Goal: Task Accomplishment & Management: Manage account settings

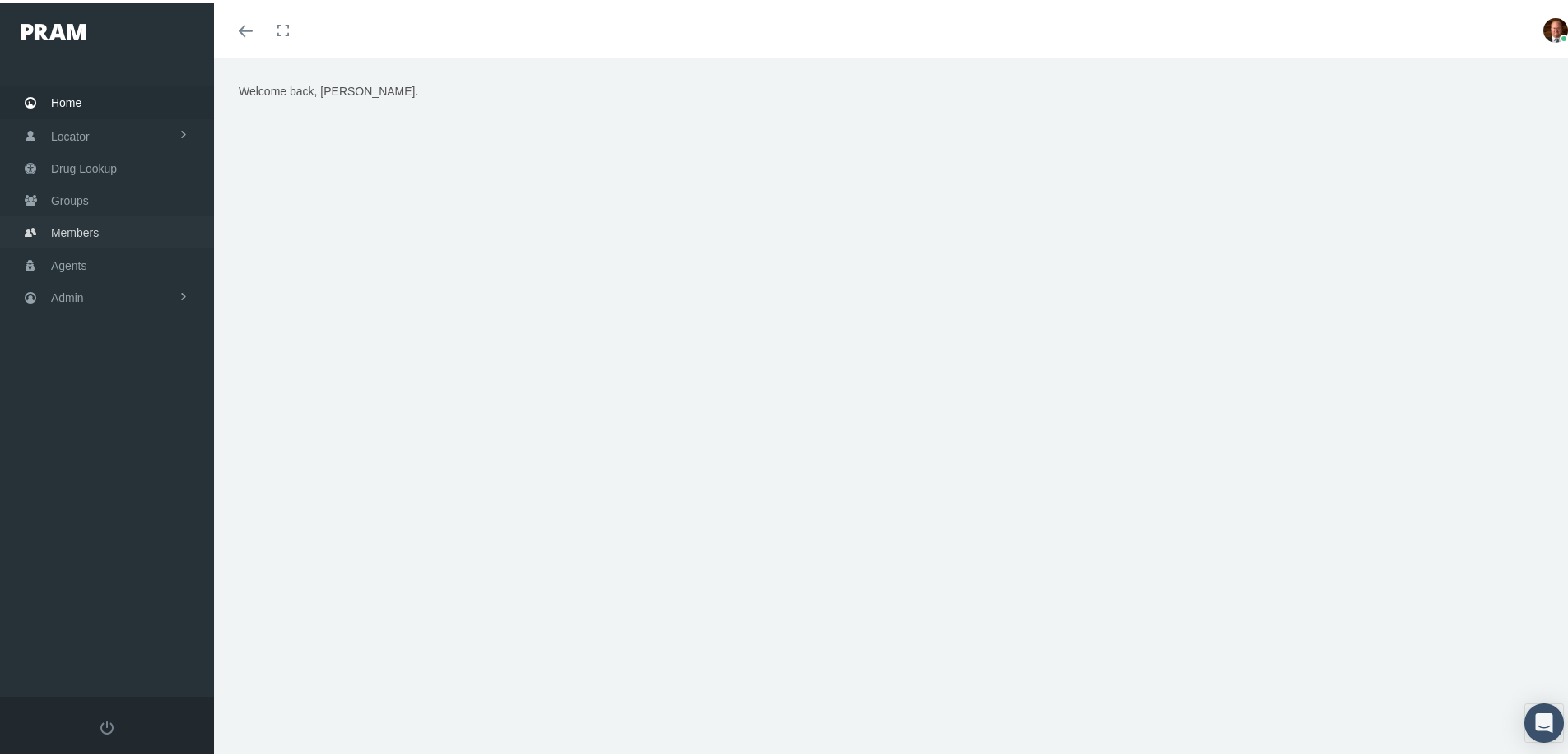
click at [97, 230] on span "Members" at bounding box center [74, 230] width 48 height 31
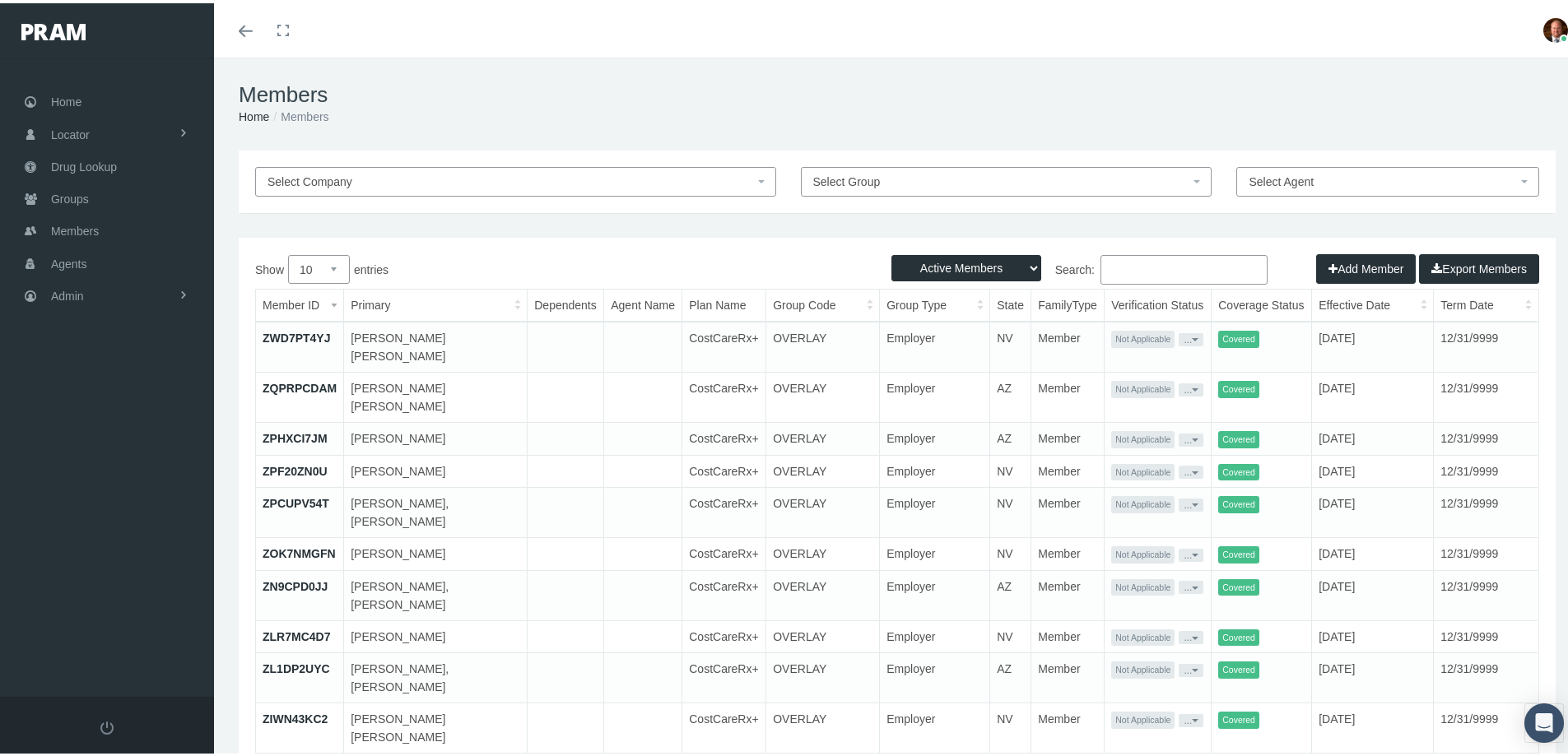
click at [1149, 260] on input "Search:" at bounding box center [1184, 266] width 167 height 30
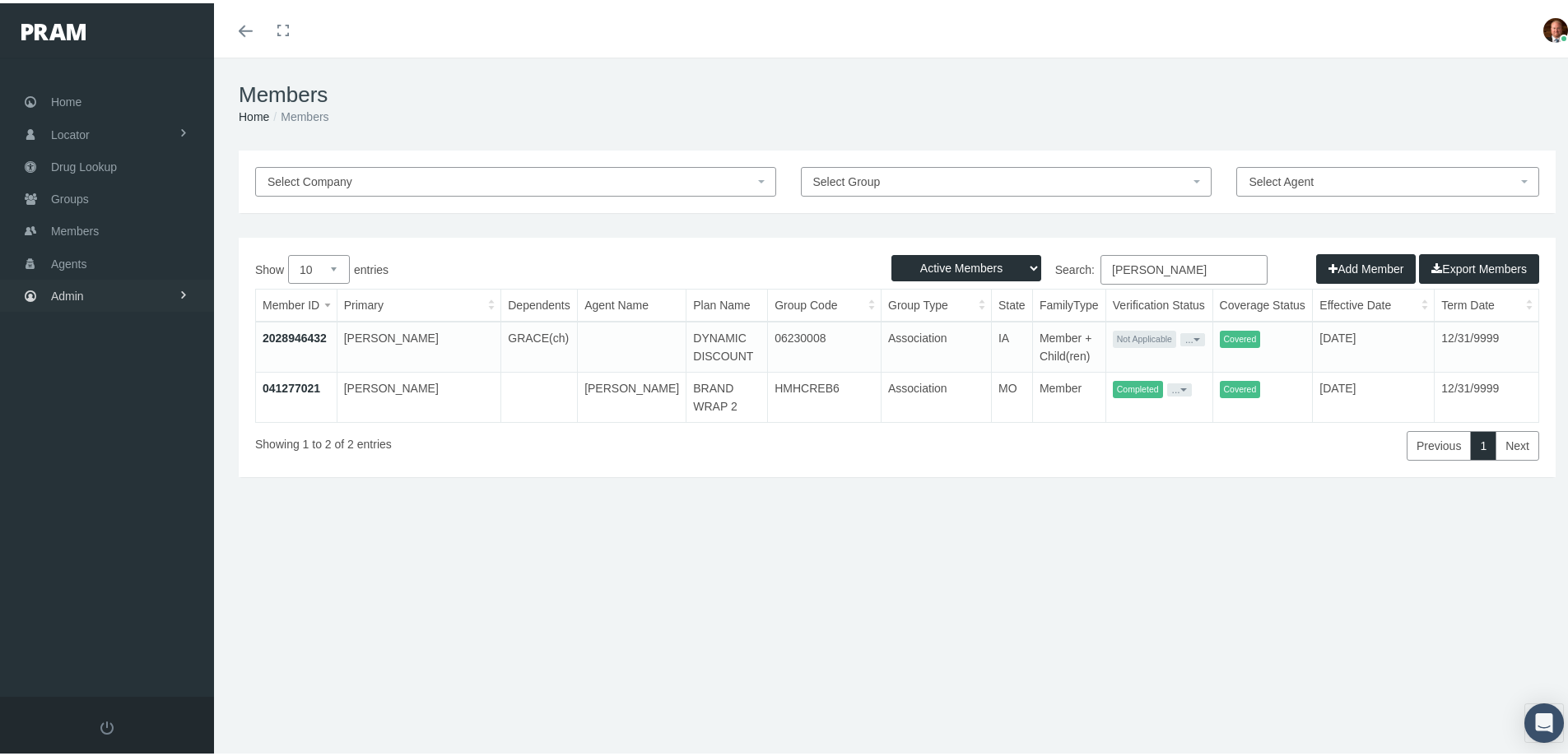
type input "awrey"
click at [92, 295] on link "Admin" at bounding box center [107, 292] width 214 height 32
click at [98, 331] on span "Security" at bounding box center [88, 328] width 42 height 28
click at [111, 417] on span "User Lookup" at bounding box center [97, 419] width 65 height 28
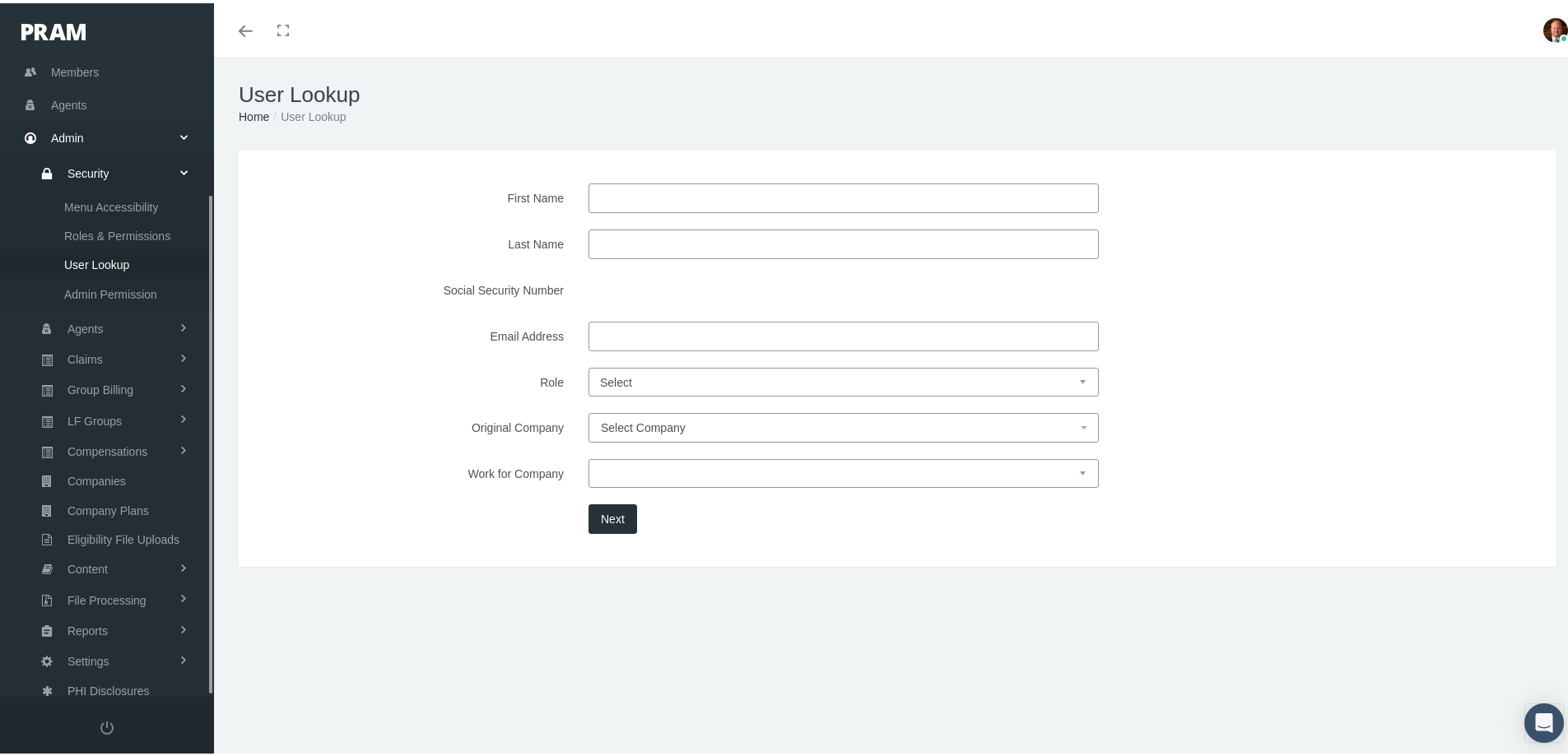
scroll to position [173, 0]
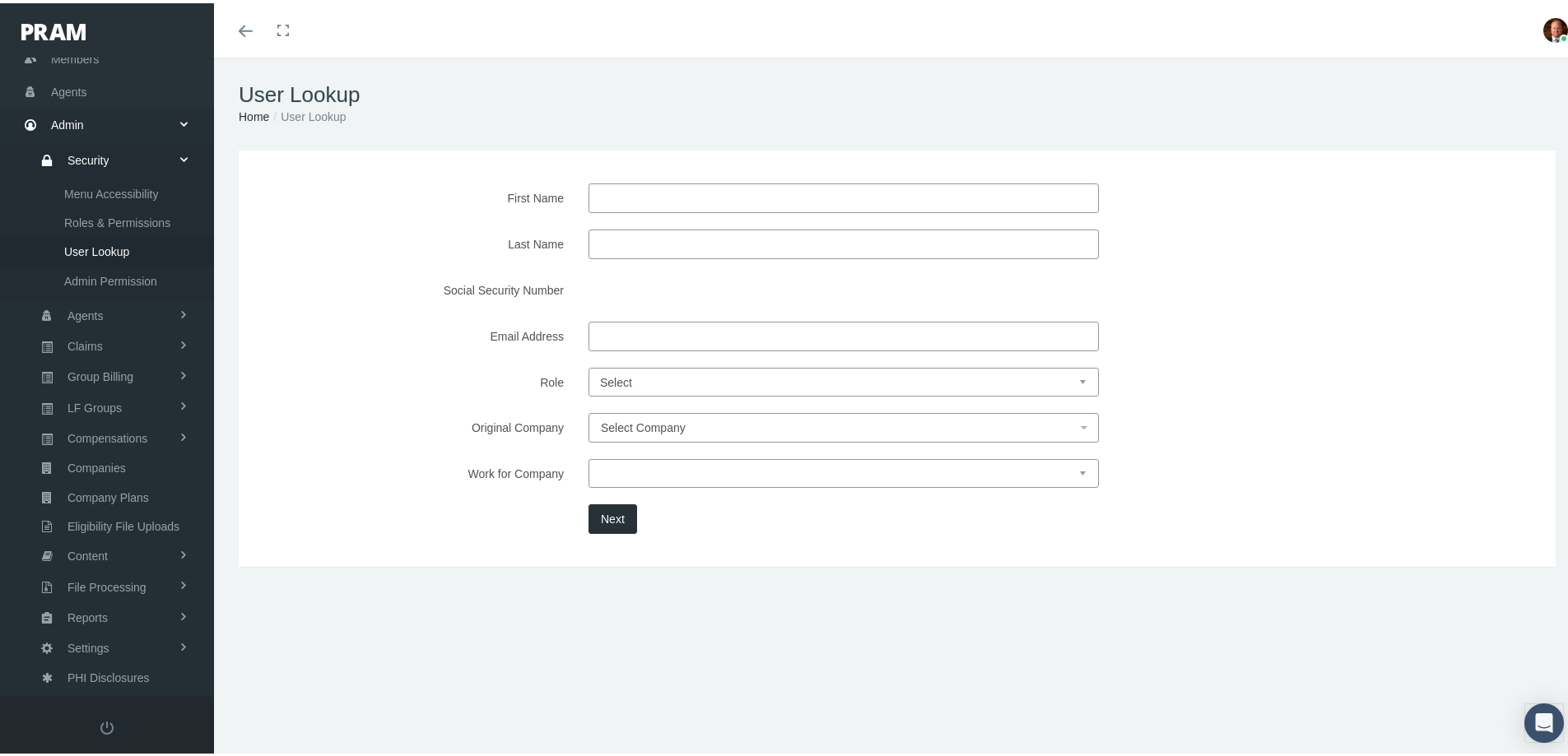
click at [636, 326] on input "Email Address" at bounding box center [843, 333] width 510 height 30
type input "paulawrey@yahoo.com"
click at [612, 524] on button "Next" at bounding box center [612, 515] width 48 height 30
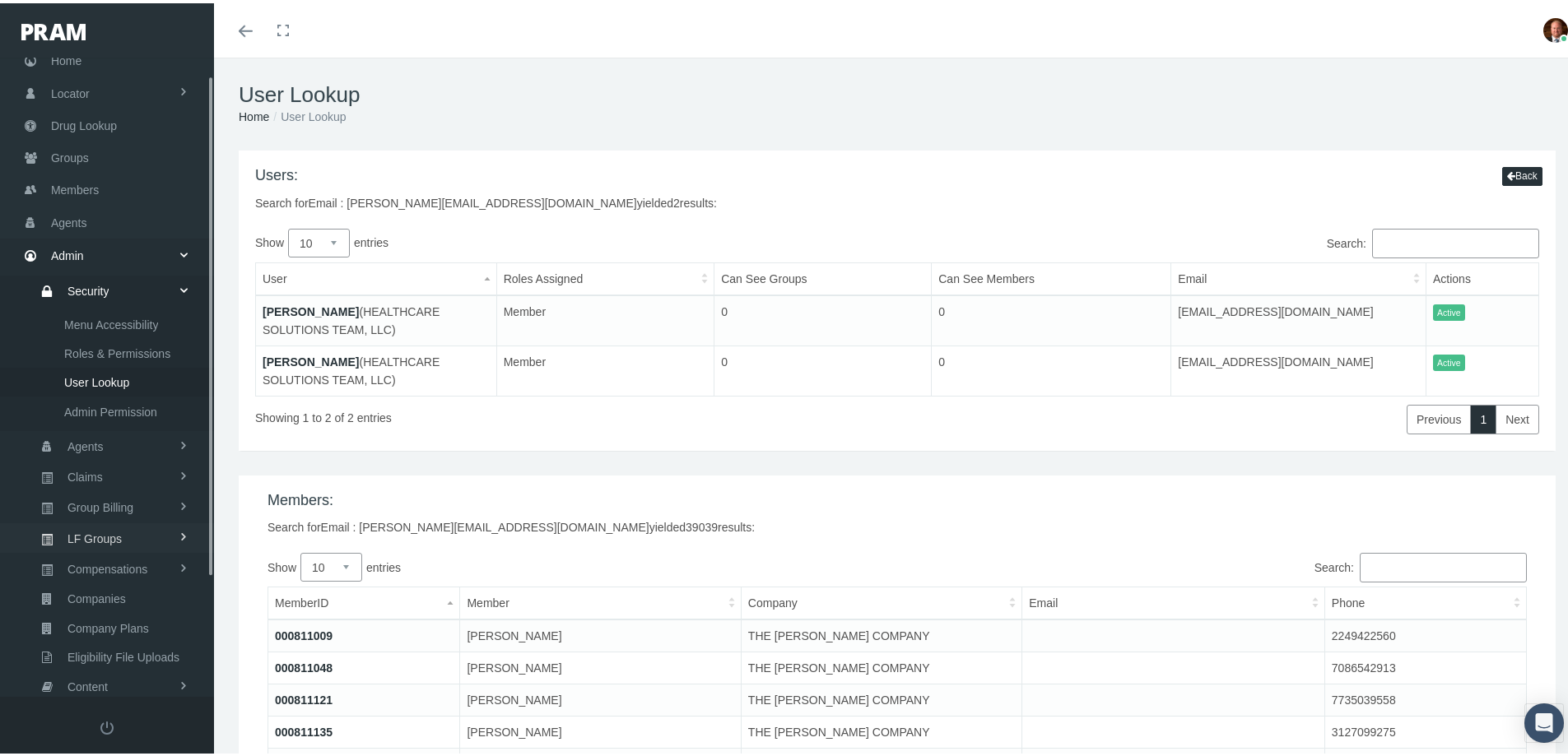
scroll to position [0, 0]
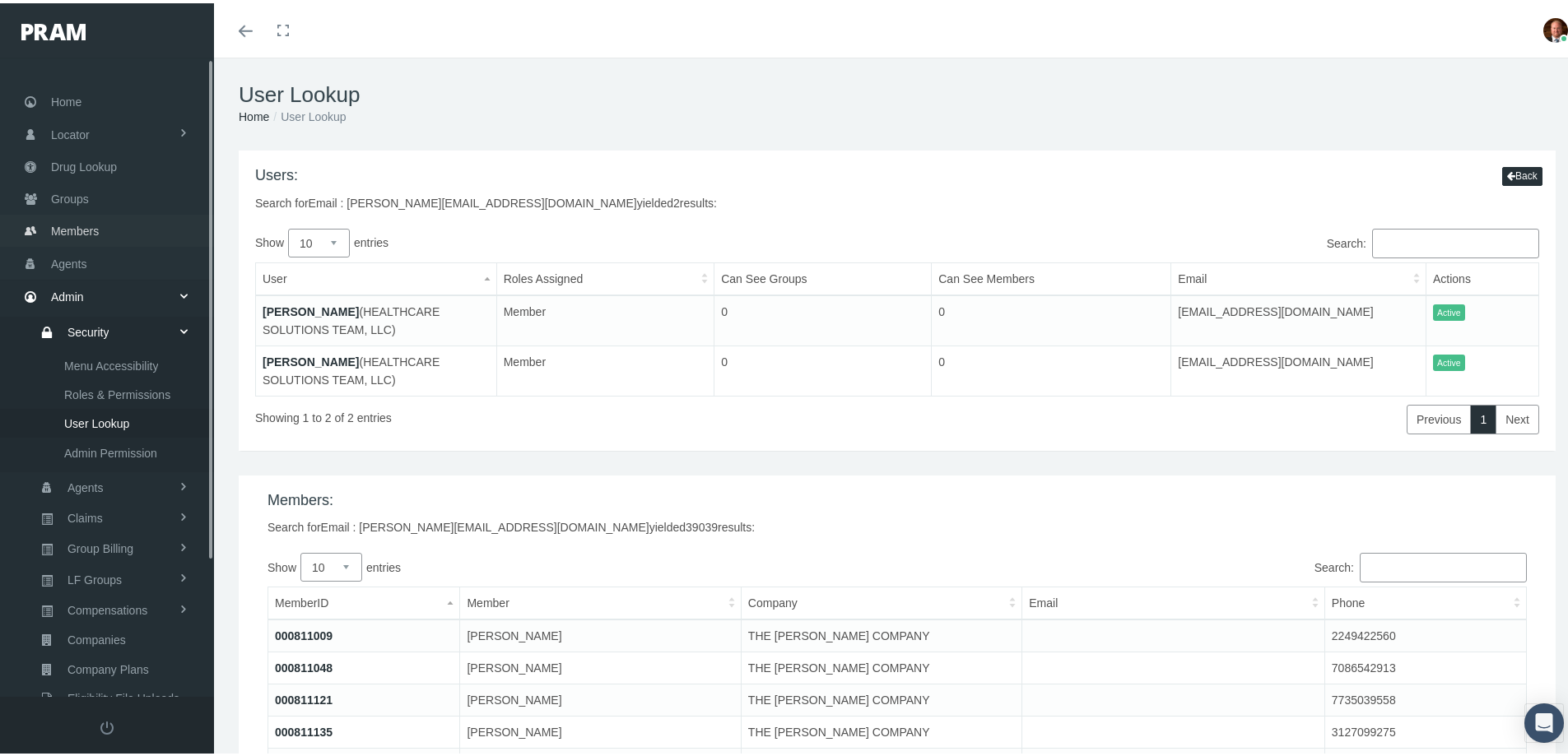
click at [81, 231] on span "Members" at bounding box center [74, 228] width 48 height 31
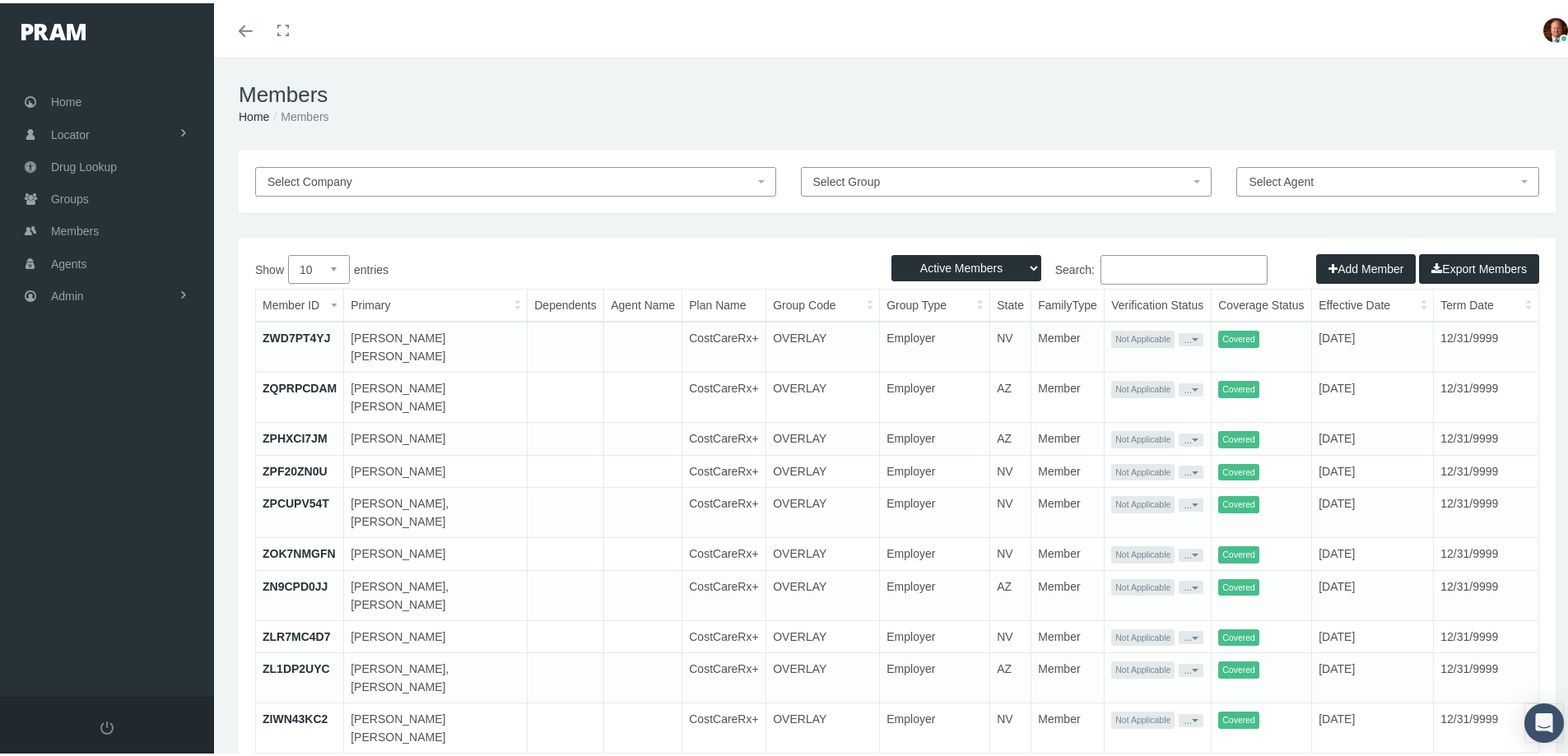
click at [1160, 268] on input "Search:" at bounding box center [1184, 266] width 167 height 30
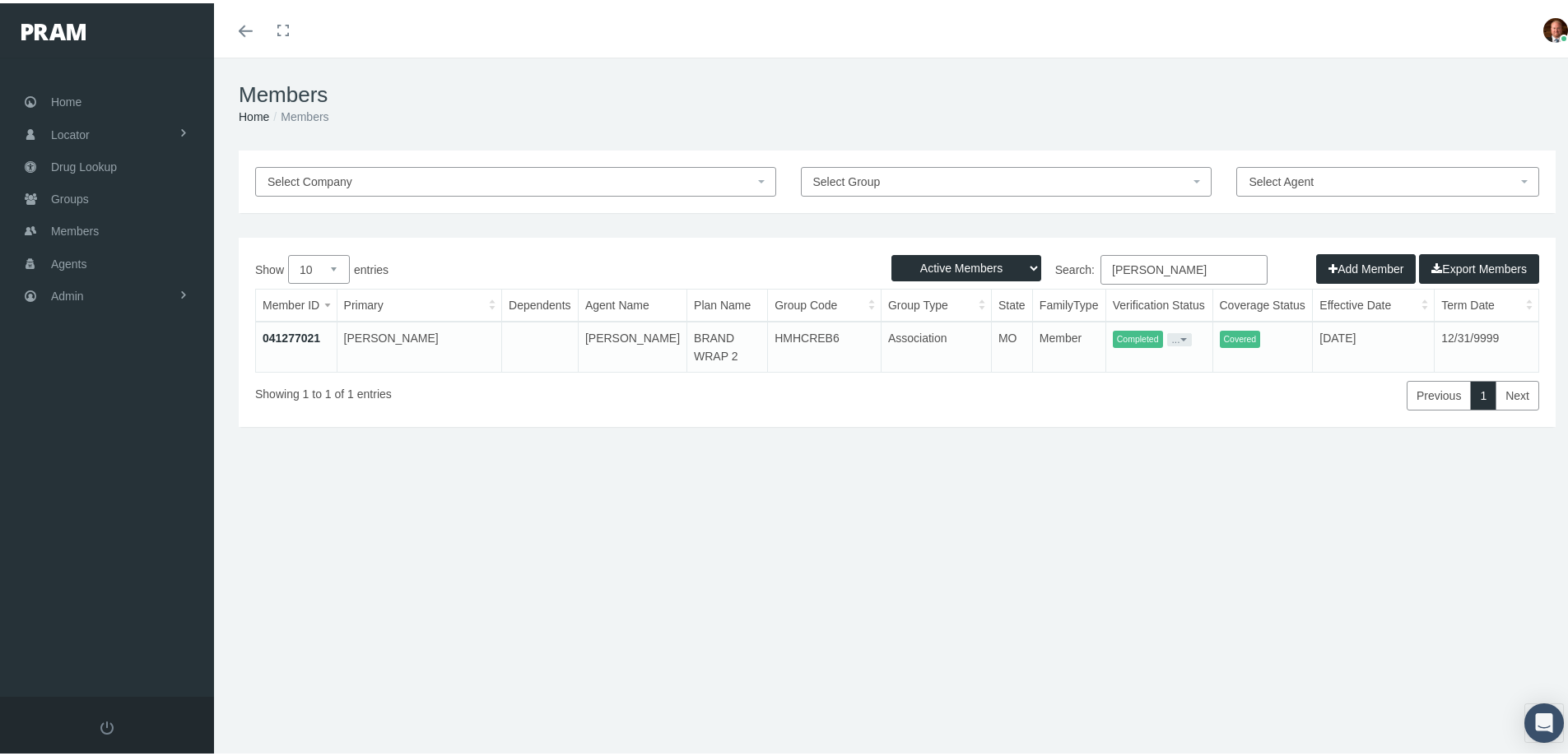
type input "[PERSON_NAME]"
click at [1018, 264] on select "Active Members Terminated Members Active & Terminated" at bounding box center [966, 264] width 150 height 26
select select "3"
click at [892, 251] on select "Active Members Terminated Members Active & Terminated" at bounding box center [966, 264] width 150 height 26
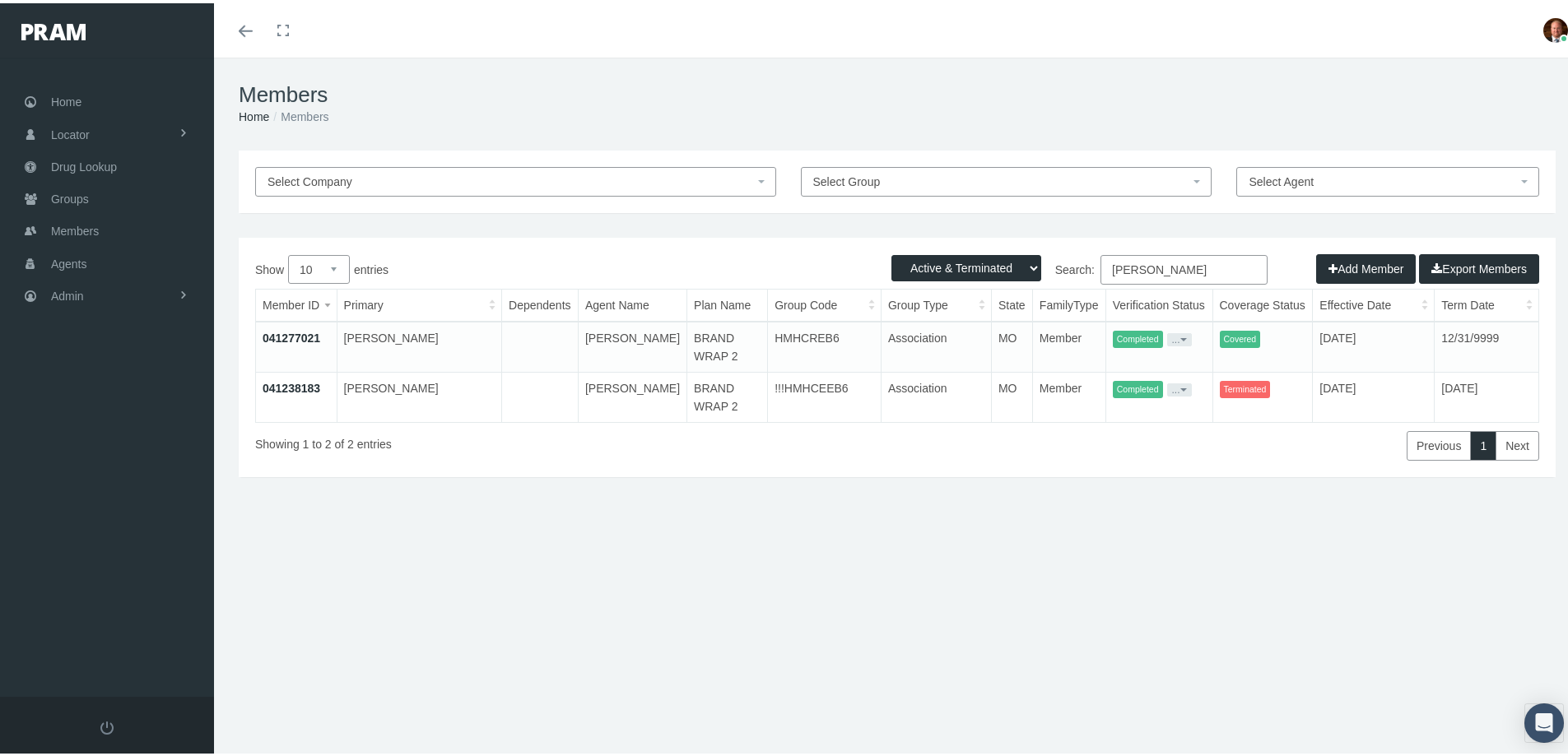
click at [291, 335] on link "041277021" at bounding box center [291, 335] width 57 height 14
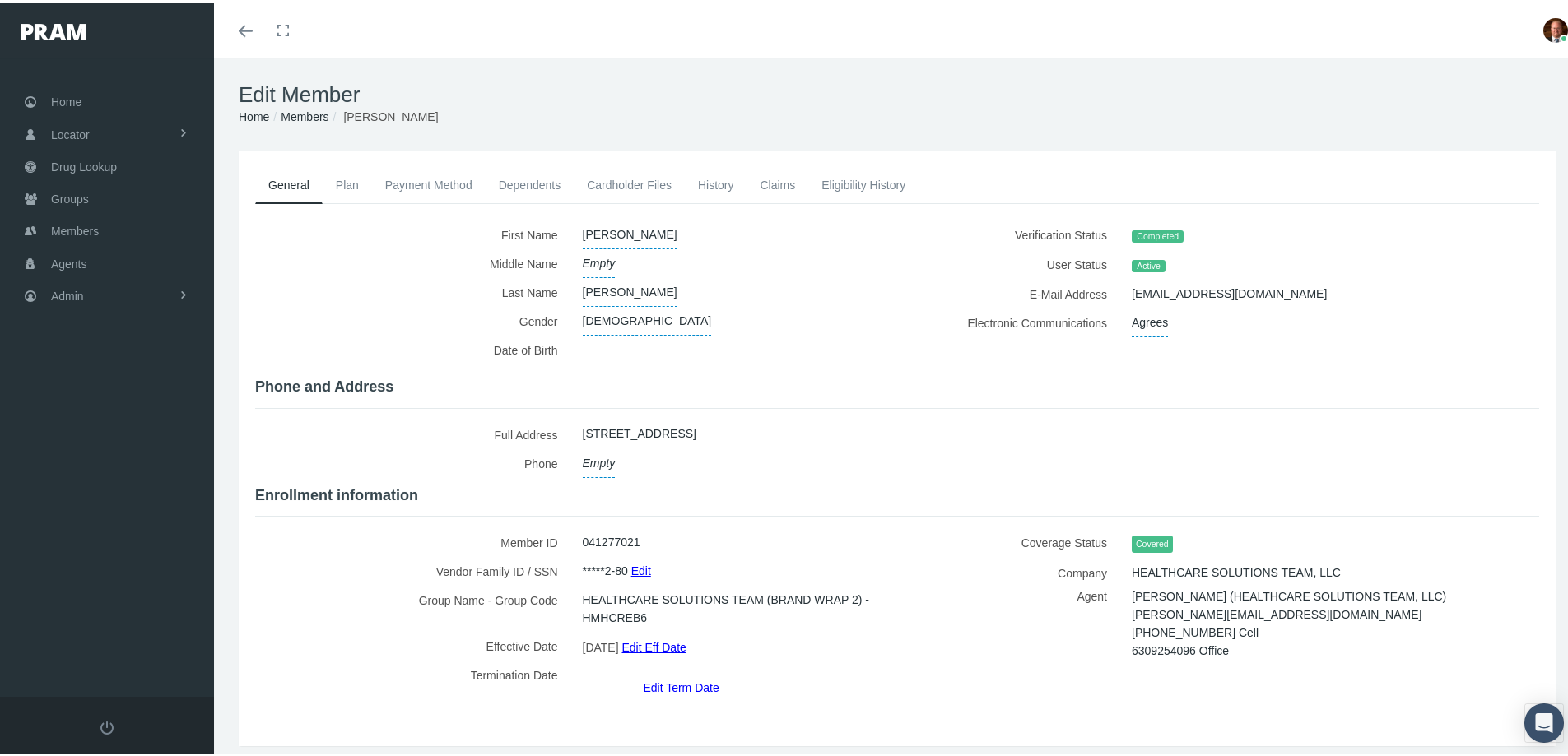
click at [419, 175] on link "Payment Method" at bounding box center [429, 182] width 113 height 36
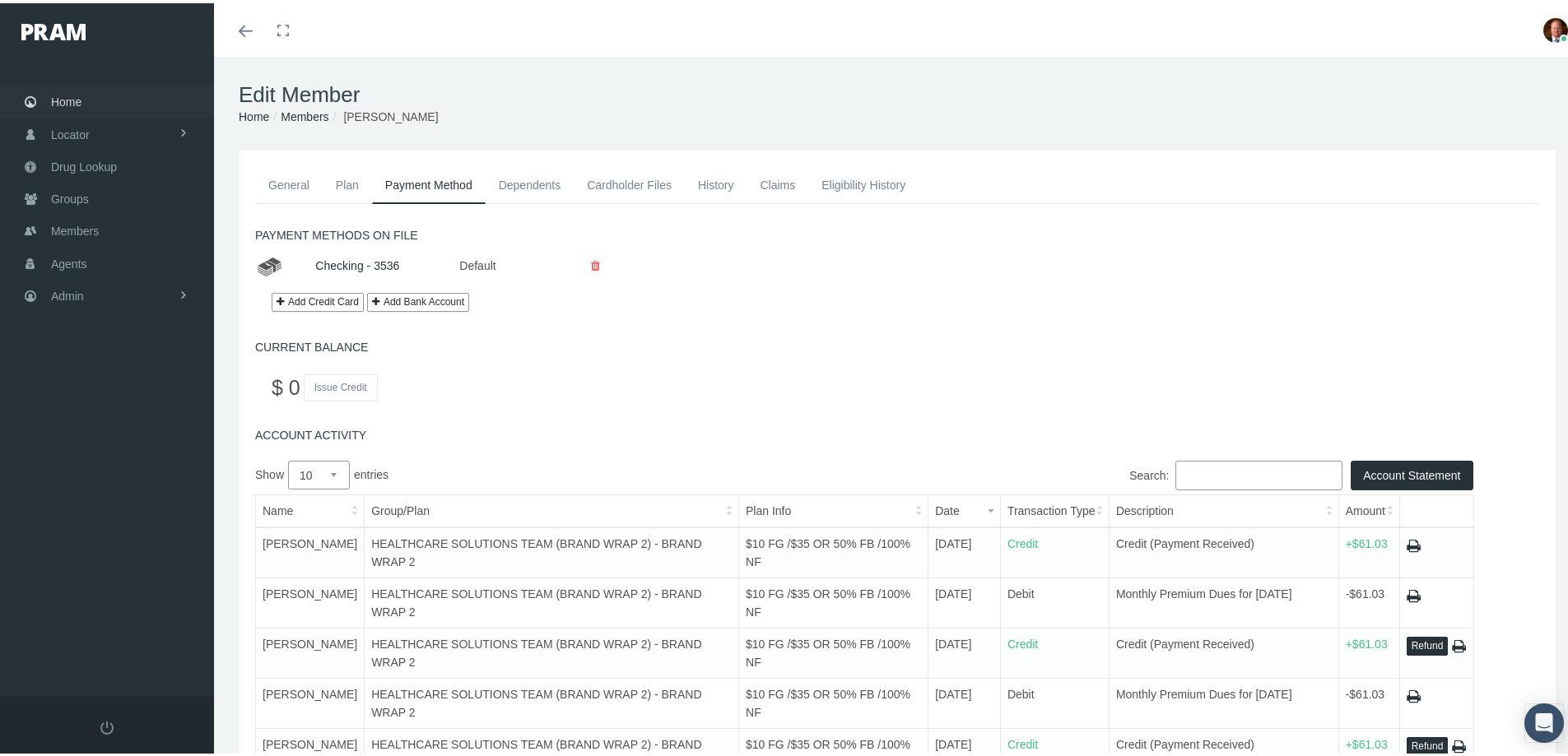
click at [85, 98] on link "Home" at bounding box center [107, 98] width 214 height 32
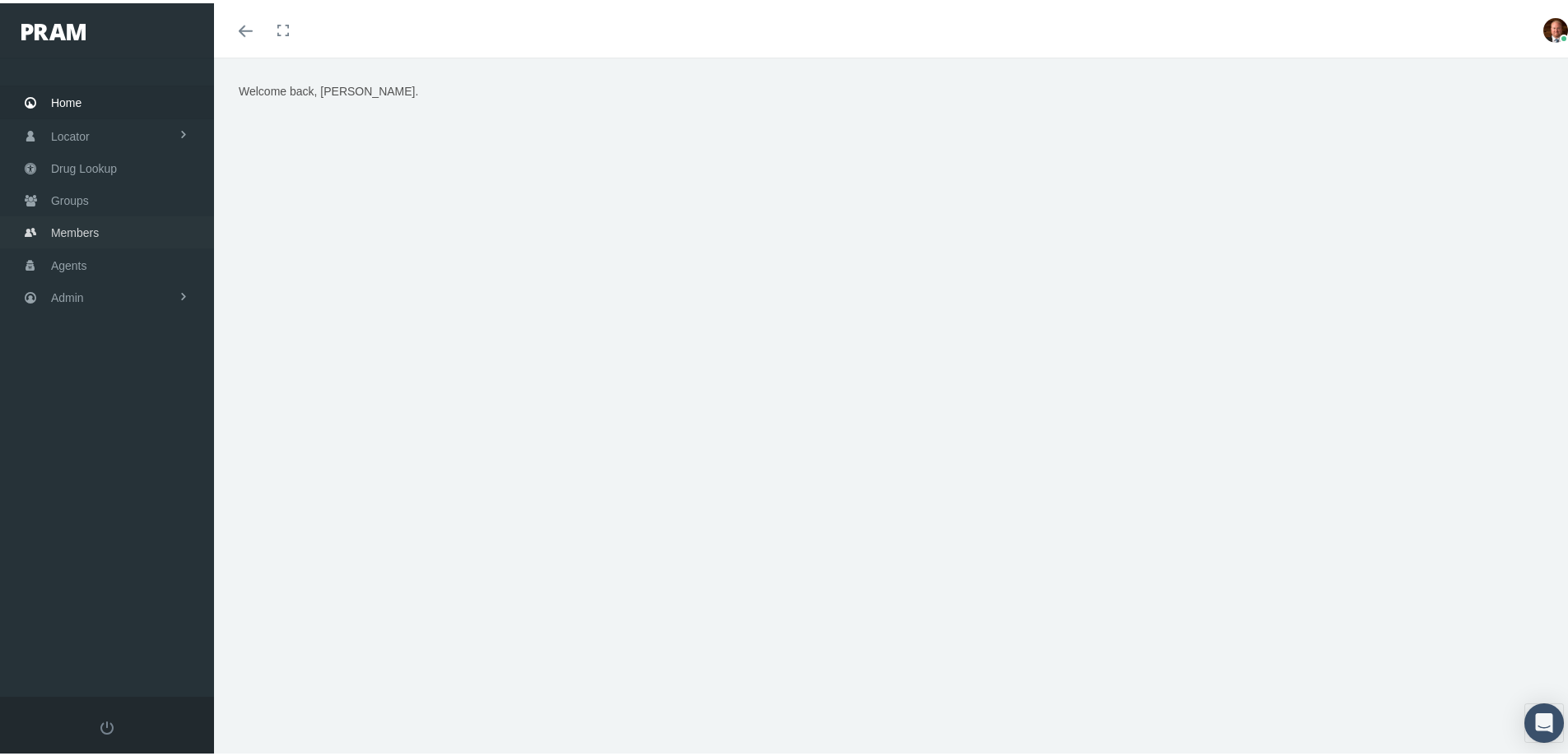
click at [74, 231] on span "Members" at bounding box center [74, 230] width 48 height 31
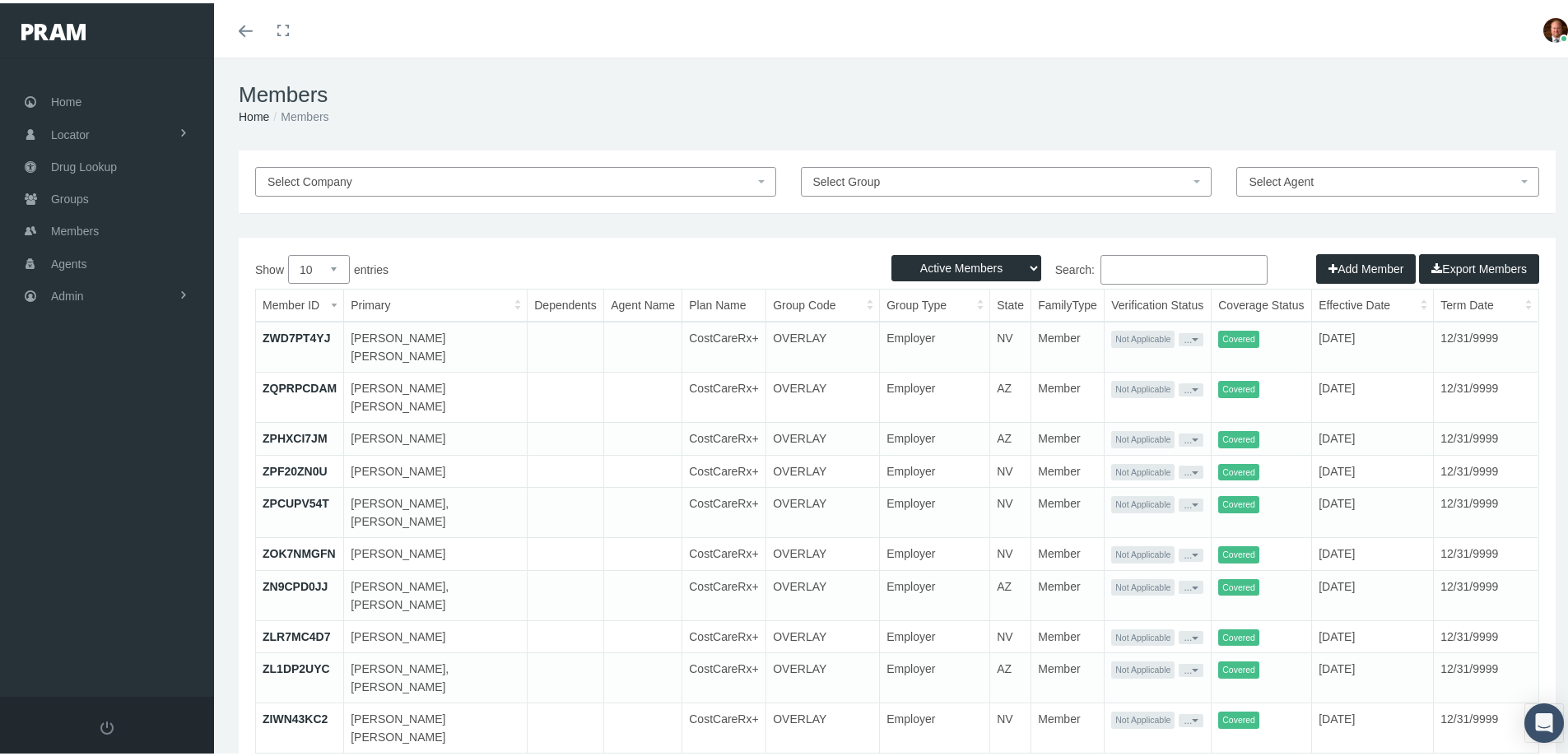
click at [1143, 265] on input "Search:" at bounding box center [1184, 266] width 167 height 30
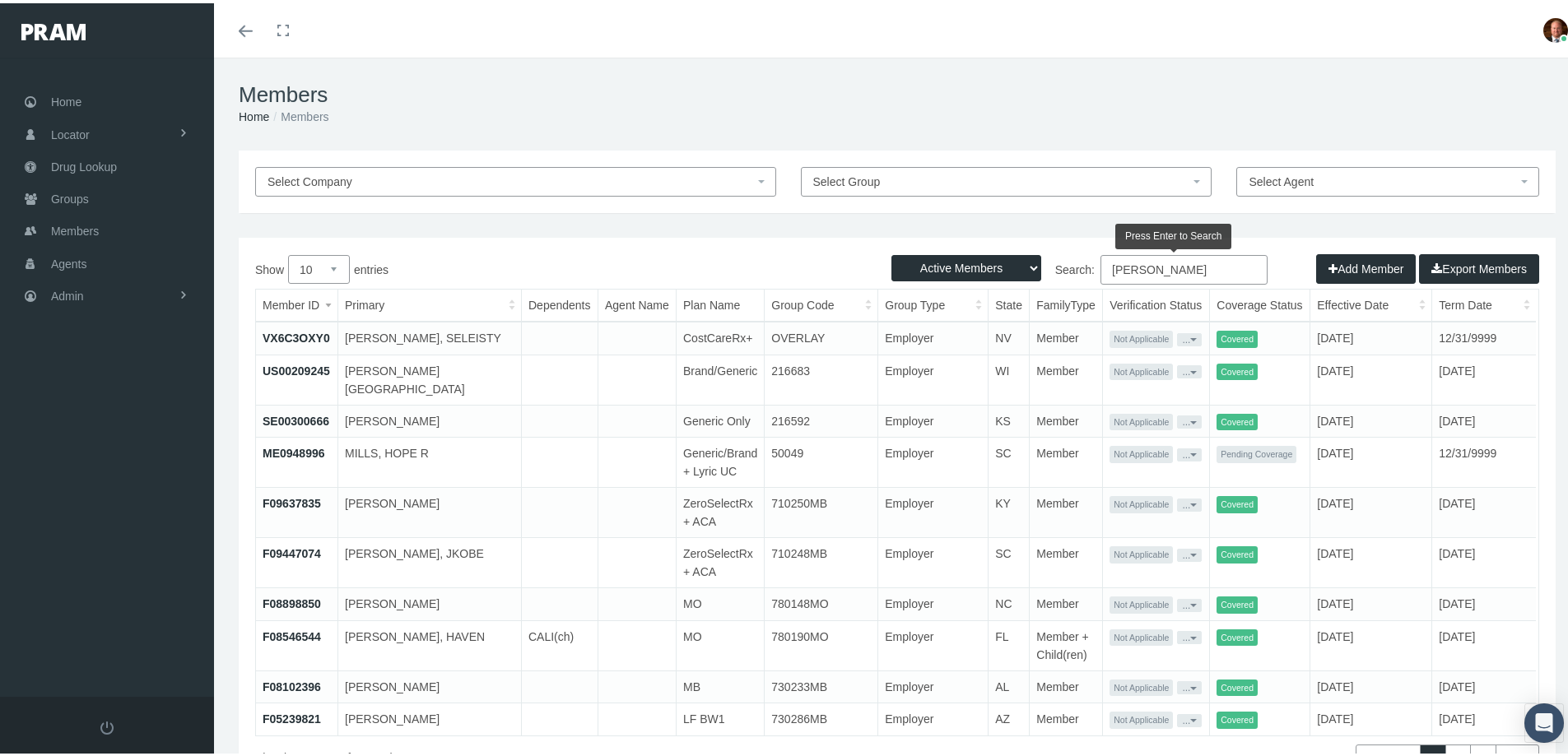
click at [1102, 269] on input "mills" at bounding box center [1184, 266] width 167 height 30
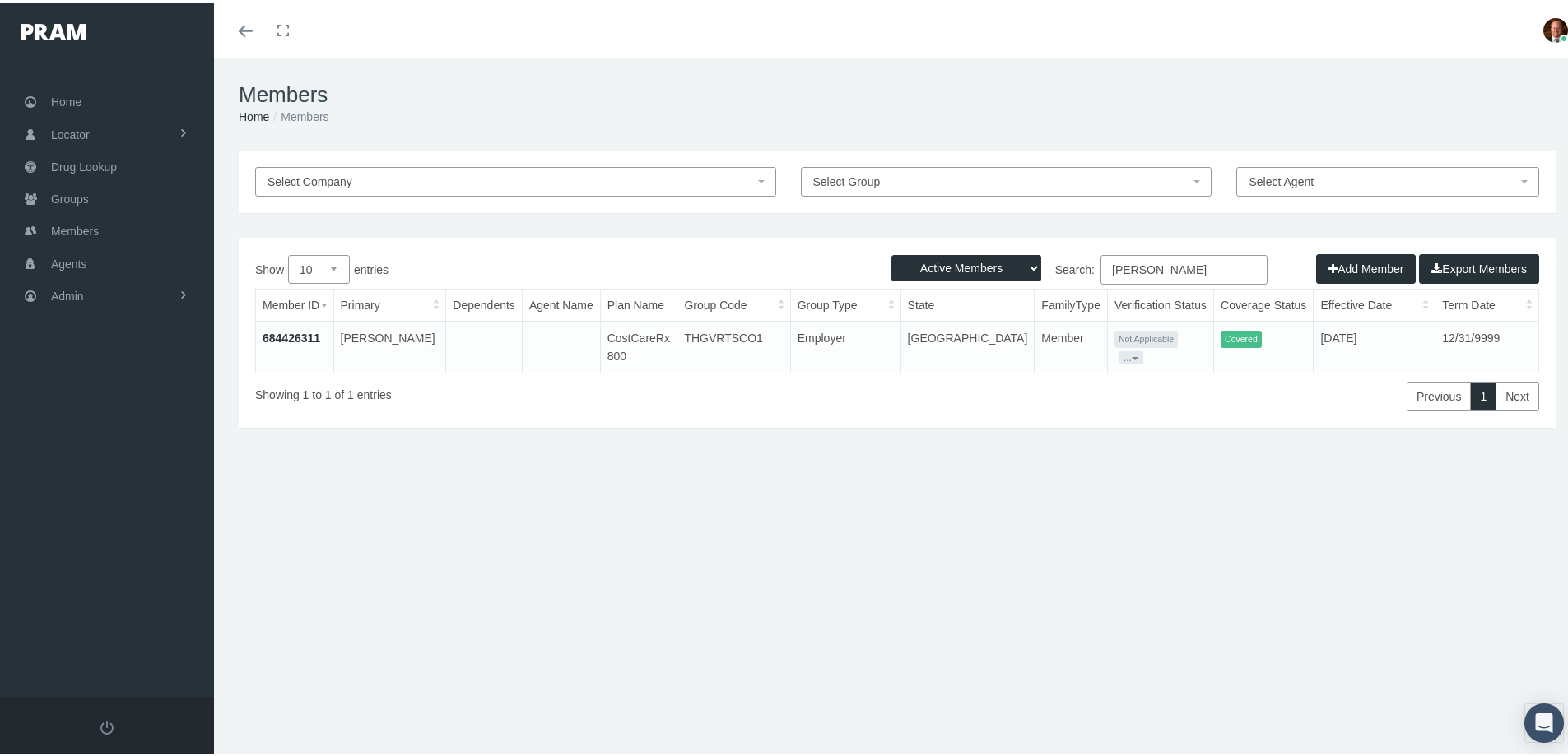
type input "herbert mills"
click at [284, 334] on link "684426311" at bounding box center [291, 335] width 57 height 14
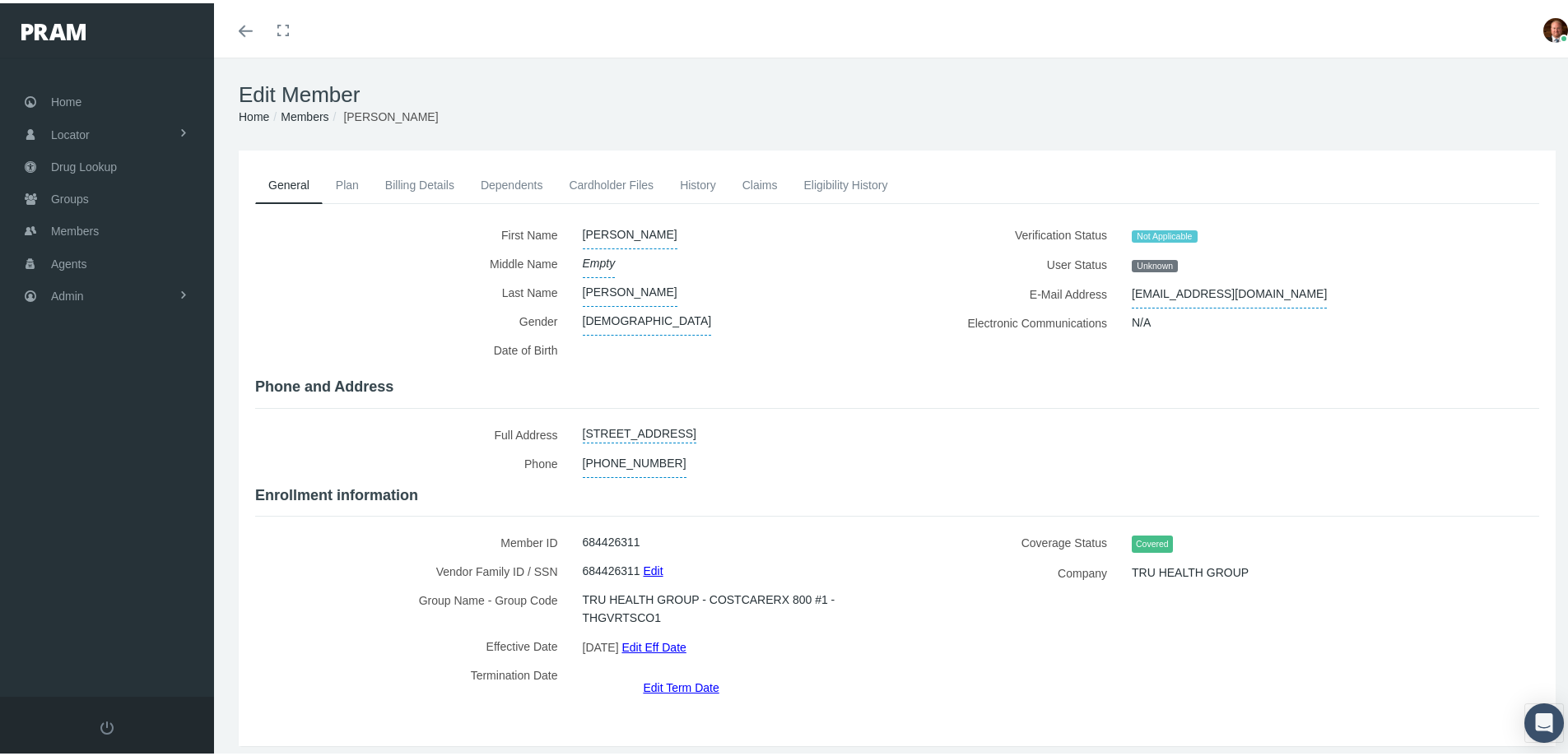
click at [627, 187] on link "Cardholder Files" at bounding box center [611, 182] width 111 height 36
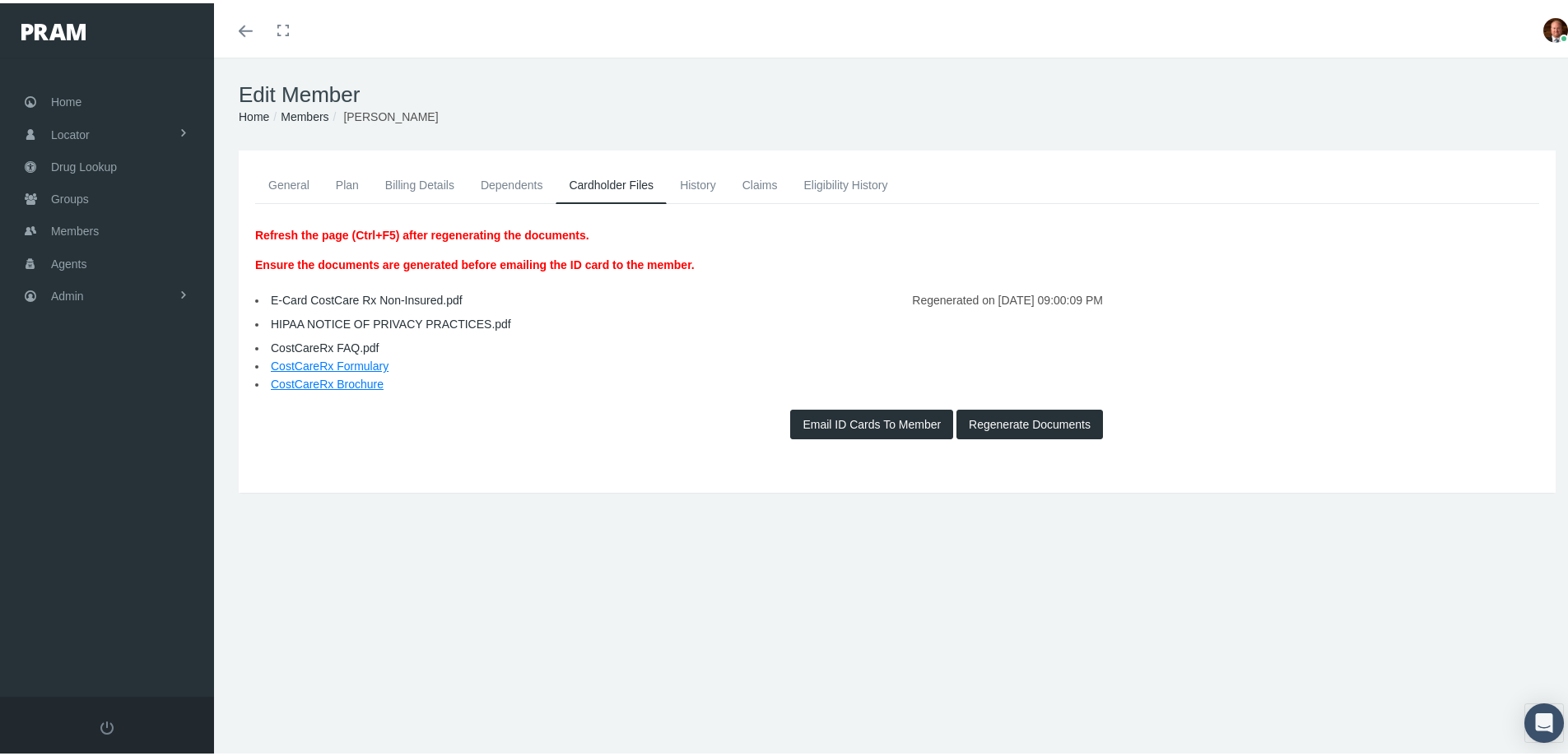
click at [276, 181] on link "General" at bounding box center [289, 182] width 67 height 36
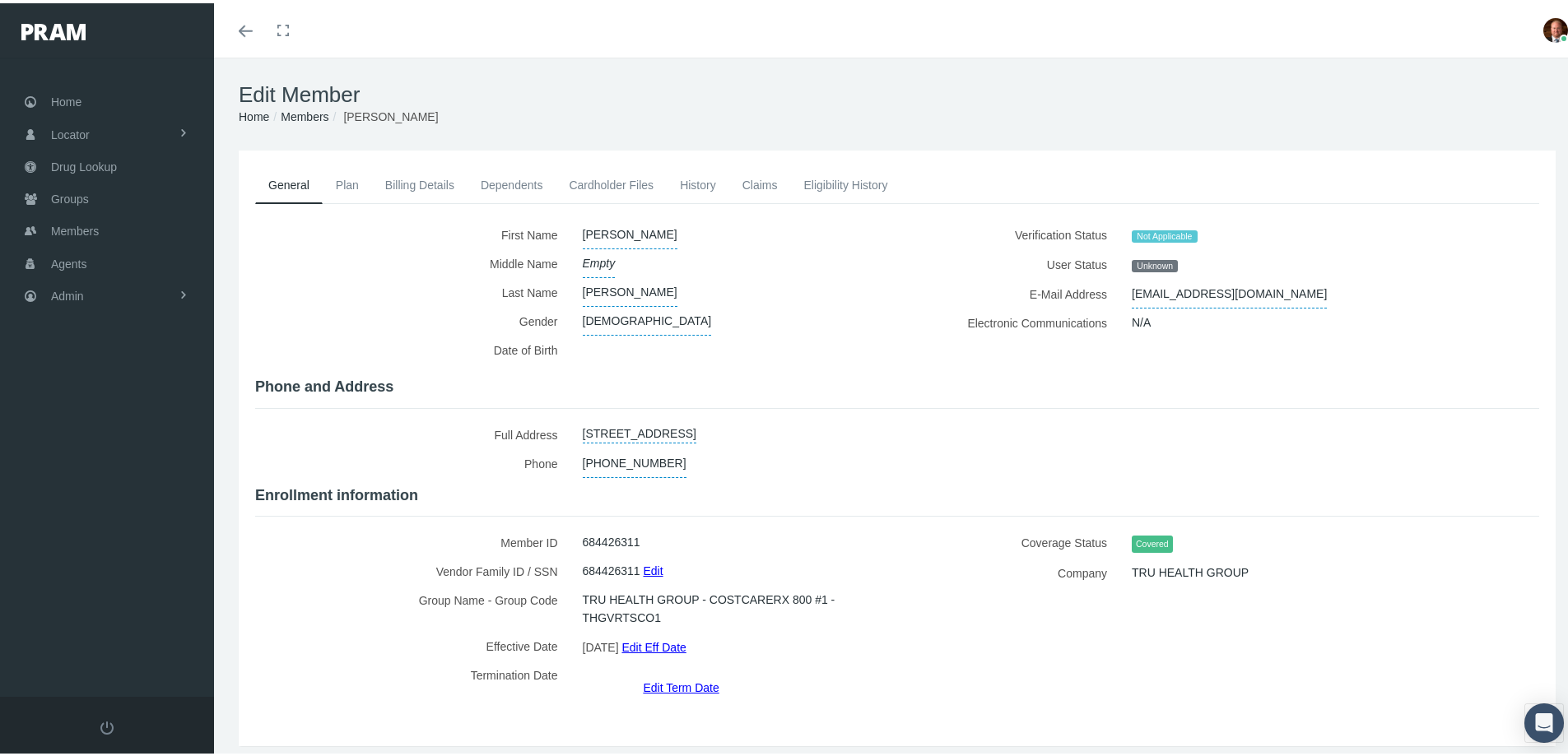
click at [623, 184] on link "Cardholder Files" at bounding box center [611, 182] width 111 height 36
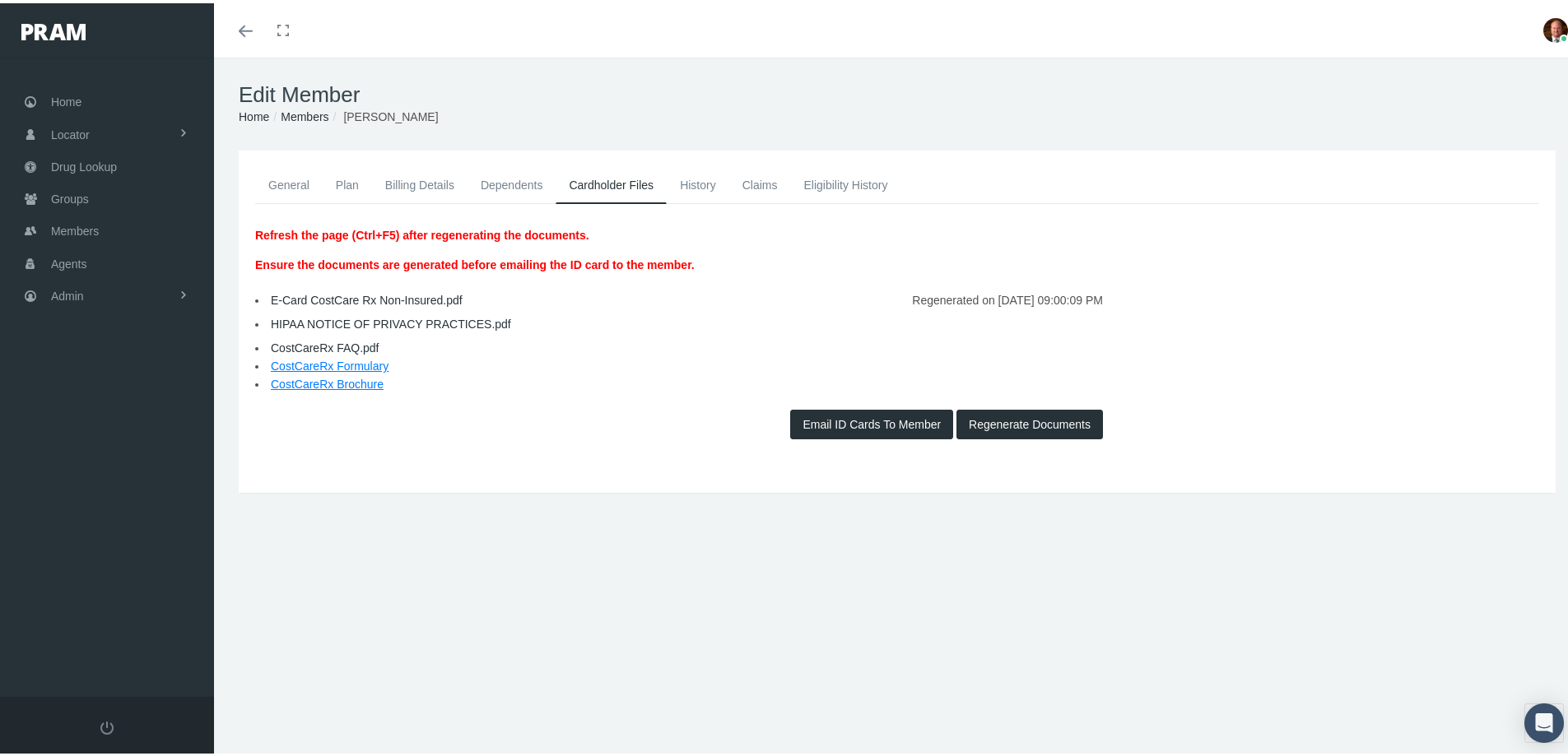
click at [375, 296] on link "E-Card CostCare Rx Non-Insured.pdf" at bounding box center [366, 297] width 192 height 14
click at [296, 182] on link "General" at bounding box center [289, 182] width 67 height 36
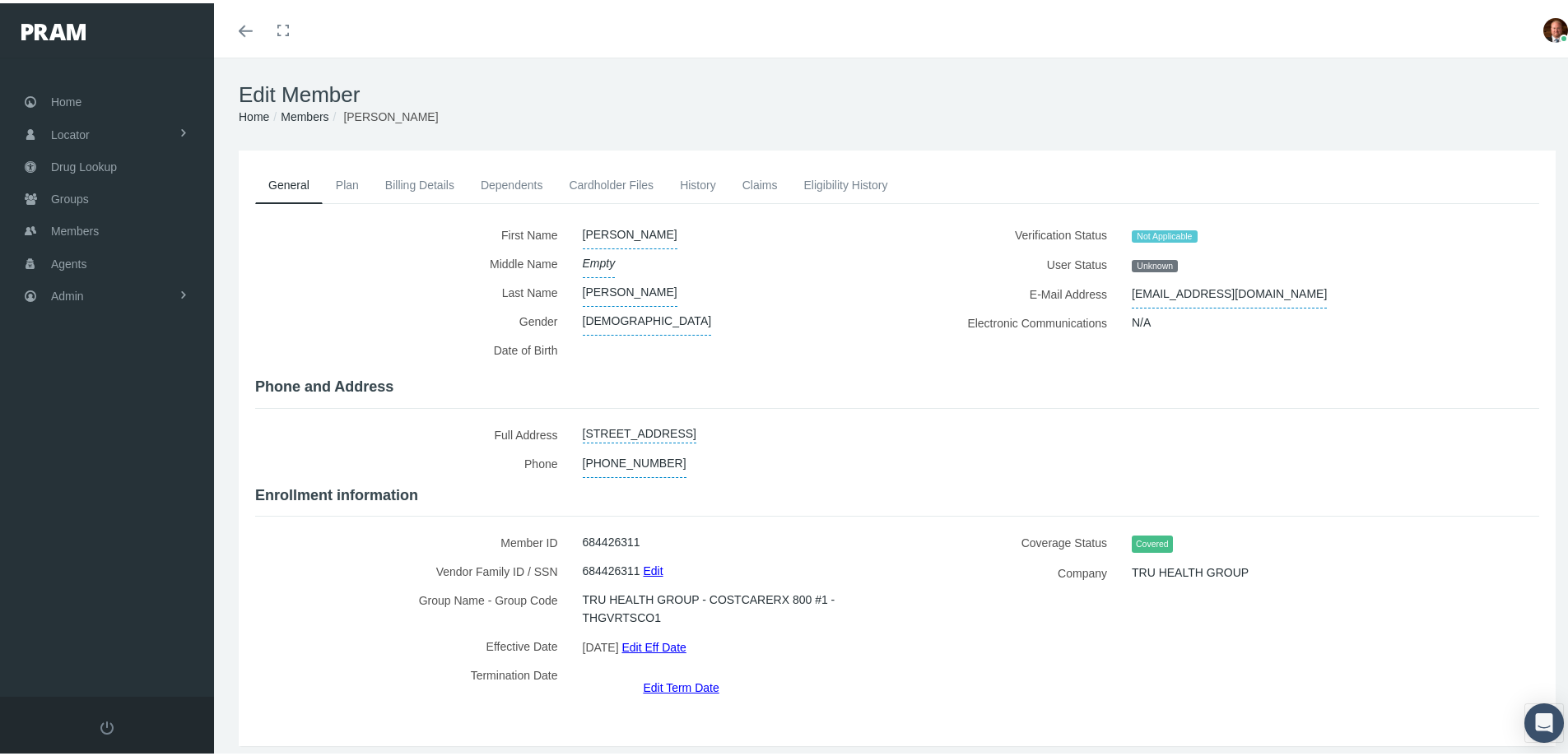
click at [312, 113] on link "Members" at bounding box center [304, 113] width 48 height 14
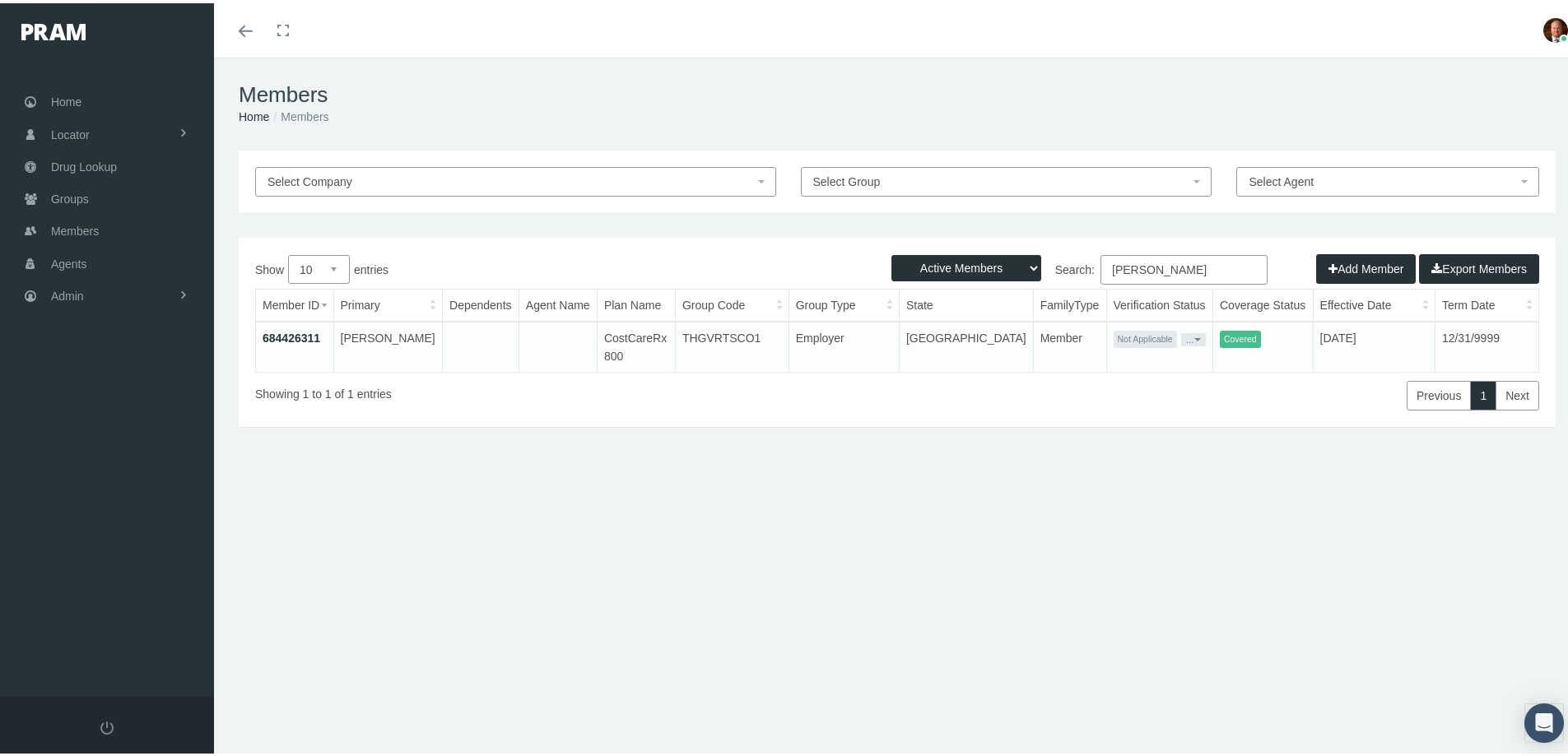
click at [1181, 337] on button "..." at bounding box center [1193, 336] width 25 height 14
click at [1169, 388] on link "Get Invitation URL" at bounding box center [1188, 395] width 108 height 20
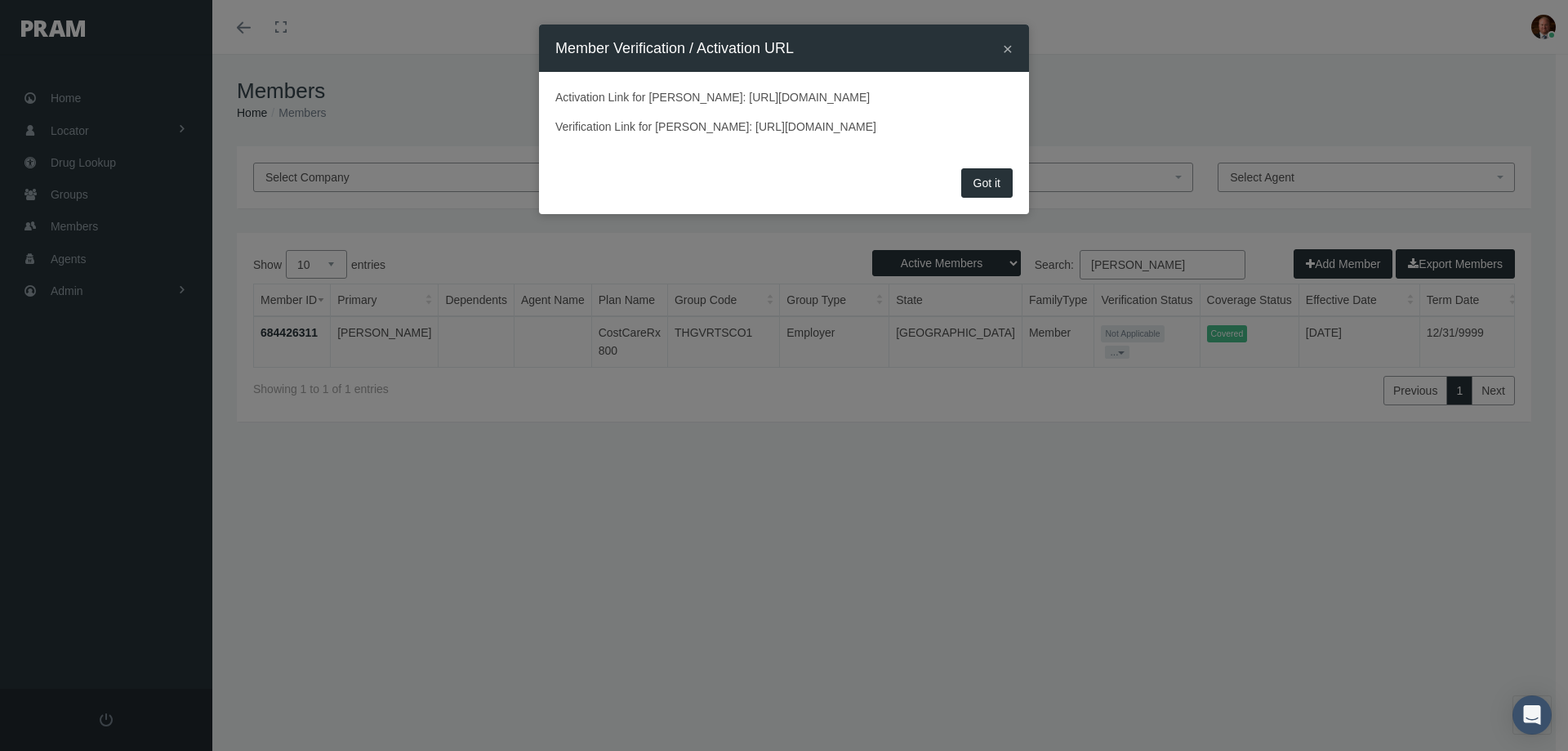
drag, startPoint x: 553, startPoint y: 118, endPoint x: 959, endPoint y: 117, distance: 406.0
click at [959, 117] on div "Activation Link for HERBERT MILLS: https://prod.pram.com/processuser/92ECF9B72E…" at bounding box center [784, 118] width 490 height 92
copy p "https://prod.pram.com/processuser/92ECF9B72E3B48699B410E3DB5758B2A"
click at [712, 262] on div "× Member Verification / Activation URL Activation Link for HERBERT MILLS: https…" at bounding box center [784, 375] width 1568 height 751
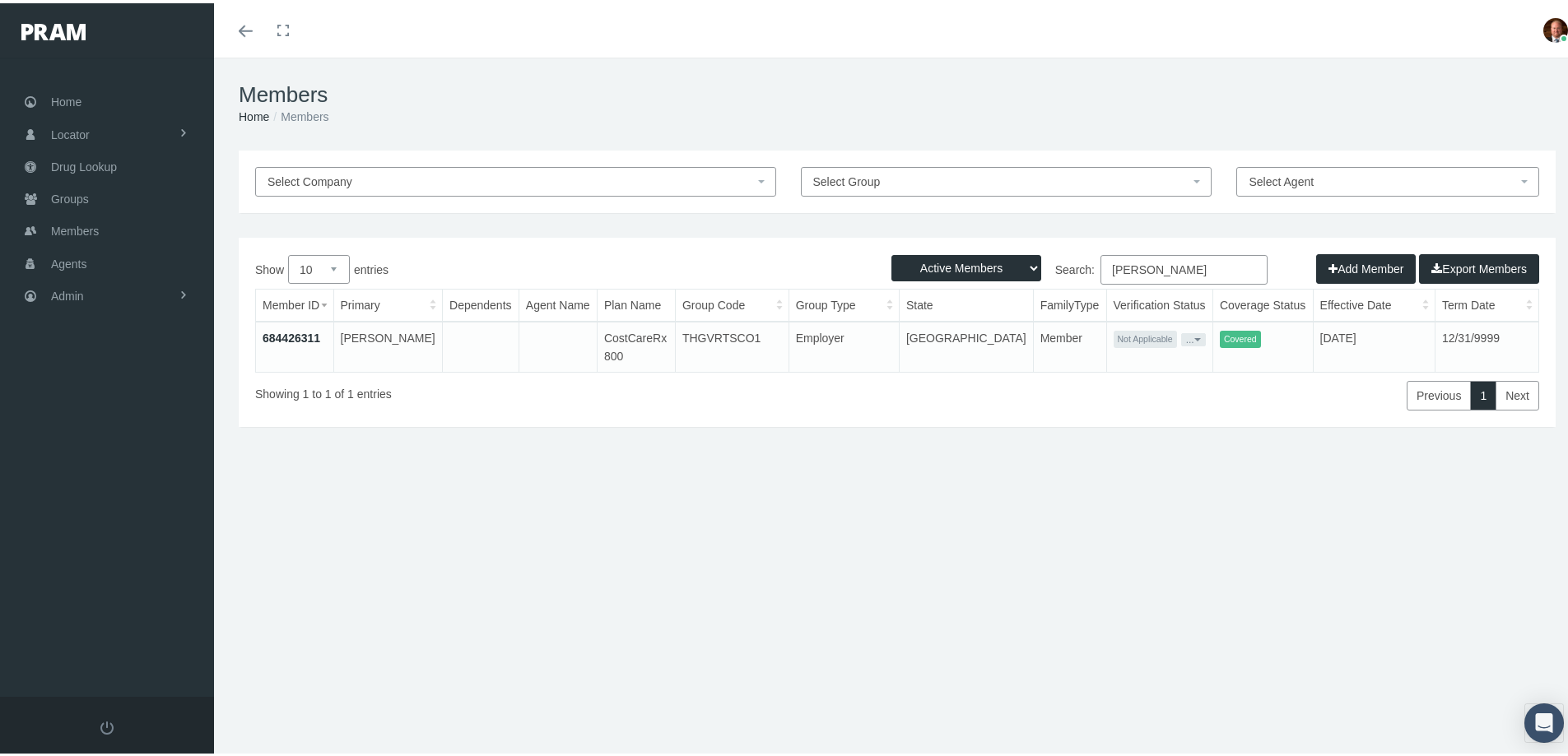
click at [307, 335] on link "684426311" at bounding box center [291, 335] width 57 height 14
click at [300, 334] on link "684426311" at bounding box center [291, 335] width 57 height 14
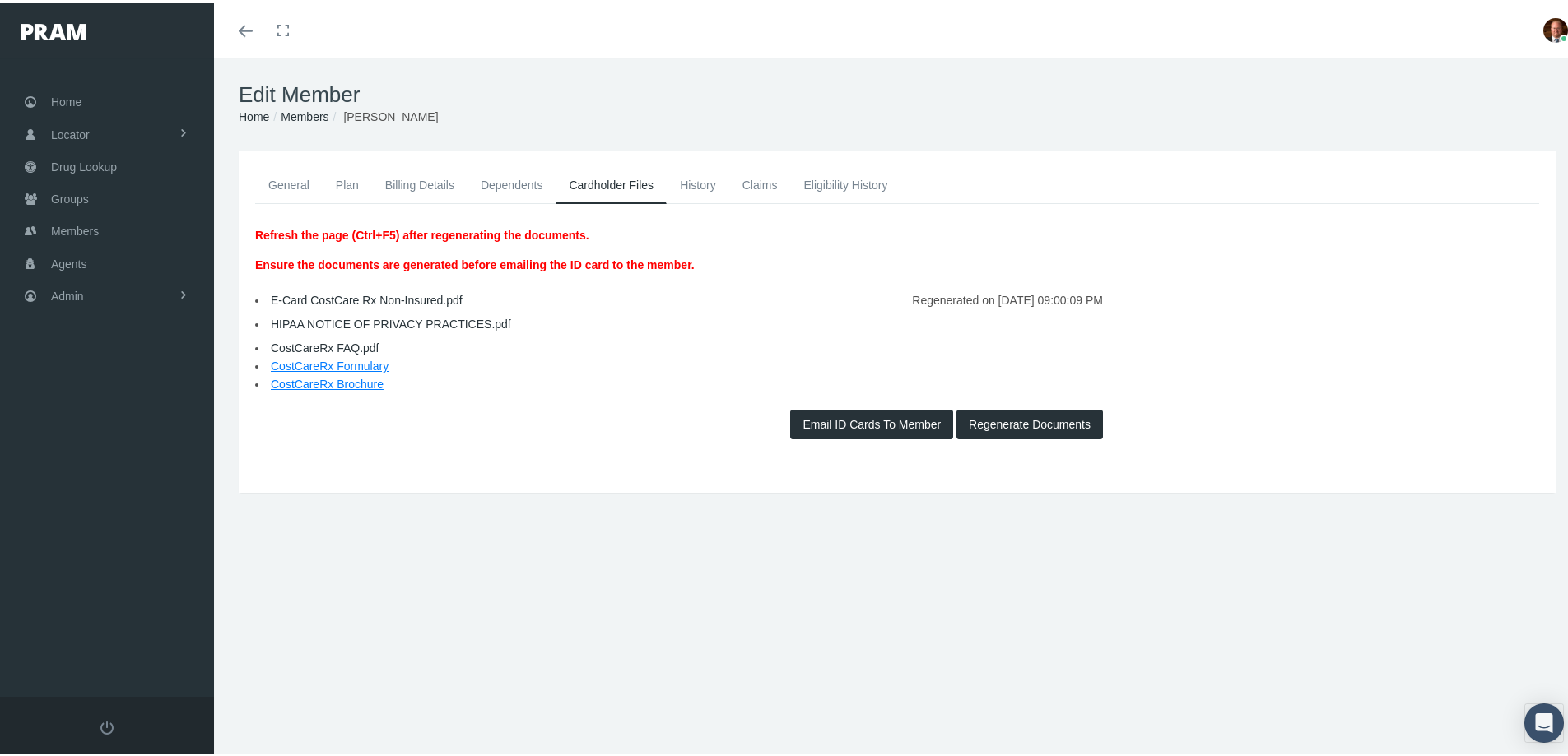
click at [278, 182] on link "General" at bounding box center [289, 182] width 67 height 36
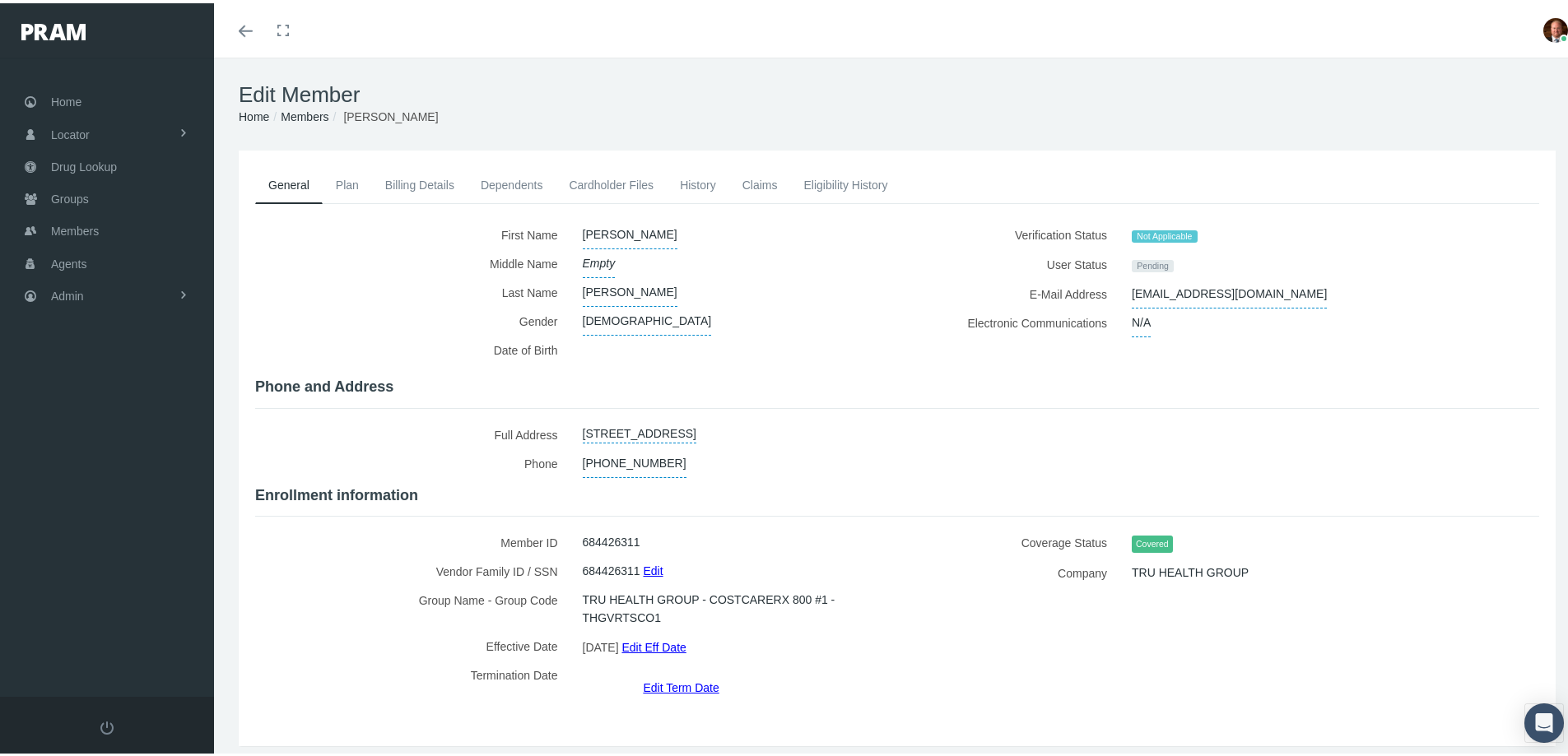
drag, startPoint x: 1120, startPoint y: 292, endPoint x: 1298, endPoint y: 277, distance: 178.6
click at [1298, 277] on div "[EMAIL_ADDRESS][DOMAIN_NAME]" at bounding box center [1303, 291] width 367 height 29
copy span "[EMAIL_ADDRESS][DOMAIN_NAME]"
click at [307, 113] on link "Members" at bounding box center [304, 113] width 48 height 14
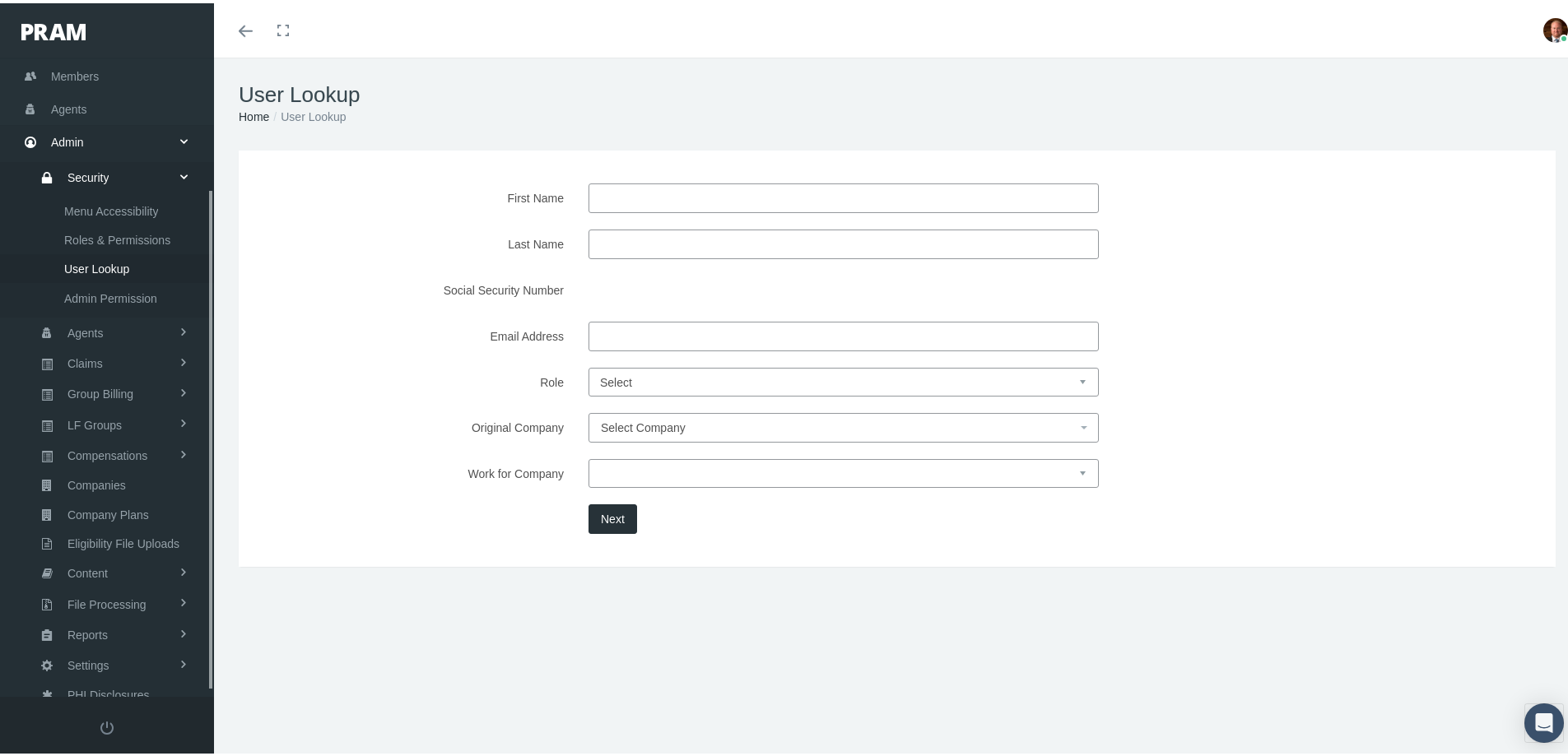
scroll to position [173, 0]
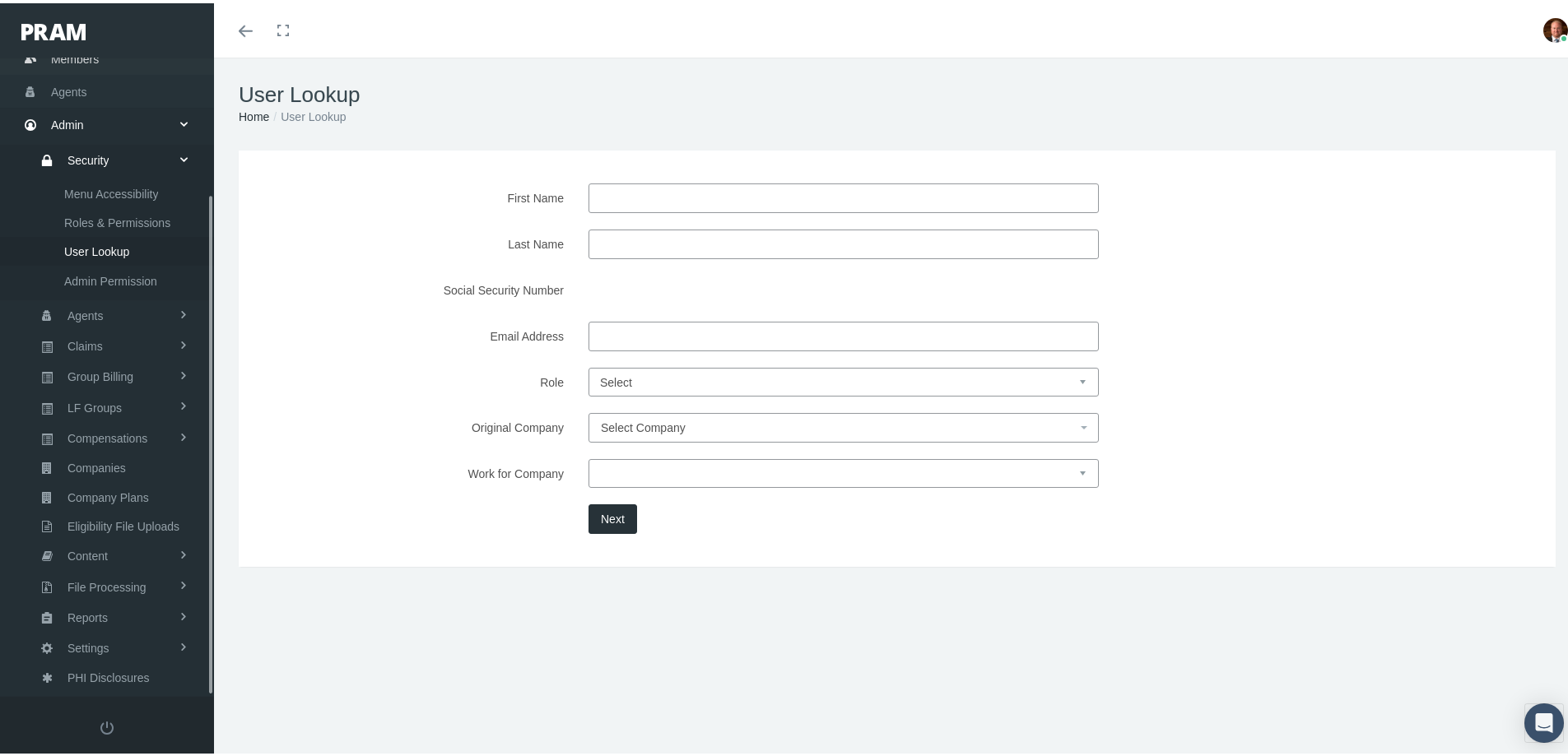
click at [64, 57] on span "Members" at bounding box center [74, 55] width 48 height 31
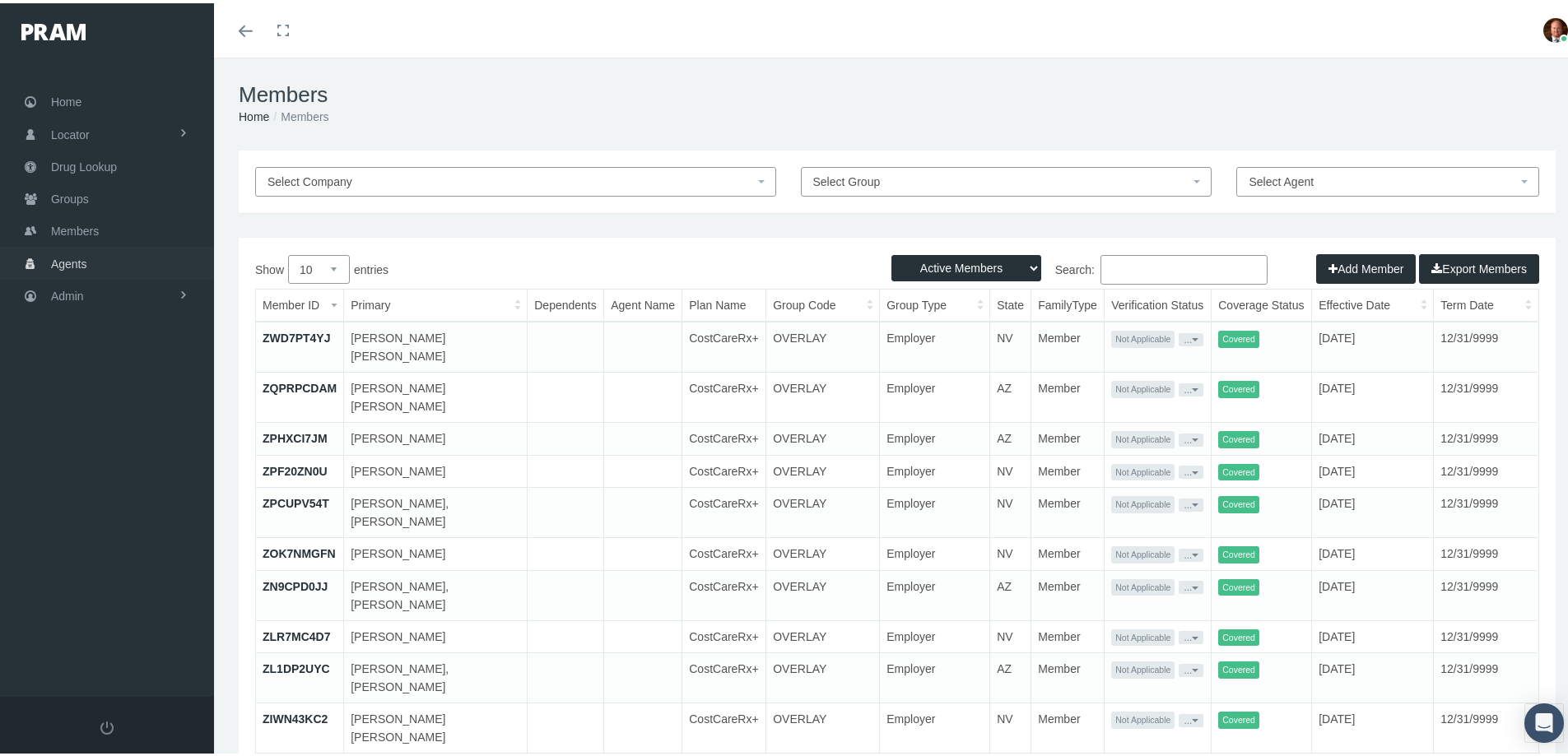
click at [82, 260] on span "Agents" at bounding box center [69, 260] width 36 height 31
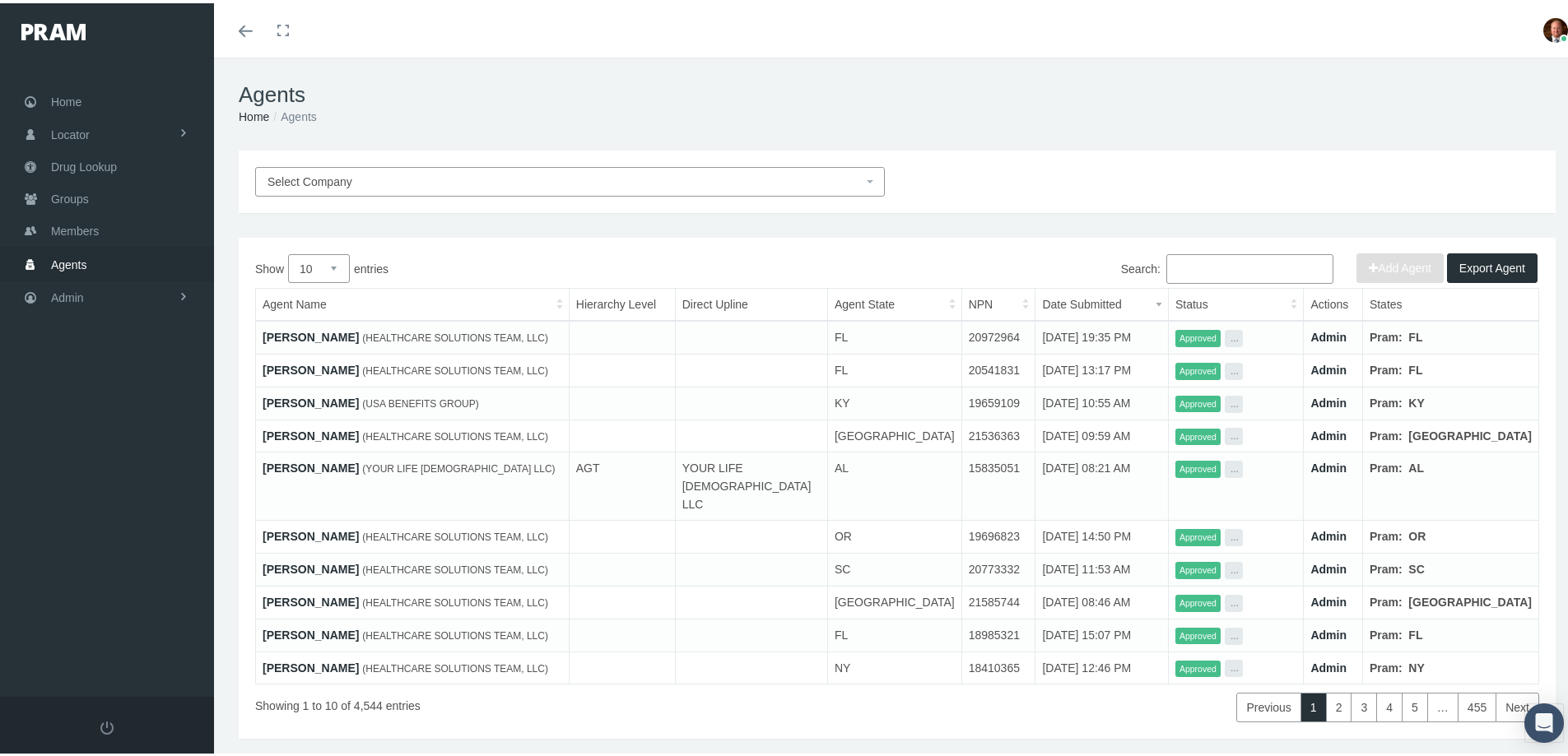
click at [1196, 270] on input "Search:" at bounding box center [1249, 265] width 167 height 30
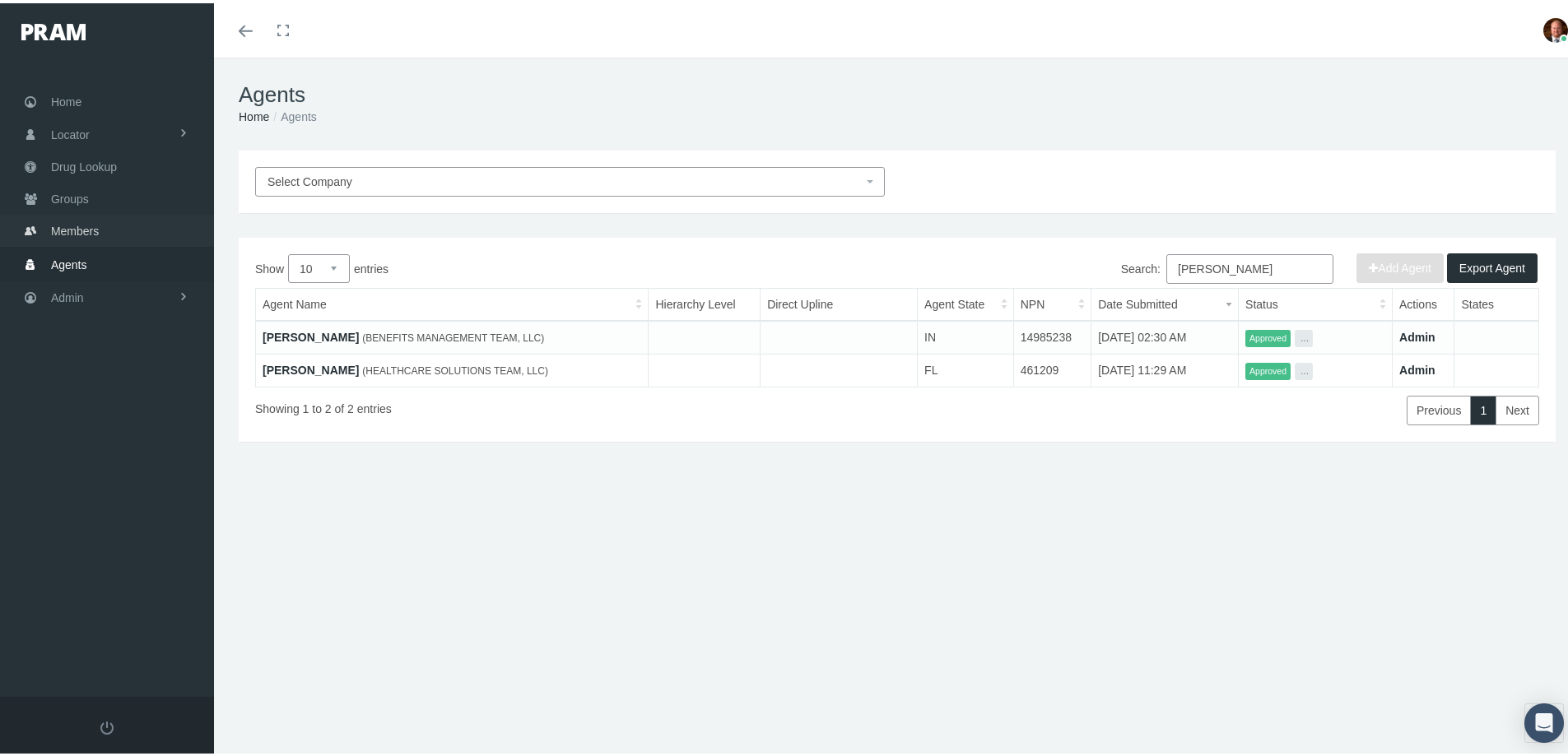
type input "herbert"
click at [94, 222] on span "Members" at bounding box center [74, 228] width 48 height 31
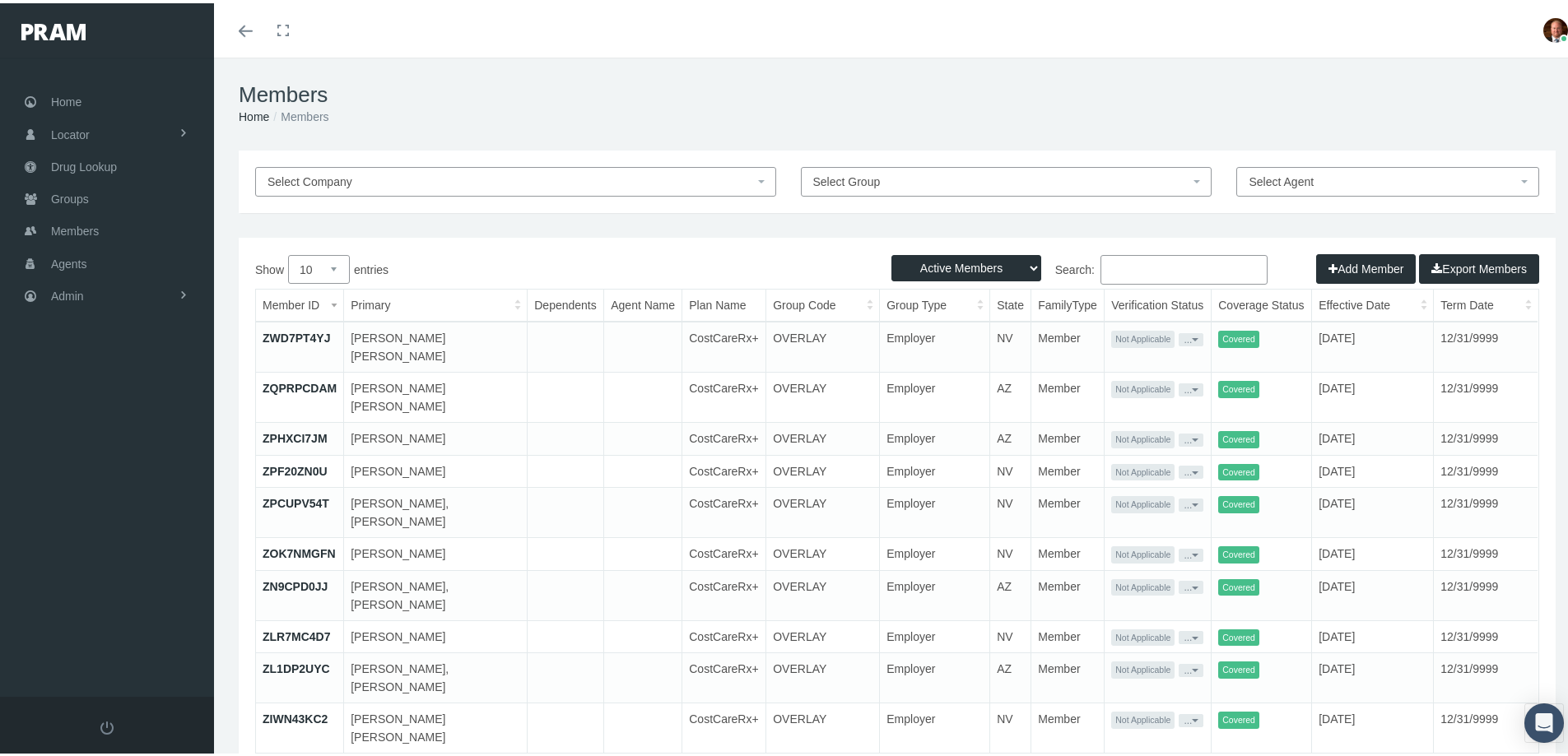
click at [1148, 270] on input "Search:" at bounding box center [1184, 266] width 167 height 30
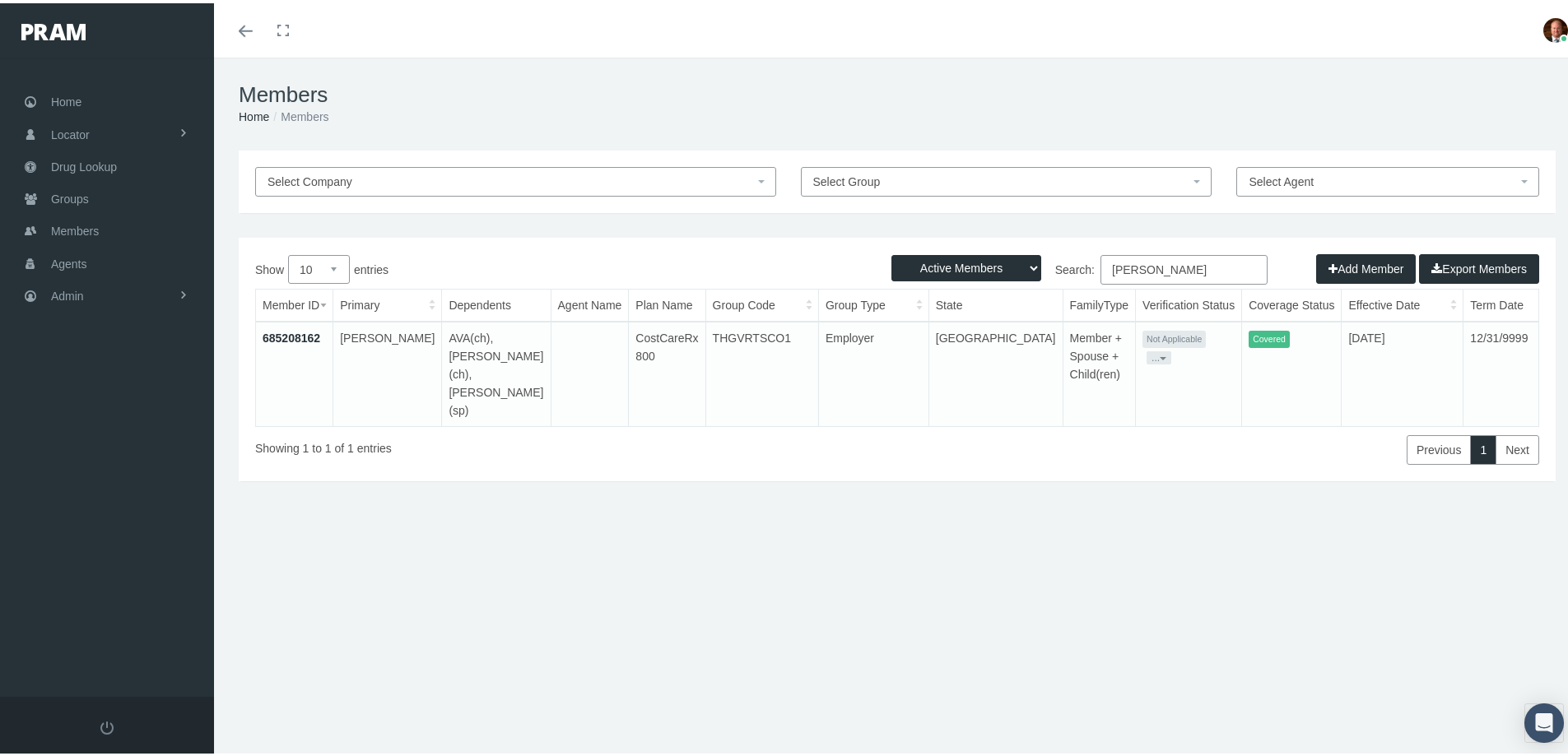
type input "[PERSON_NAME]"
click at [287, 339] on link "685208162" at bounding box center [291, 335] width 57 height 14
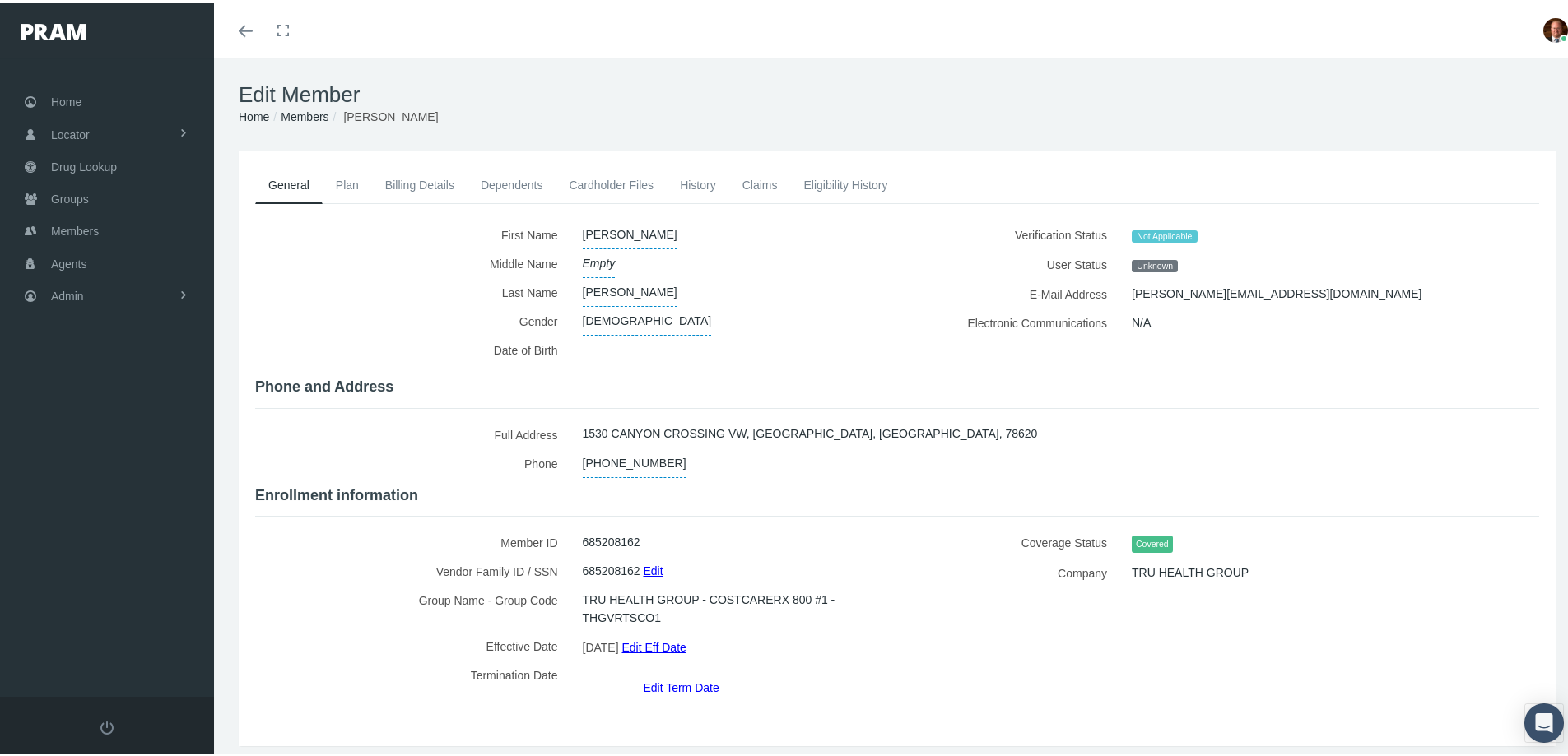
click at [626, 186] on link "Cardholder Files" at bounding box center [611, 182] width 111 height 36
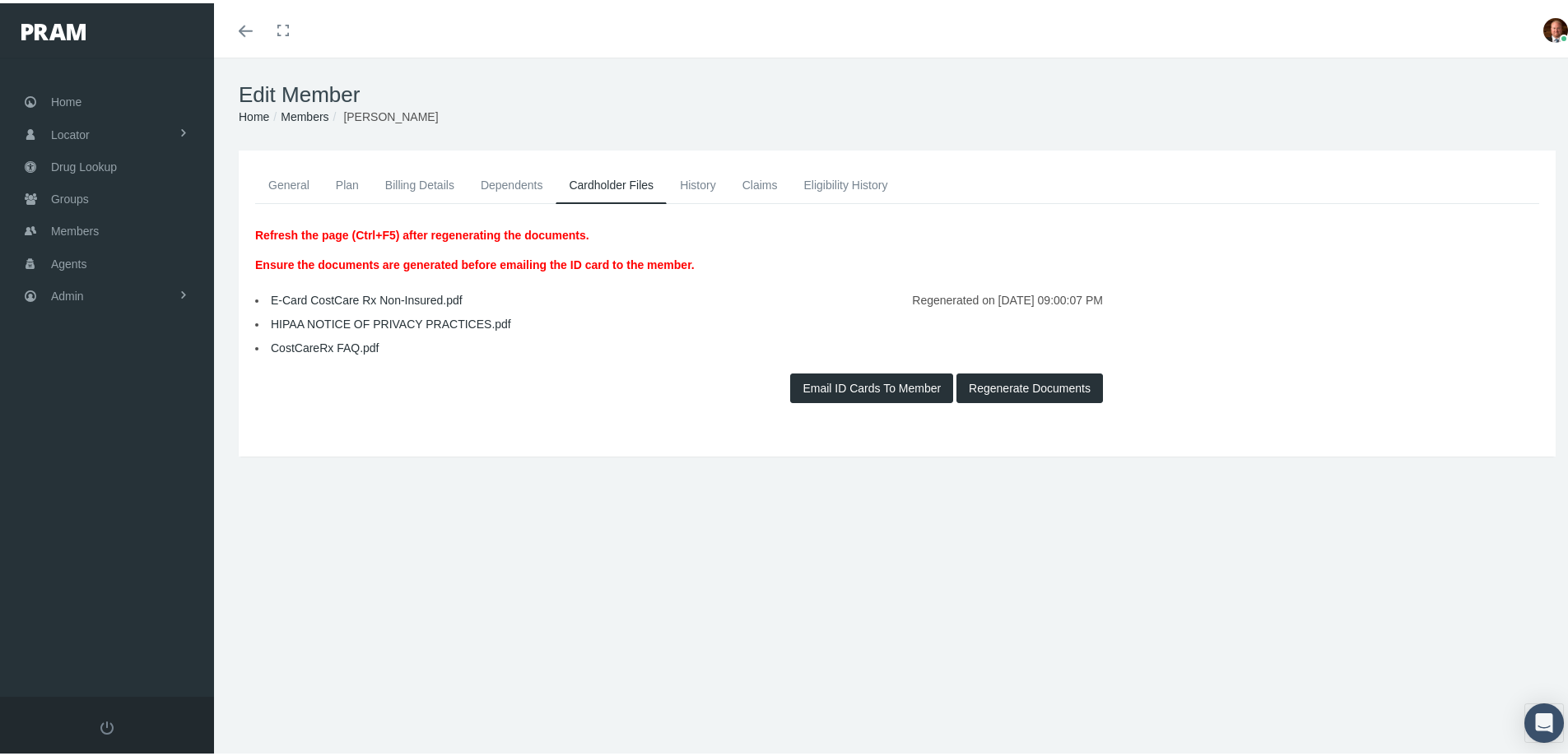
click at [351, 298] on link "E-Card CostCare Rx Non-Insured.pdf" at bounding box center [366, 297] width 192 height 14
click at [320, 112] on link "Members" at bounding box center [304, 113] width 48 height 14
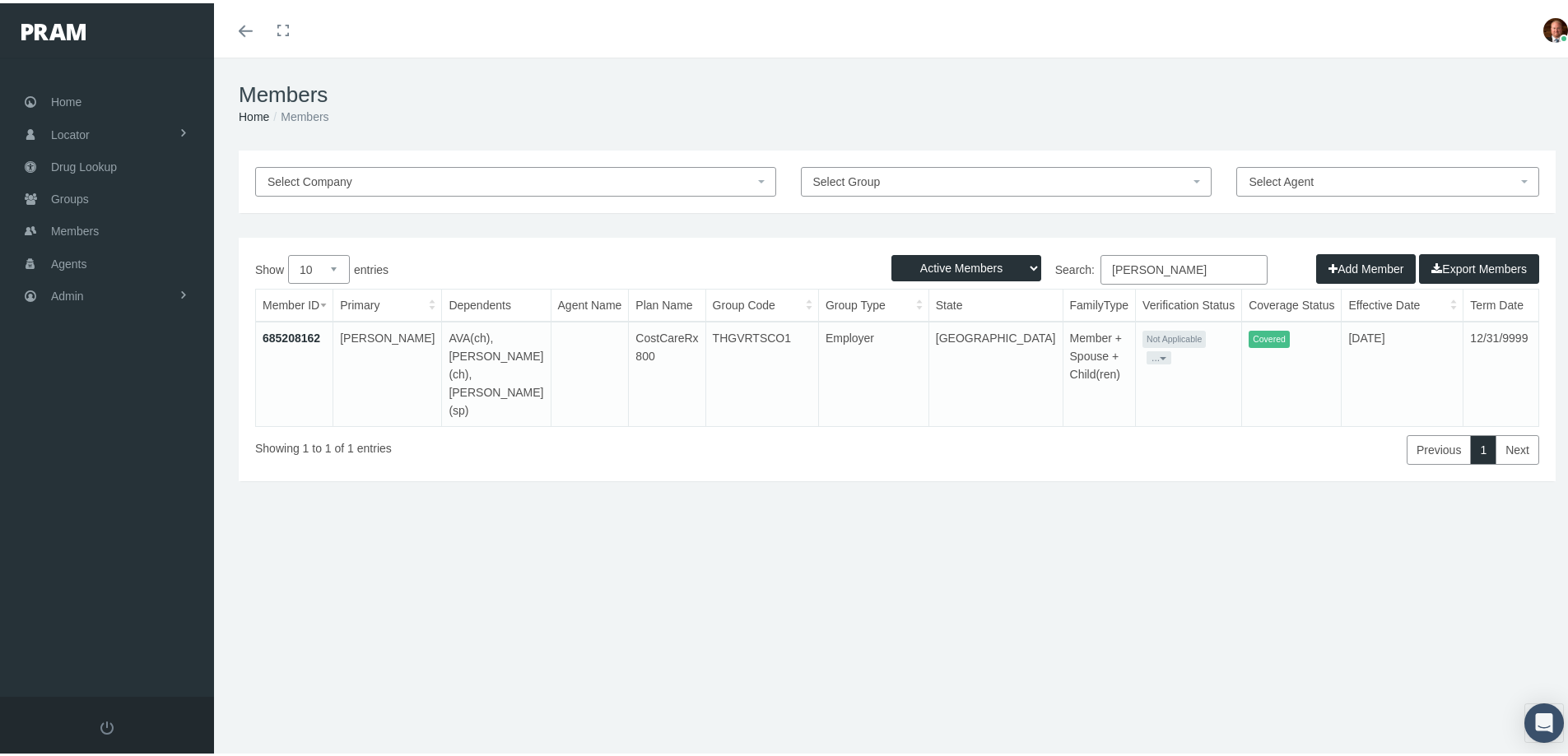
click at [299, 333] on link "685208162" at bounding box center [291, 335] width 57 height 14
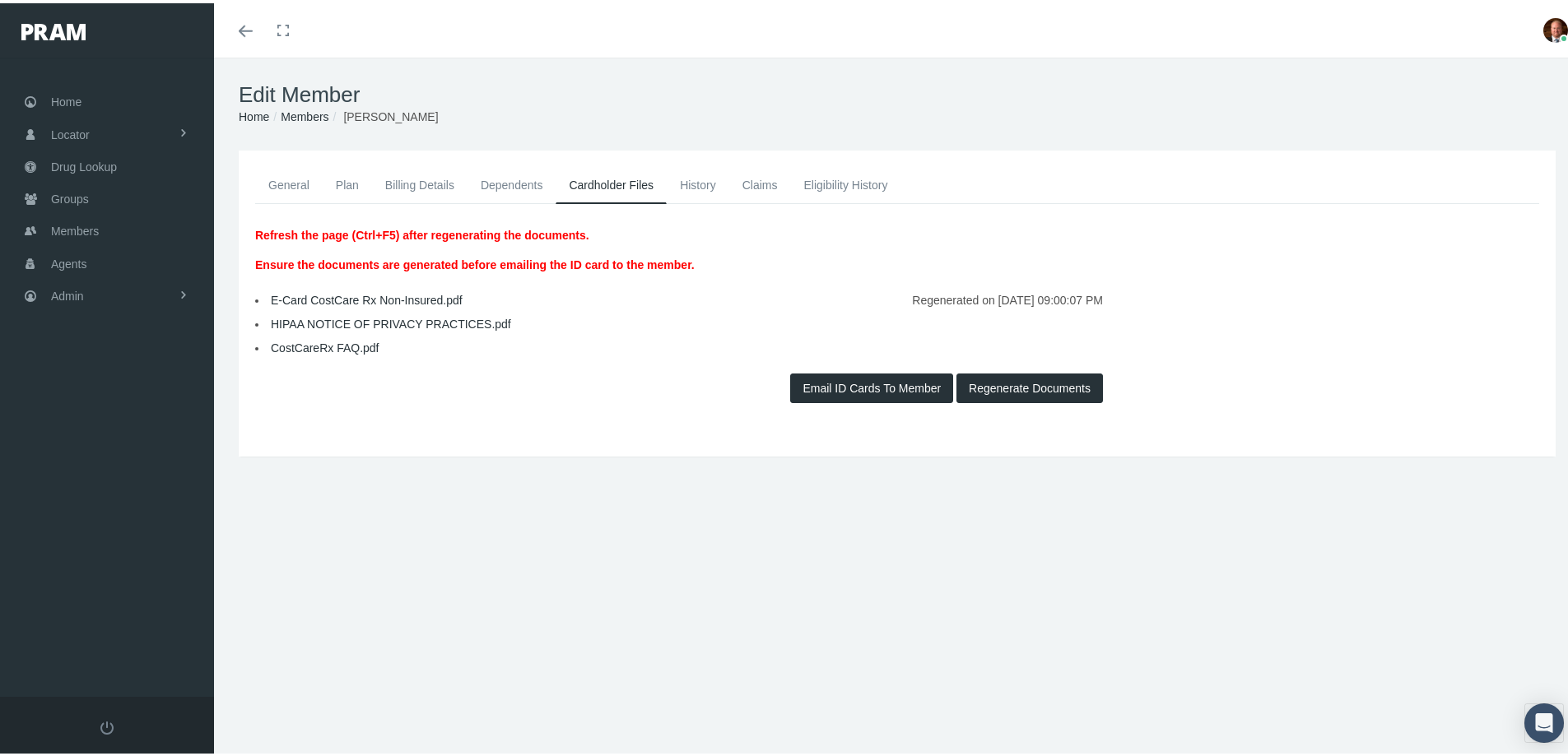
click at [535, 186] on link "Dependents" at bounding box center [512, 182] width 89 height 36
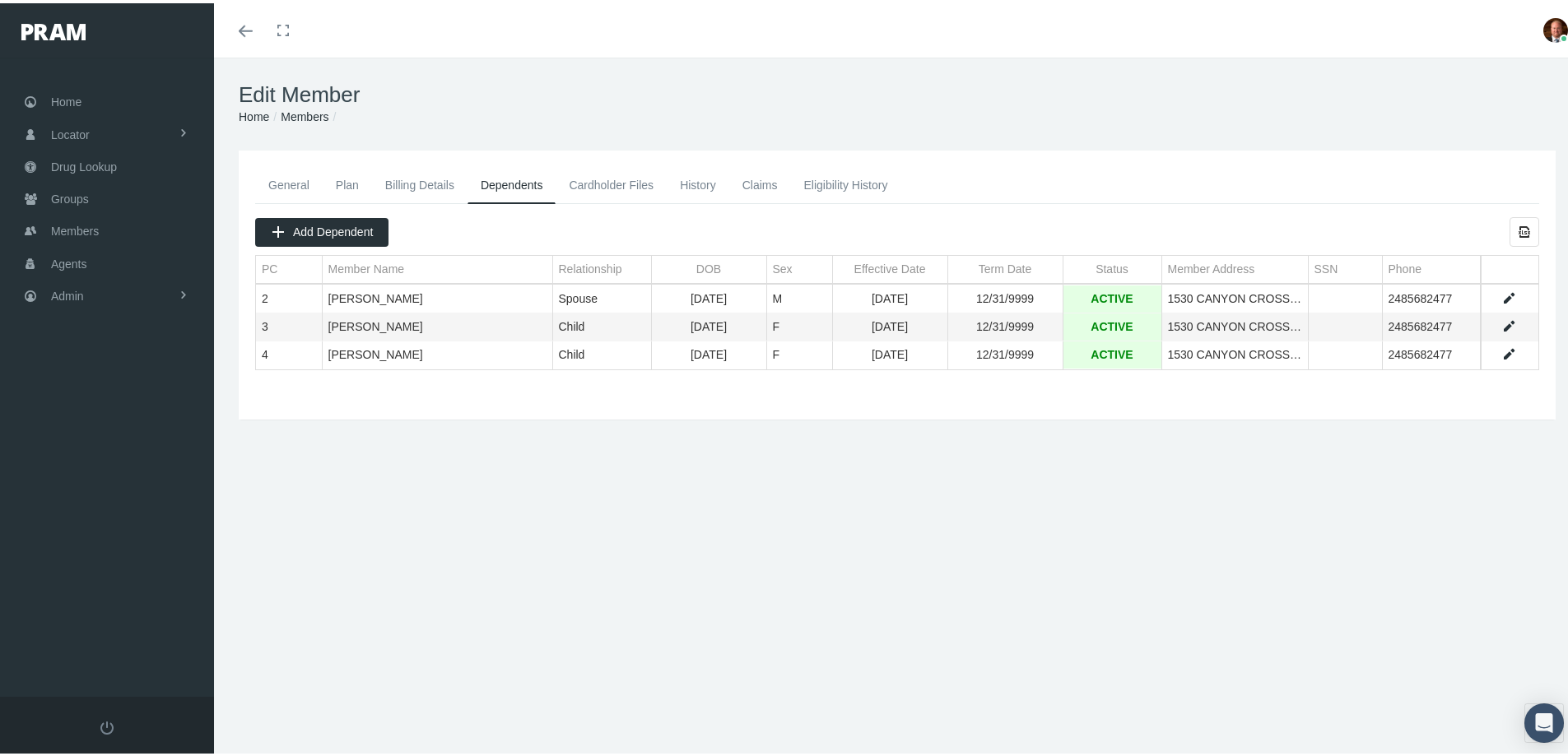
click at [614, 182] on link "Cardholder Files" at bounding box center [611, 182] width 111 height 36
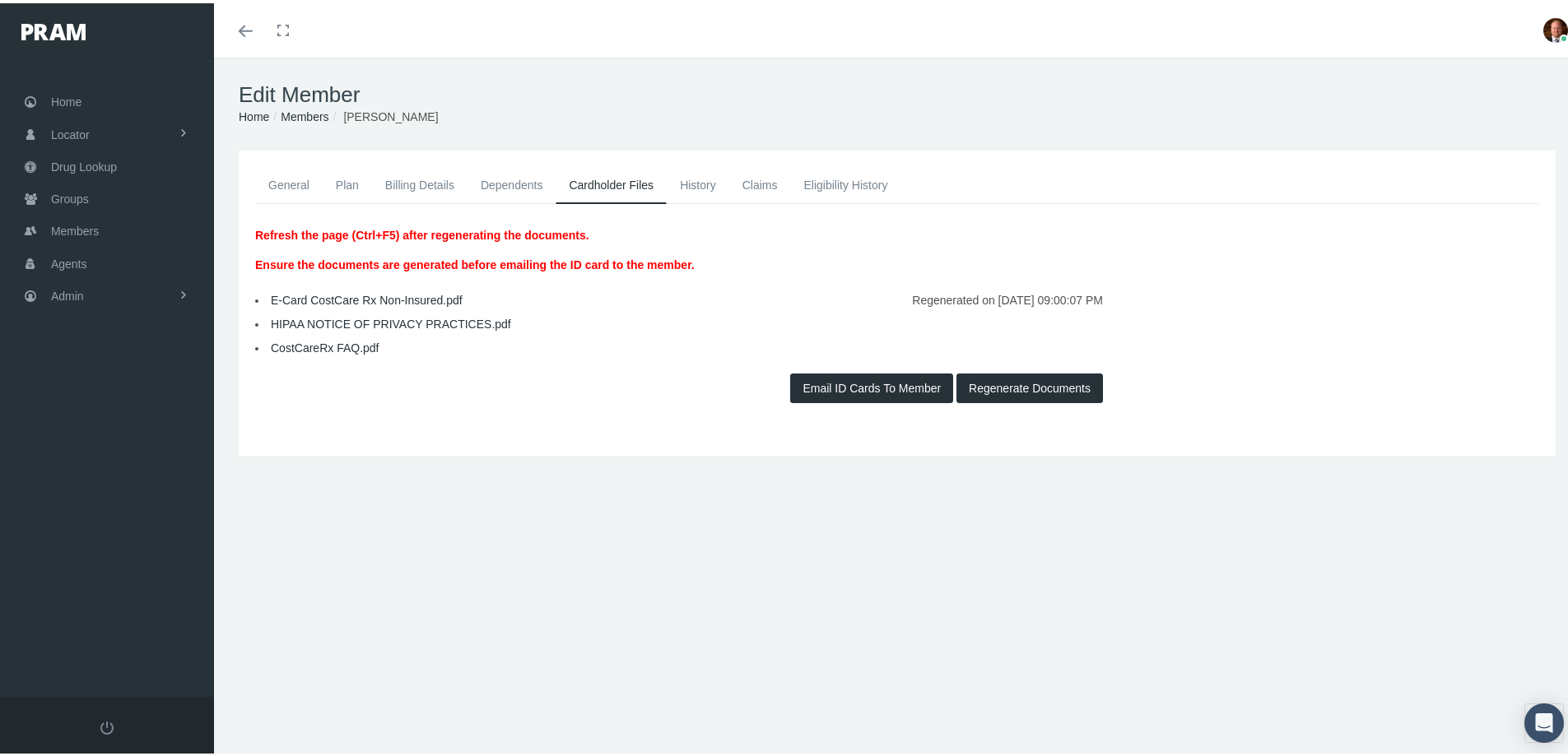
click at [981, 387] on button "Regenerate Documents" at bounding box center [1029, 385] width 146 height 30
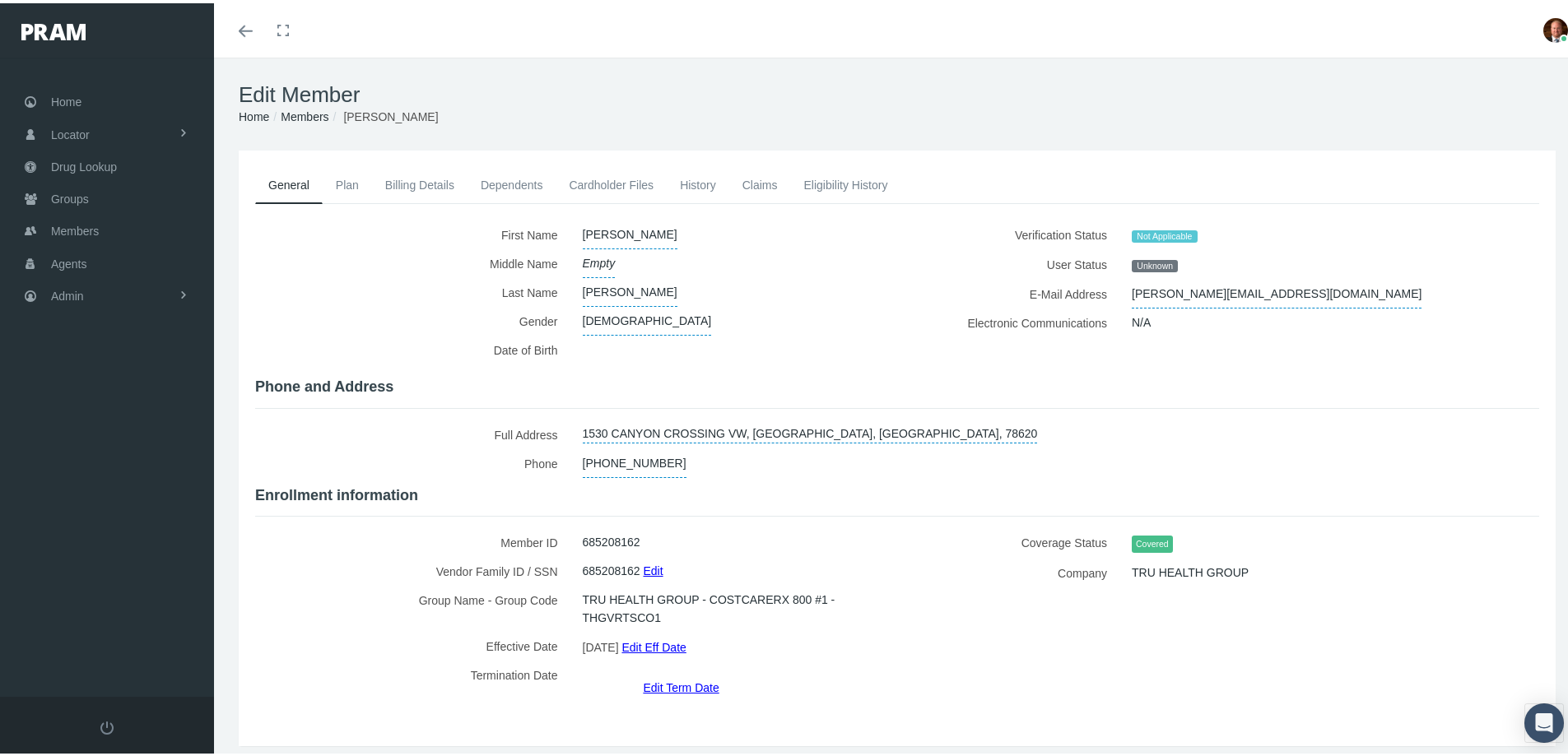
click at [606, 181] on link "Cardholder Files" at bounding box center [611, 182] width 111 height 36
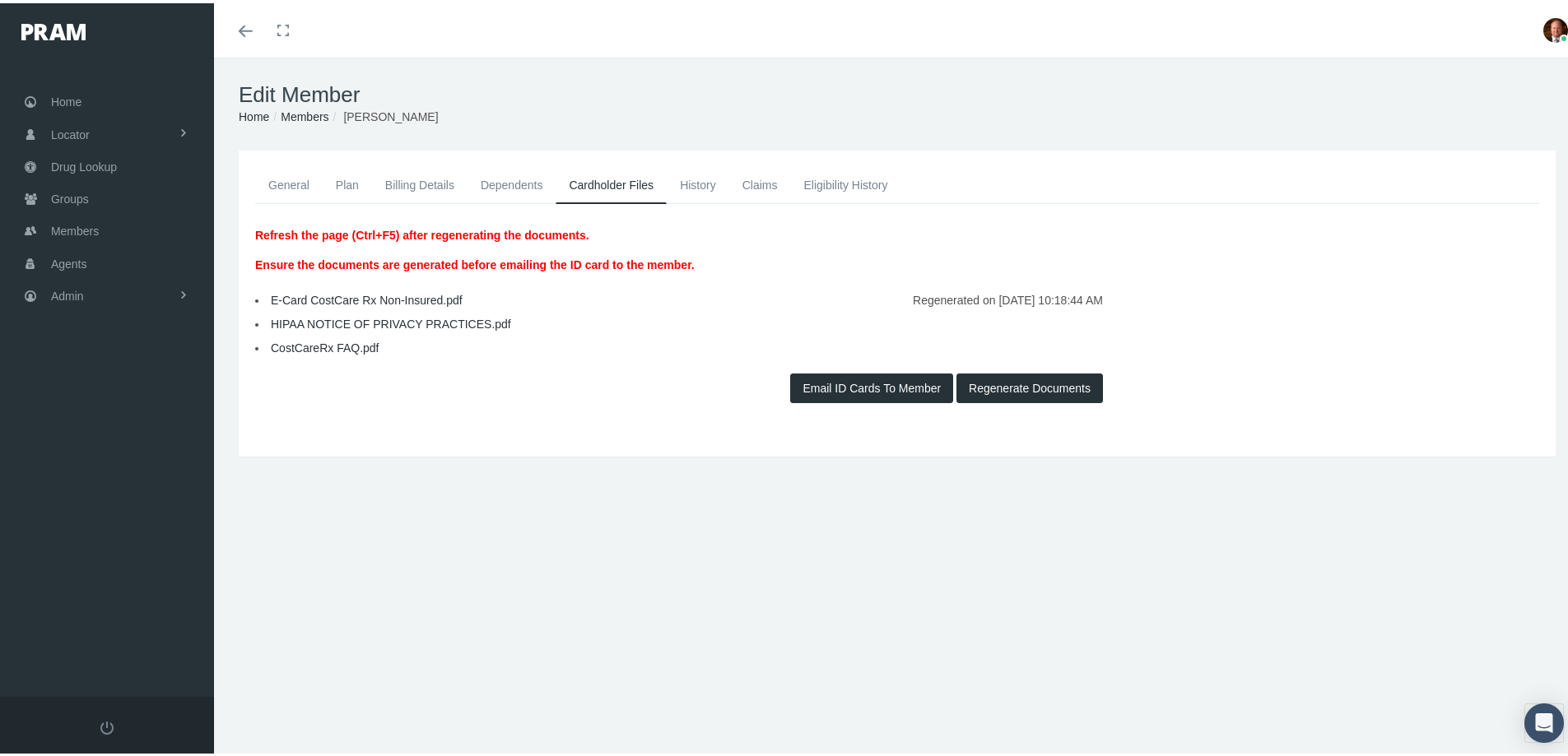
click at [311, 297] on link "E-Card CostCare Rx Non-Insured.pdf" at bounding box center [366, 297] width 192 height 14
click at [302, 113] on link "Members" at bounding box center [304, 113] width 48 height 14
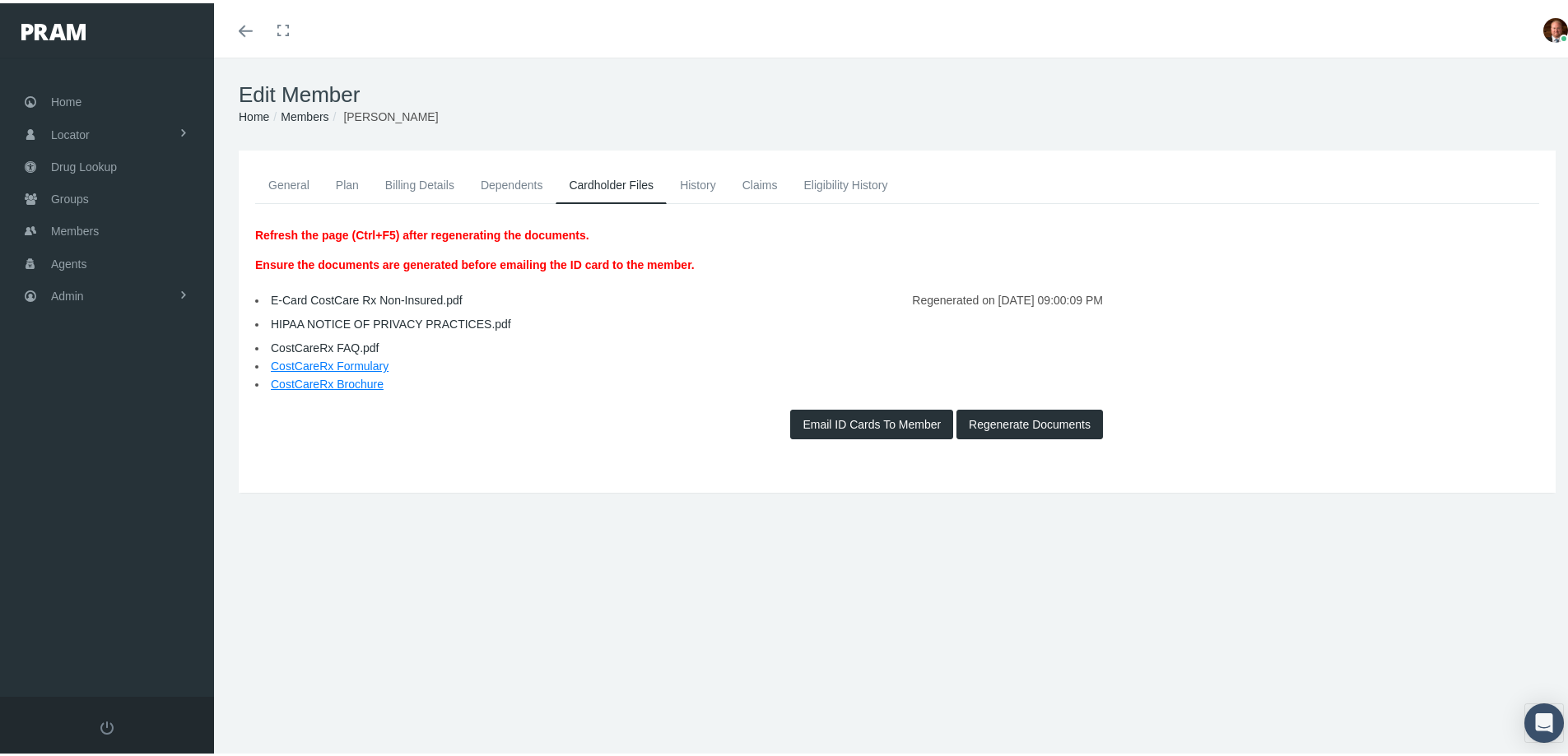
click at [304, 113] on link "Members" at bounding box center [304, 113] width 48 height 14
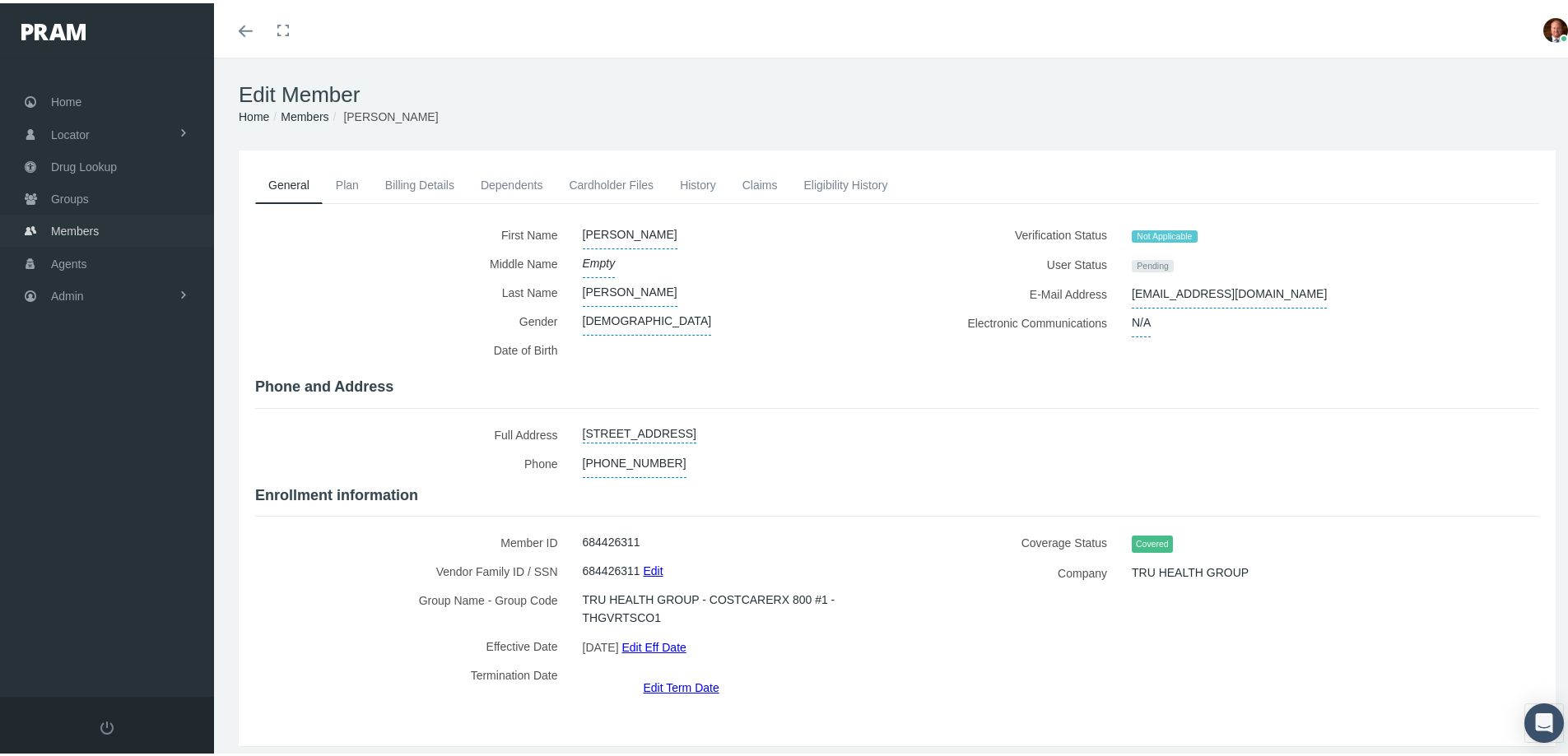
click at [83, 231] on span "Members" at bounding box center [74, 228] width 48 height 31
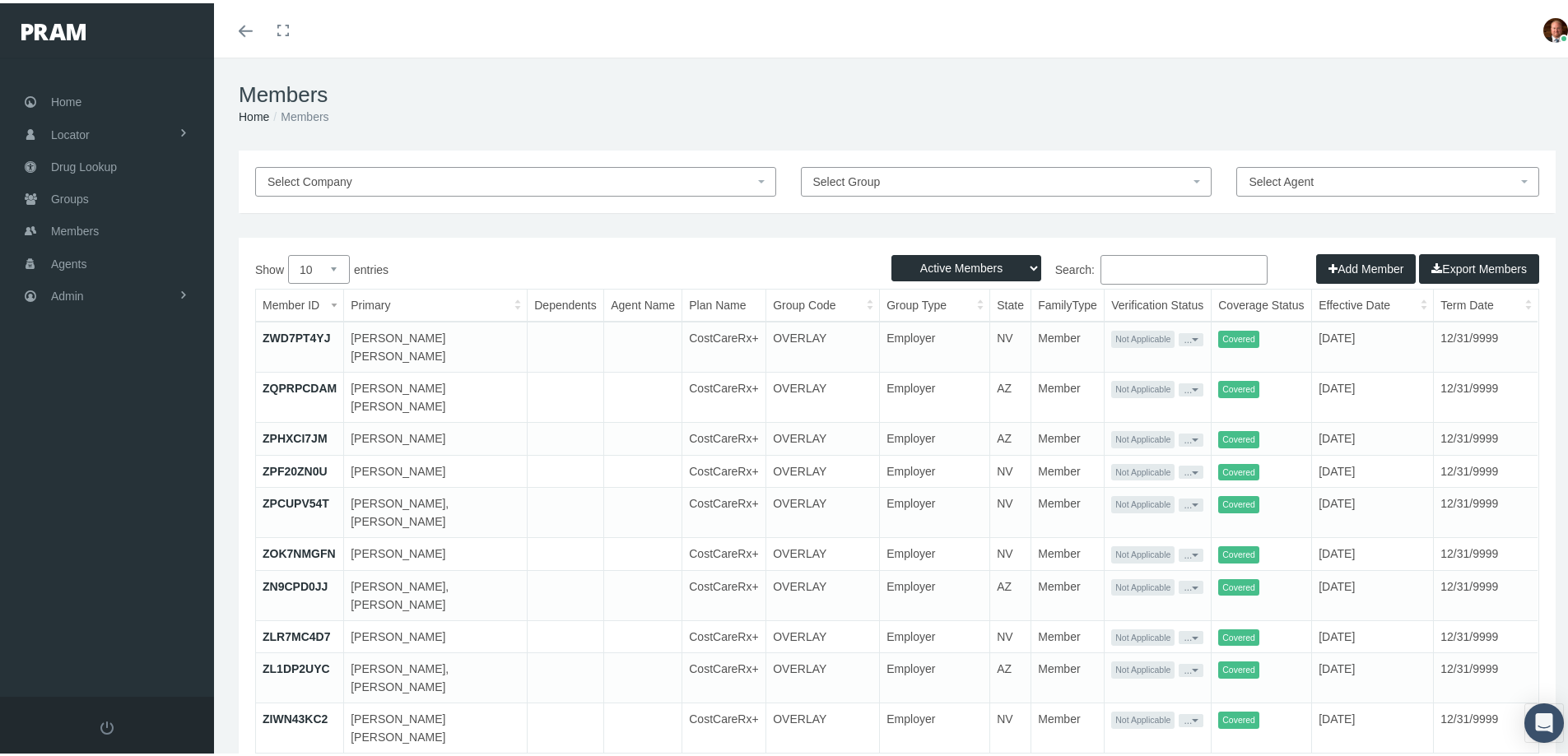
click at [1150, 264] on input "Search:" at bounding box center [1184, 266] width 167 height 30
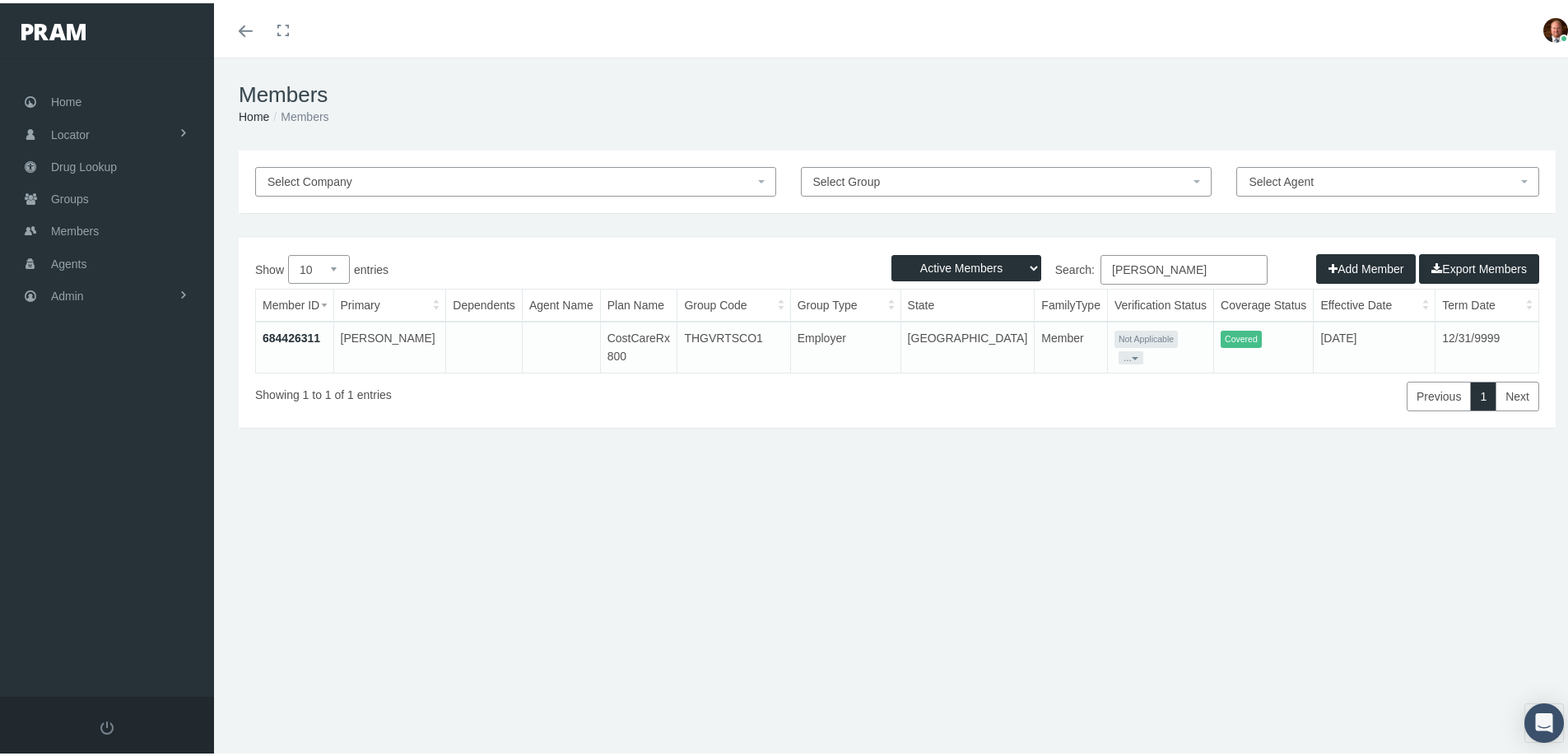
type input "herbert mills"
click at [1143, 348] on button "..." at bounding box center [1130, 354] width 25 height 14
click at [1184, 390] on link "Get Invitation URL" at bounding box center [1208, 395] width 108 height 20
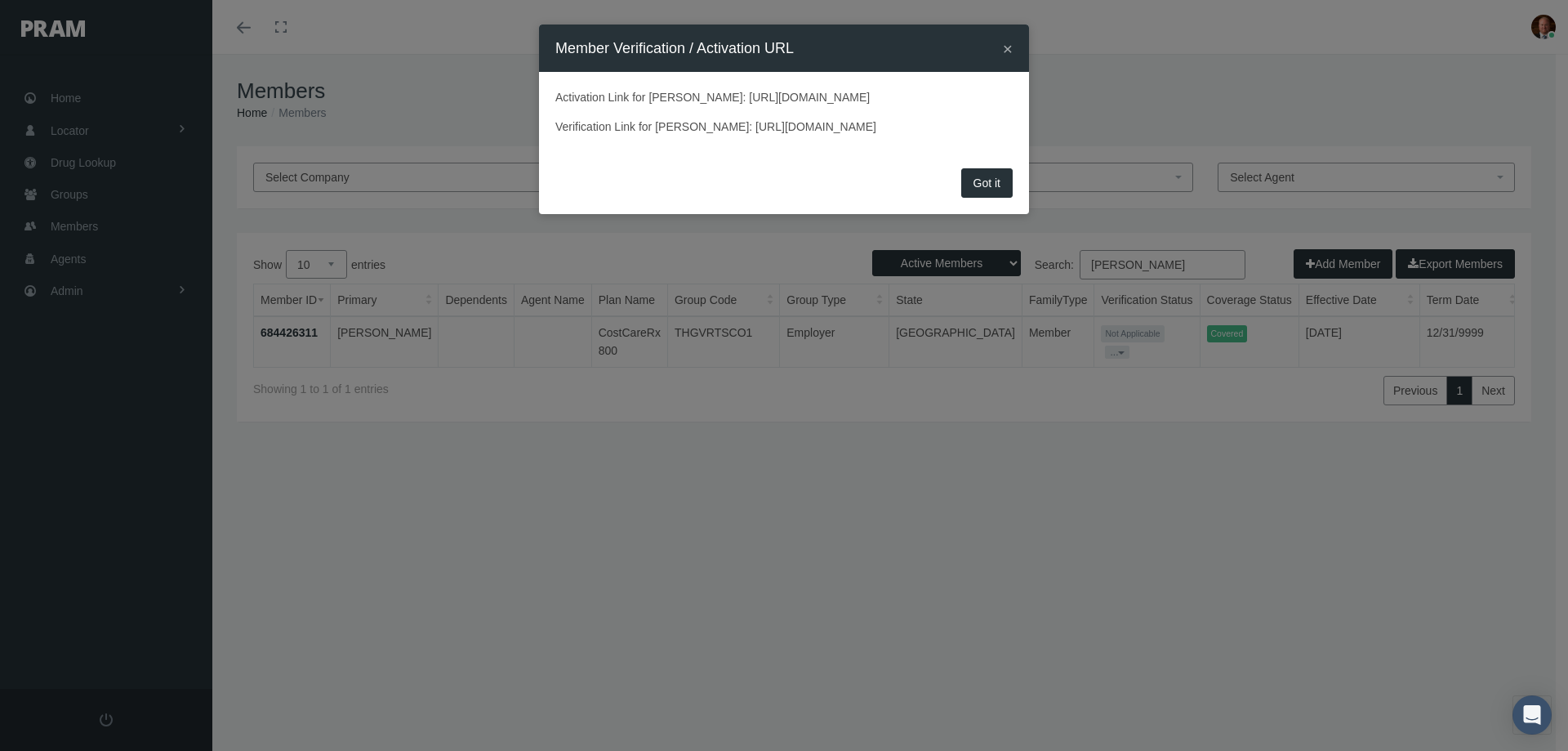
drag, startPoint x: 550, startPoint y: 110, endPoint x: 953, endPoint y: 112, distance: 403.0
click at [953, 112] on div "Activation Link for HERBERT MILLS: https://prod.pram.com/processuser/92ECF9B72E…" at bounding box center [784, 118] width 490 height 92
copy p "https://prod.pram.com/processuser/92ECF9B72E3B48699B410E3DB5758B2A"
click at [981, 197] on button "Got it" at bounding box center [987, 183] width 51 height 30
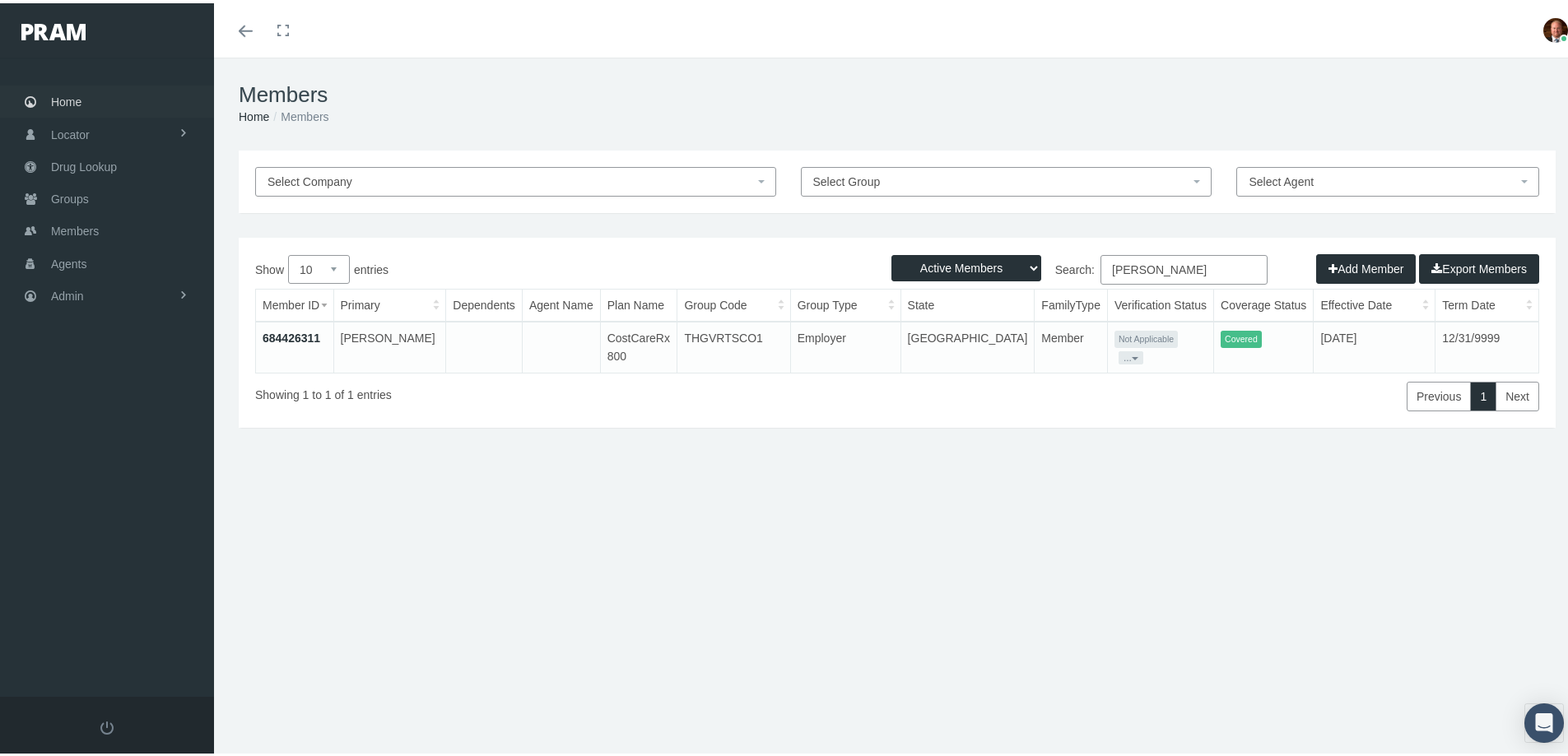
click at [77, 101] on span "Home" at bounding box center [66, 99] width 31 height 31
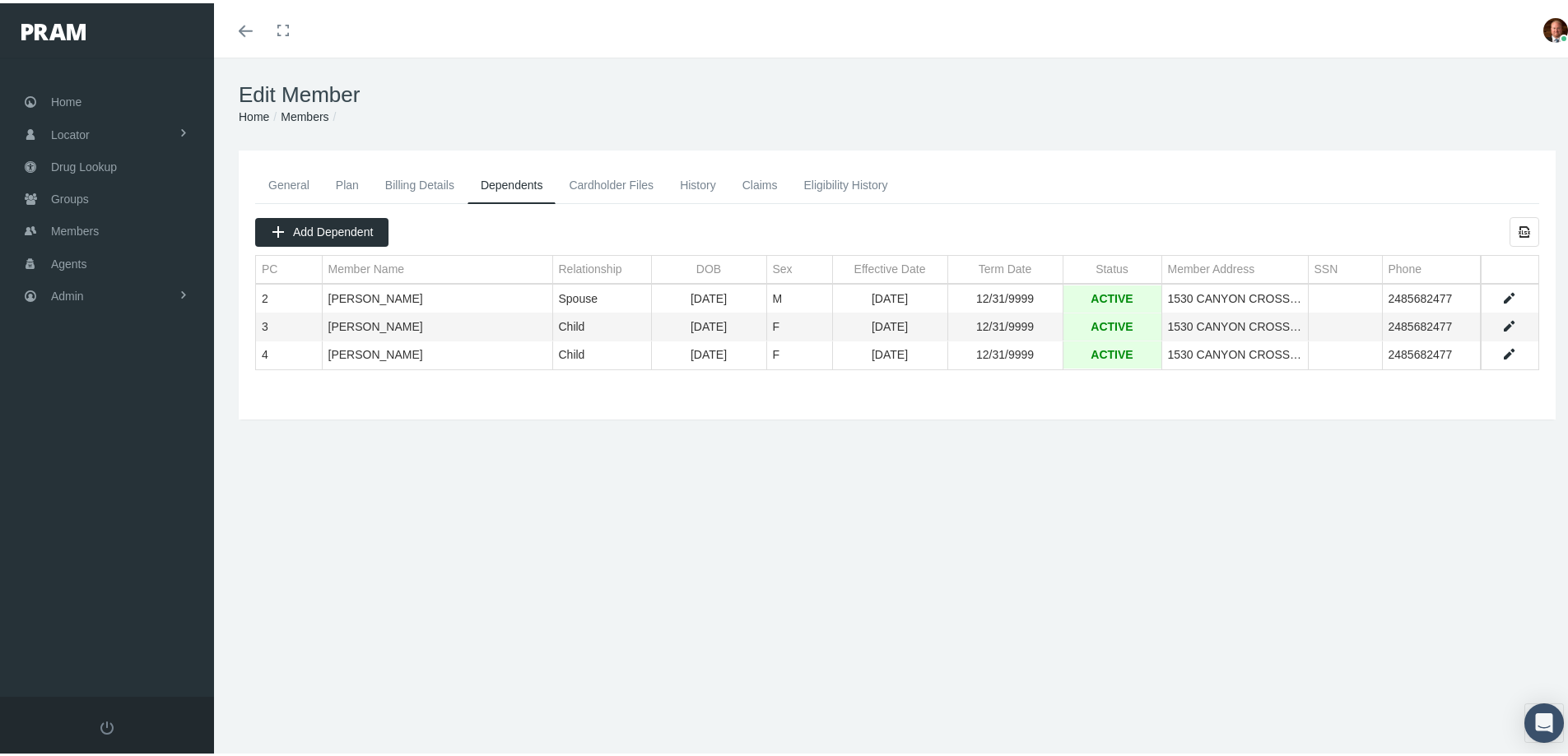
click at [312, 116] on link "Members" at bounding box center [304, 113] width 48 height 14
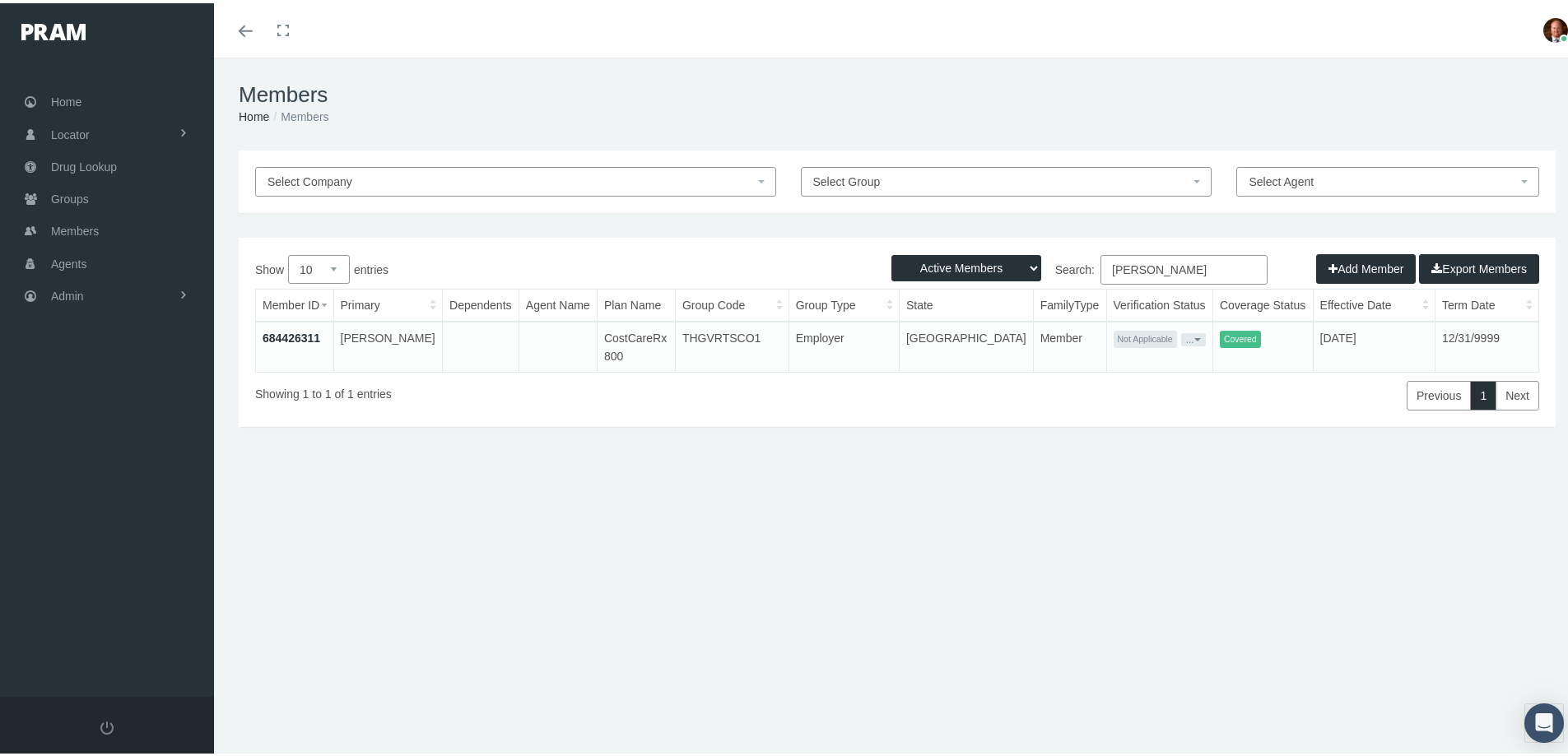
drag, startPoint x: 1177, startPoint y: 271, endPoint x: 1071, endPoint y: 269, distance: 106.0
click at [1071, 269] on label "Search: herbert mills" at bounding box center [1082, 266] width 370 height 30
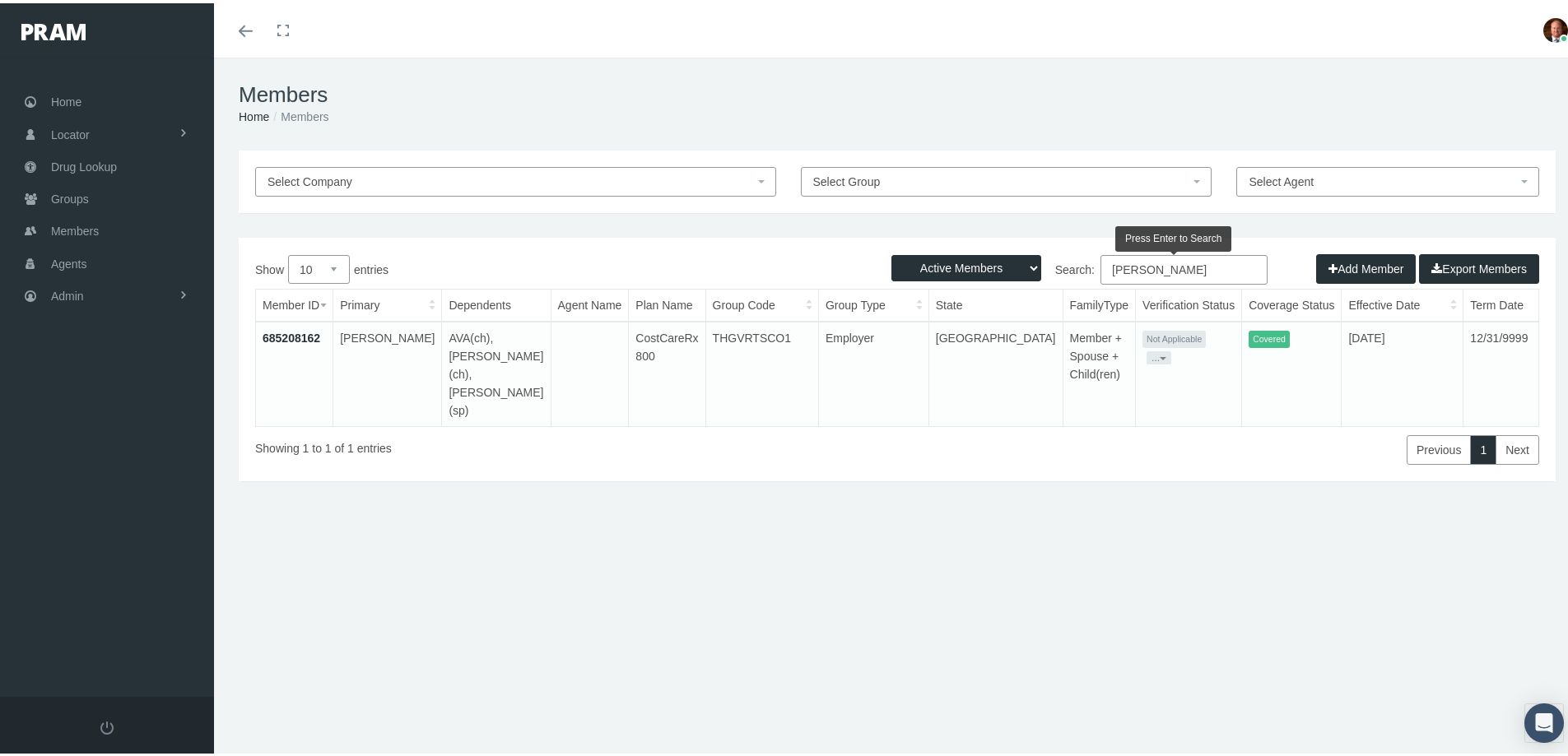
type input "janosz"
click at [1160, 348] on button "..." at bounding box center [1159, 354] width 25 height 14
click at [1165, 393] on link "Get Invitation URL" at bounding box center [1188, 395] width 108 height 20
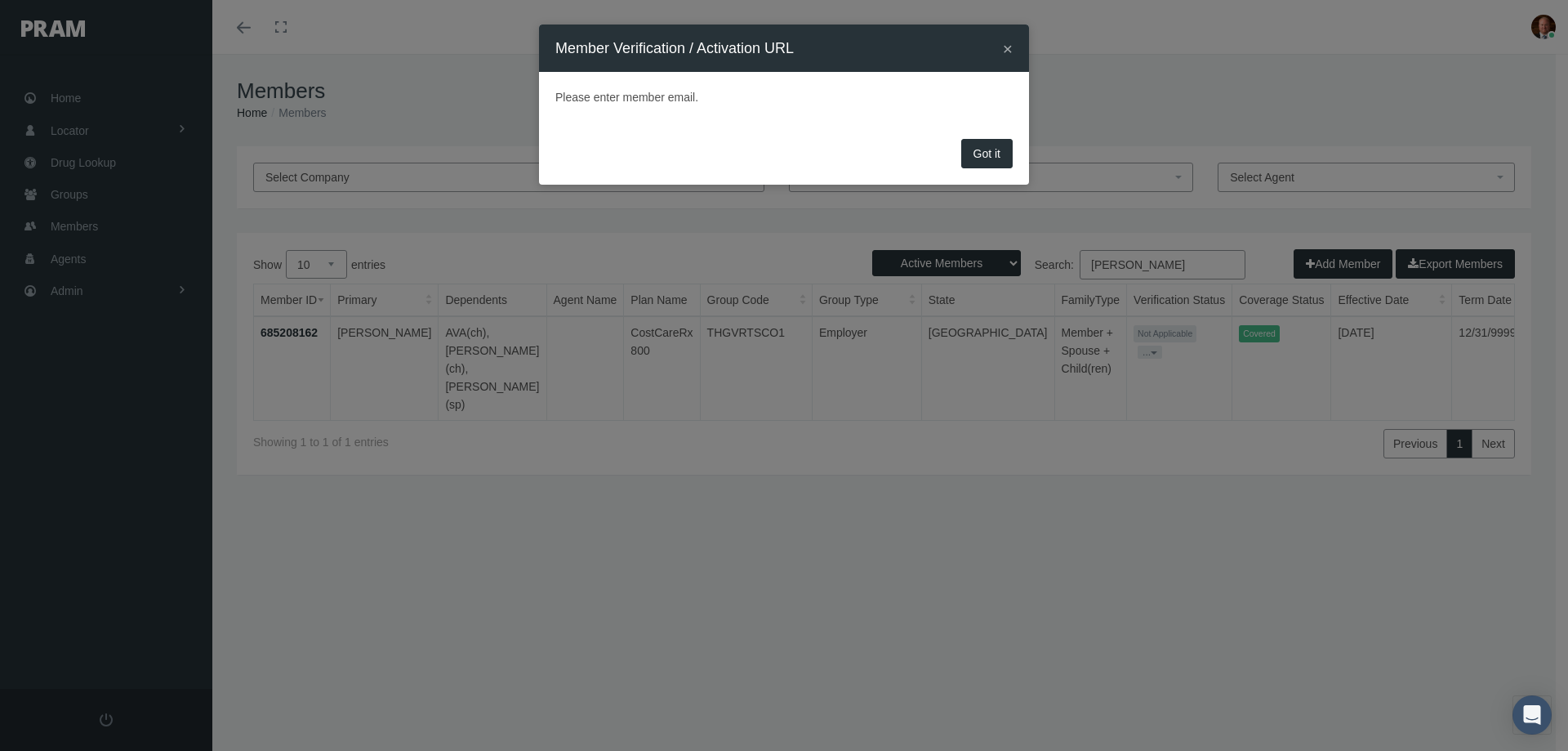
click at [989, 151] on button "Got it" at bounding box center [987, 153] width 51 height 30
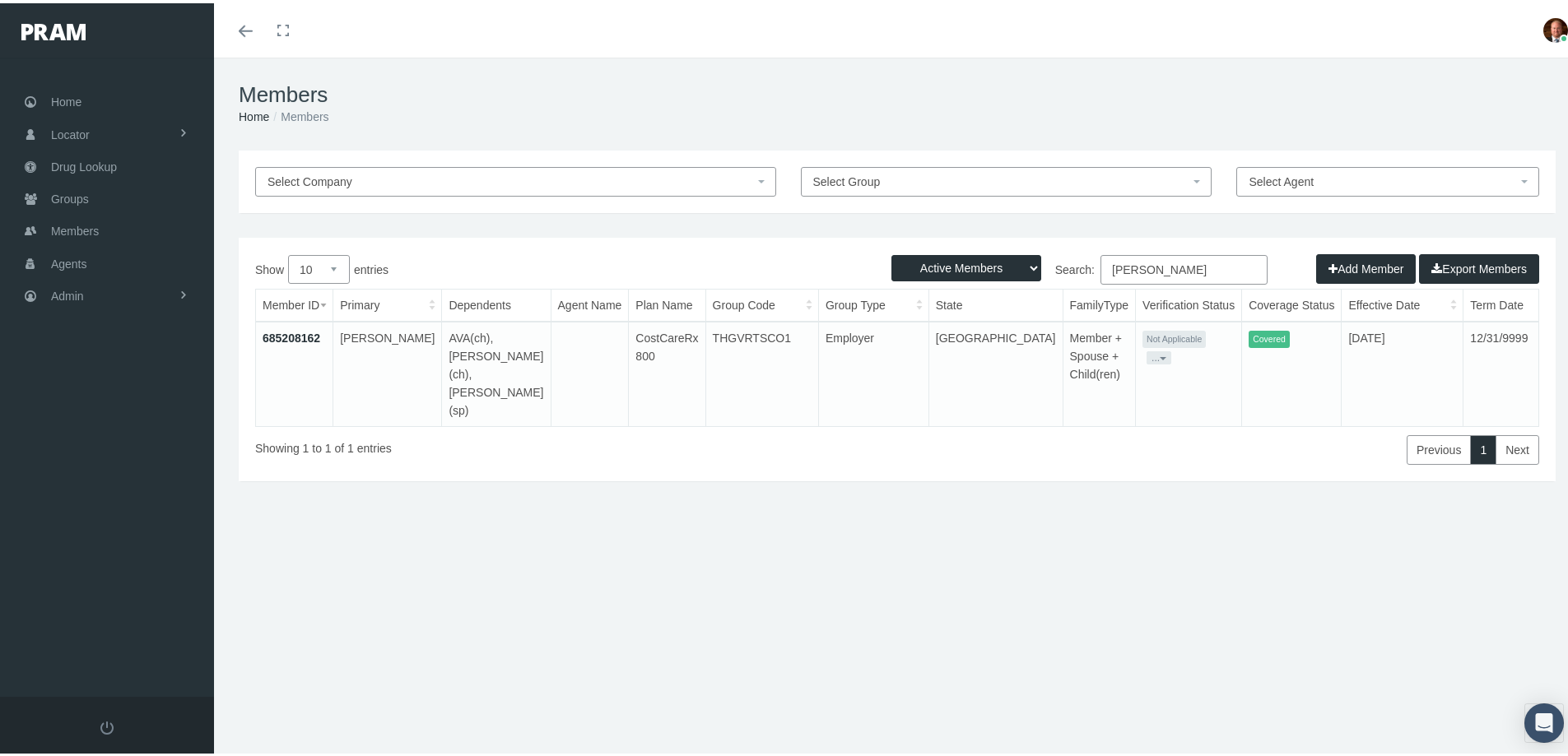
click at [299, 332] on link "685208162" at bounding box center [291, 335] width 57 height 14
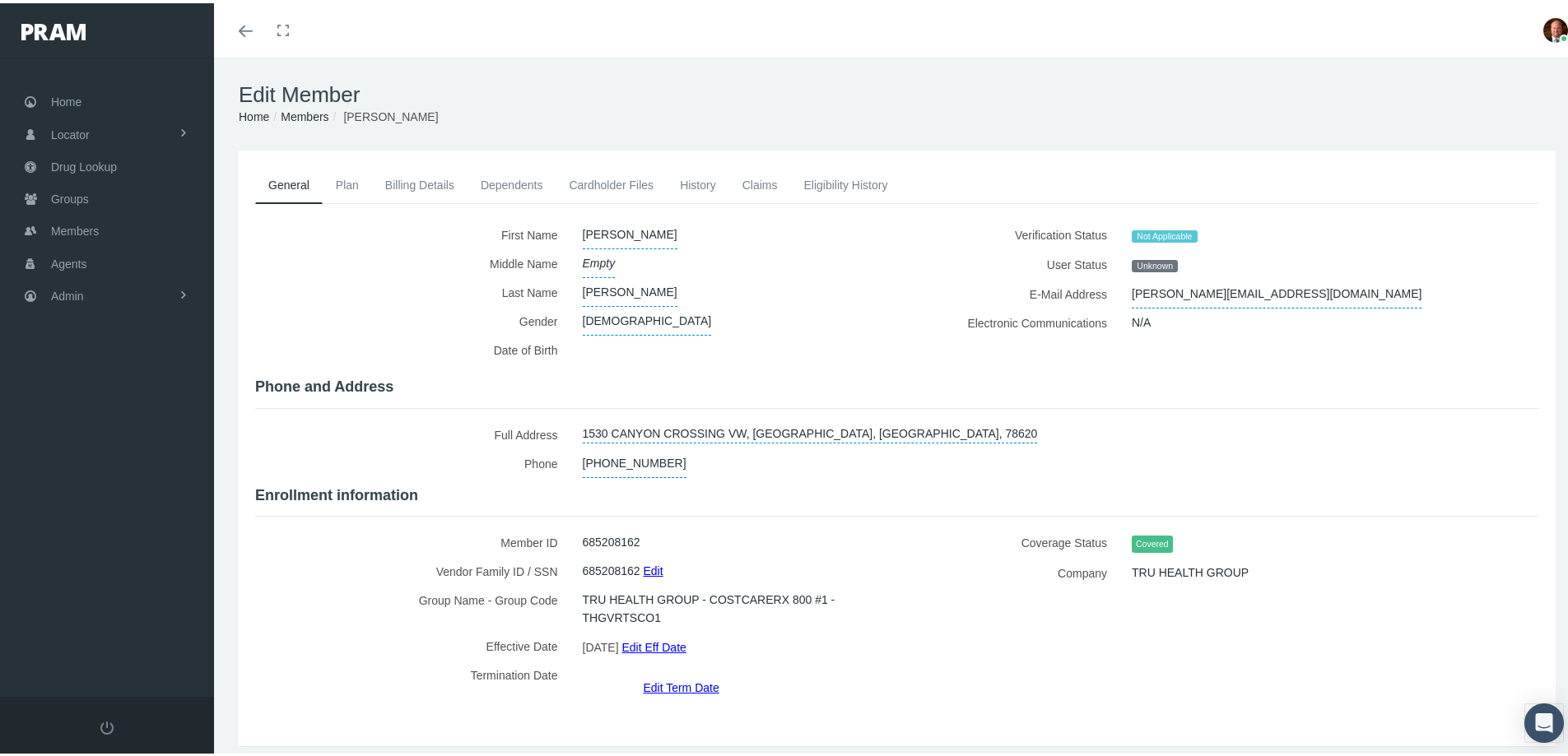
click at [304, 113] on link "Members" at bounding box center [304, 113] width 48 height 14
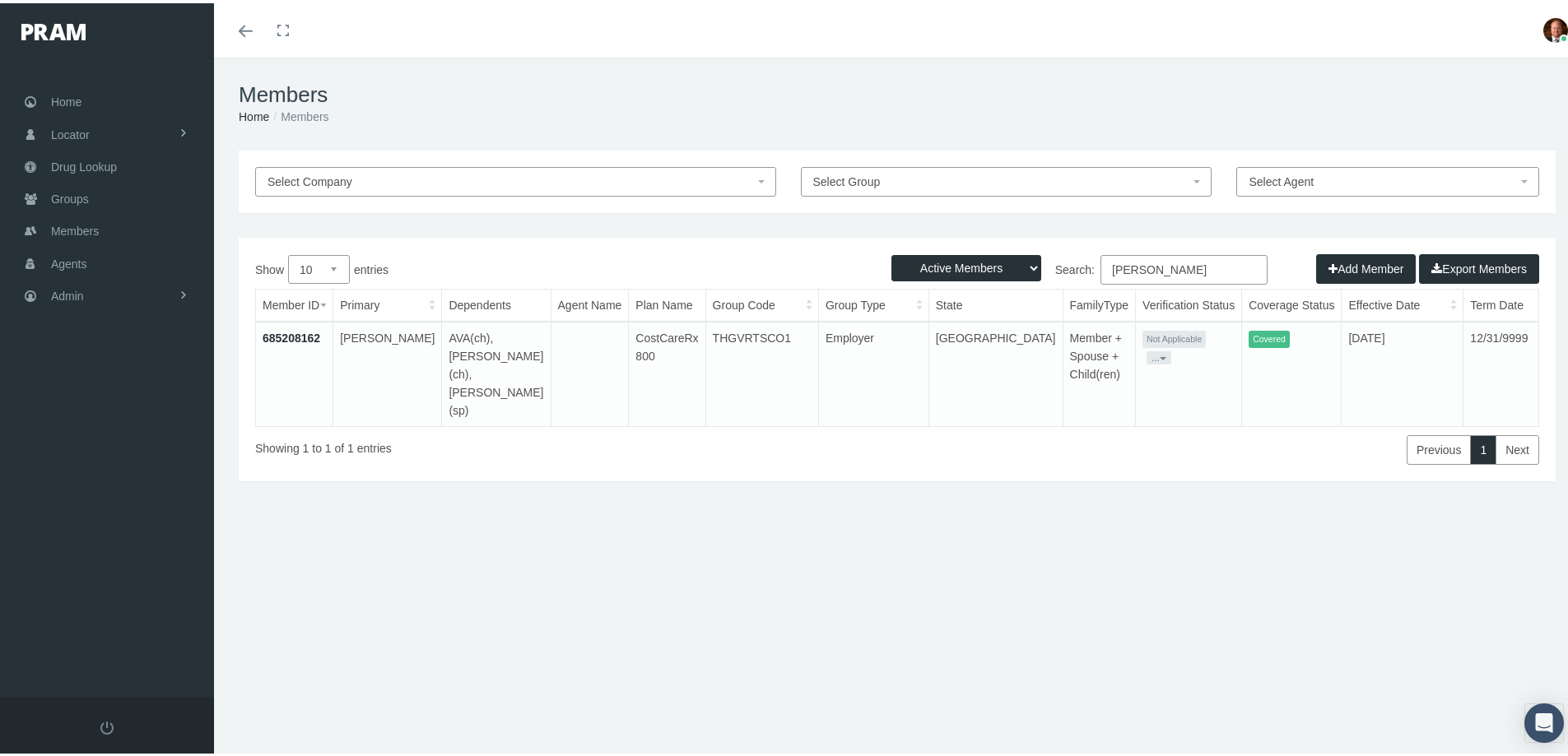
click at [1171, 348] on button "..." at bounding box center [1159, 354] width 25 height 14
click at [1188, 398] on link "Get Invitation URL" at bounding box center [1208, 395] width 108 height 20
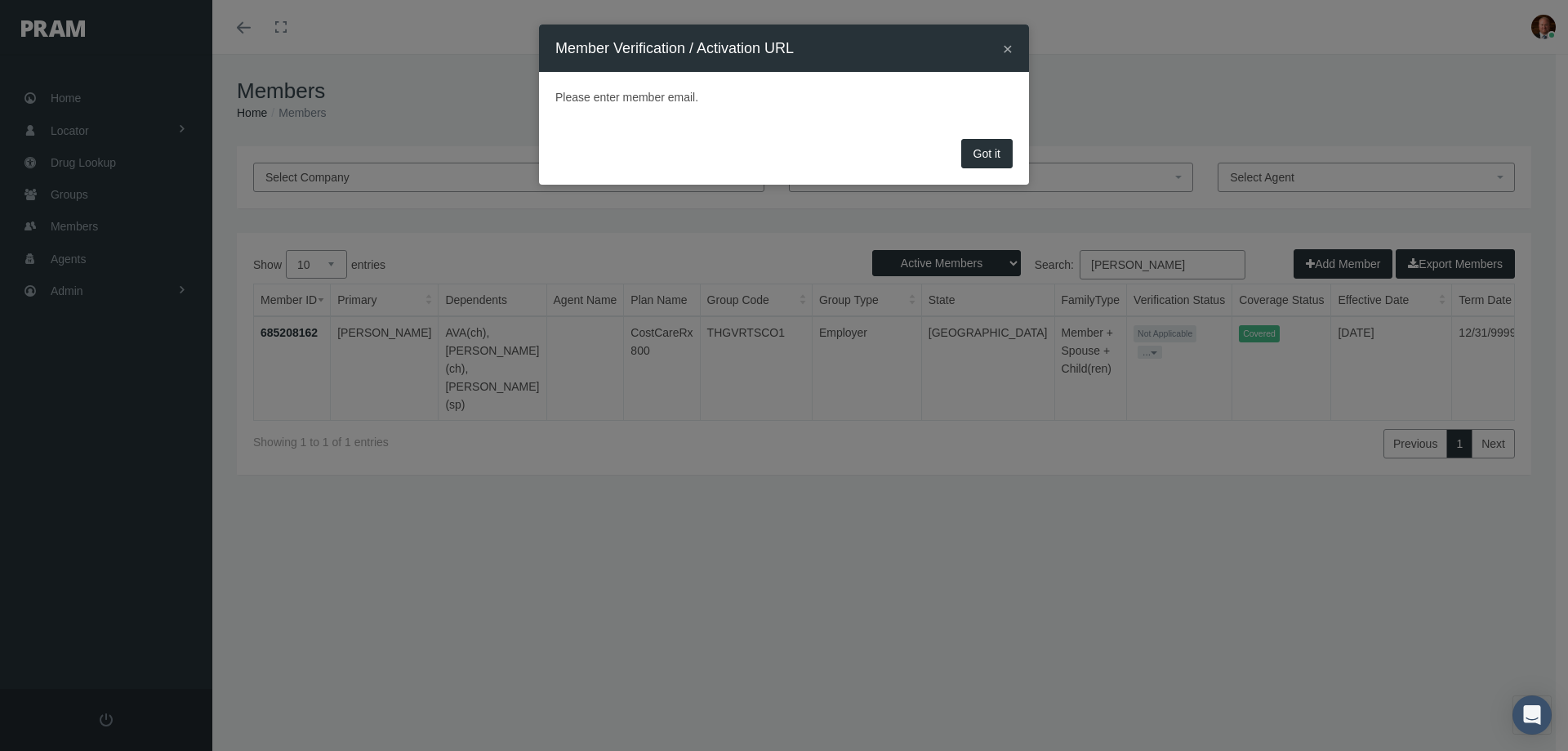
click at [984, 153] on button "Got it" at bounding box center [987, 153] width 51 height 30
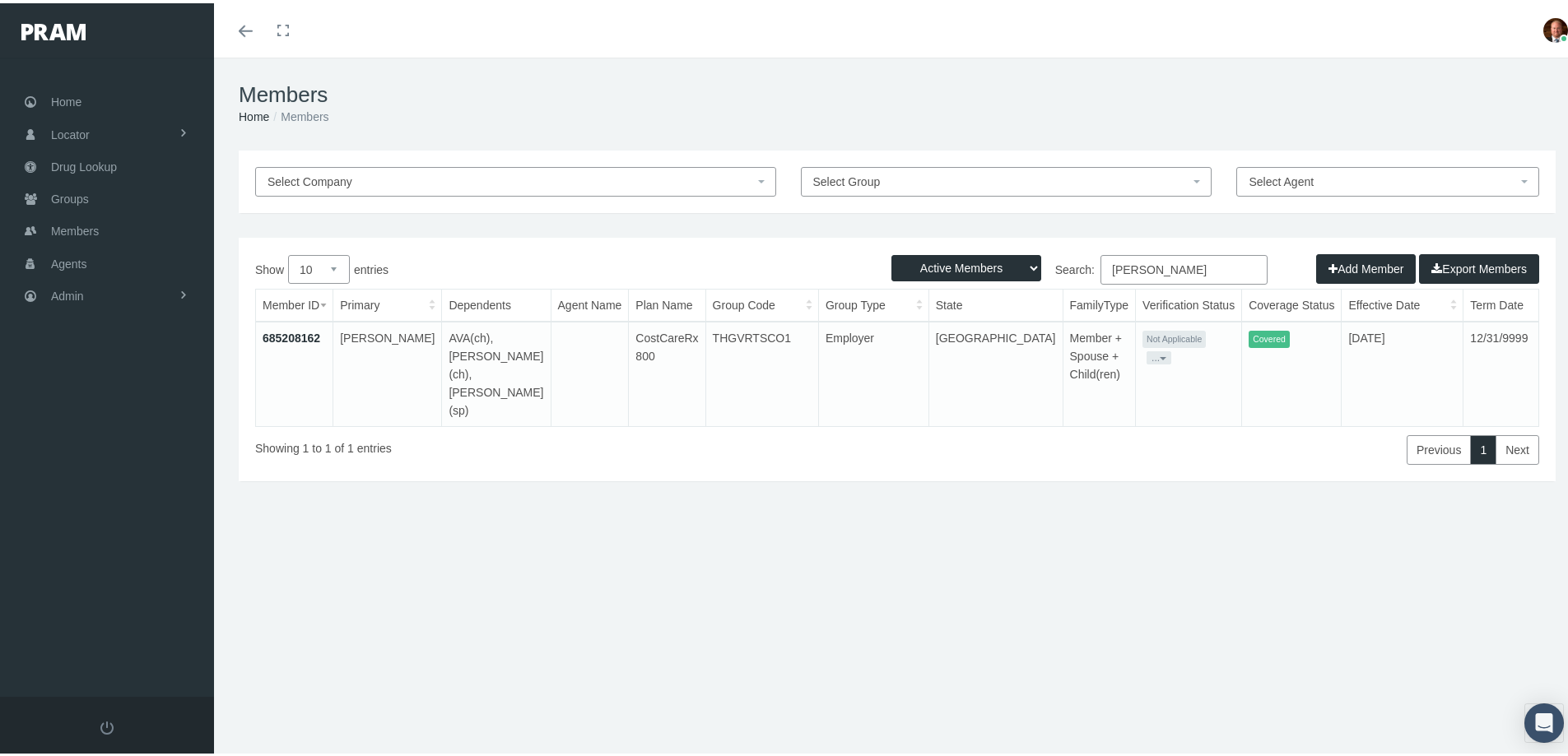
click at [1171, 348] on button "..." at bounding box center [1159, 354] width 25 height 14
click at [1198, 391] on link "Get Invitation URL" at bounding box center [1219, 395] width 108 height 20
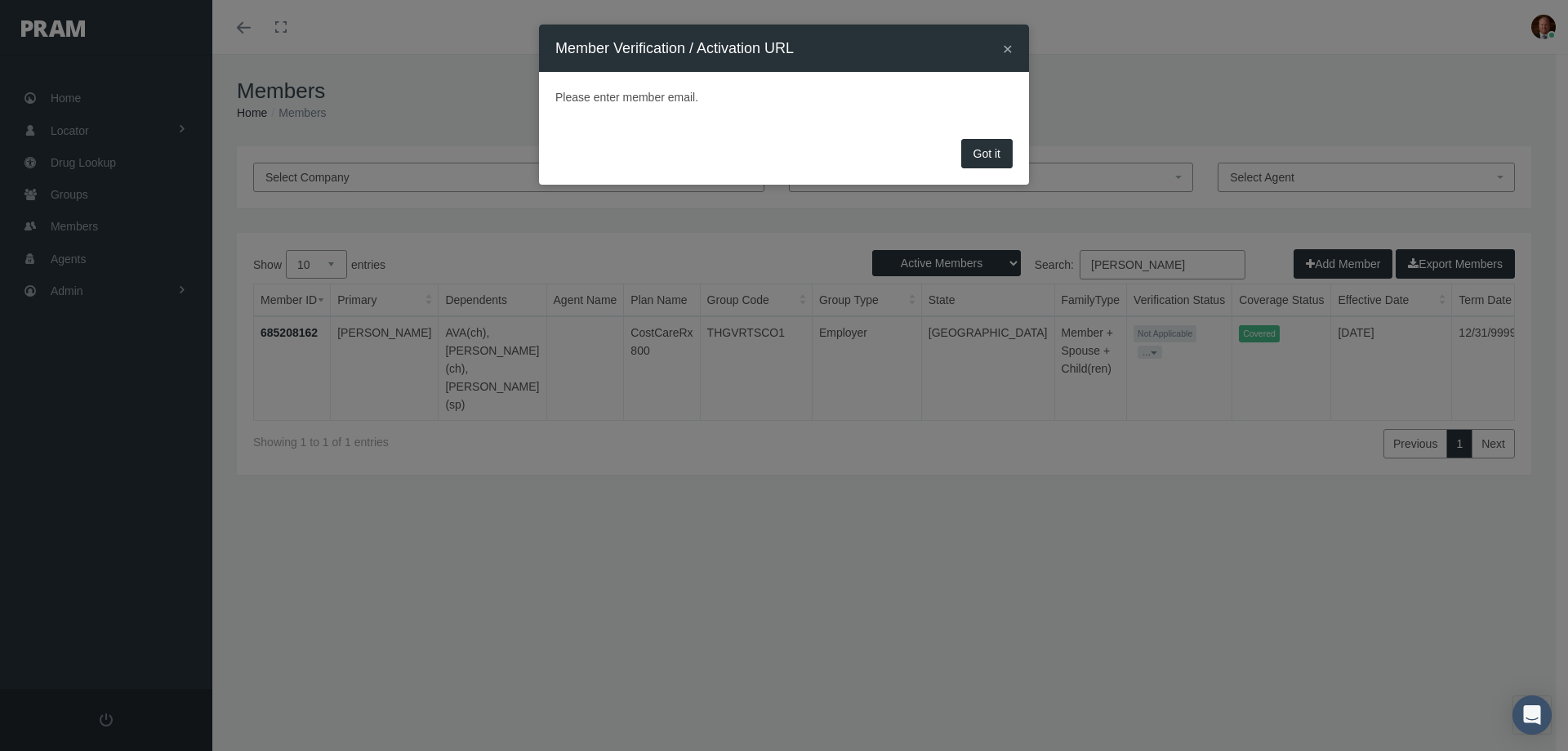
click at [987, 156] on button "Got it" at bounding box center [987, 153] width 51 height 30
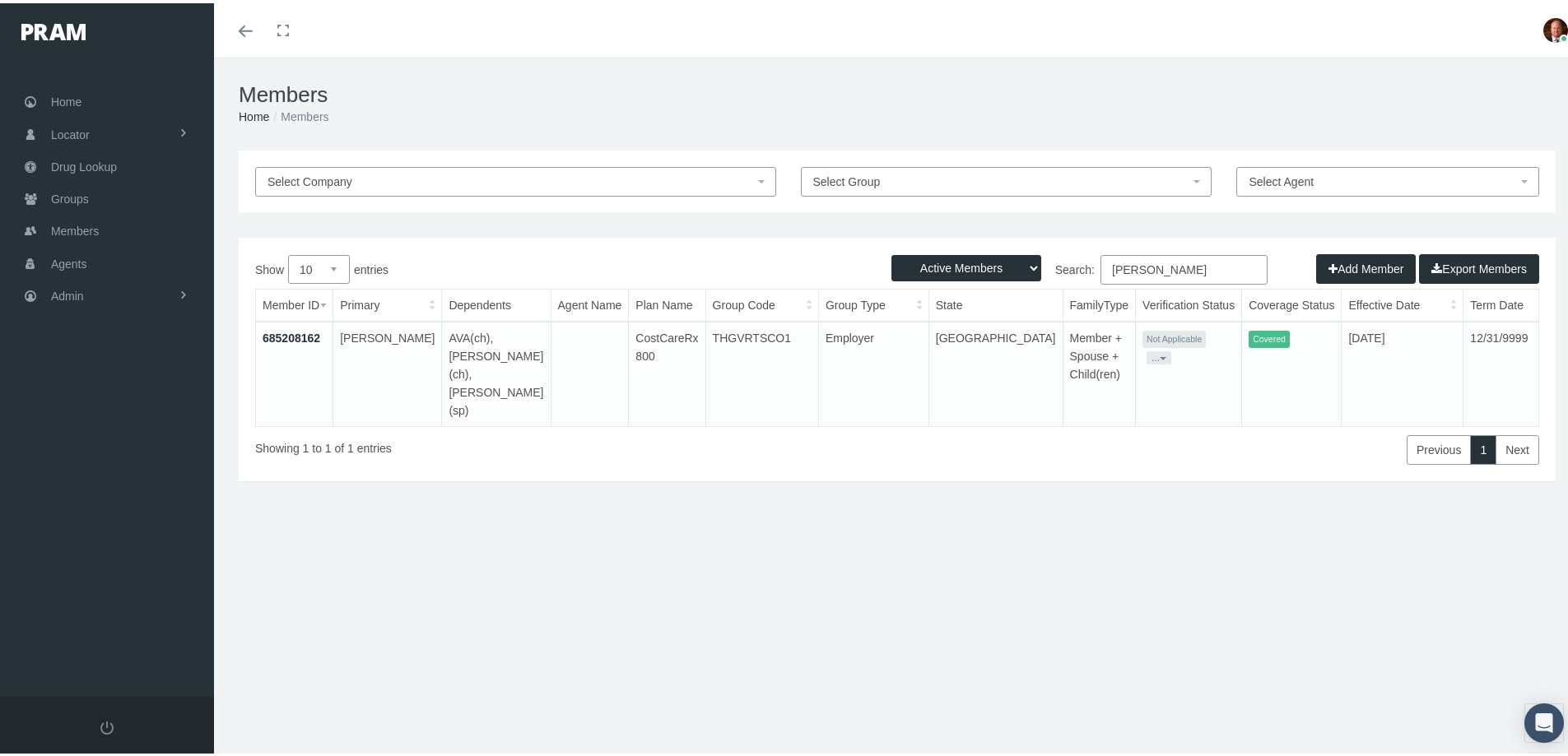
click at [294, 334] on link "685208162" at bounding box center [291, 335] width 57 height 14
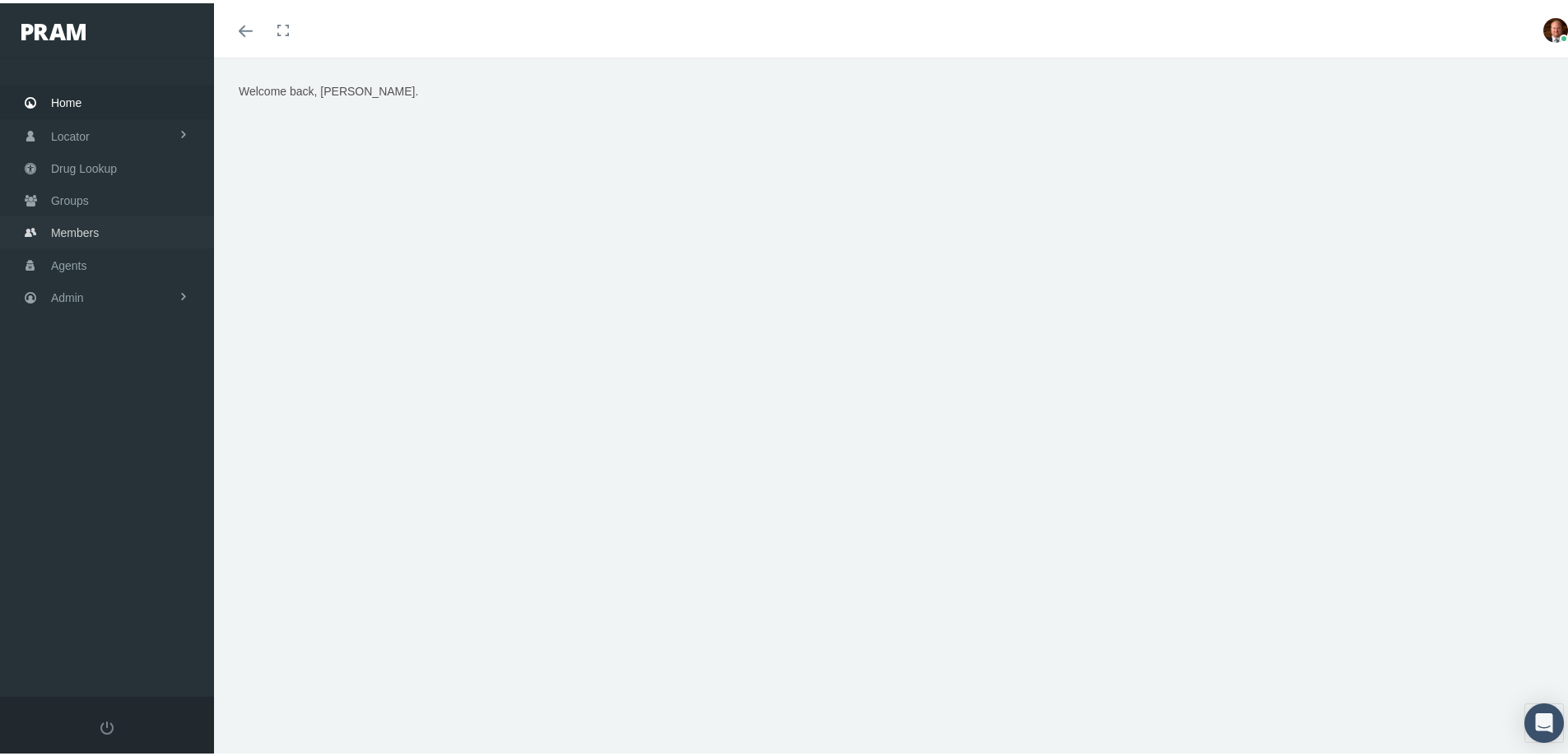
click at [83, 230] on span "Members" at bounding box center [74, 230] width 48 height 31
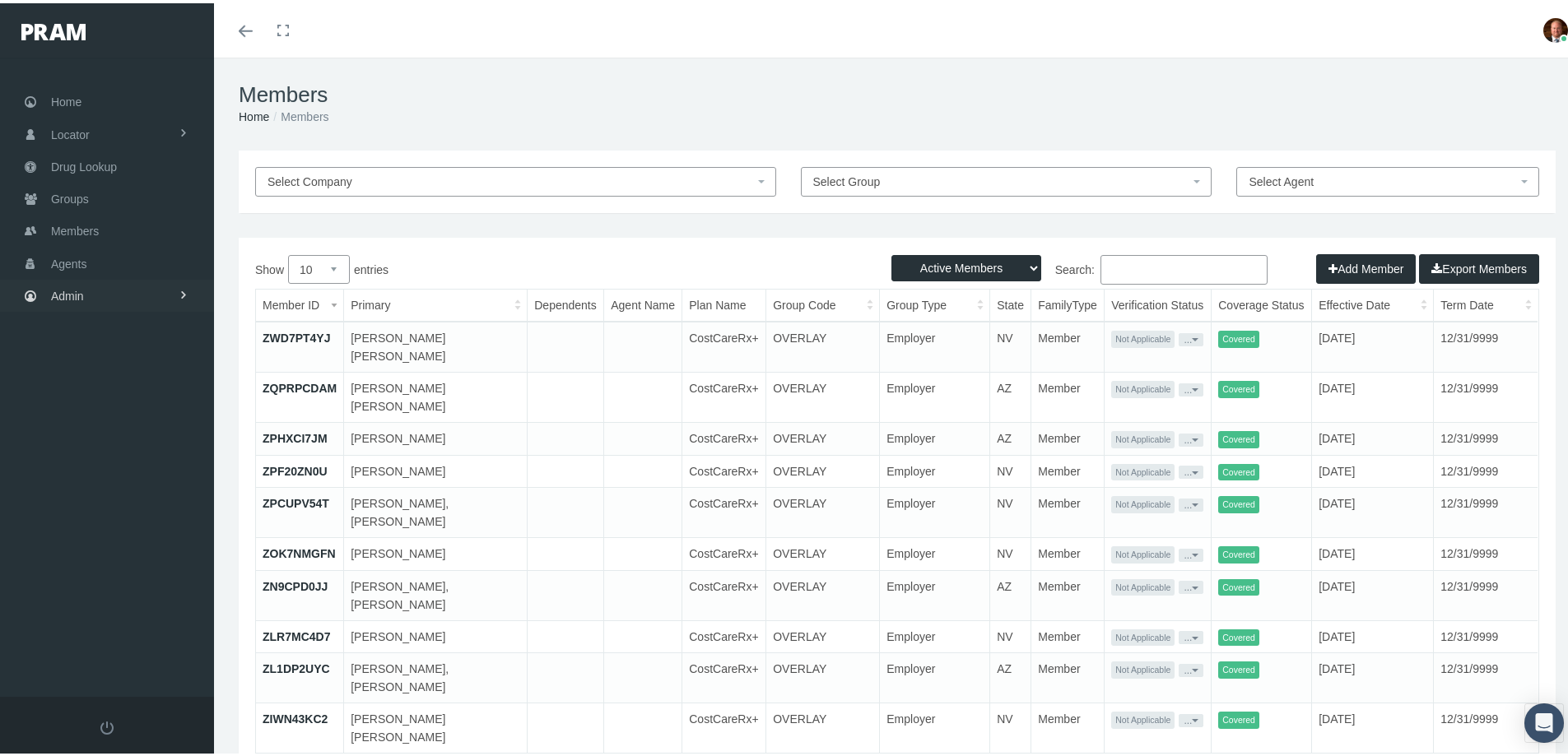
click at [81, 296] on span "Admin" at bounding box center [67, 292] width 33 height 31
click at [90, 335] on span "Security" at bounding box center [88, 328] width 42 height 28
click at [101, 421] on span "User Lookup" at bounding box center [97, 419] width 65 height 28
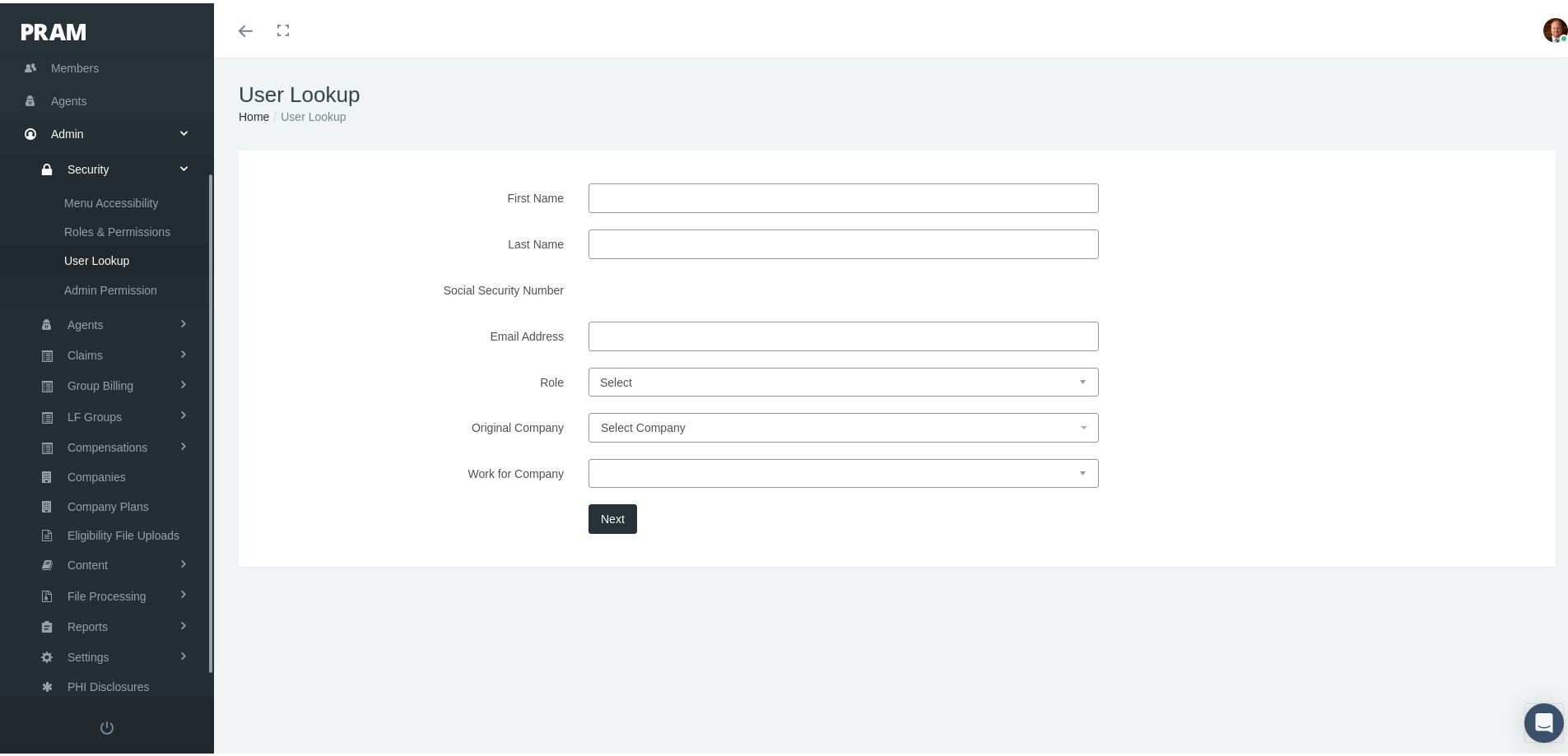
scroll to position [173, 0]
click at [668, 335] on input "Email Address" at bounding box center [843, 333] width 510 height 30
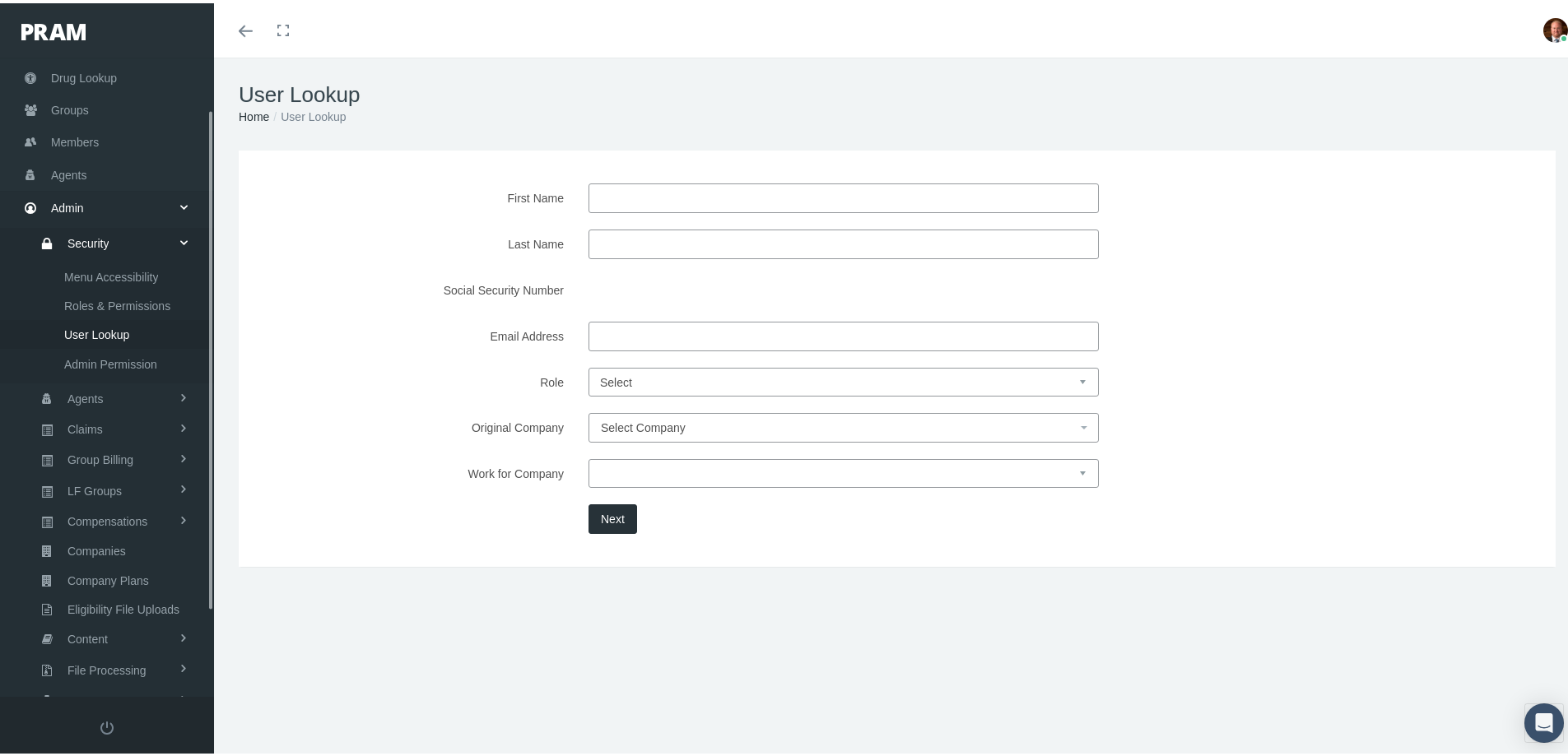
scroll to position [0, 0]
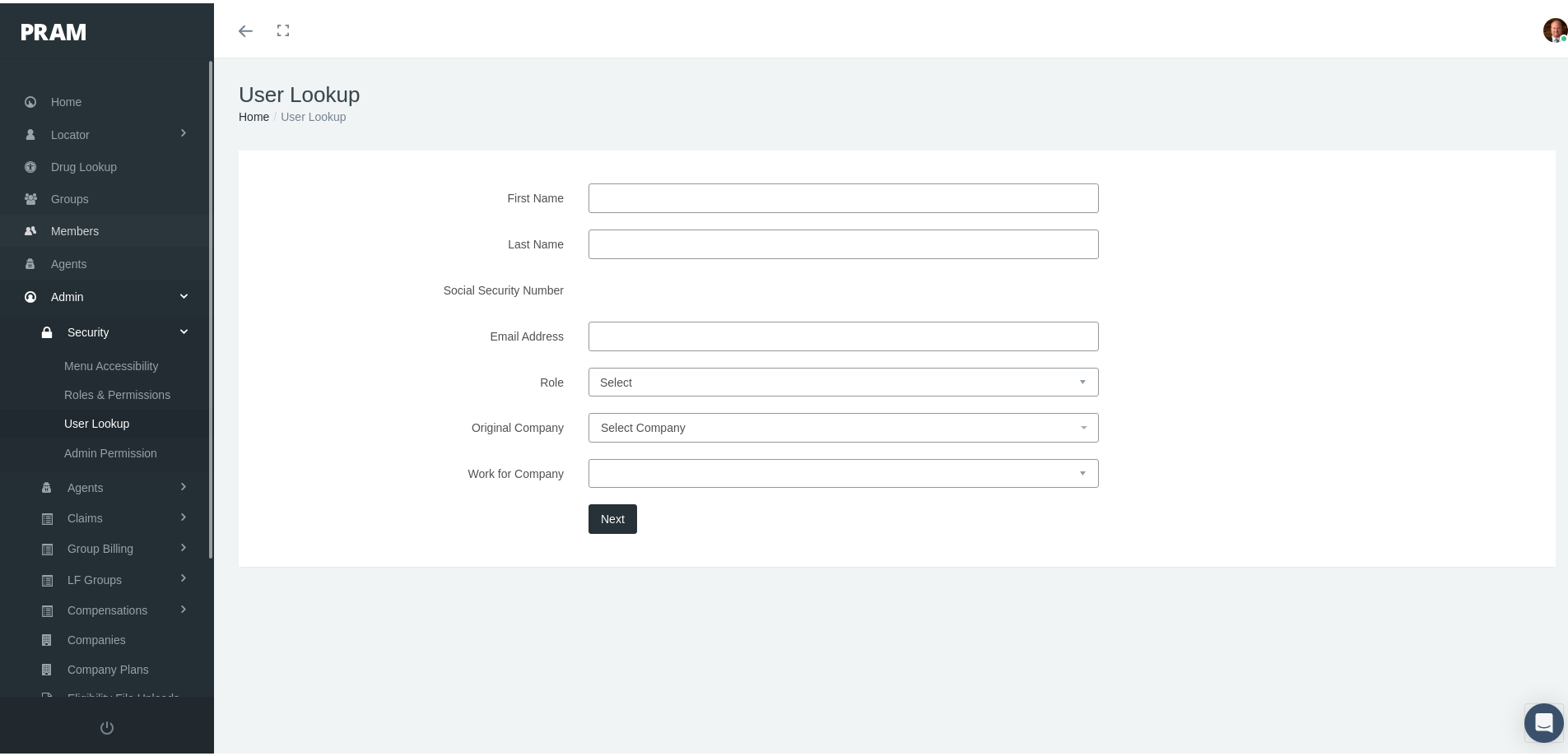
click at [63, 232] on span "Members" at bounding box center [74, 228] width 48 height 31
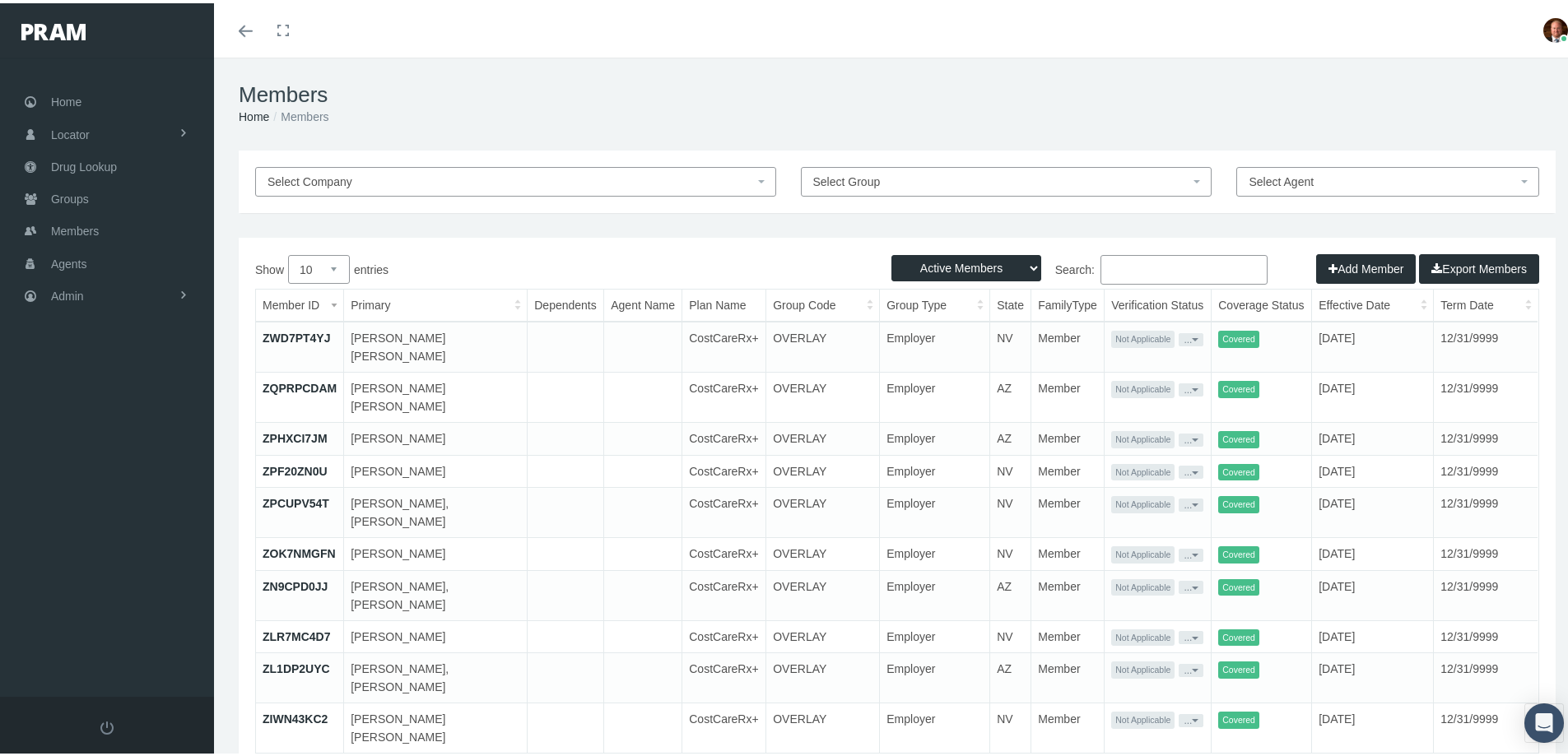
click at [1126, 265] on input "Search:" at bounding box center [1184, 266] width 167 height 30
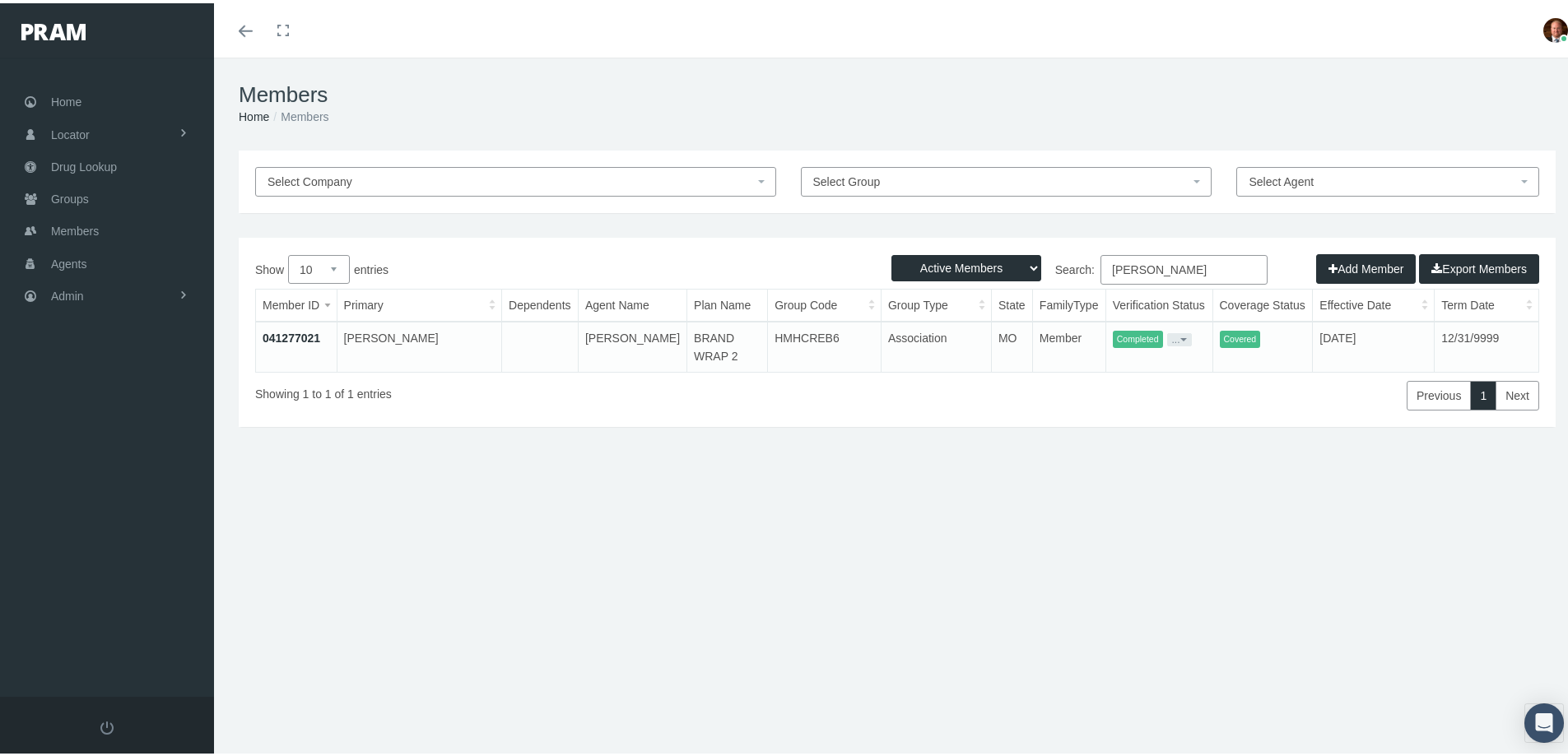
type input "[PERSON_NAME]"
click at [278, 336] on link "041277021" at bounding box center [291, 335] width 57 height 14
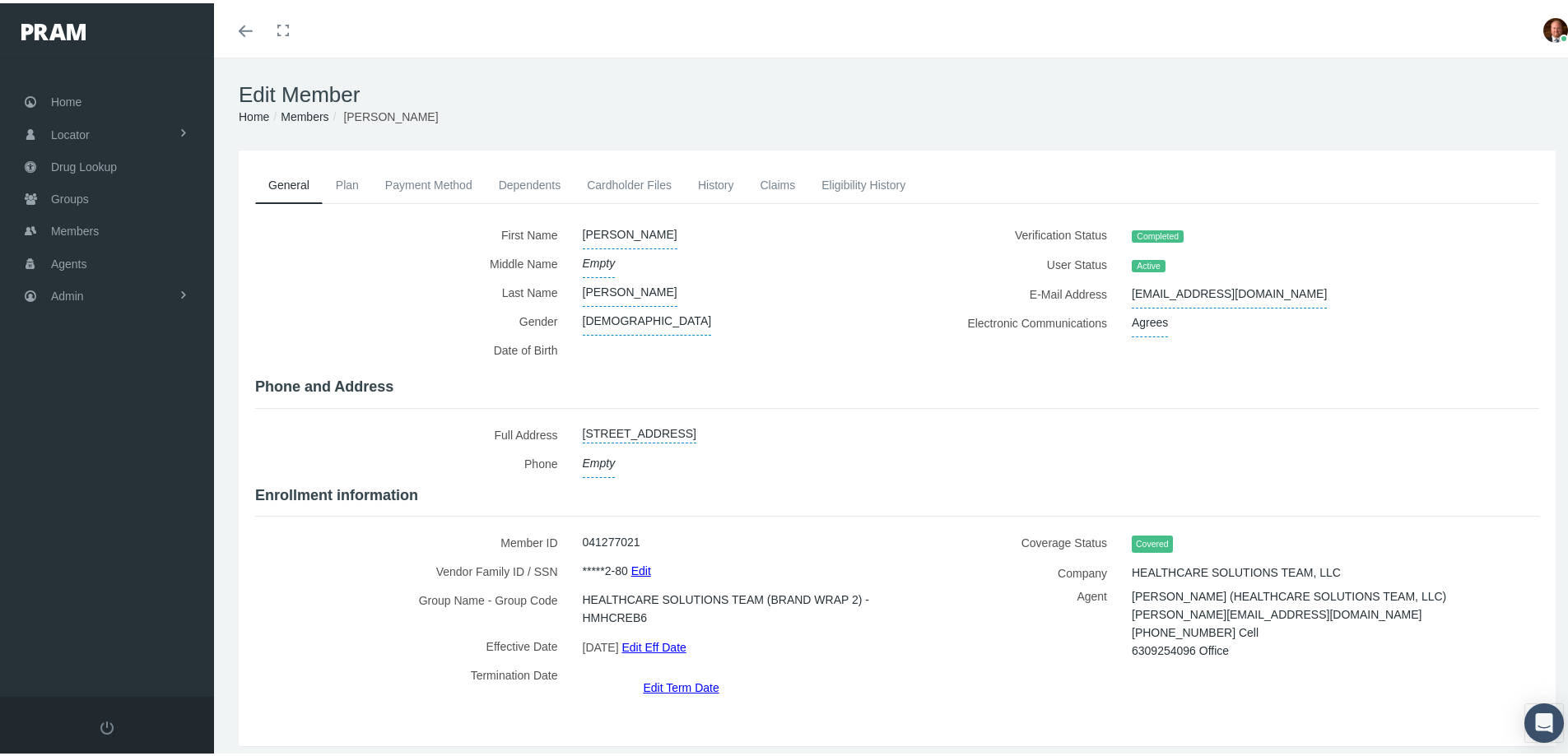
click at [421, 181] on link "Payment Method" at bounding box center [429, 182] width 113 height 36
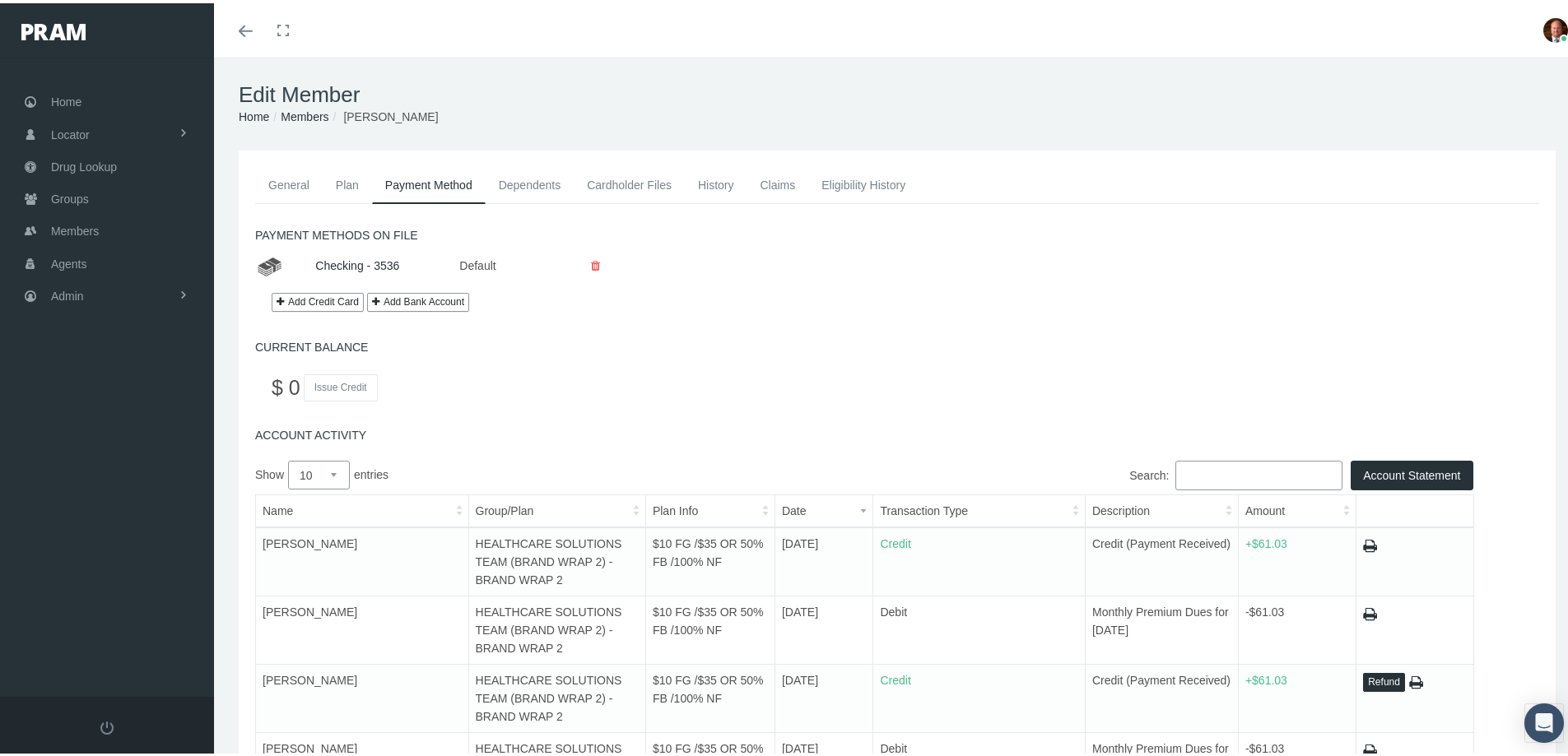
click at [594, 264] on icon at bounding box center [596, 263] width 9 height 29
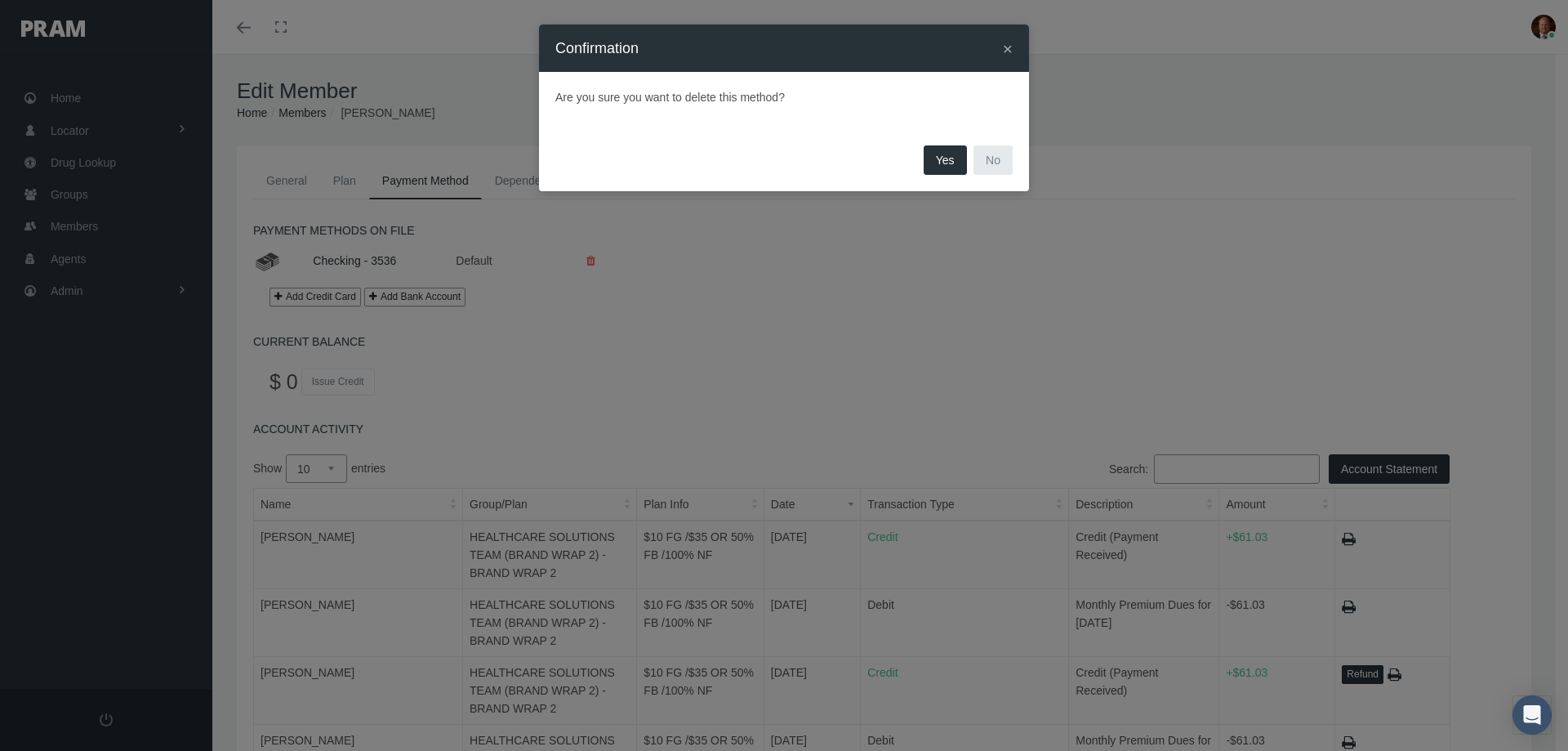
click at [944, 159] on button "Yes" at bounding box center [945, 160] width 43 height 30
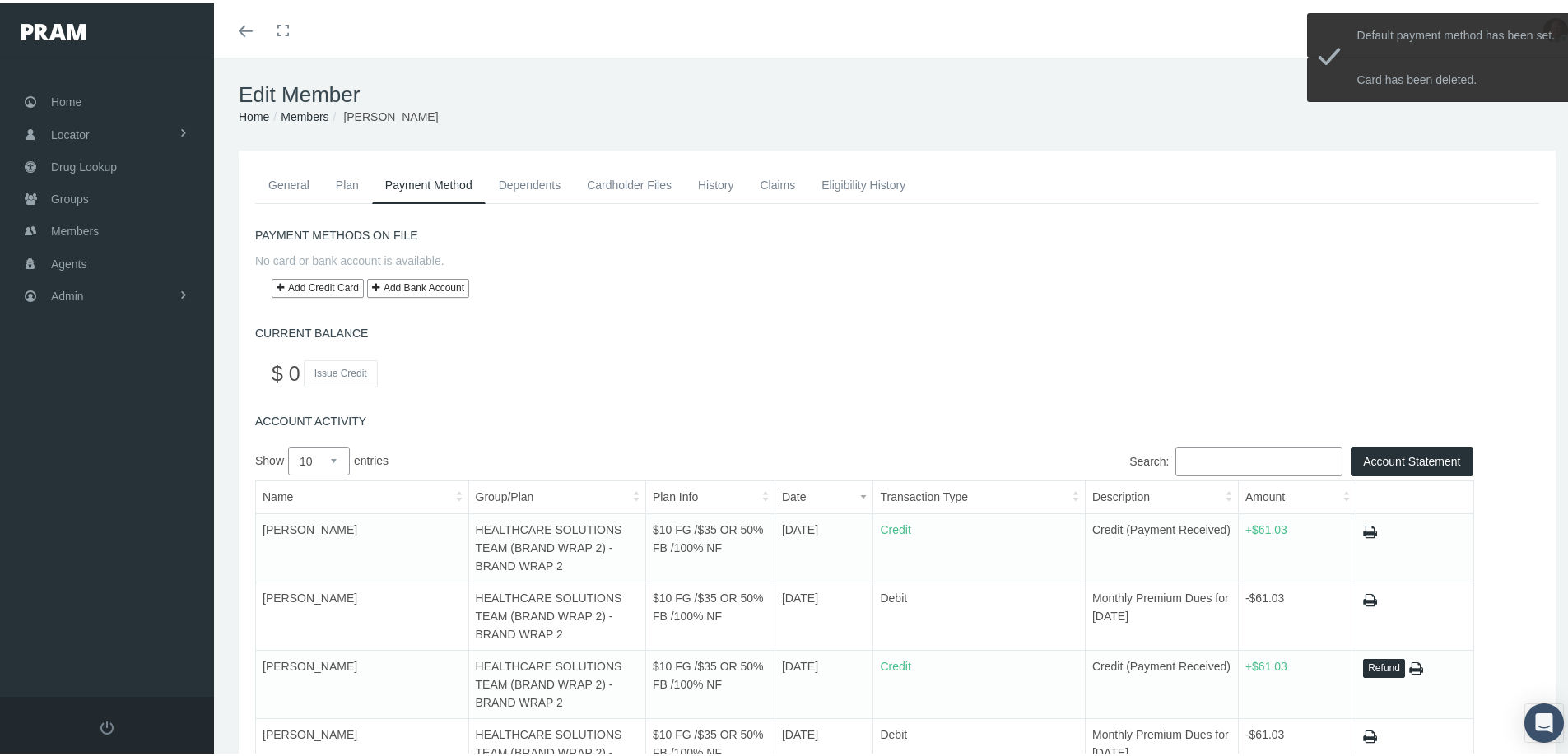
click at [429, 287] on button "Add Bank Account" at bounding box center [418, 285] width 102 height 19
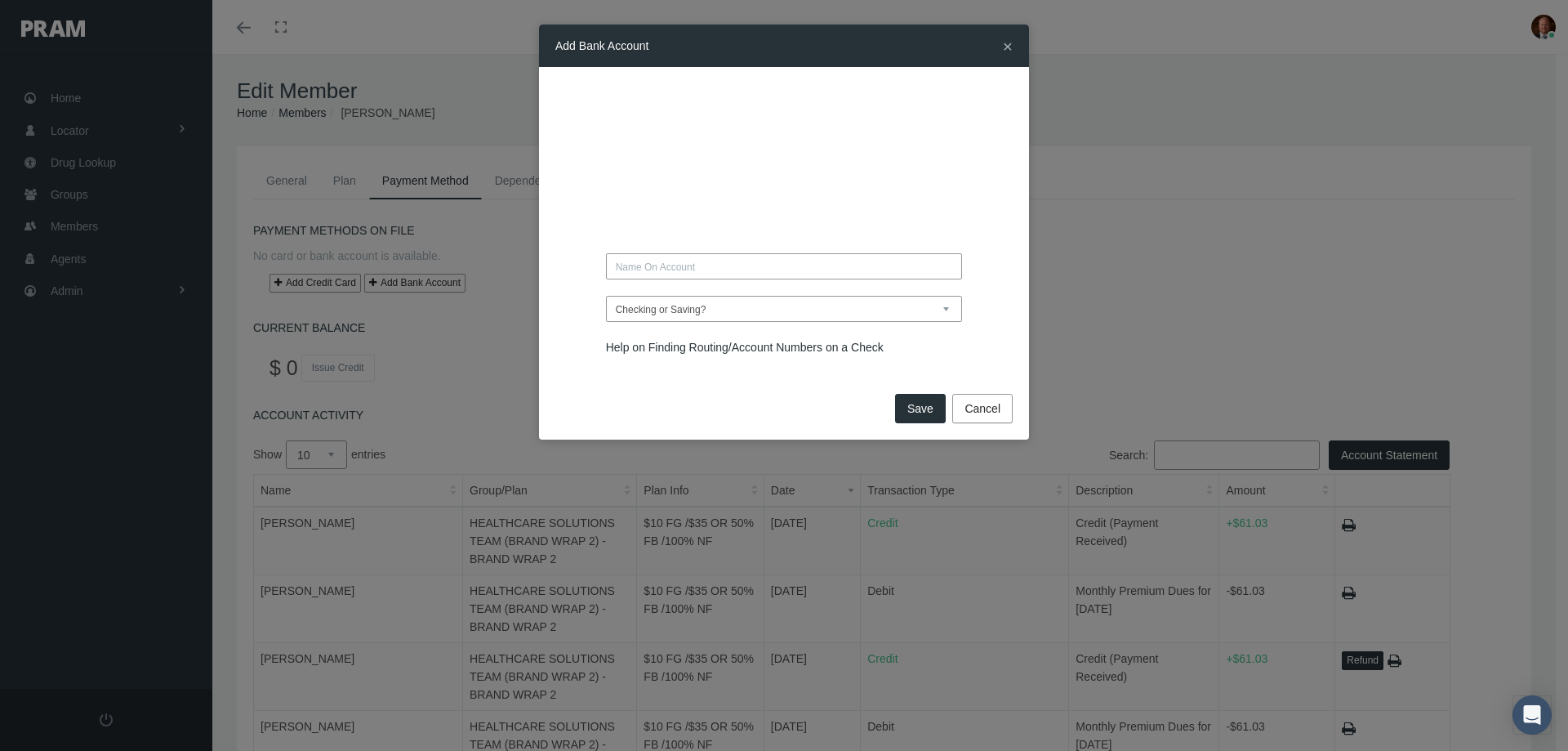
click at [970, 407] on button "Cancel" at bounding box center [982, 408] width 60 height 30
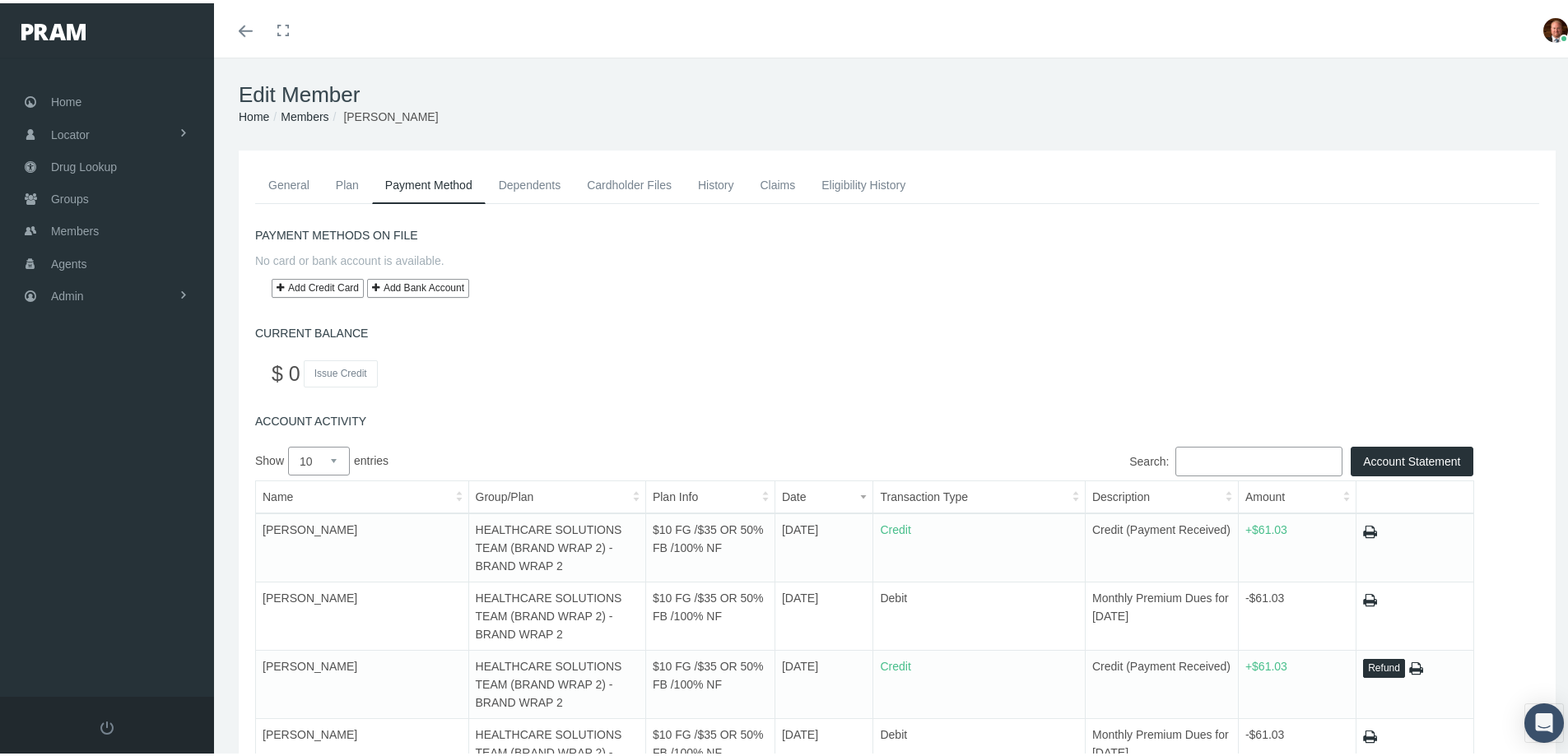
click at [321, 290] on link "Add Credit Card" at bounding box center [318, 285] width 93 height 19
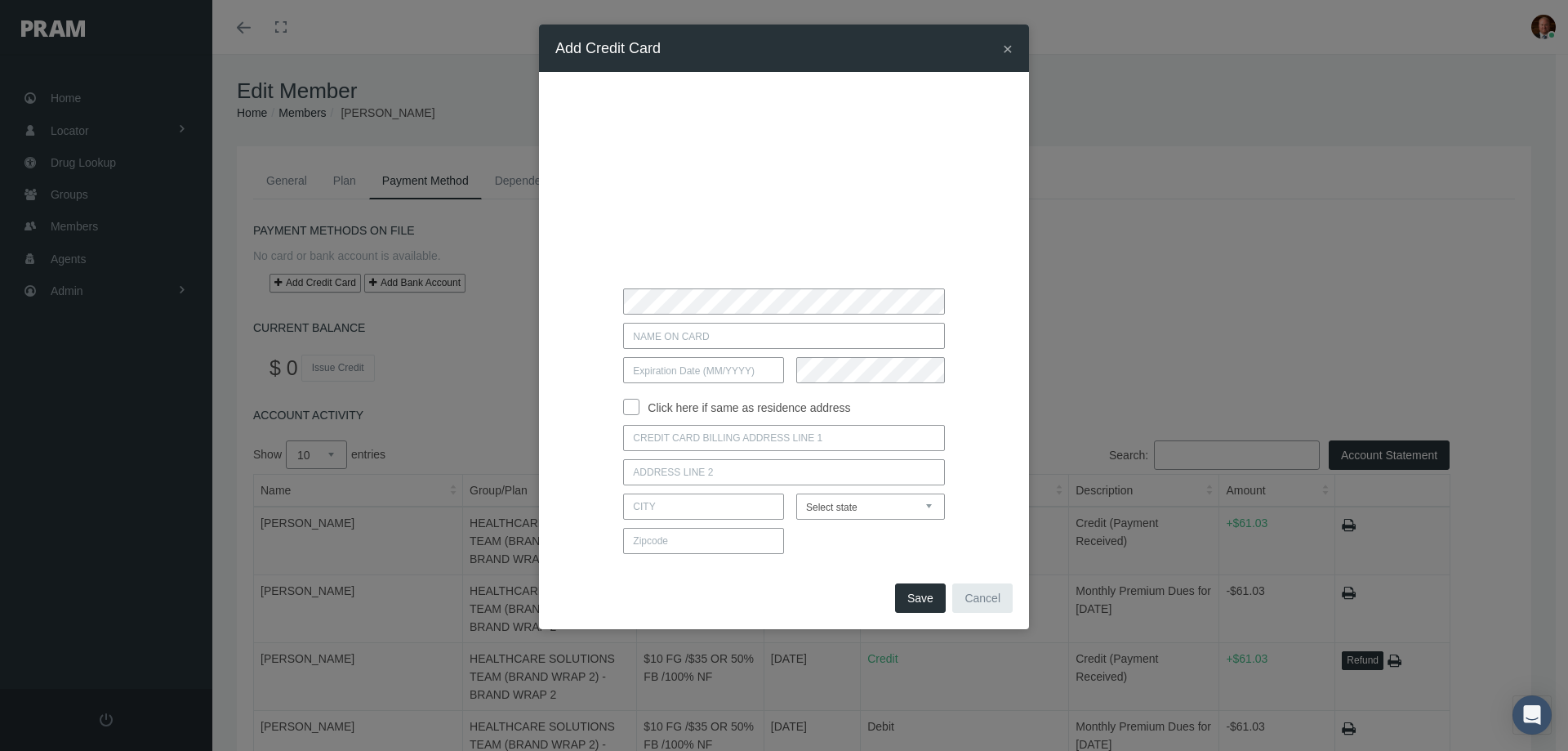
click at [730, 336] on input "text" at bounding box center [784, 335] width 321 height 26
type input "eliza west parker"
click at [739, 370] on input "text" at bounding box center [704, 370] width 161 height 26
type input "03 / 2028"
click at [633, 407] on input "Click here if same as residence address" at bounding box center [632, 406] width 16 height 16
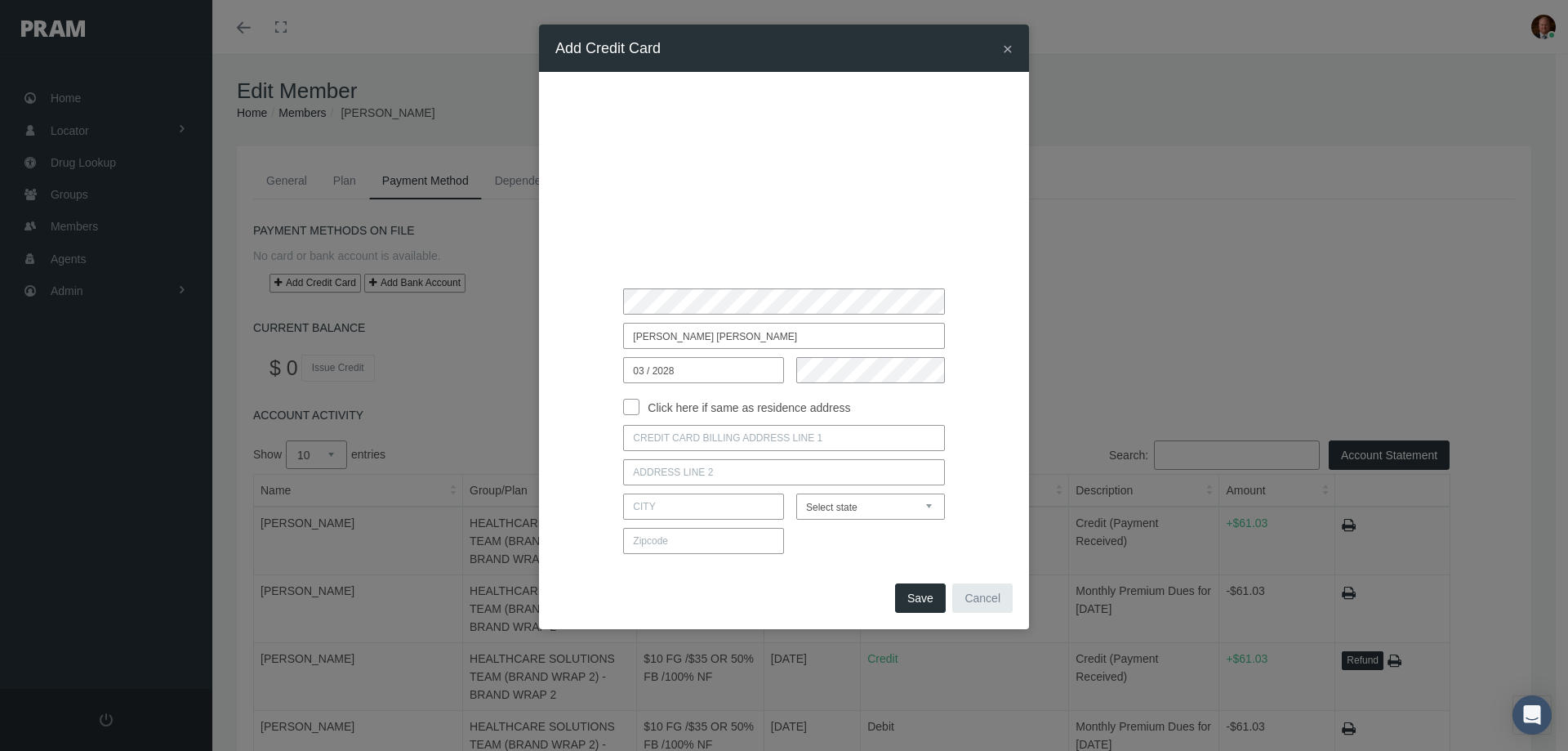
checkbox input "true"
type input "2110 E DRIVE"
type input "ST LOUIS"
select select "MO"
type input "63131"
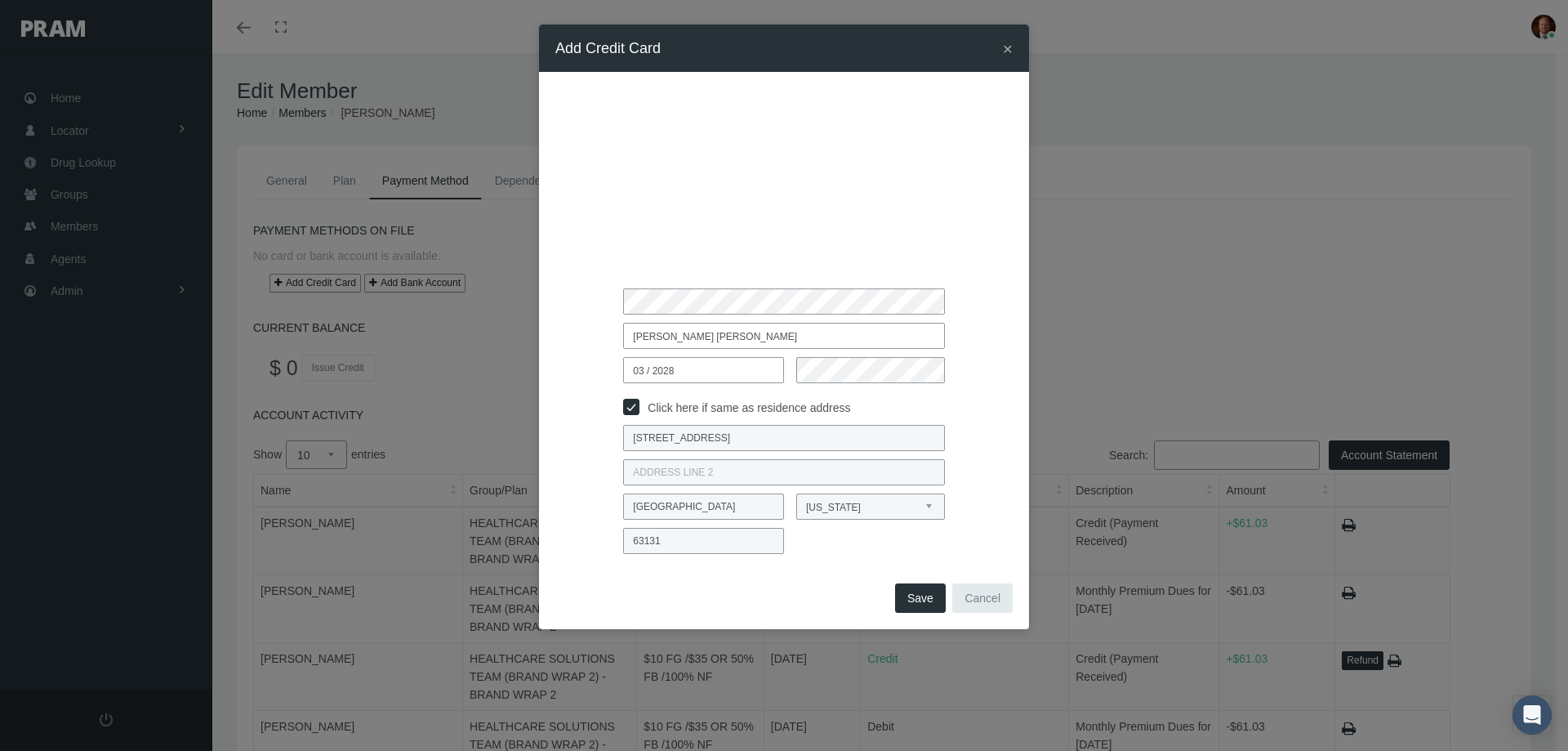
click at [927, 589] on button "Save" at bounding box center [921, 598] width 50 height 30
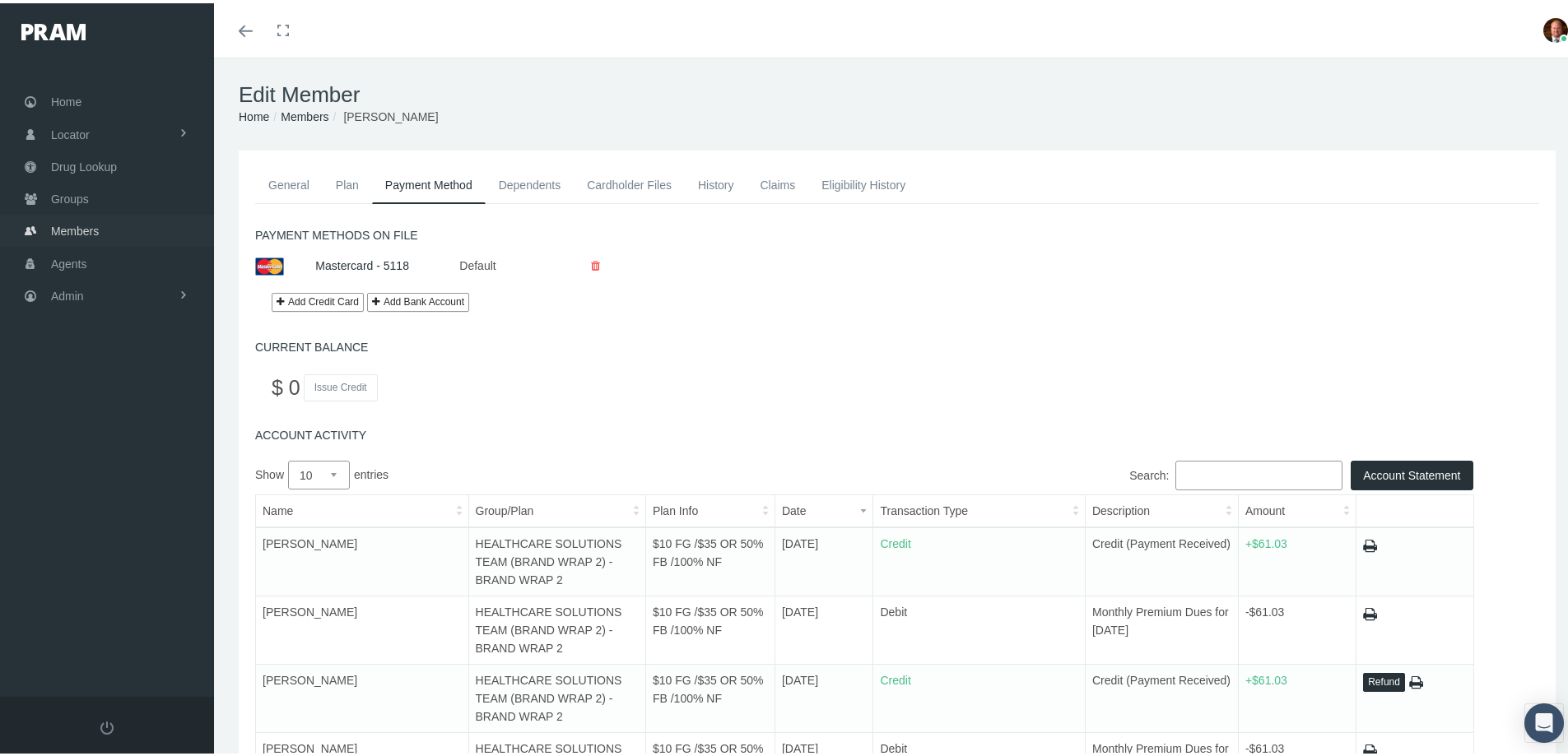
click at [82, 234] on span "Members" at bounding box center [74, 228] width 48 height 31
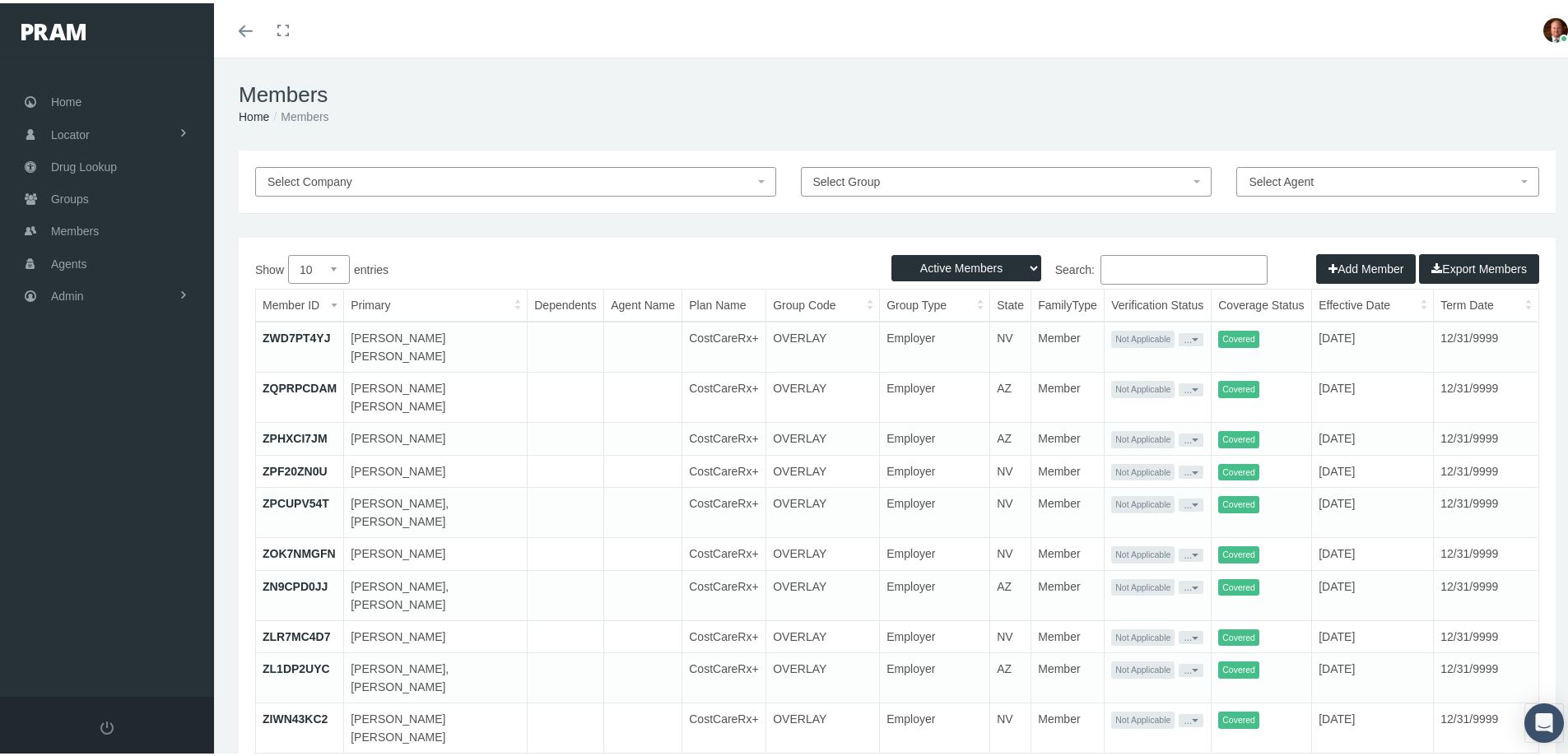
click at [1135, 262] on input "Search:" at bounding box center [1184, 266] width 167 height 30
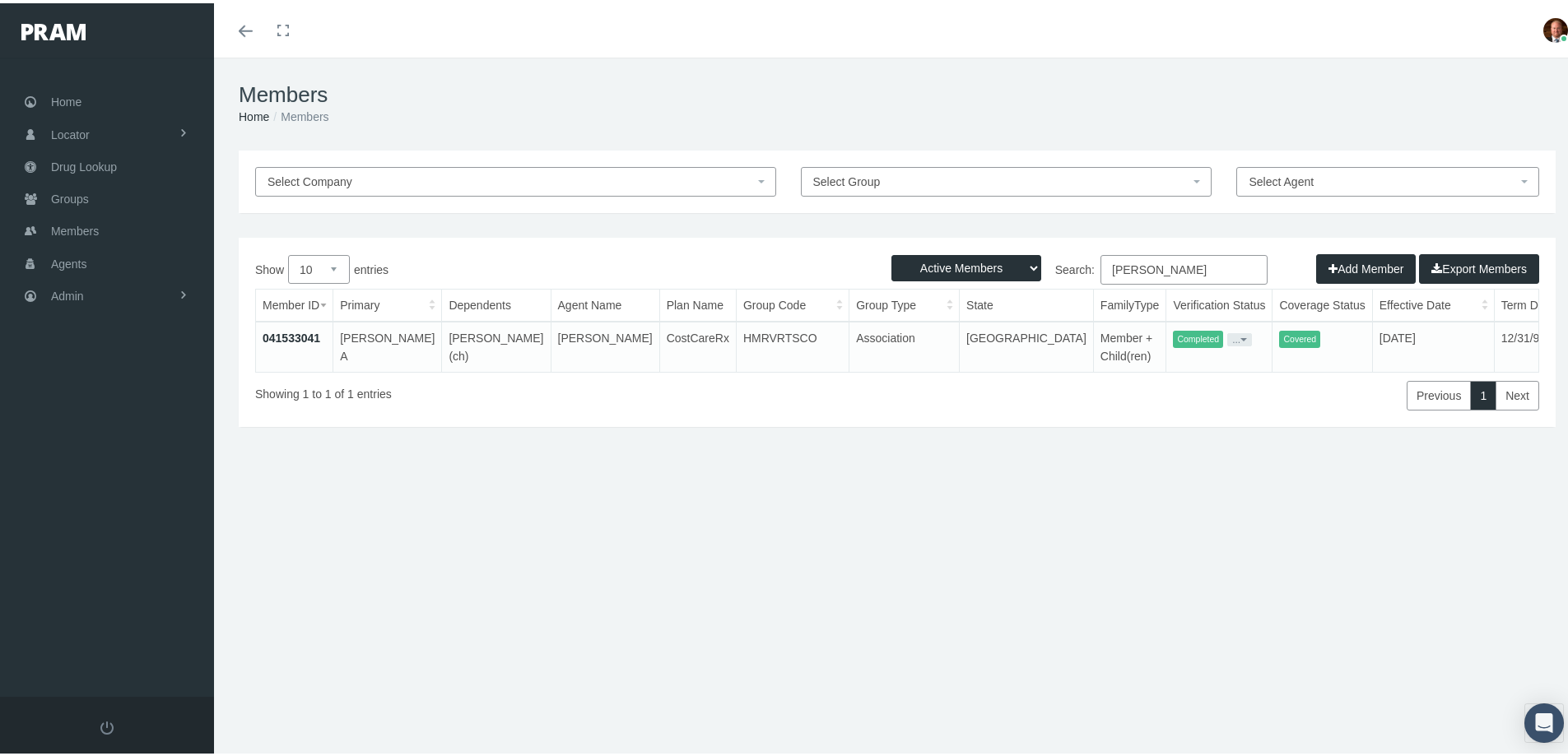
type input "selene ramirez"
click at [291, 333] on link "041533041" at bounding box center [291, 335] width 57 height 14
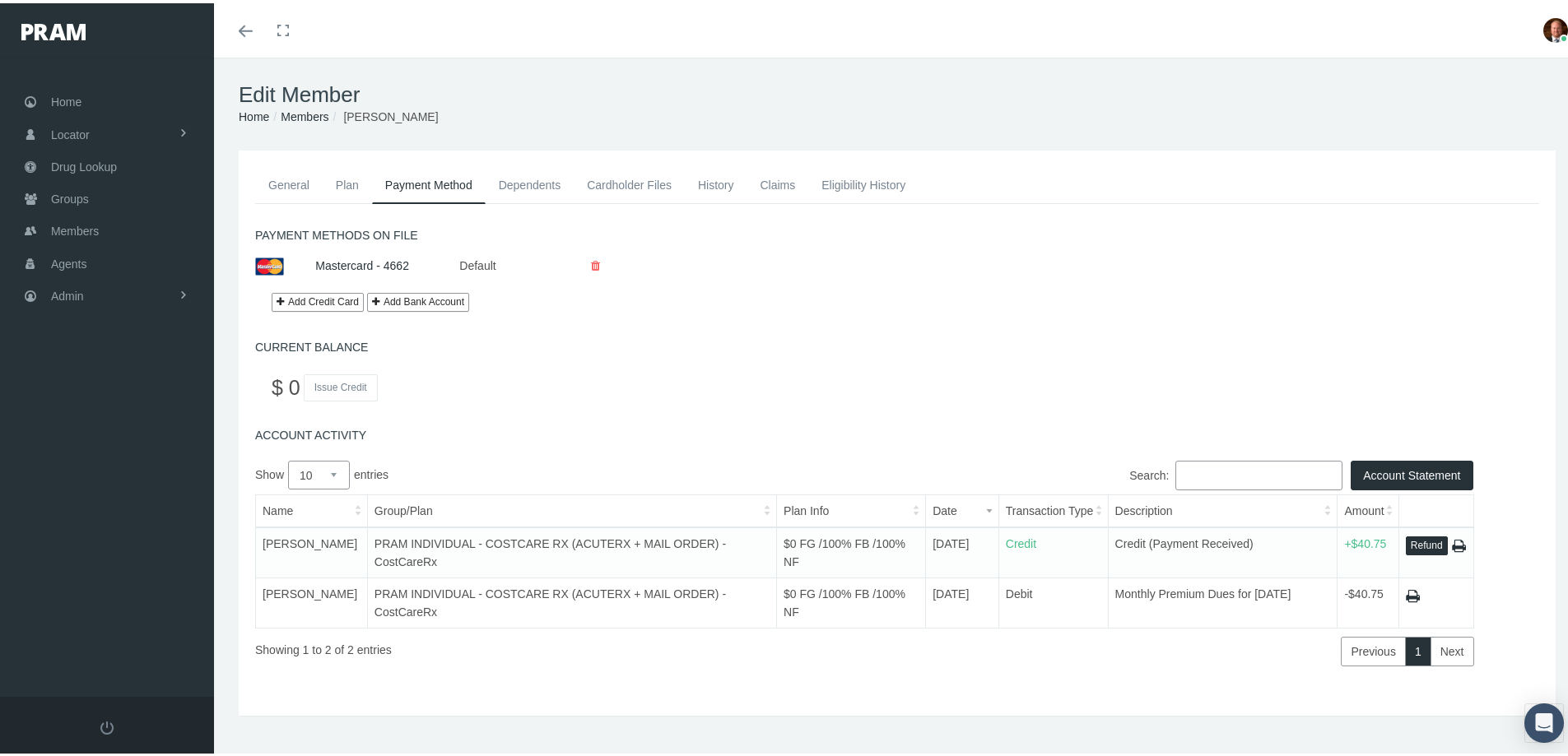
click at [282, 181] on link "General" at bounding box center [289, 182] width 67 height 36
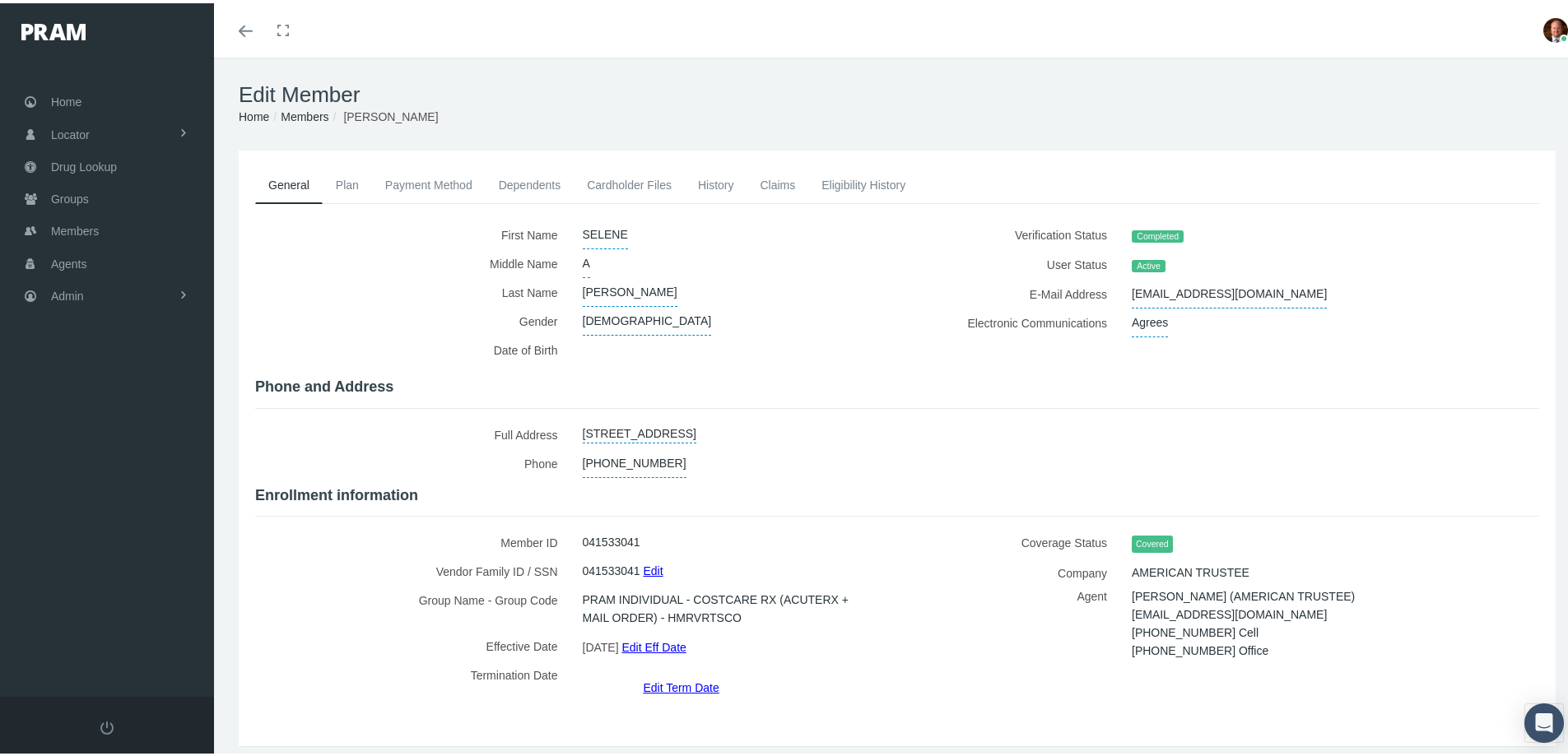
click at [774, 171] on link "Claims" at bounding box center [777, 182] width 62 height 36
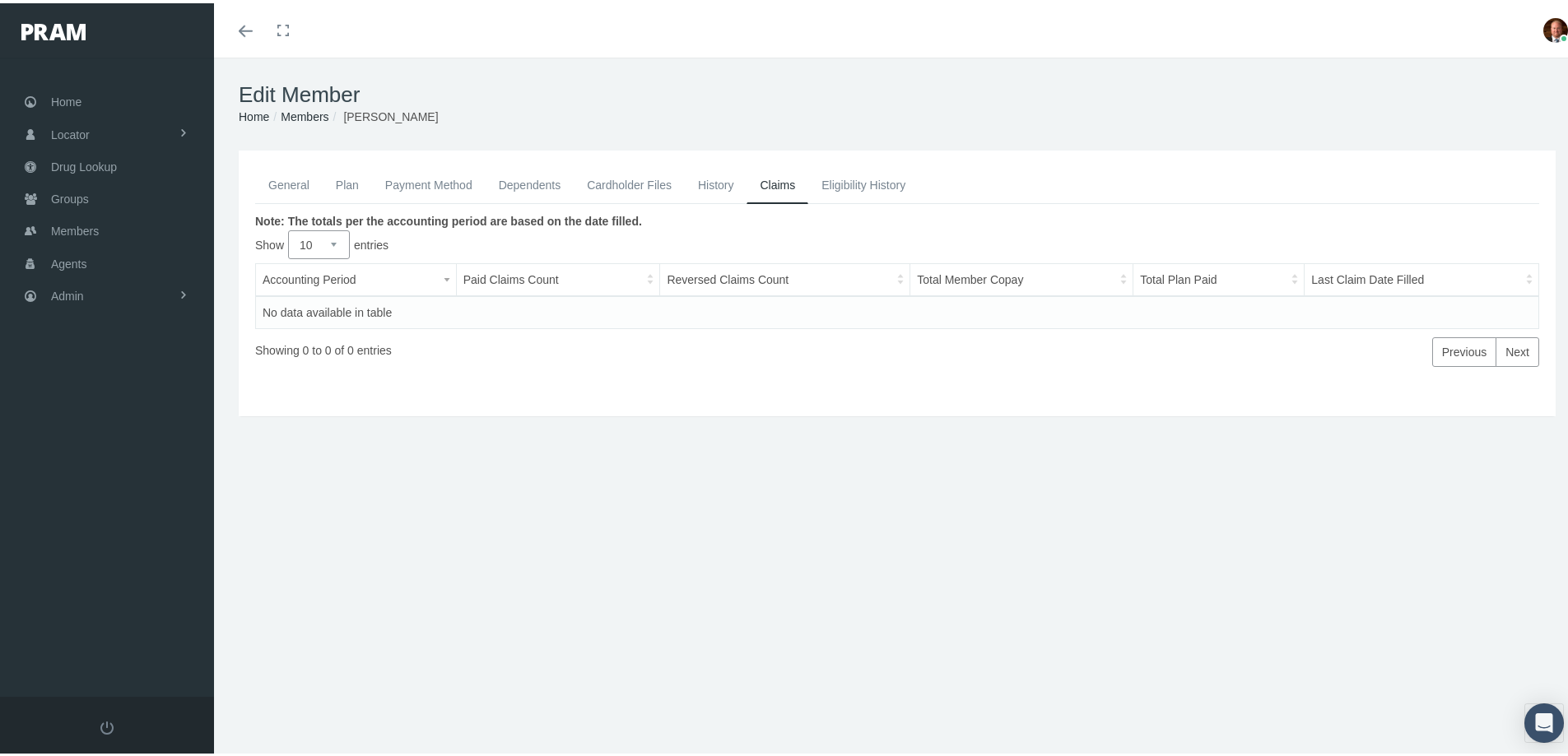
click at [281, 182] on link "General" at bounding box center [289, 182] width 67 height 36
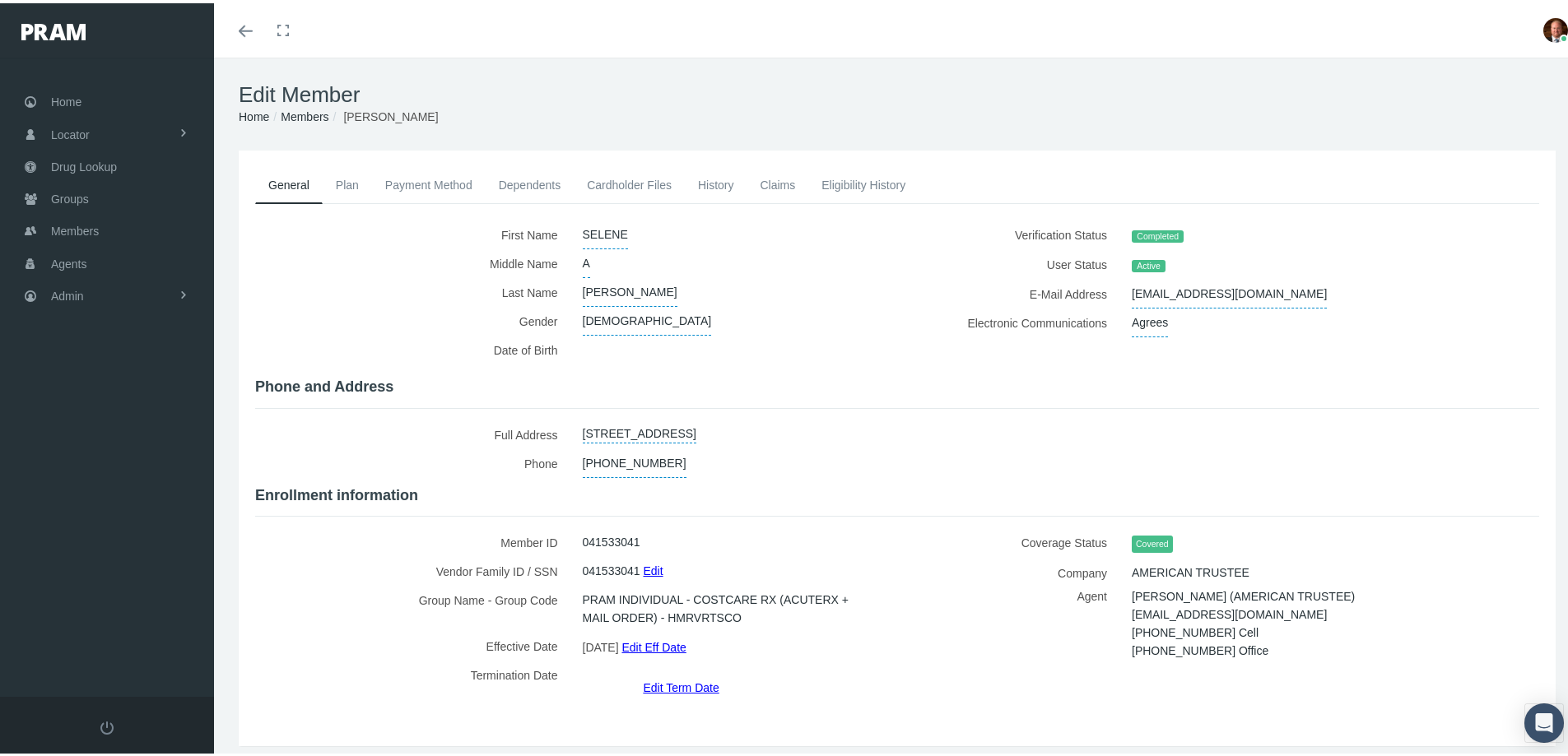
click at [418, 173] on link "Payment Method" at bounding box center [429, 182] width 113 height 36
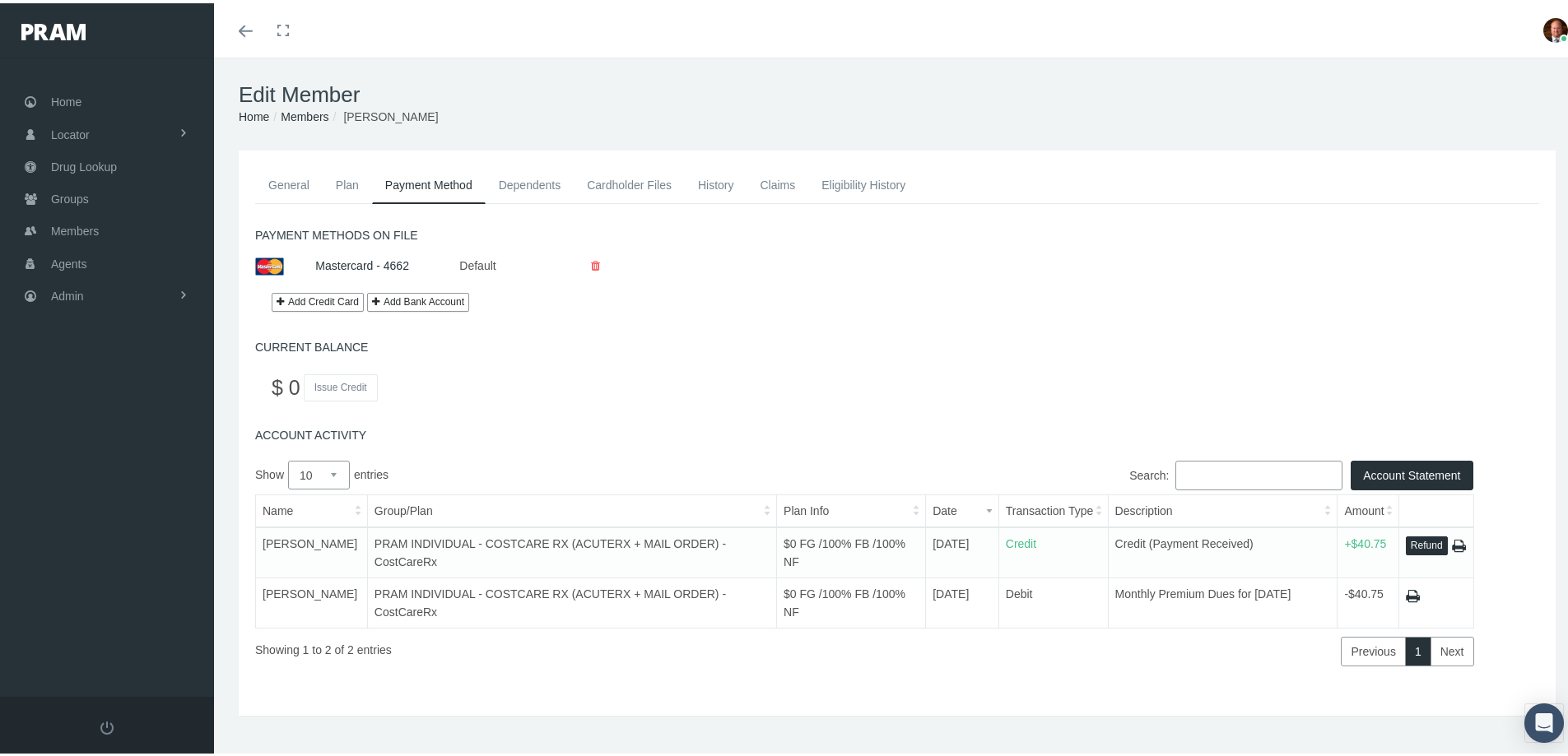
click at [290, 187] on link "General" at bounding box center [289, 182] width 67 height 36
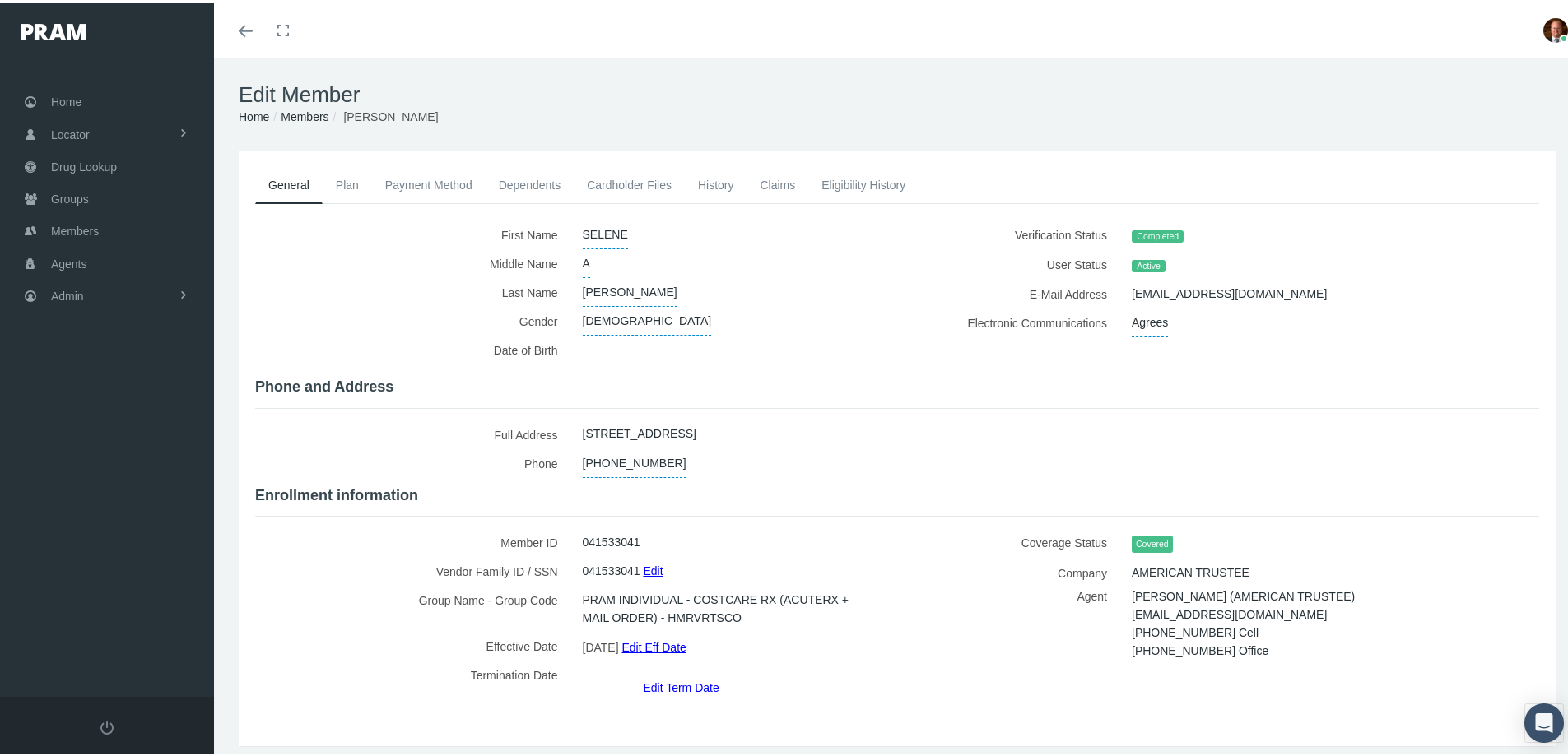
click at [678, 673] on link "Edit Term Date" at bounding box center [680, 684] width 75 height 24
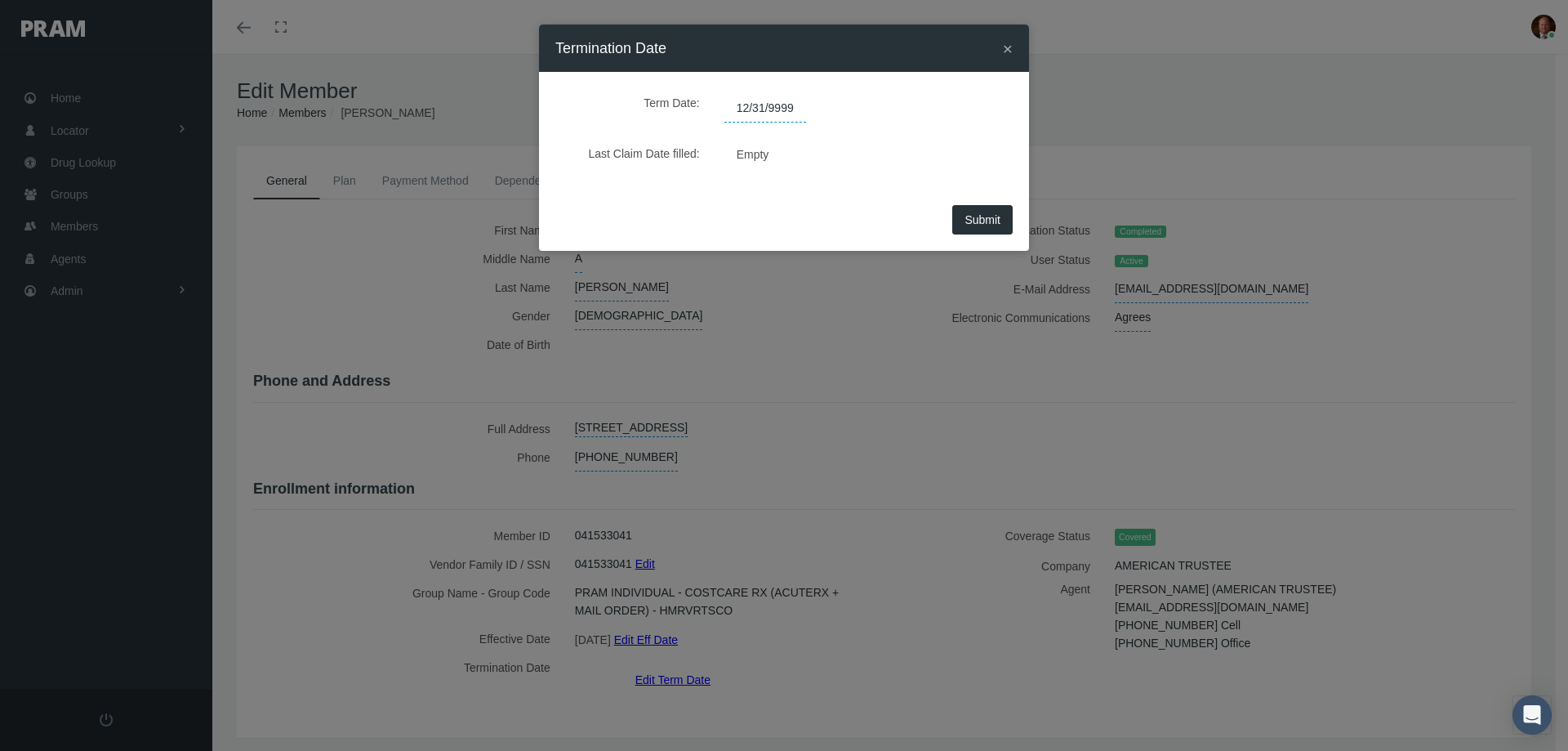
click at [793, 105] on span "12/31/9999" at bounding box center [765, 108] width 82 height 28
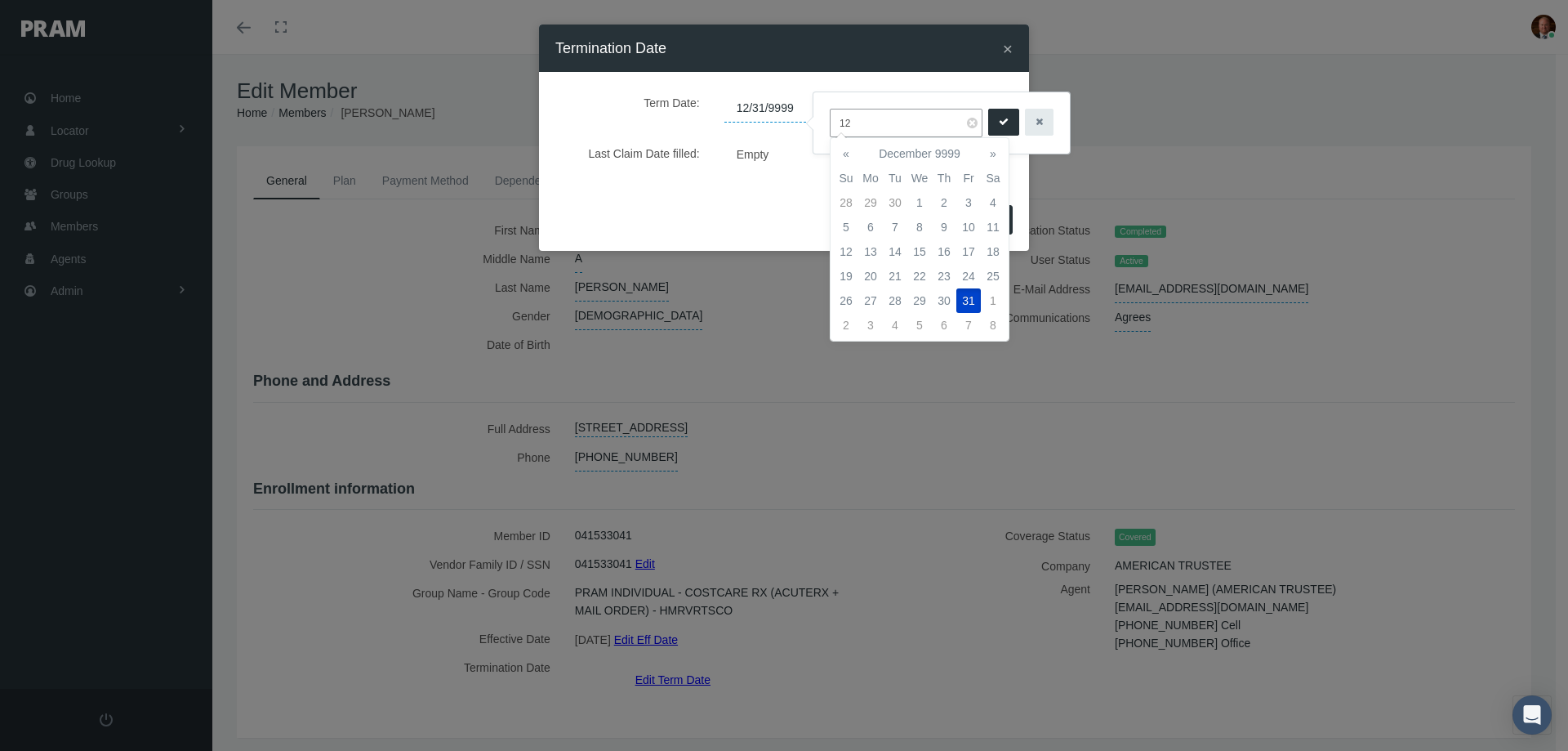
type input "1"
click at [875, 203] on td "1" at bounding box center [871, 202] width 24 height 24
type input "[DATE]"
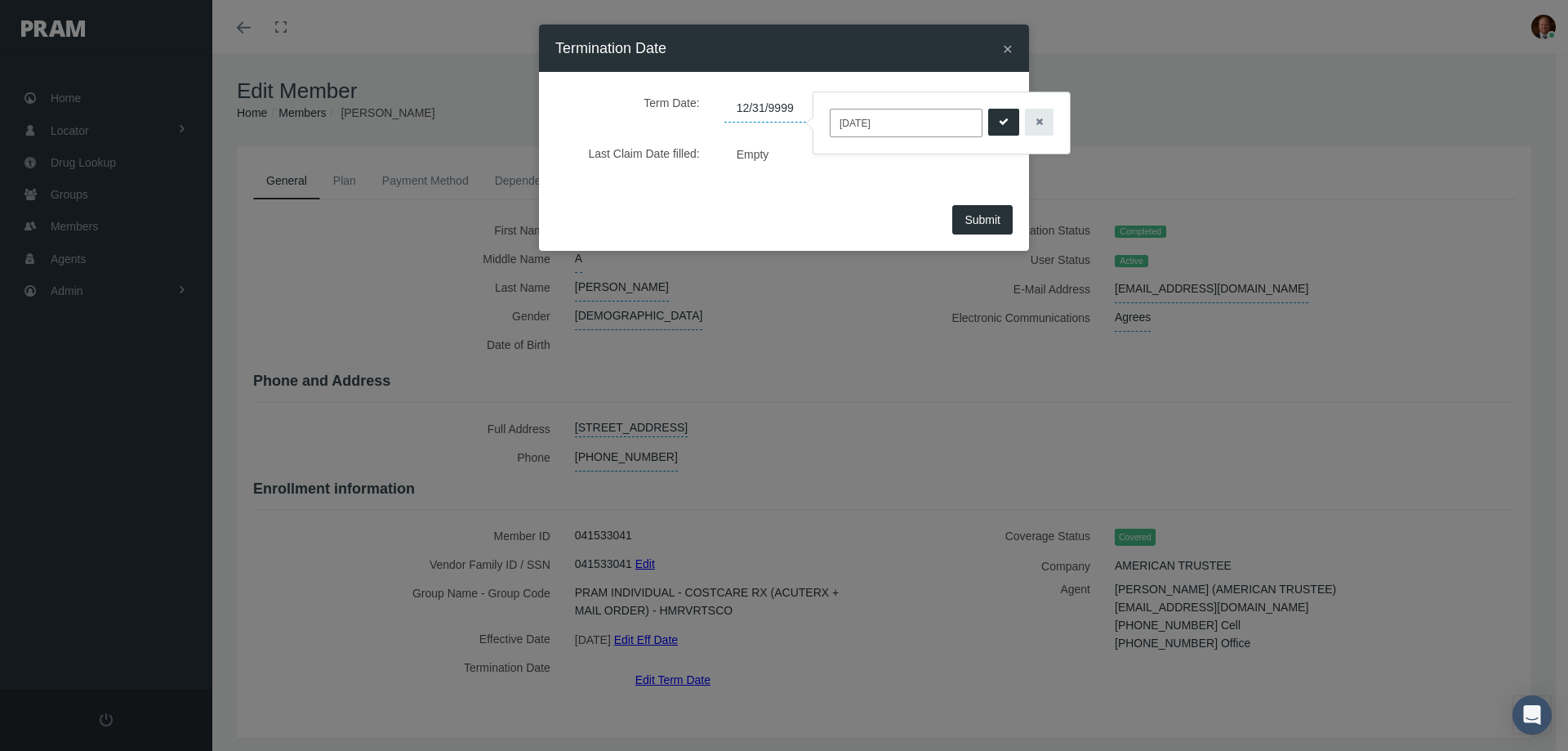
click at [1000, 118] on icon "submit" at bounding box center [1004, 122] width 10 height 15
click at [989, 217] on span "Submit" at bounding box center [983, 220] width 36 height 14
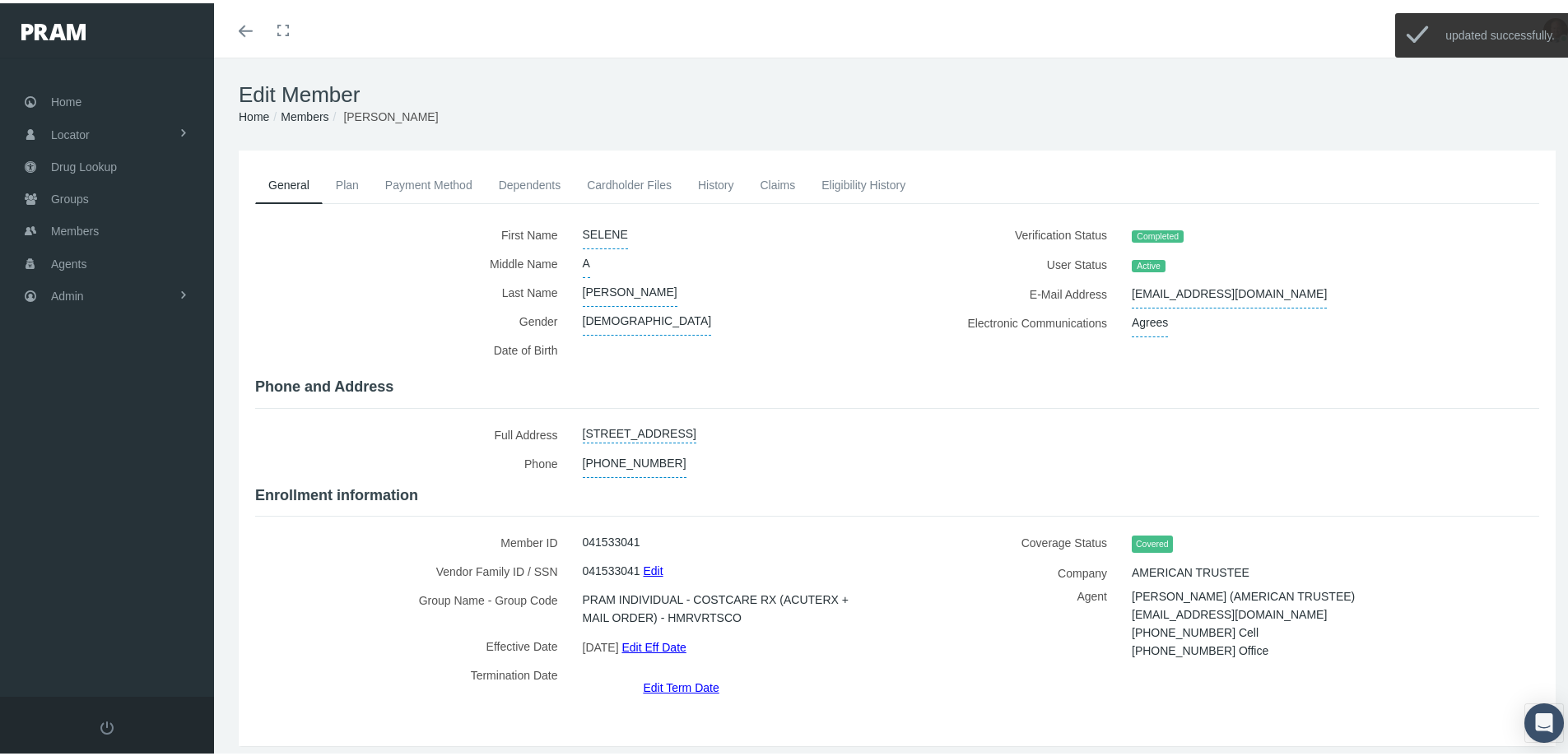
click at [708, 189] on link "History" at bounding box center [715, 182] width 63 height 36
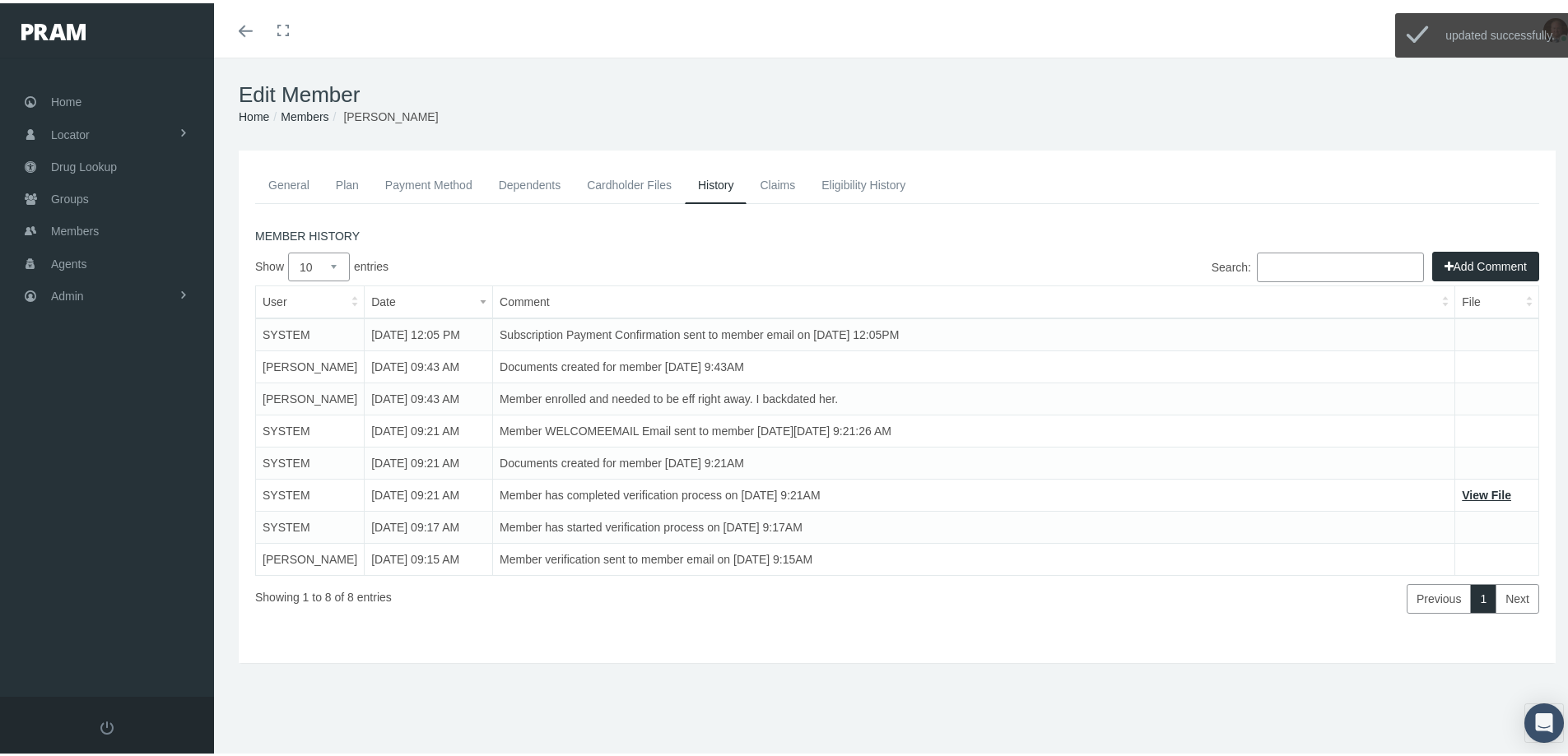
click at [1445, 260] on icon "button" at bounding box center [1449, 263] width 9 height 18
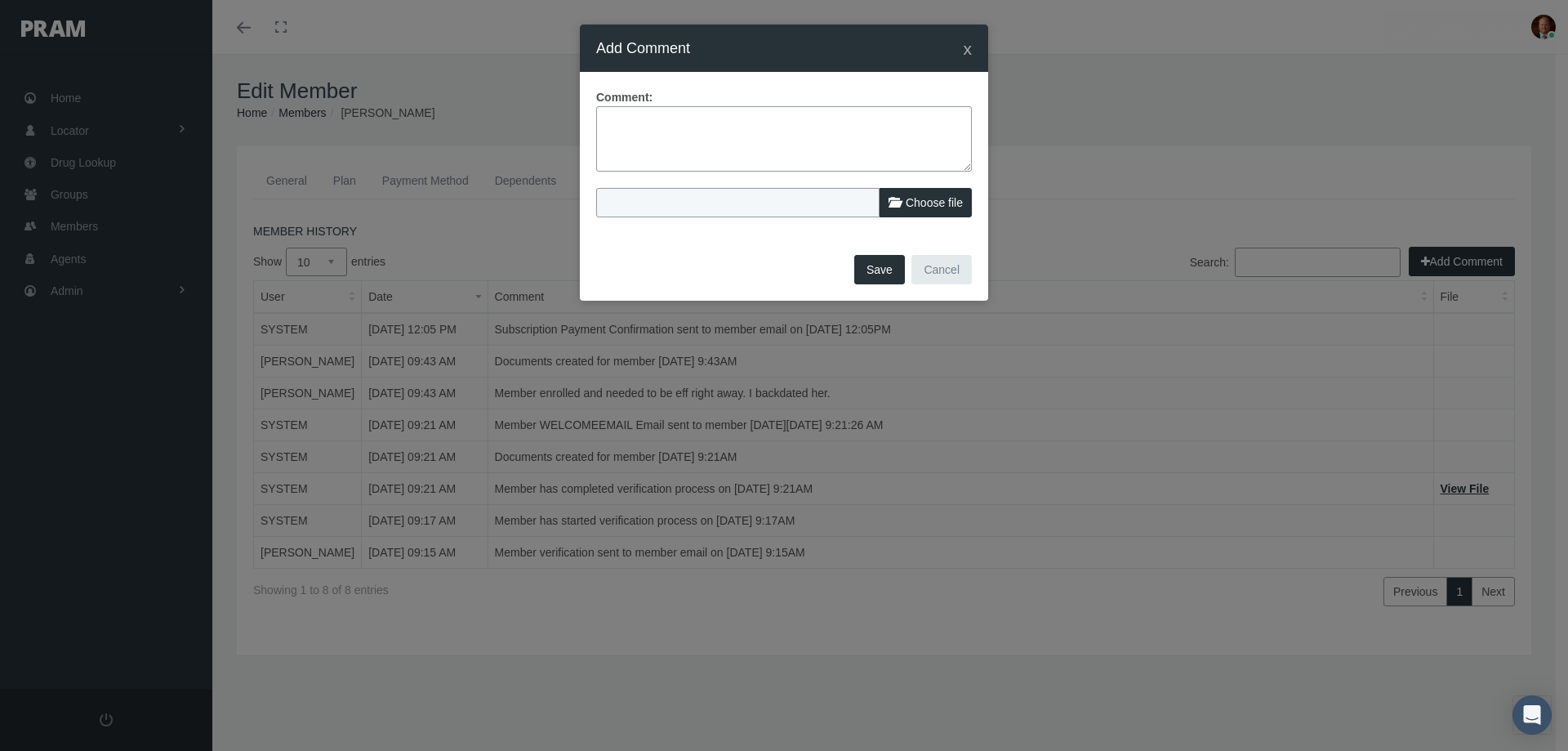
click at [726, 142] on textarea at bounding box center [784, 139] width 376 height 66
type textarea "Member called to cancel saying the medication was still too expensive. Refund i…"
click at [863, 271] on button "Save" at bounding box center [880, 270] width 50 height 30
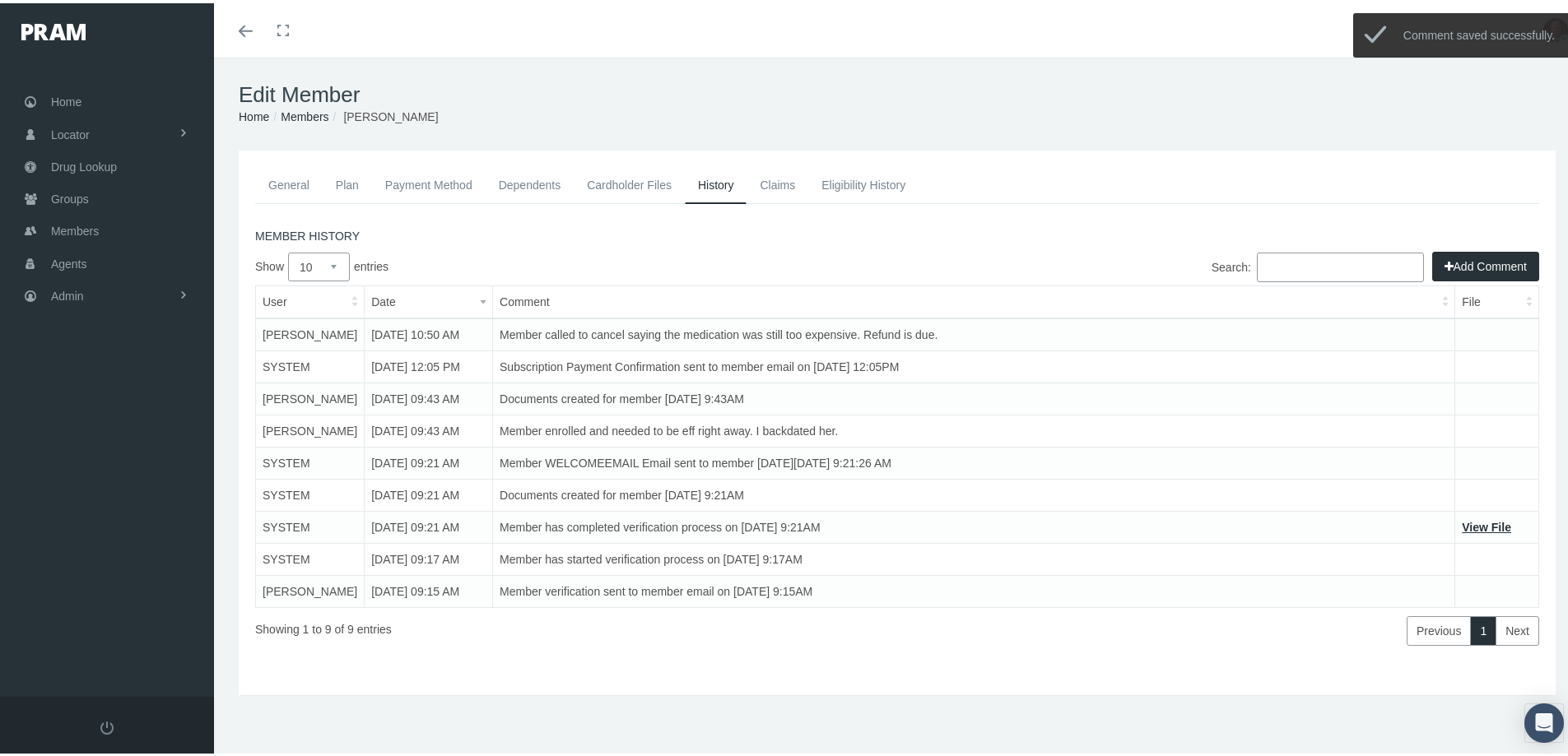
click at [415, 173] on link "Payment Method" at bounding box center [429, 182] width 113 height 36
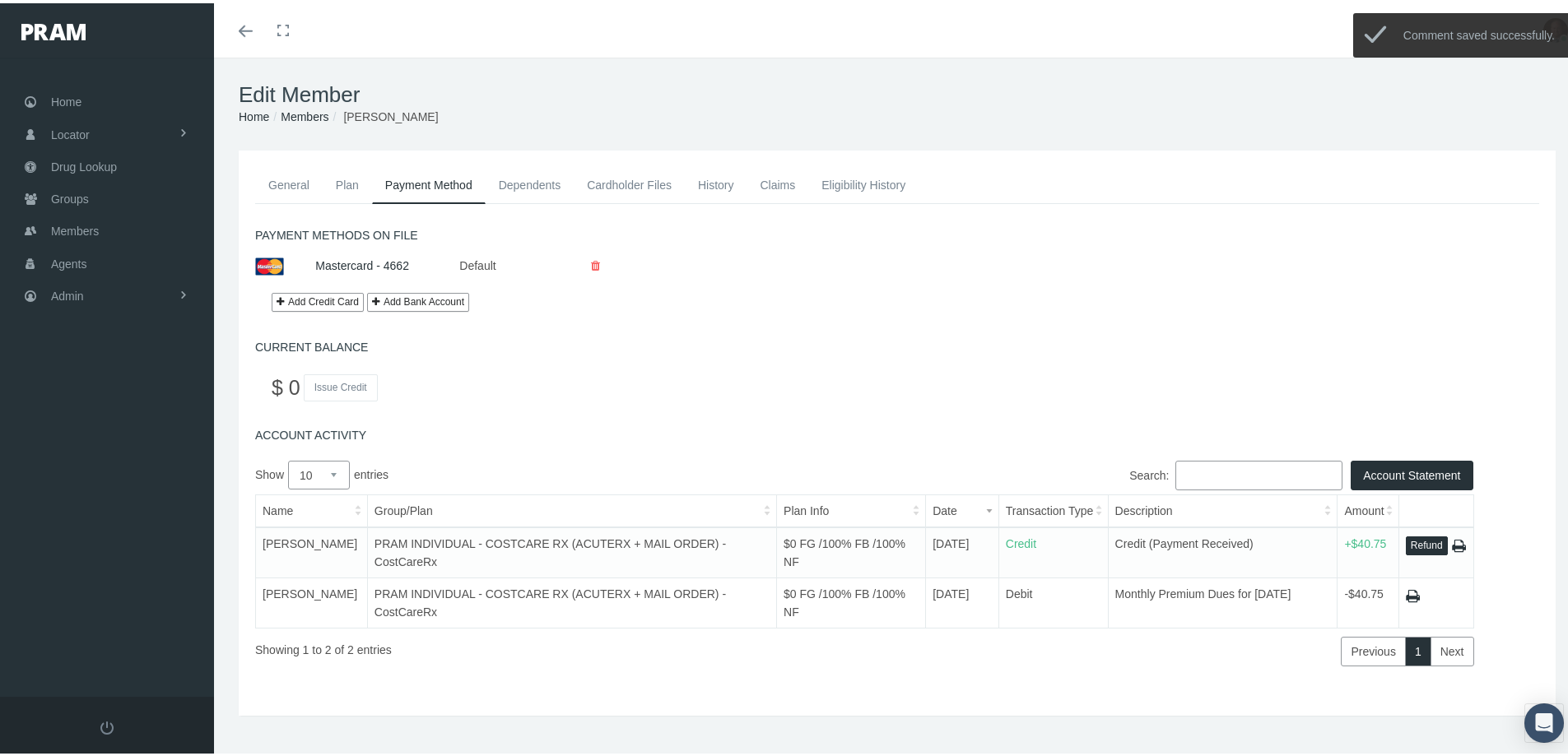
click at [1413, 541] on button "Refund" at bounding box center [1426, 542] width 42 height 19
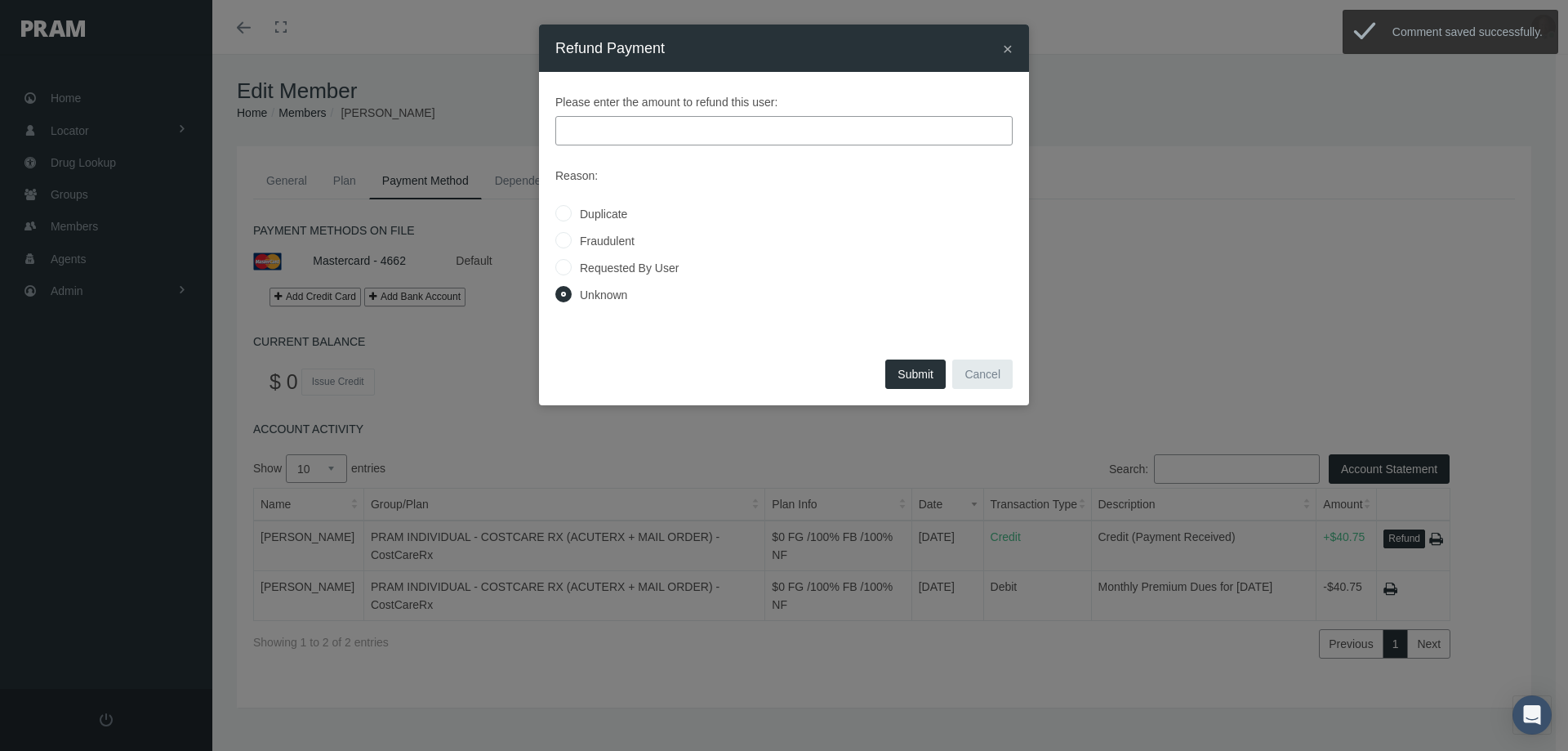
click at [616, 268] on label "Requested By User" at bounding box center [625, 268] width 107 height 18
click at [572, 268] on input "Requested By User" at bounding box center [563, 266] width 16 height 16
radio input "true"
click at [624, 132] on input "text" at bounding box center [784, 131] width 458 height 30
type input "40.75"
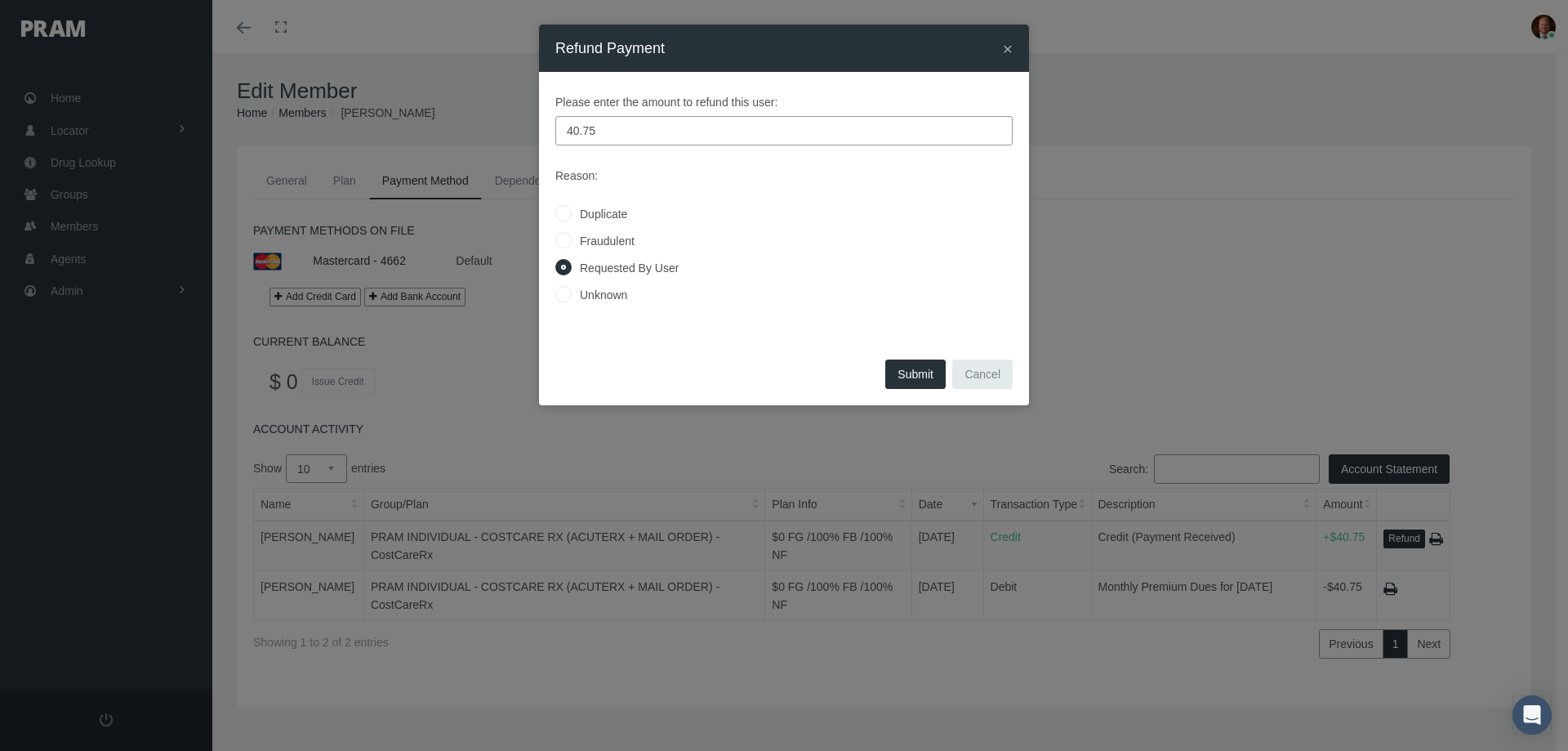
click at [906, 380] on button "Submit" at bounding box center [916, 374] width 60 height 30
radio input "true"
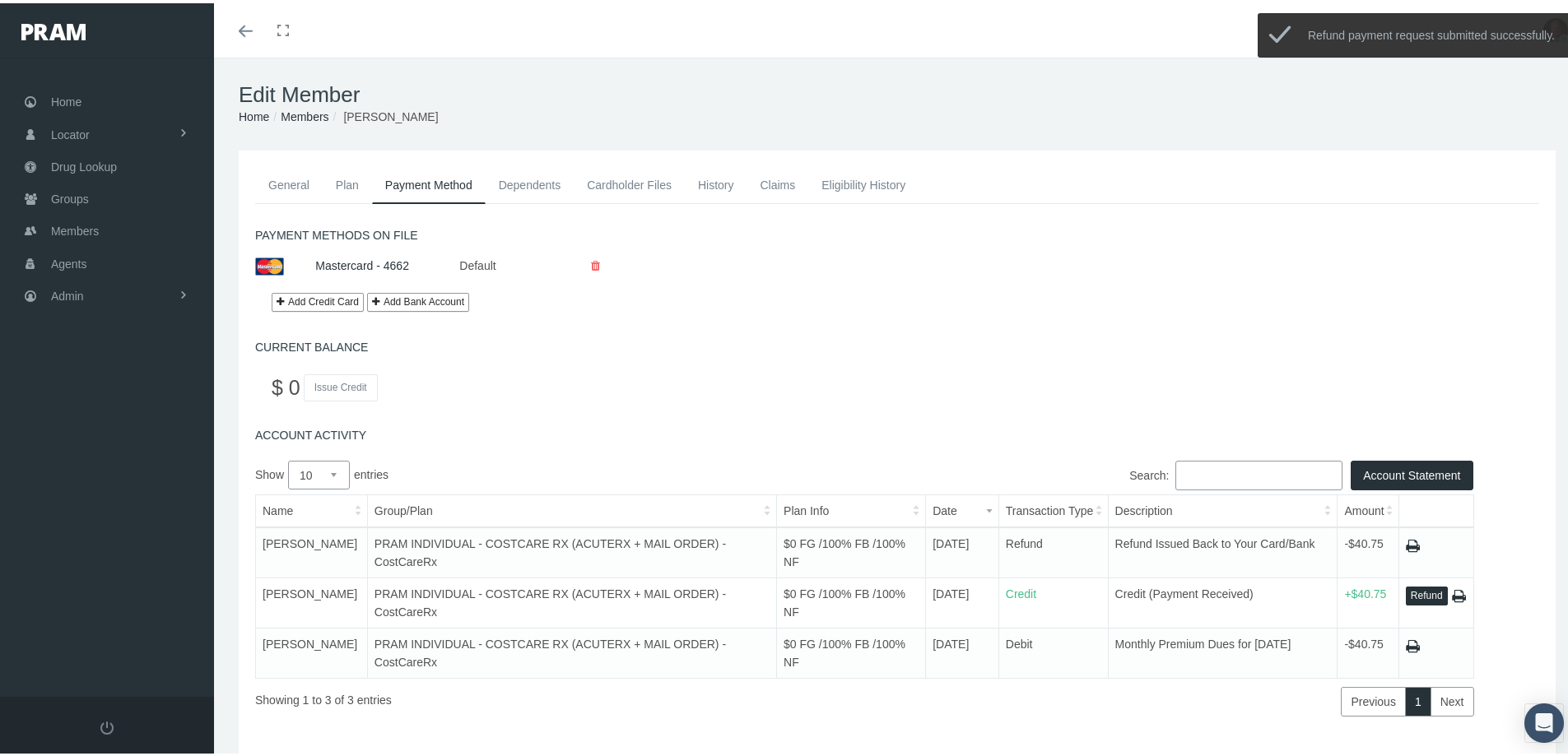
click at [286, 182] on link "General" at bounding box center [289, 182] width 67 height 36
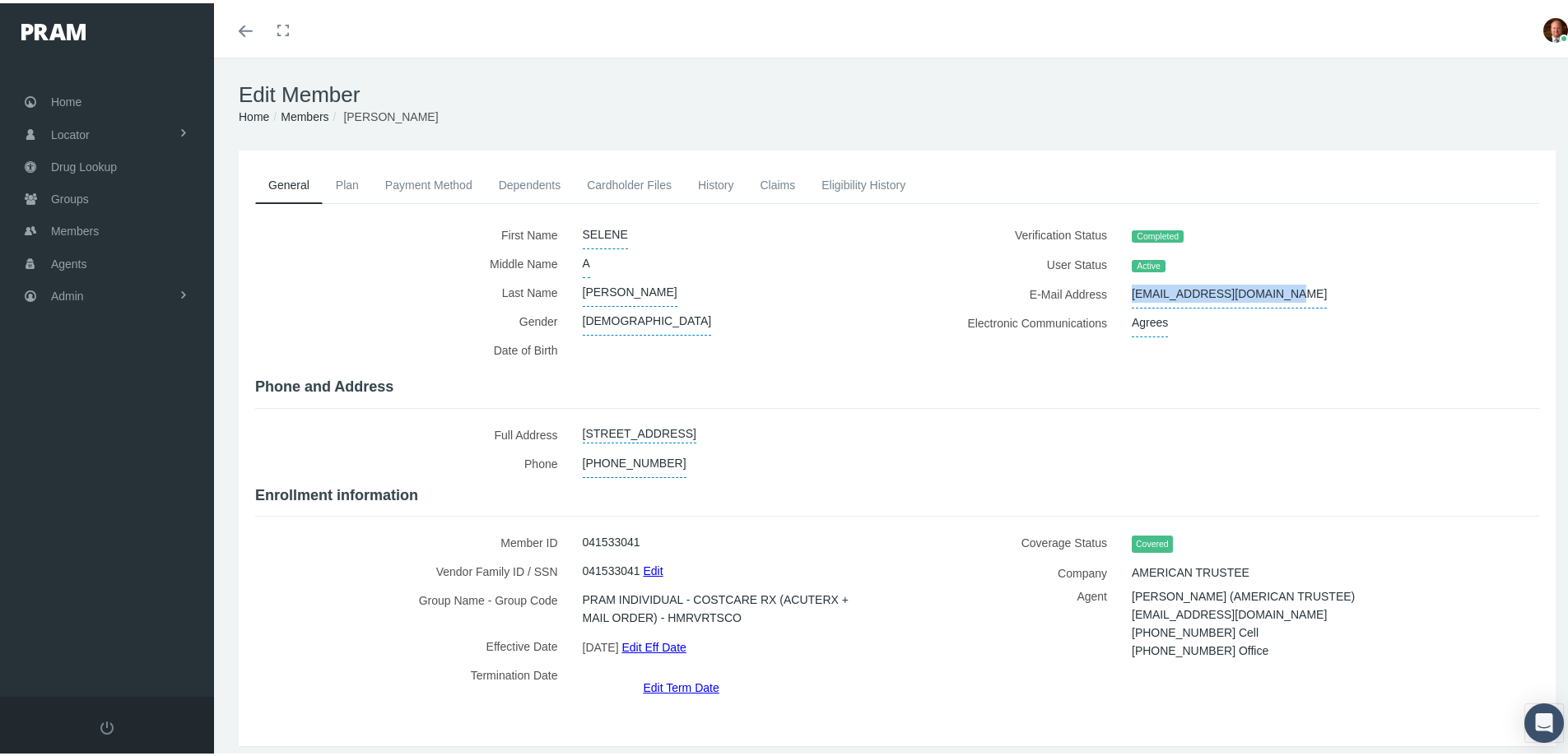
drag, startPoint x: 1119, startPoint y: 287, endPoint x: 1297, endPoint y: 290, distance: 178.0
click at [1297, 290] on div "ramirez16300342@gmail.com" at bounding box center [1303, 291] width 367 height 29
copy span "ramirez16300342@gmail.com"
click at [87, 98] on link "Home" at bounding box center [107, 98] width 214 height 32
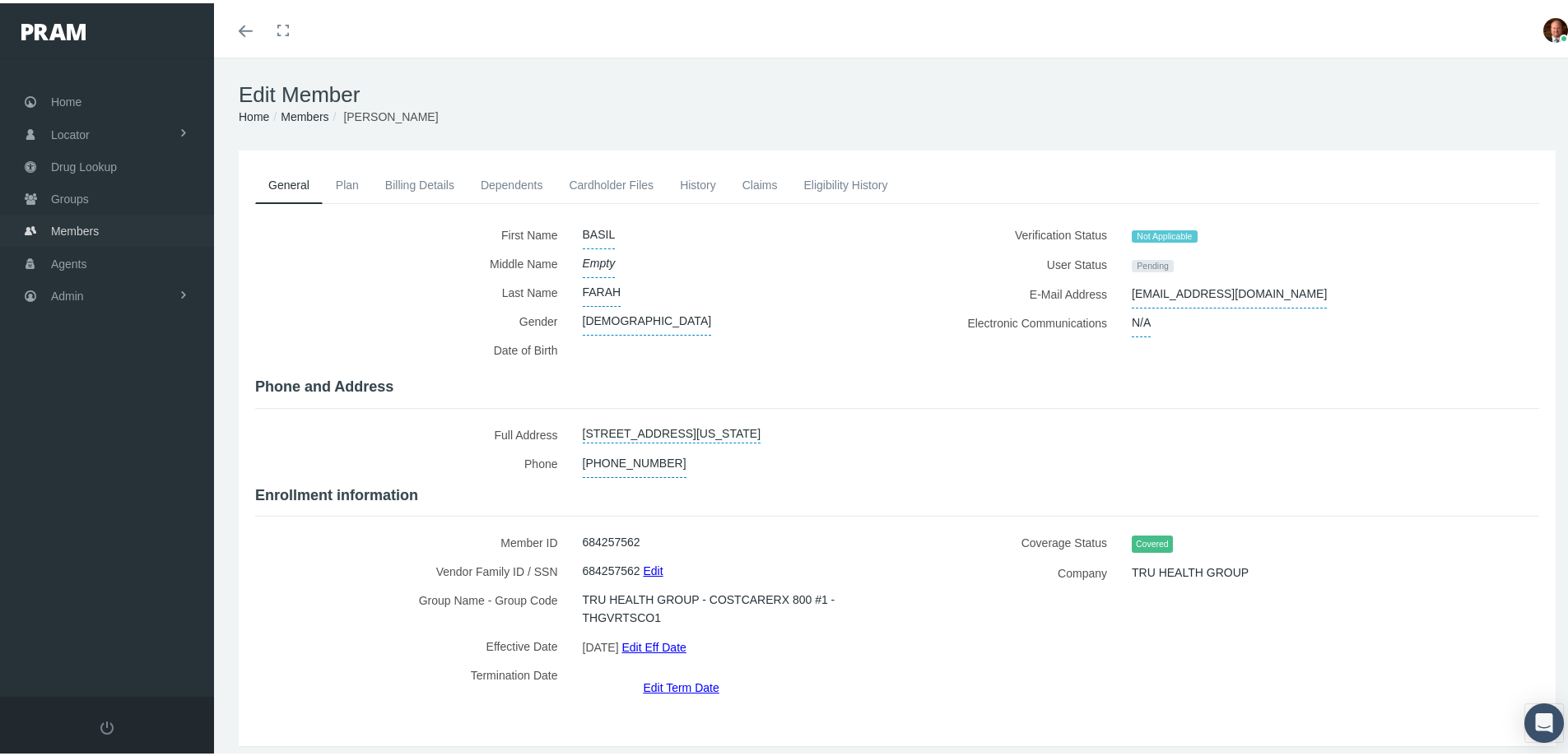
click at [86, 231] on span "Members" at bounding box center [74, 228] width 48 height 31
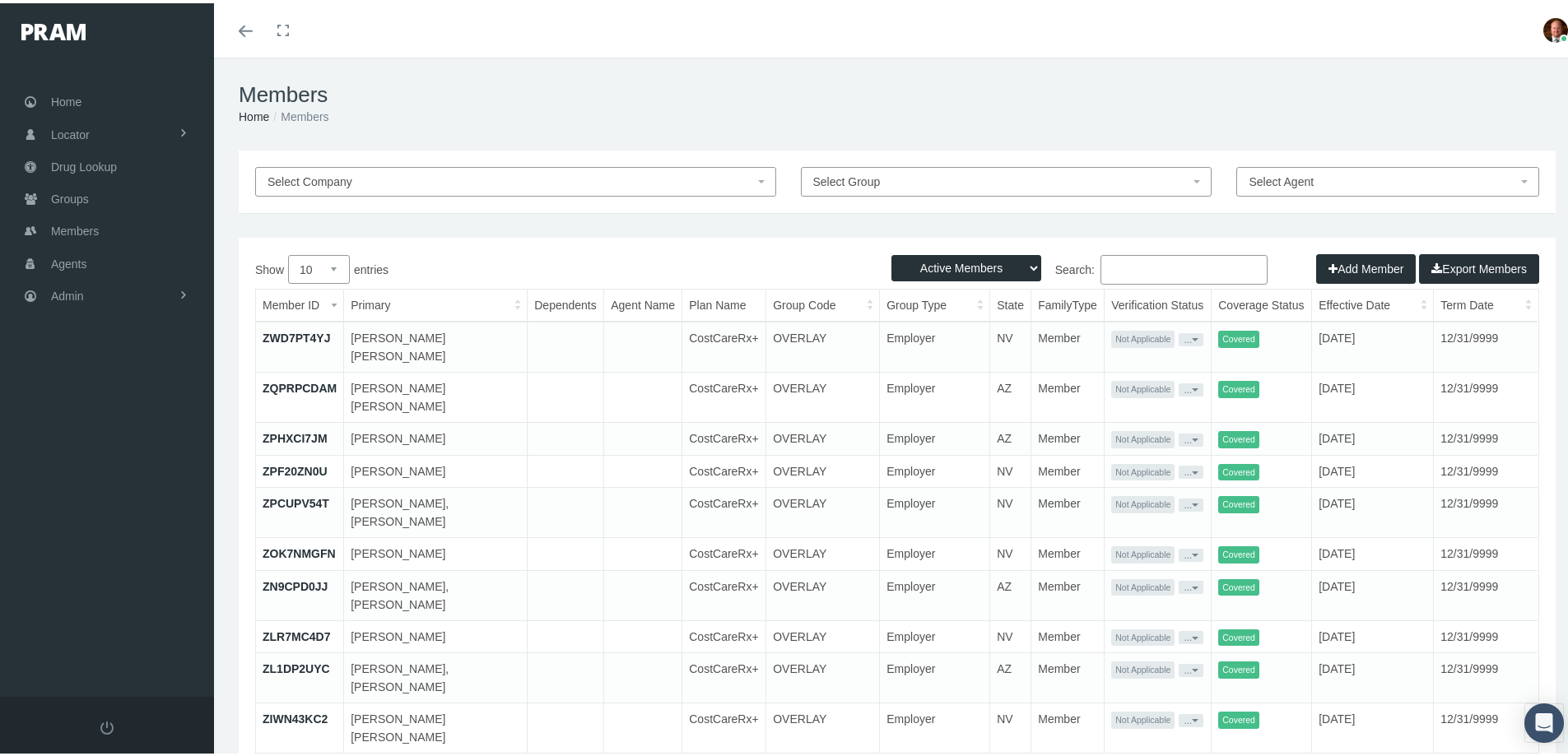
click at [1122, 264] on input "Search:" at bounding box center [1184, 266] width 167 height 30
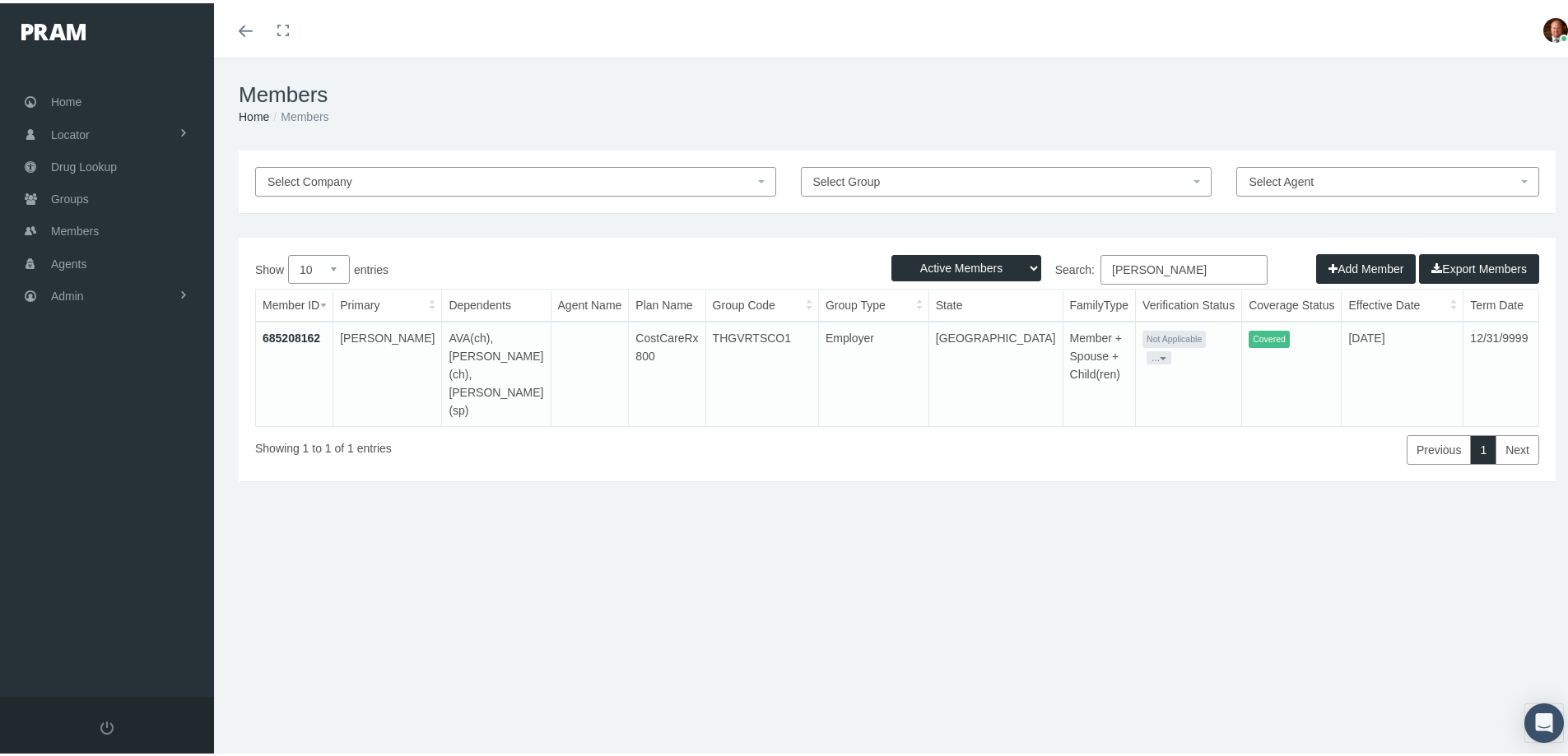
type input "janosz"
click at [286, 329] on link "685208162" at bounding box center [291, 335] width 57 height 14
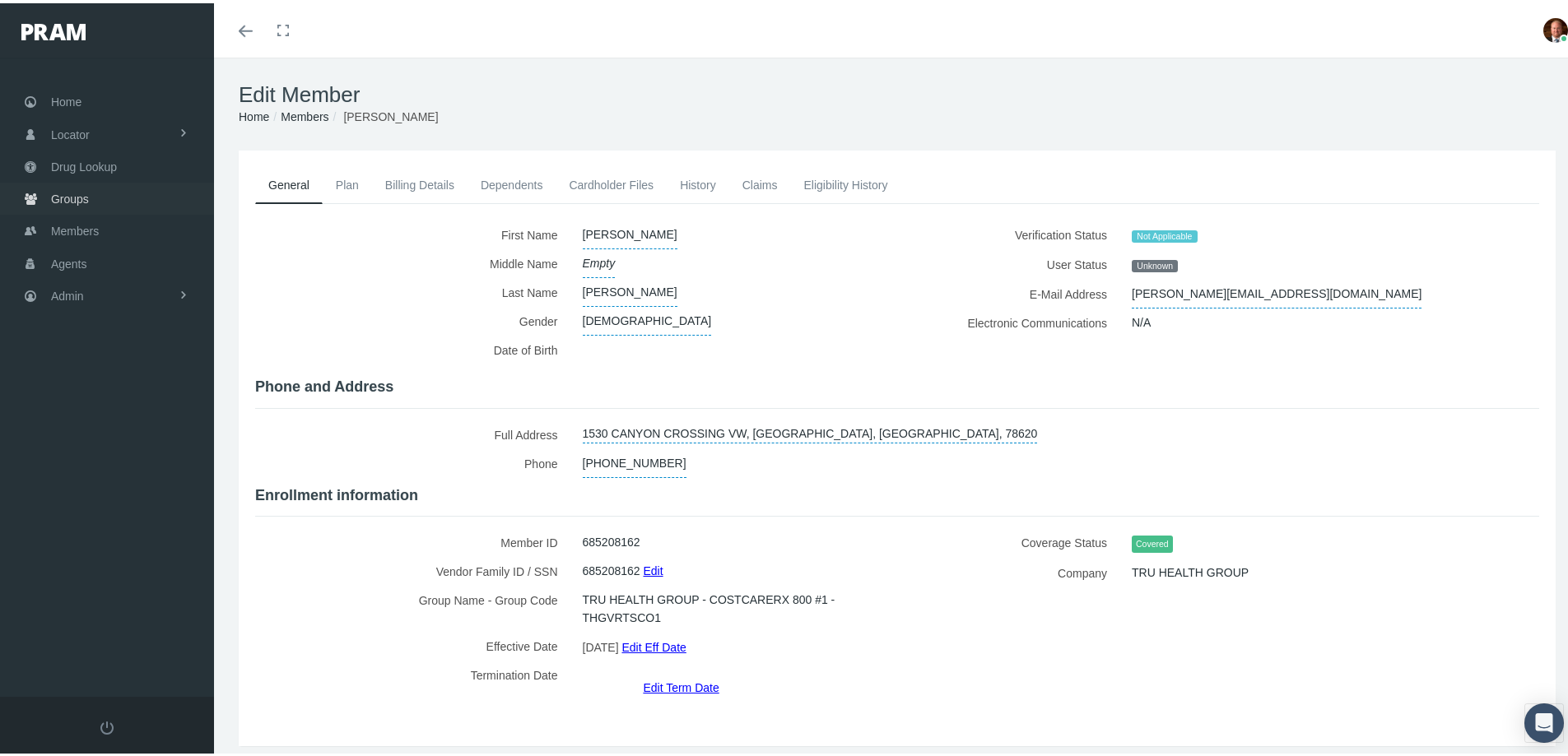
click at [68, 201] on span "Groups" at bounding box center [70, 196] width 38 height 31
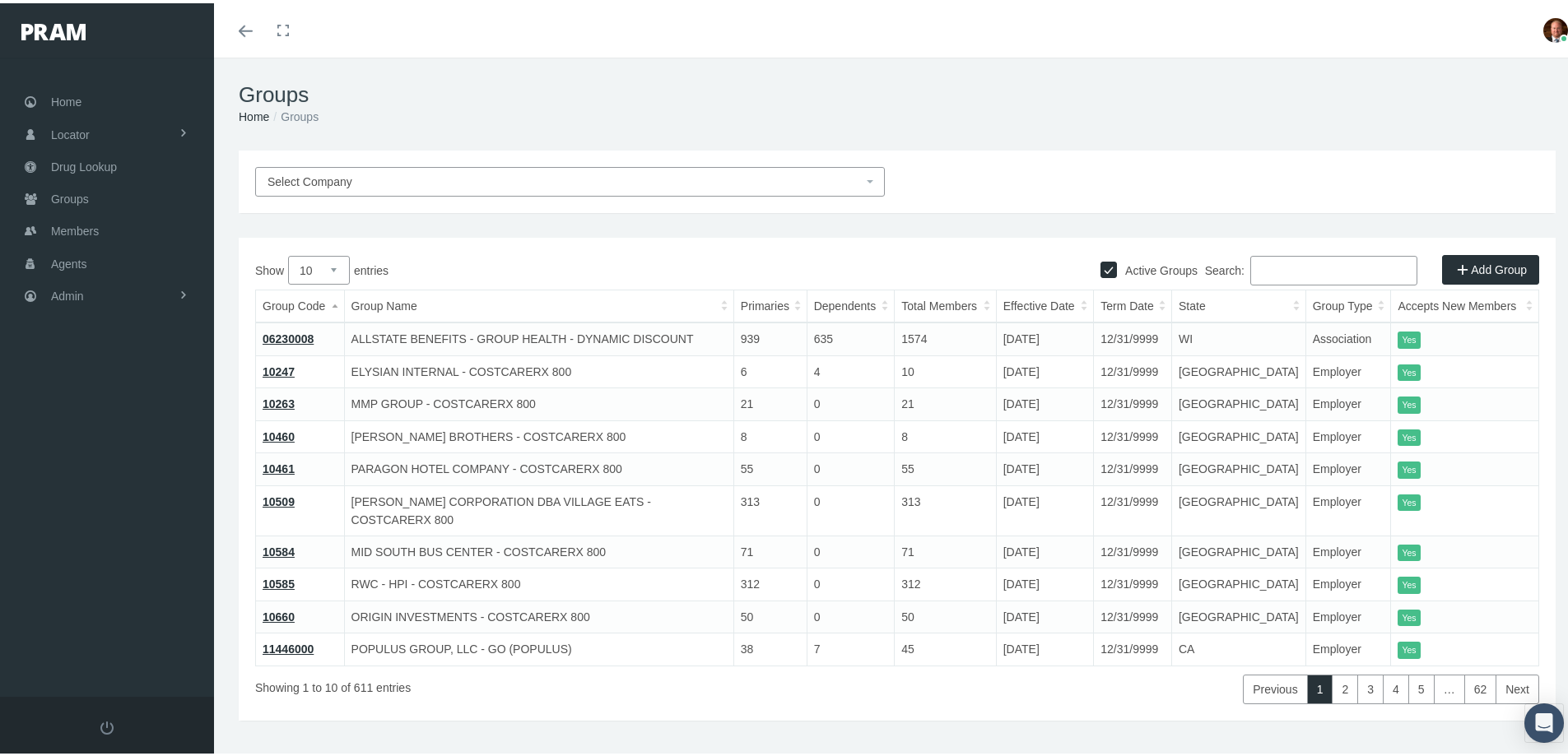
click at [1276, 262] on input "Search:" at bounding box center [1334, 267] width 167 height 30
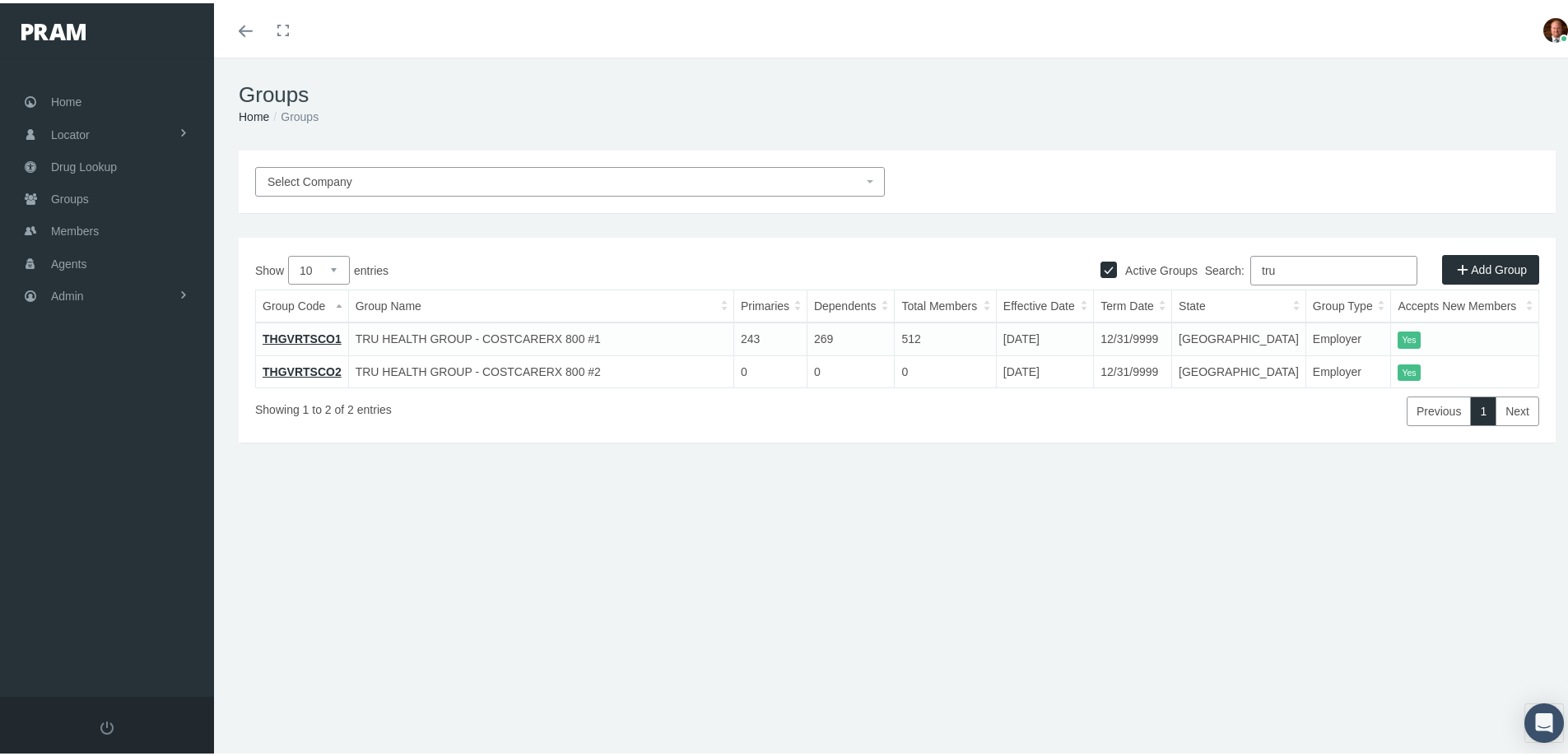
type input "tru"
click at [321, 335] on link "THGVRTSCO1" at bounding box center [301, 336] width 79 height 14
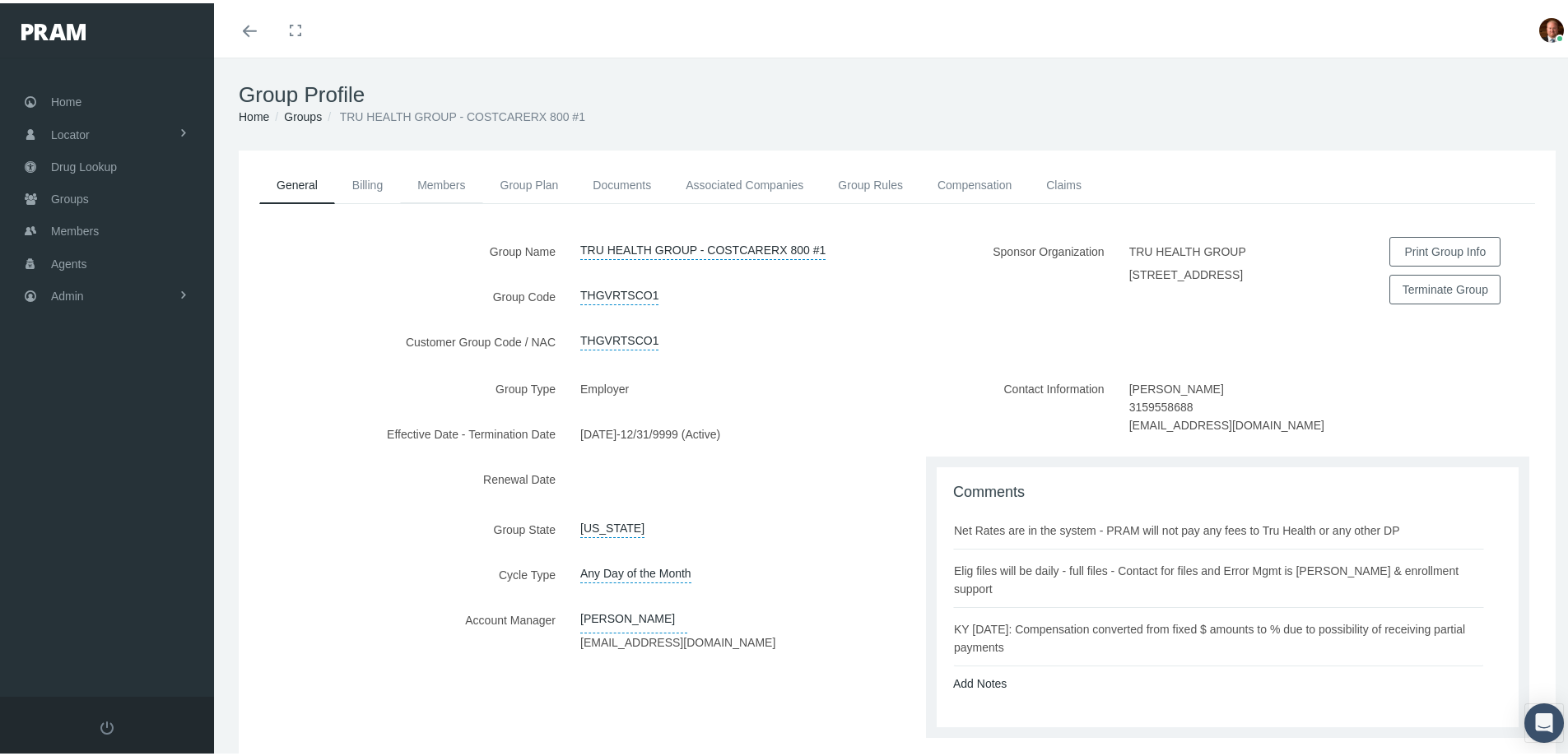
click at [433, 177] on link "Members" at bounding box center [441, 182] width 83 height 36
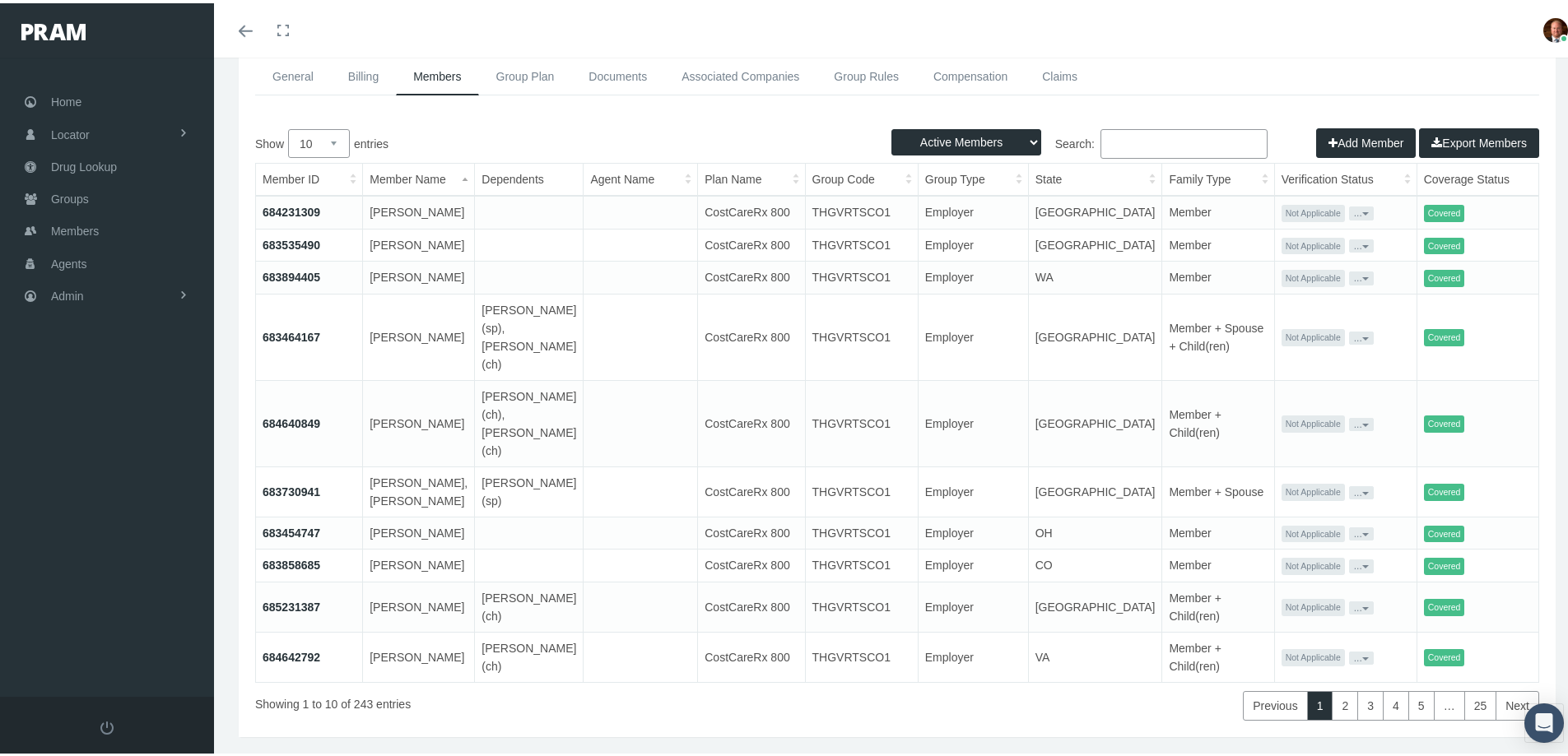
scroll to position [18, 0]
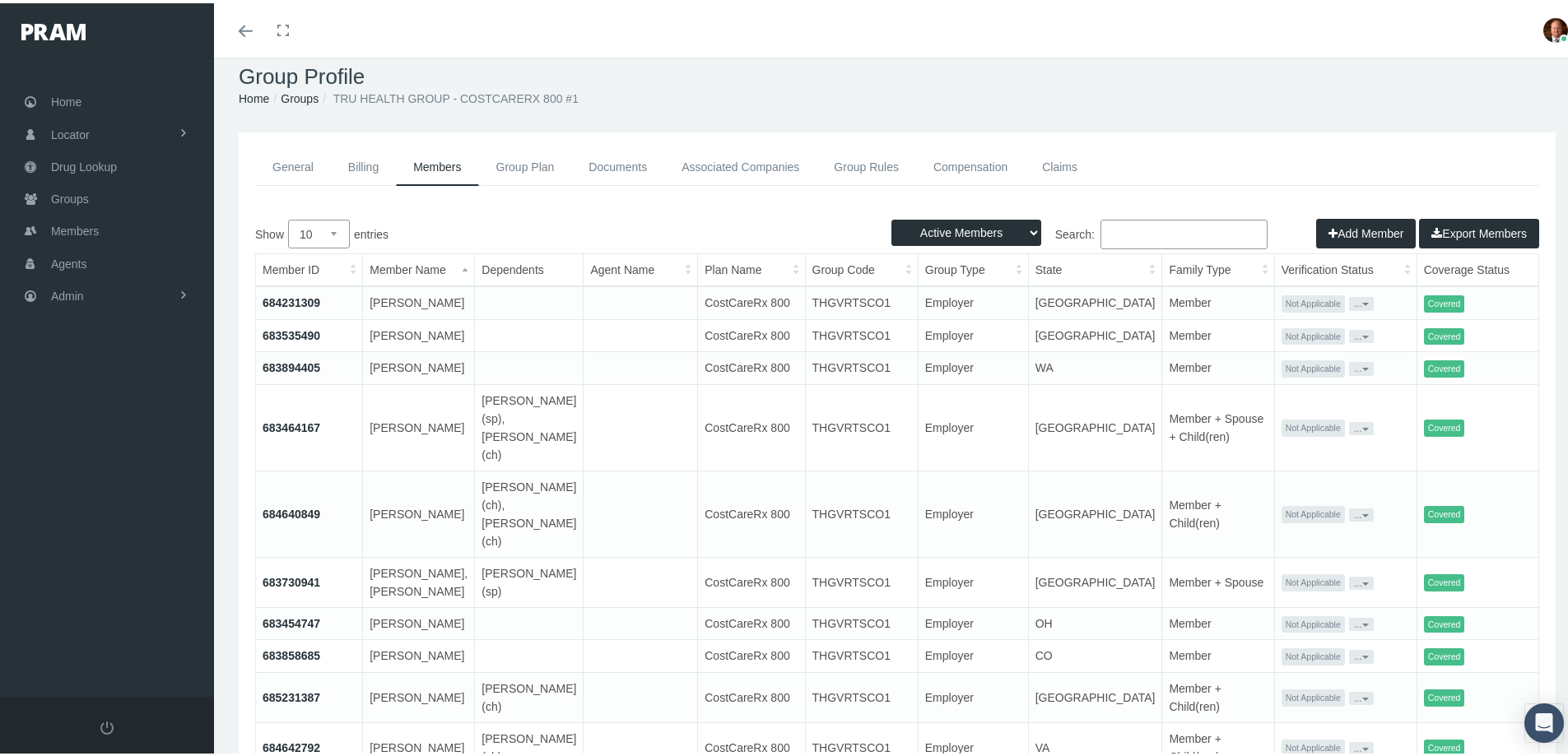
click at [1143, 224] on input "Search:" at bounding box center [1184, 231] width 167 height 30
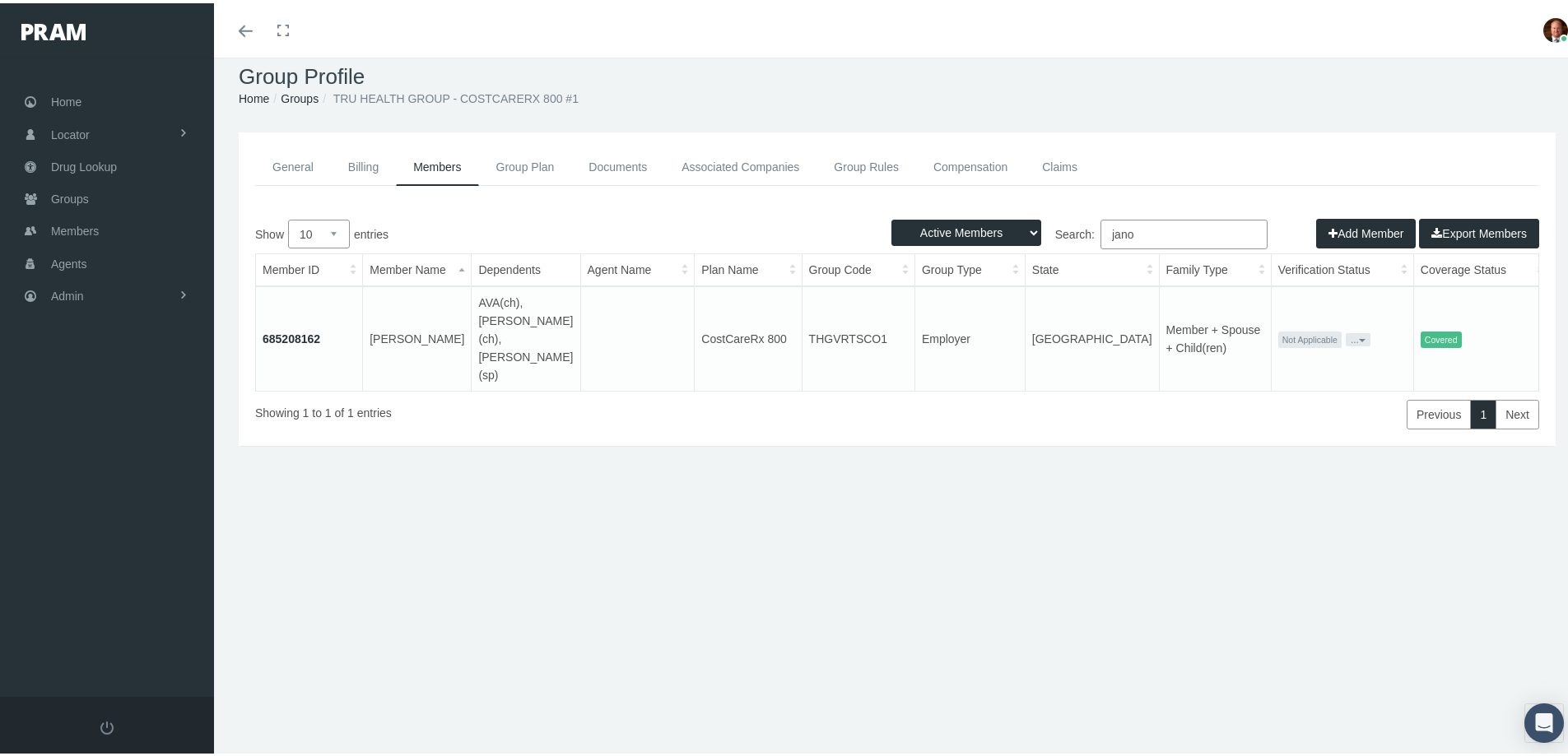
type input "jano"
click at [1346, 329] on button "..." at bounding box center [1357, 336] width 25 height 14
click at [1269, 371] on link "Get Invitation URL" at bounding box center [1297, 377] width 110 height 20
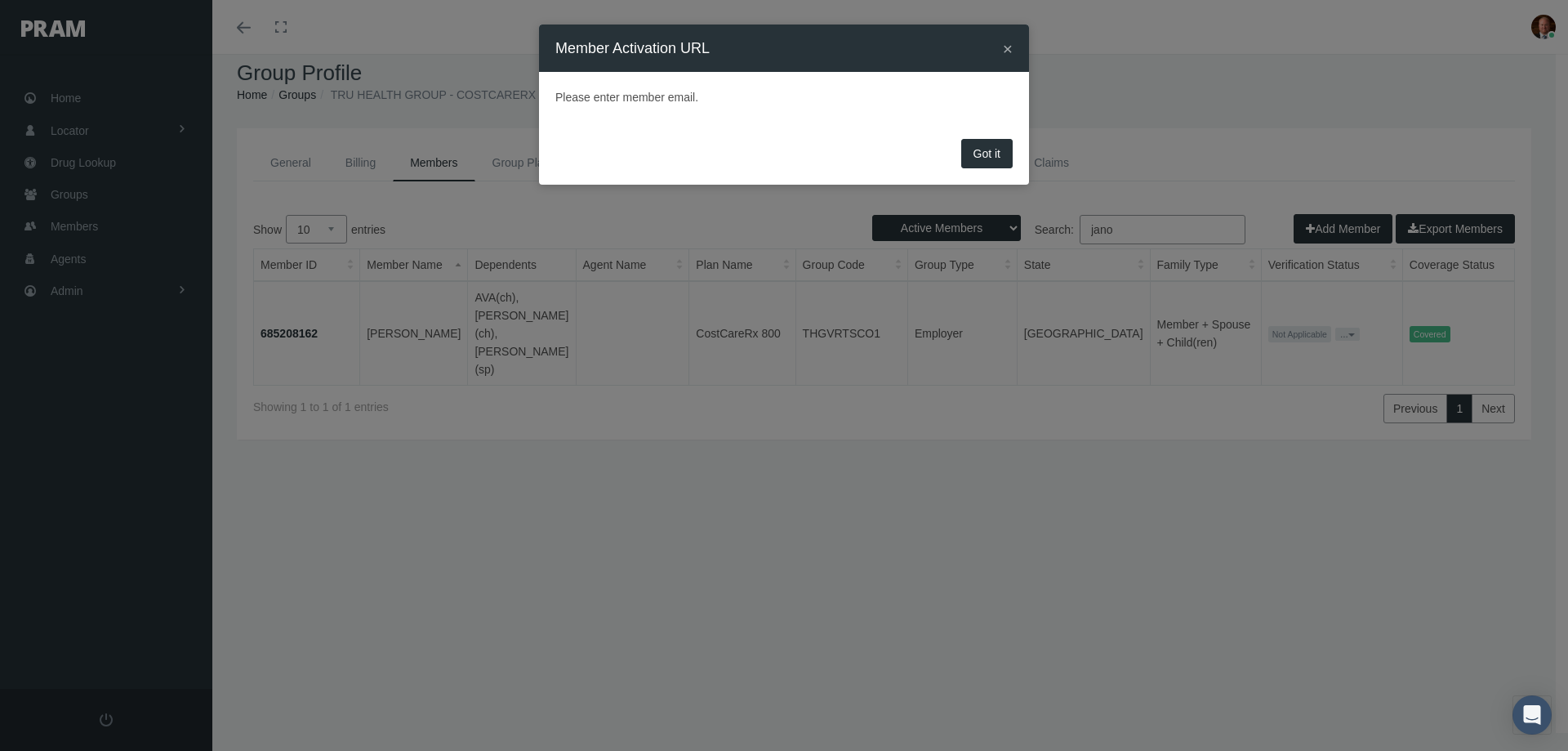
click at [980, 147] on button "Got it" at bounding box center [987, 153] width 51 height 30
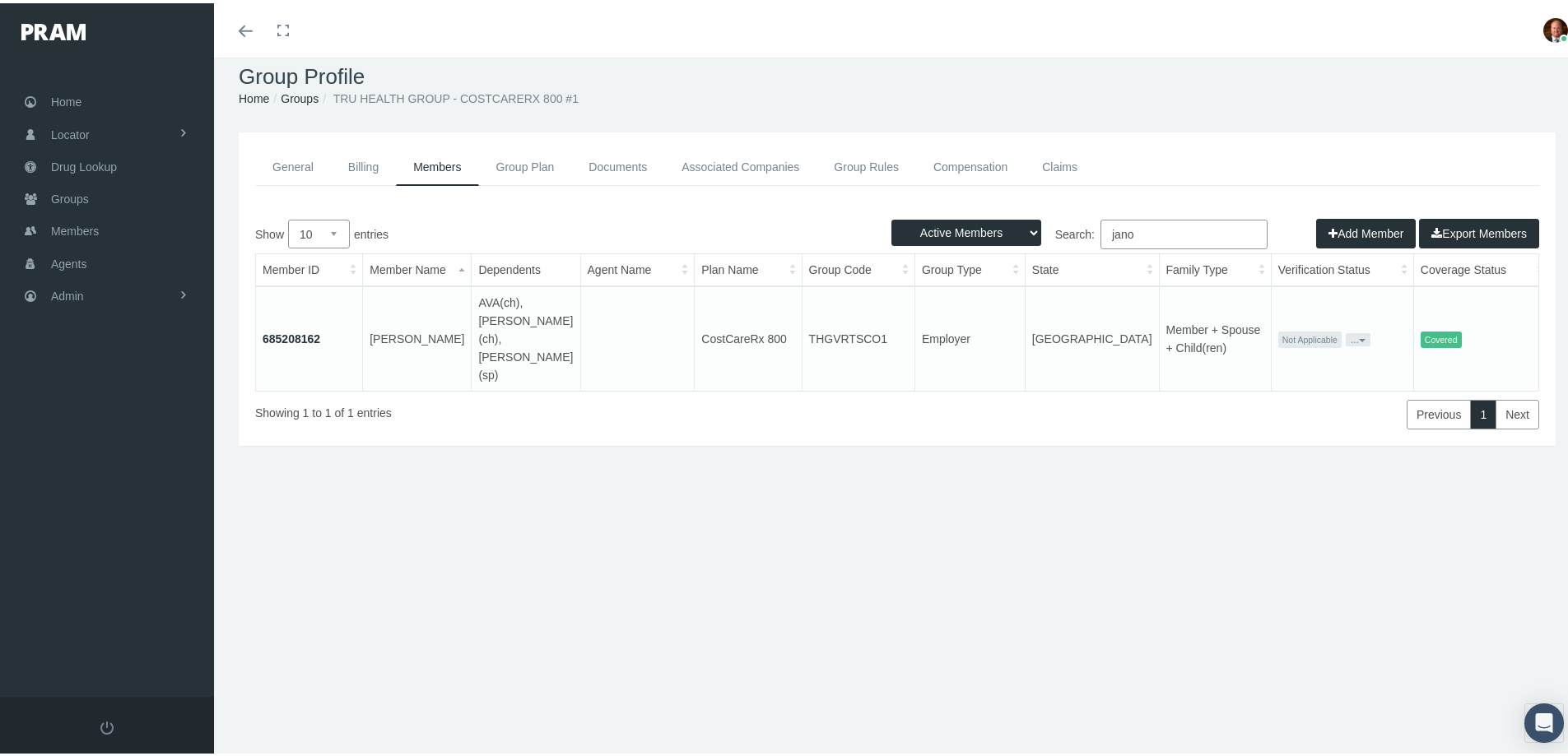
drag, startPoint x: 1125, startPoint y: 235, endPoint x: 1087, endPoint y: 241, distance: 38.5
click at [1087, 241] on label "Search: jano" at bounding box center [1082, 231] width 370 height 30
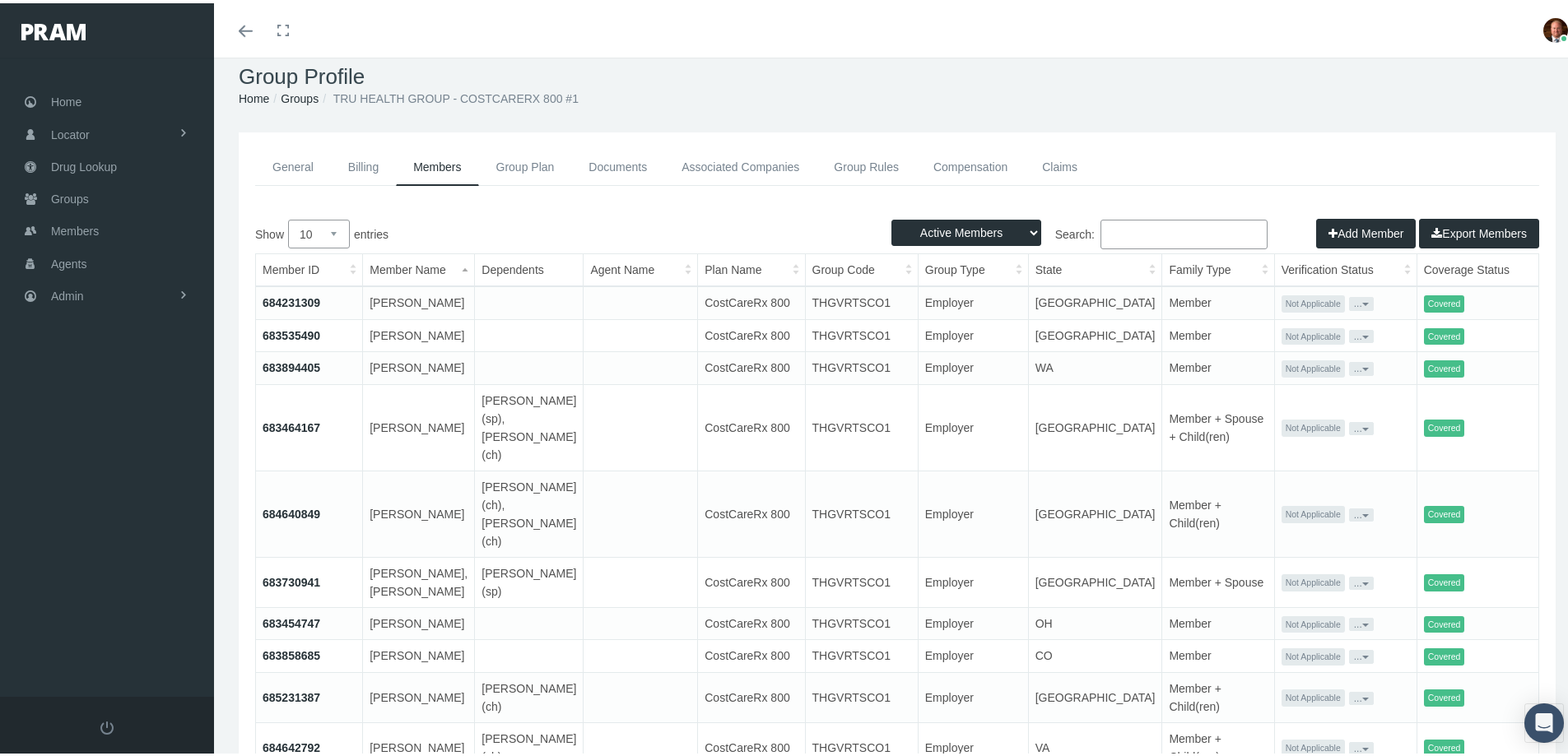
click at [1349, 307] on button "..." at bounding box center [1361, 300] width 25 height 14
click at [1278, 363] on link "Get Invitation URL" at bounding box center [1308, 368] width 110 height 20
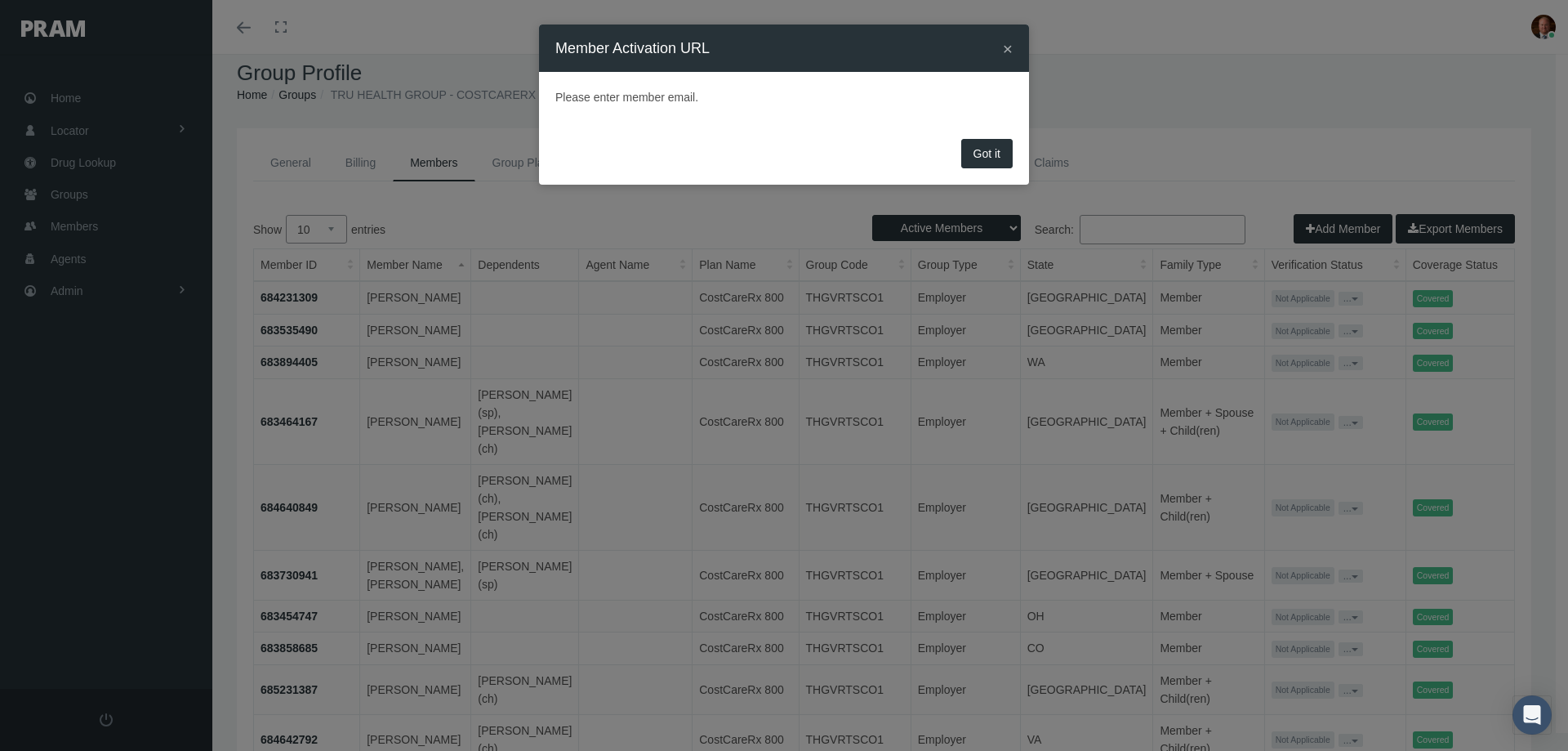
click at [989, 159] on button "Got it" at bounding box center [987, 153] width 51 height 30
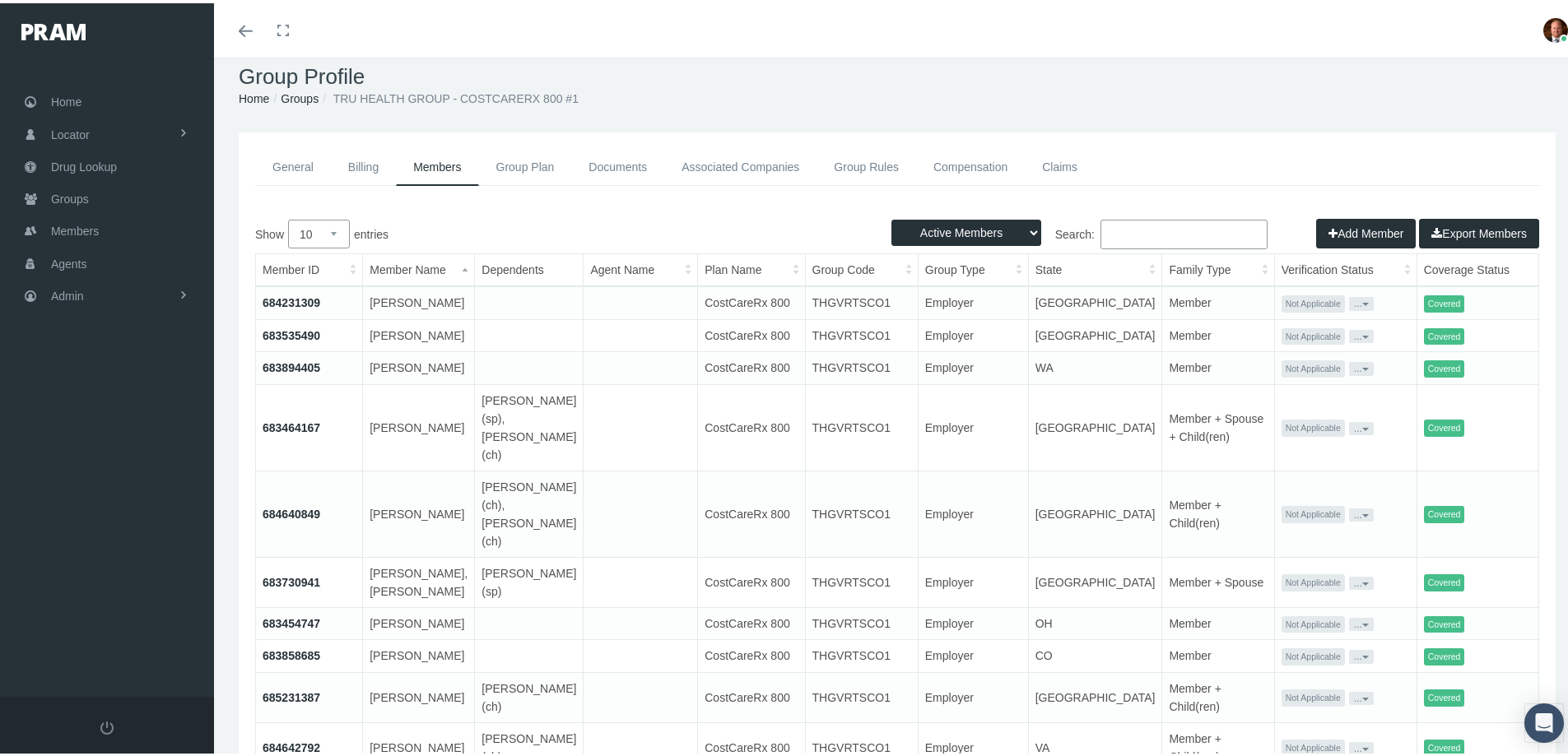
click at [1349, 339] on button "..." at bounding box center [1361, 333] width 25 height 14
click at [1289, 414] on link "Get Invitation URL" at bounding box center [1308, 418] width 110 height 20
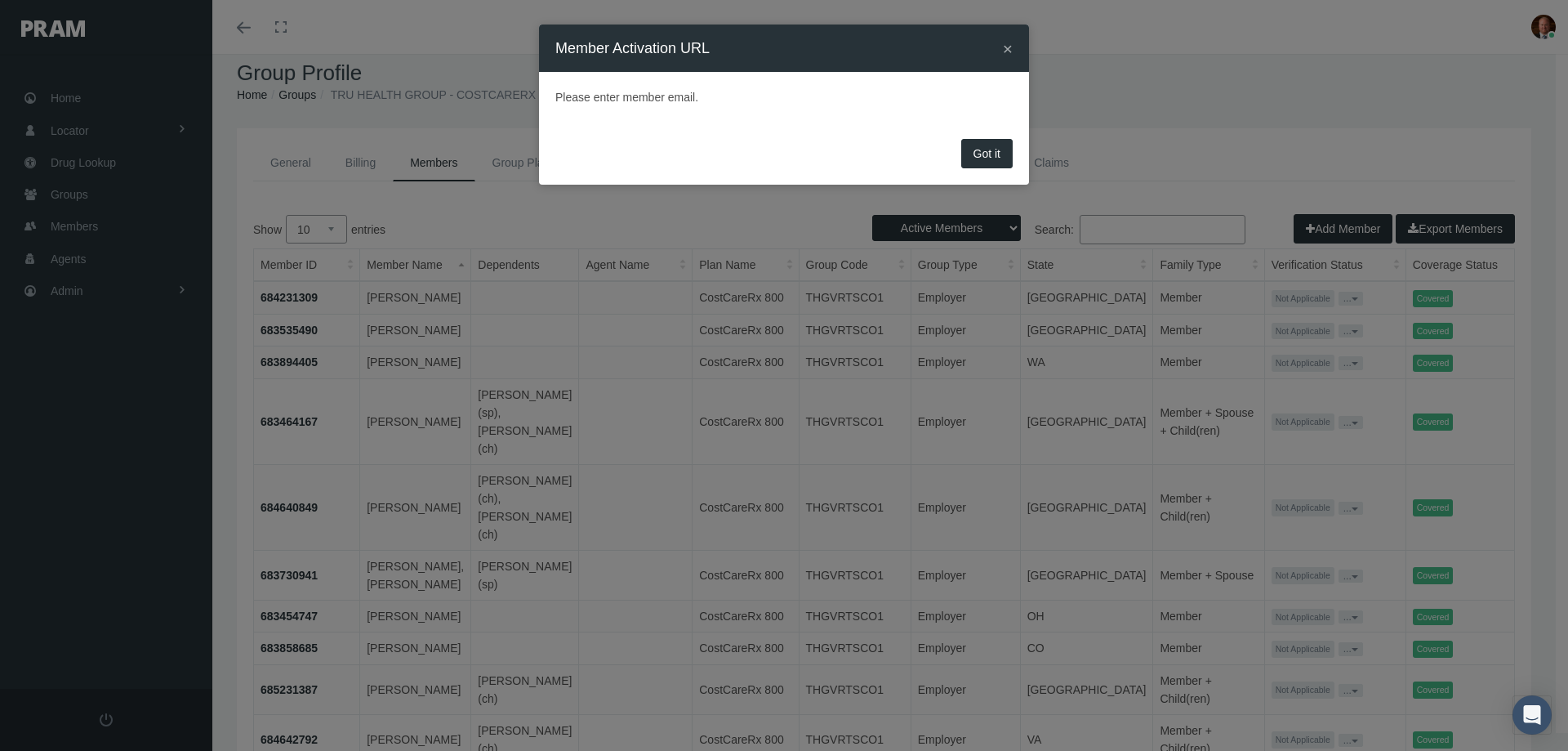
click at [995, 150] on button "Got it" at bounding box center [987, 153] width 51 height 30
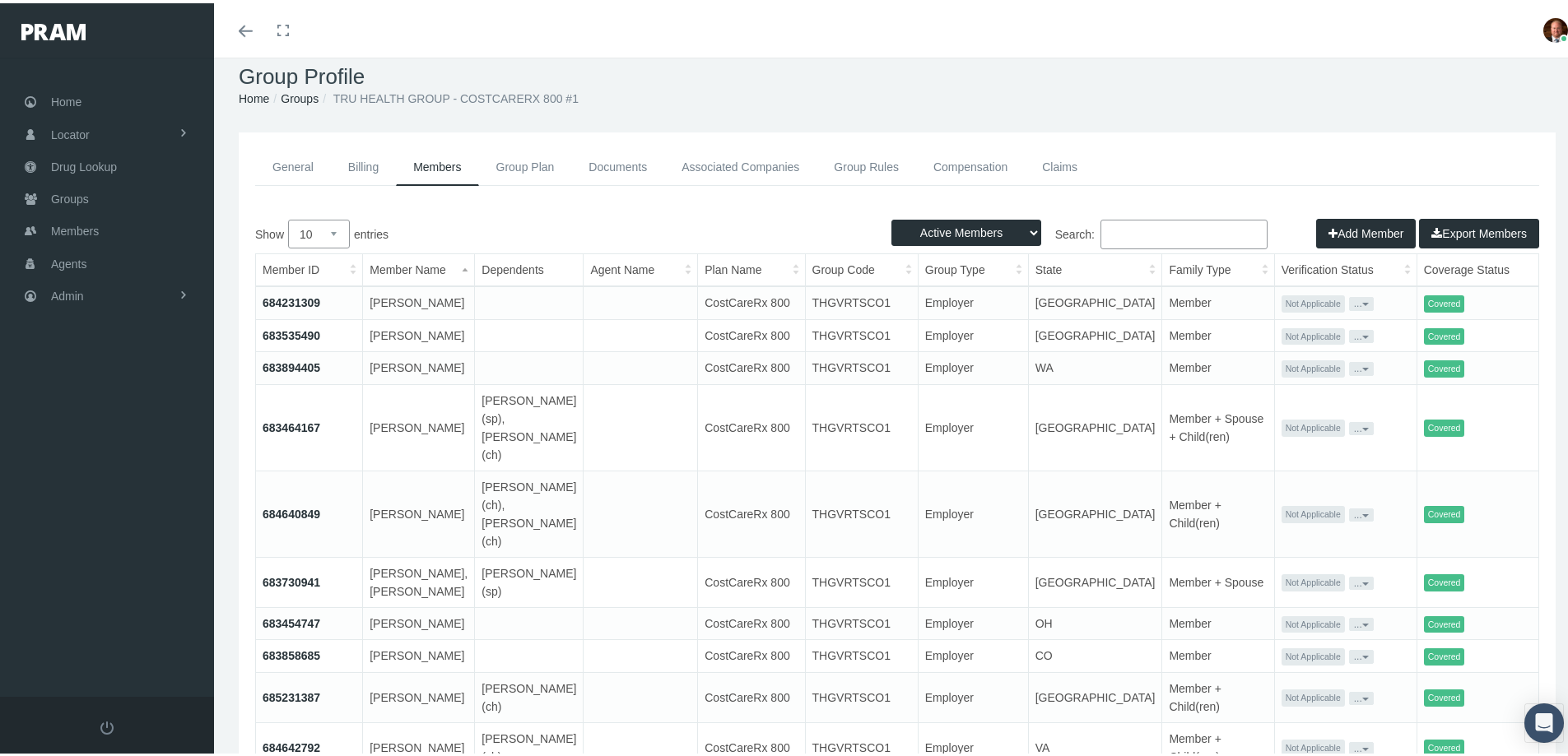
click at [1349, 372] on button "..." at bounding box center [1361, 365] width 25 height 14
click at [1284, 474] on link "Get Invitation URL" at bounding box center [1308, 477] width 110 height 20
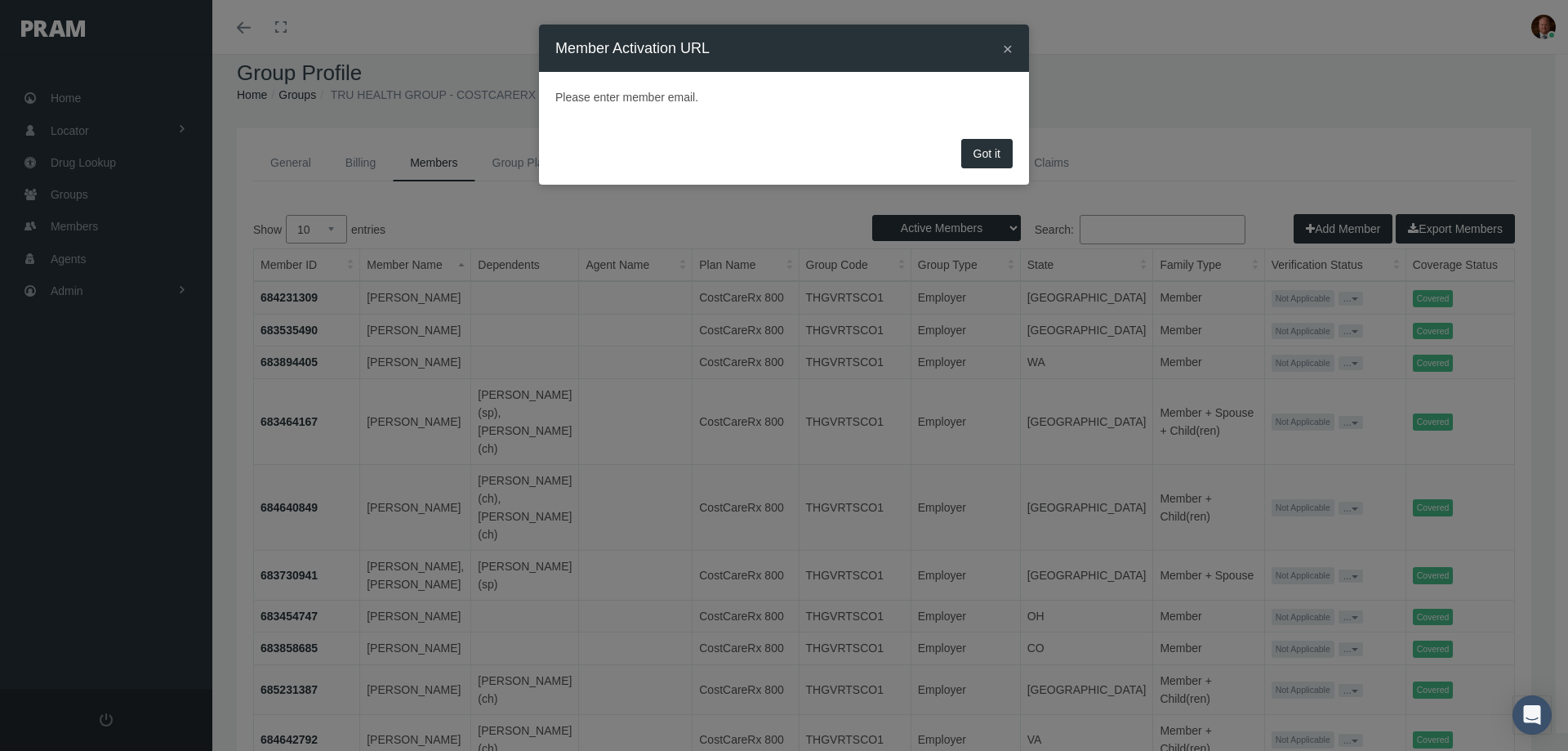
click at [980, 154] on button "Got it" at bounding box center [987, 153] width 51 height 30
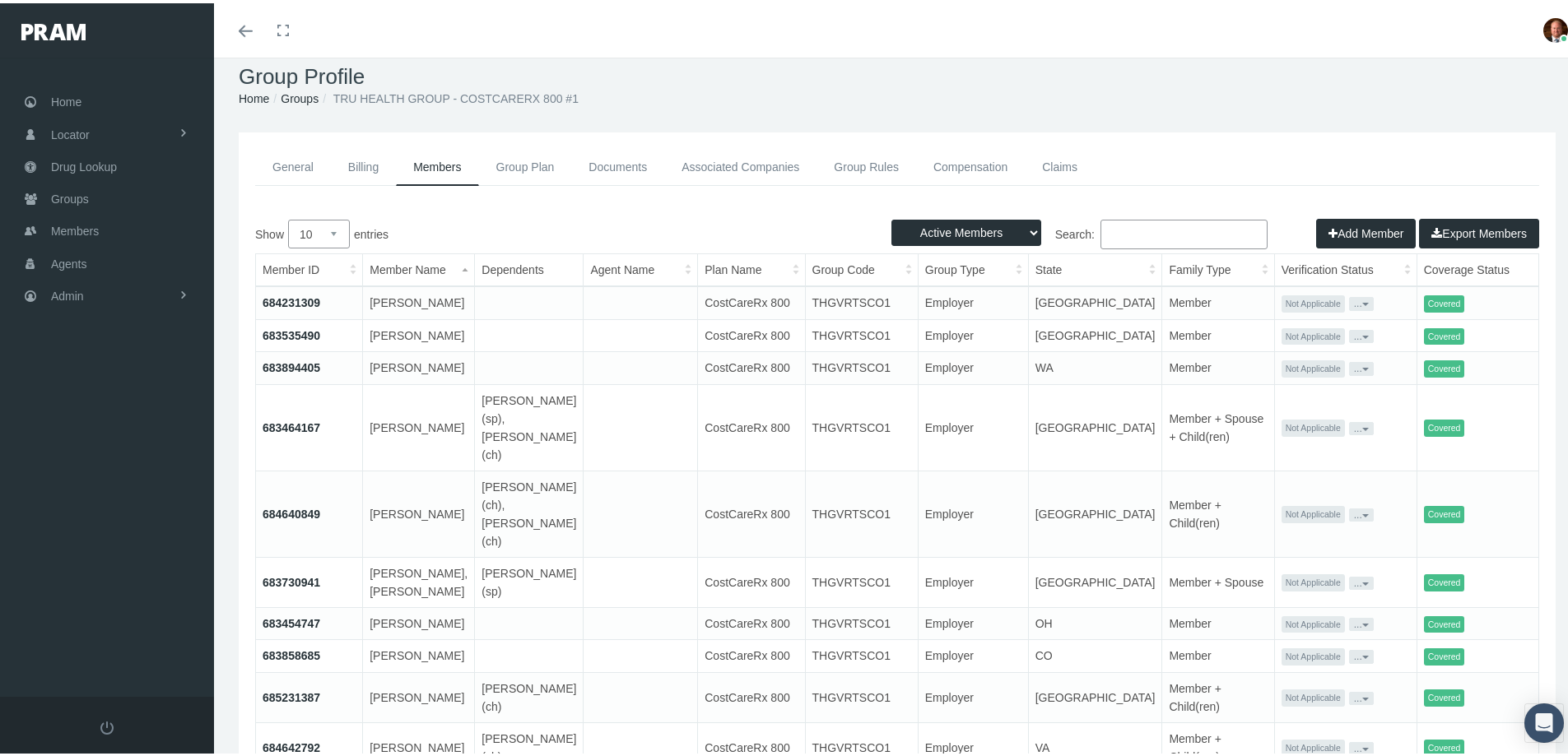
click at [1349, 432] on button "..." at bounding box center [1361, 425] width 25 height 14
click at [1291, 537] on link "Get Invitation URL" at bounding box center [1308, 536] width 110 height 20
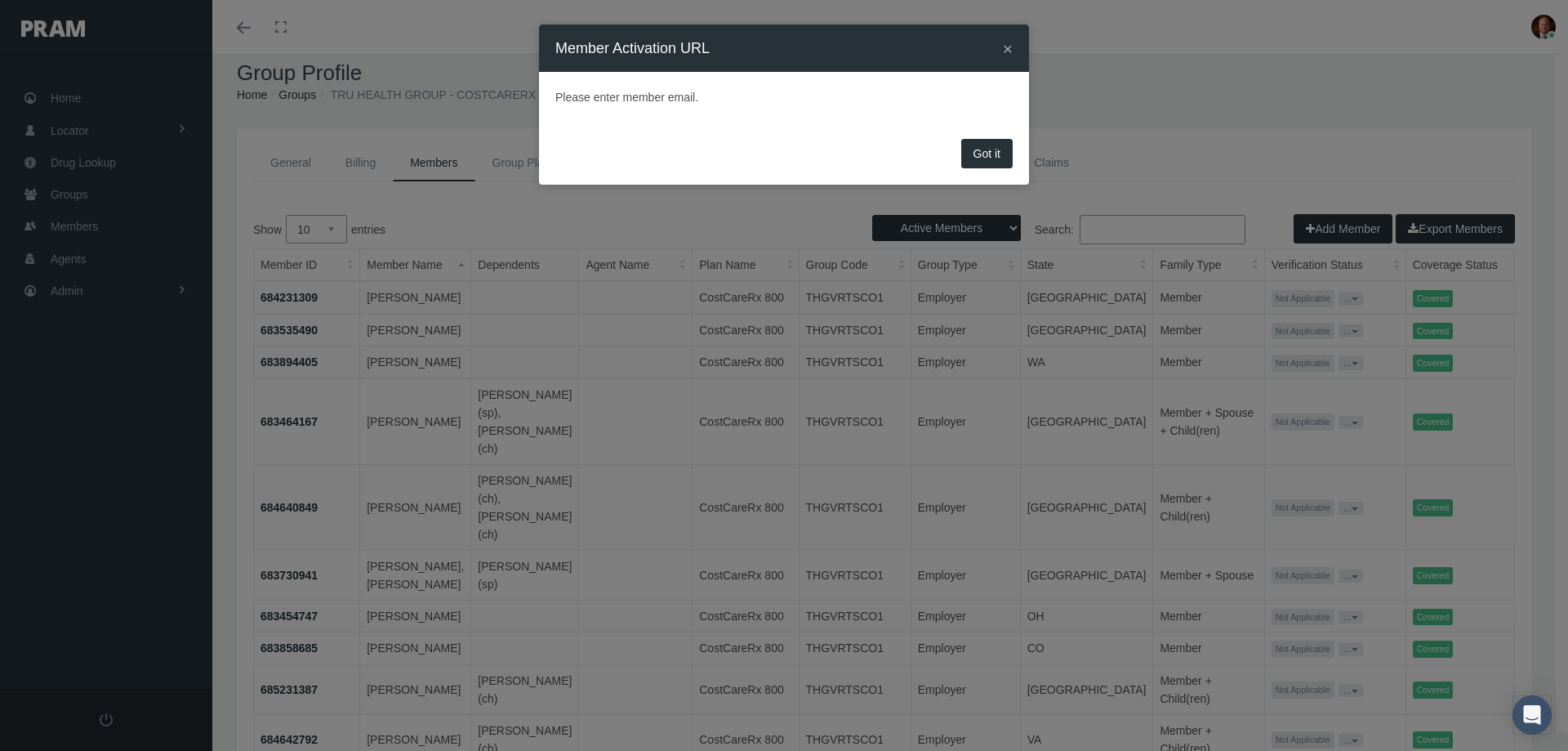
click at [976, 155] on button "Got it" at bounding box center [987, 153] width 51 height 30
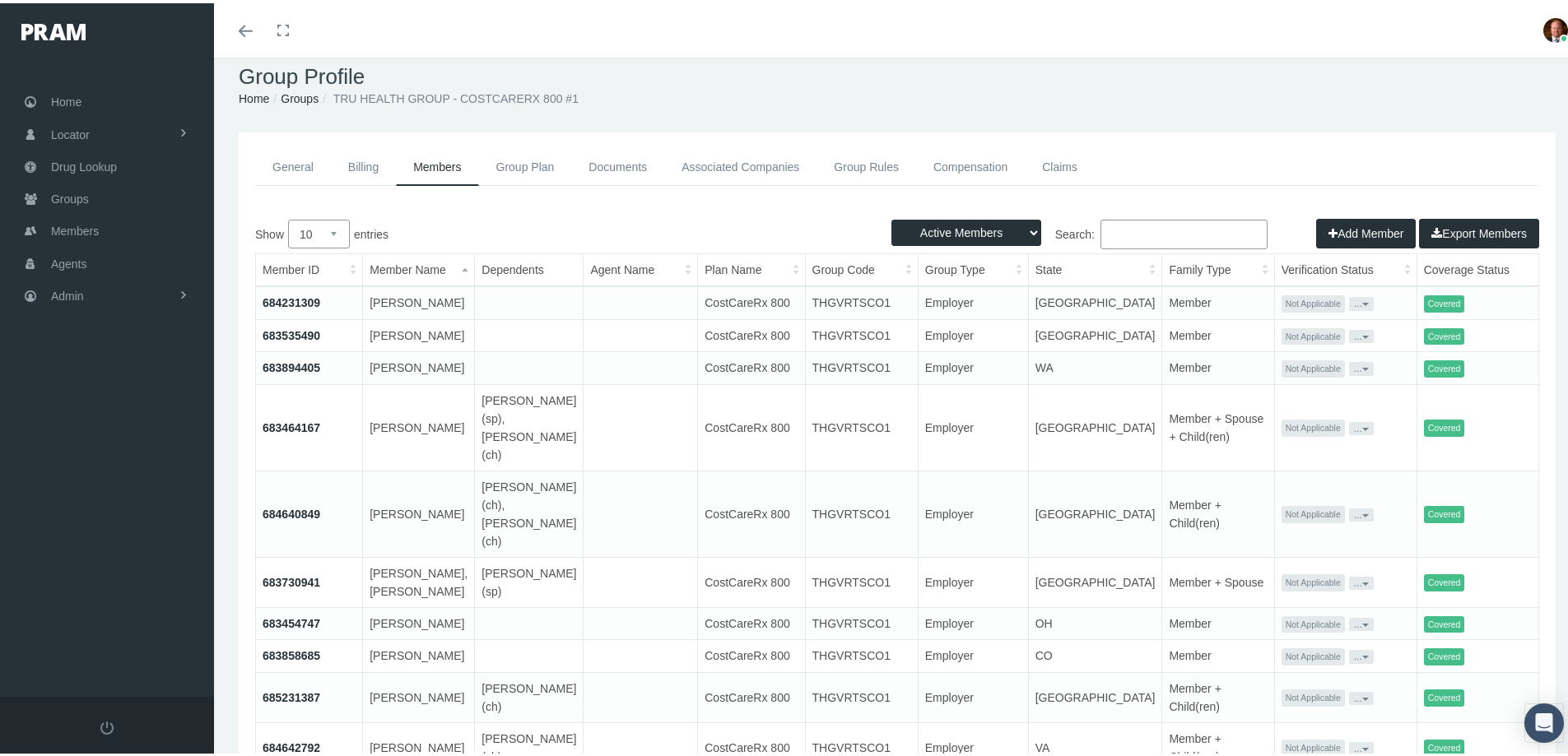
click at [1349, 518] on button "..." at bounding box center [1361, 512] width 25 height 14
click at [1286, 582] on link "Get Invitation URL" at bounding box center [1308, 586] width 110 height 20
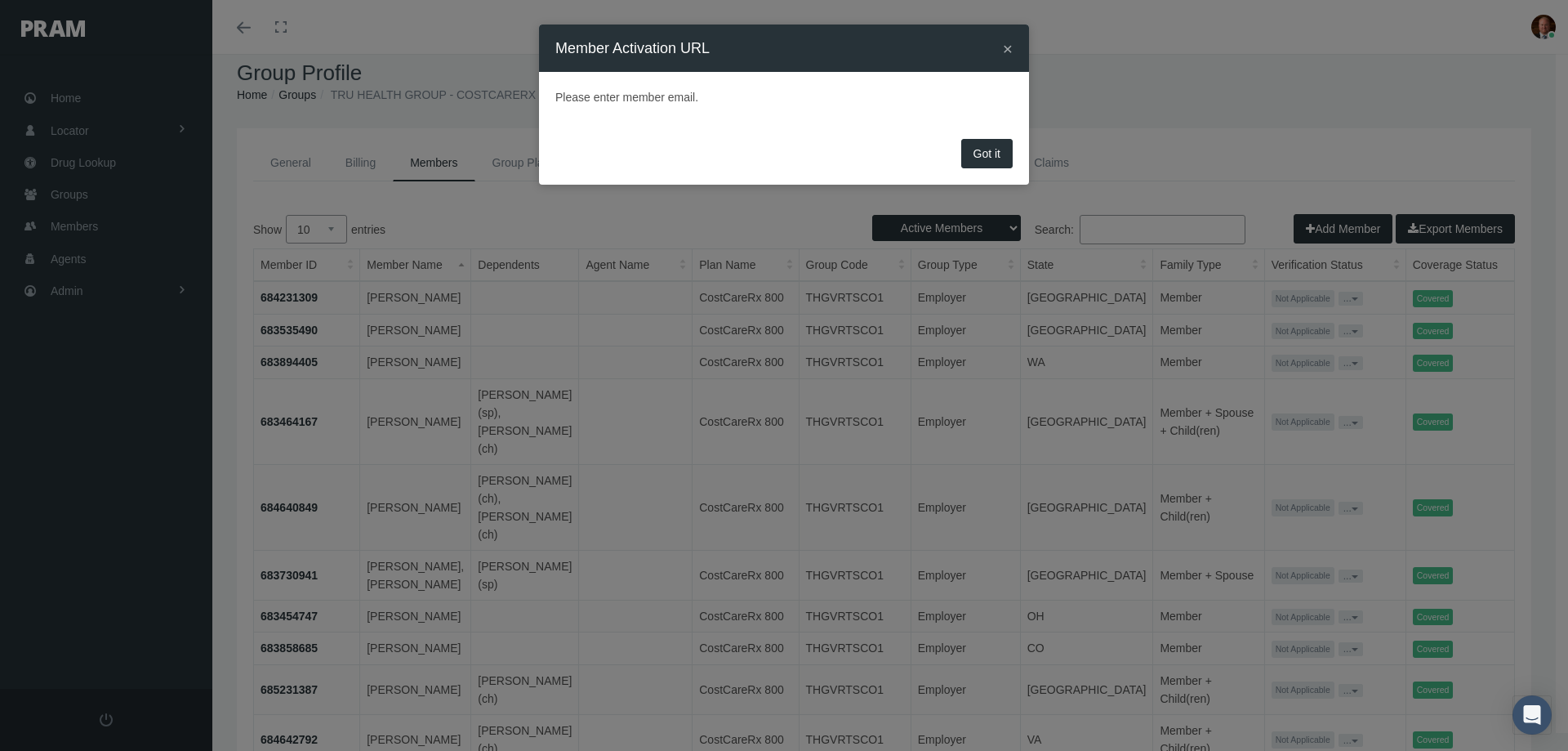
click at [986, 151] on button "Got it" at bounding box center [987, 153] width 51 height 30
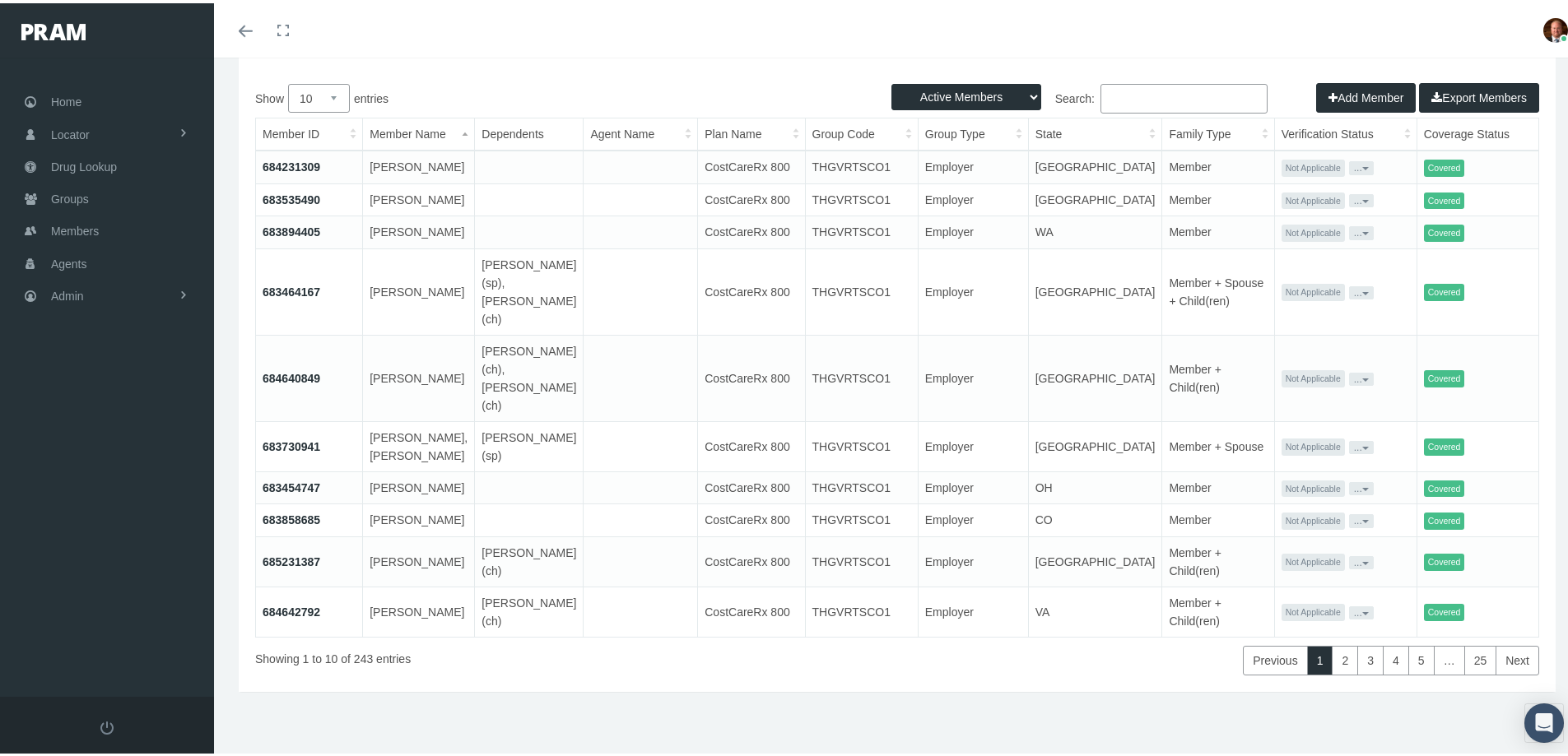
scroll to position [182, 0]
click at [1349, 603] on button "..." at bounding box center [1361, 609] width 25 height 14
click at [1293, 674] on link "Get Invitation URL" at bounding box center [1308, 684] width 110 height 20
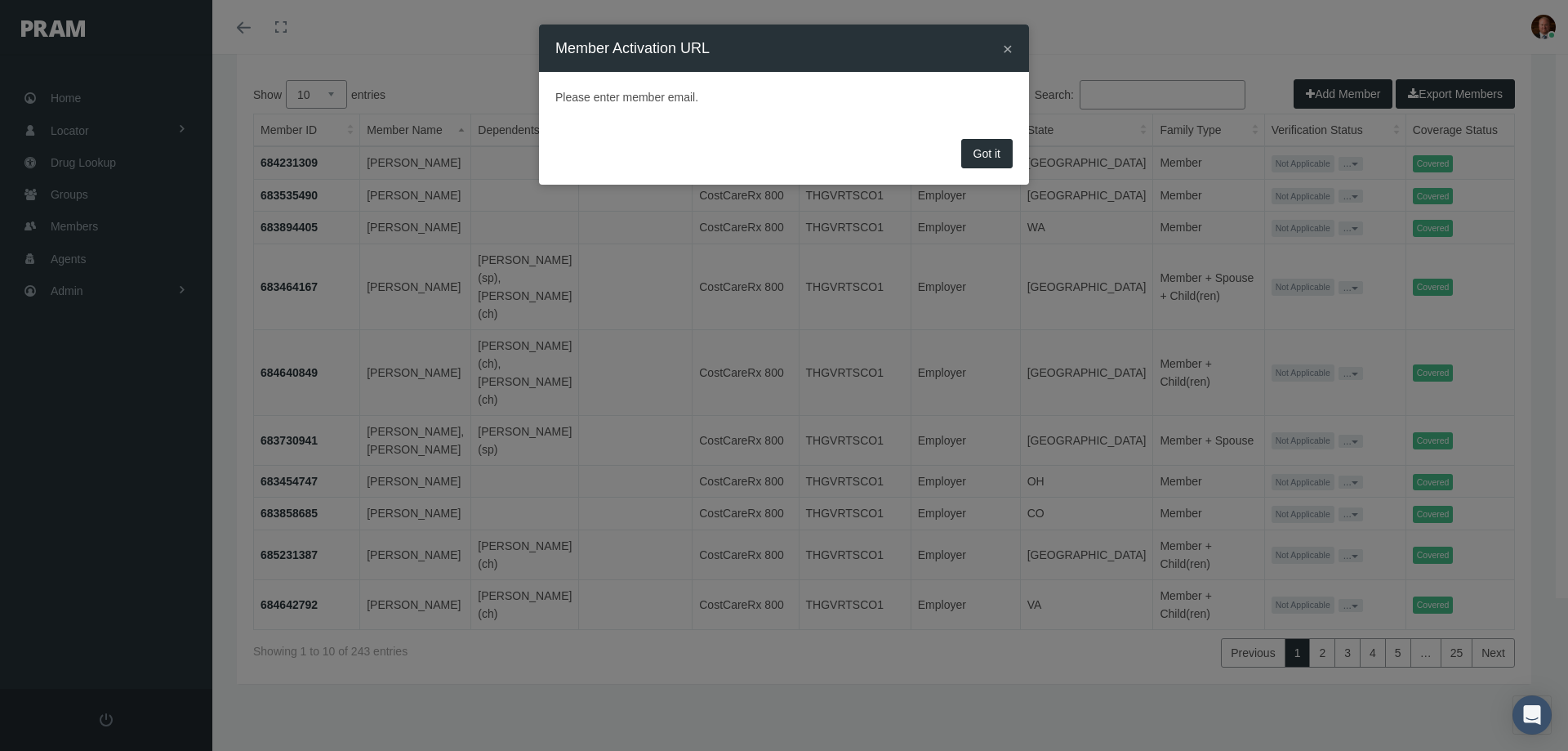
click at [983, 155] on button "Got it" at bounding box center [987, 153] width 51 height 30
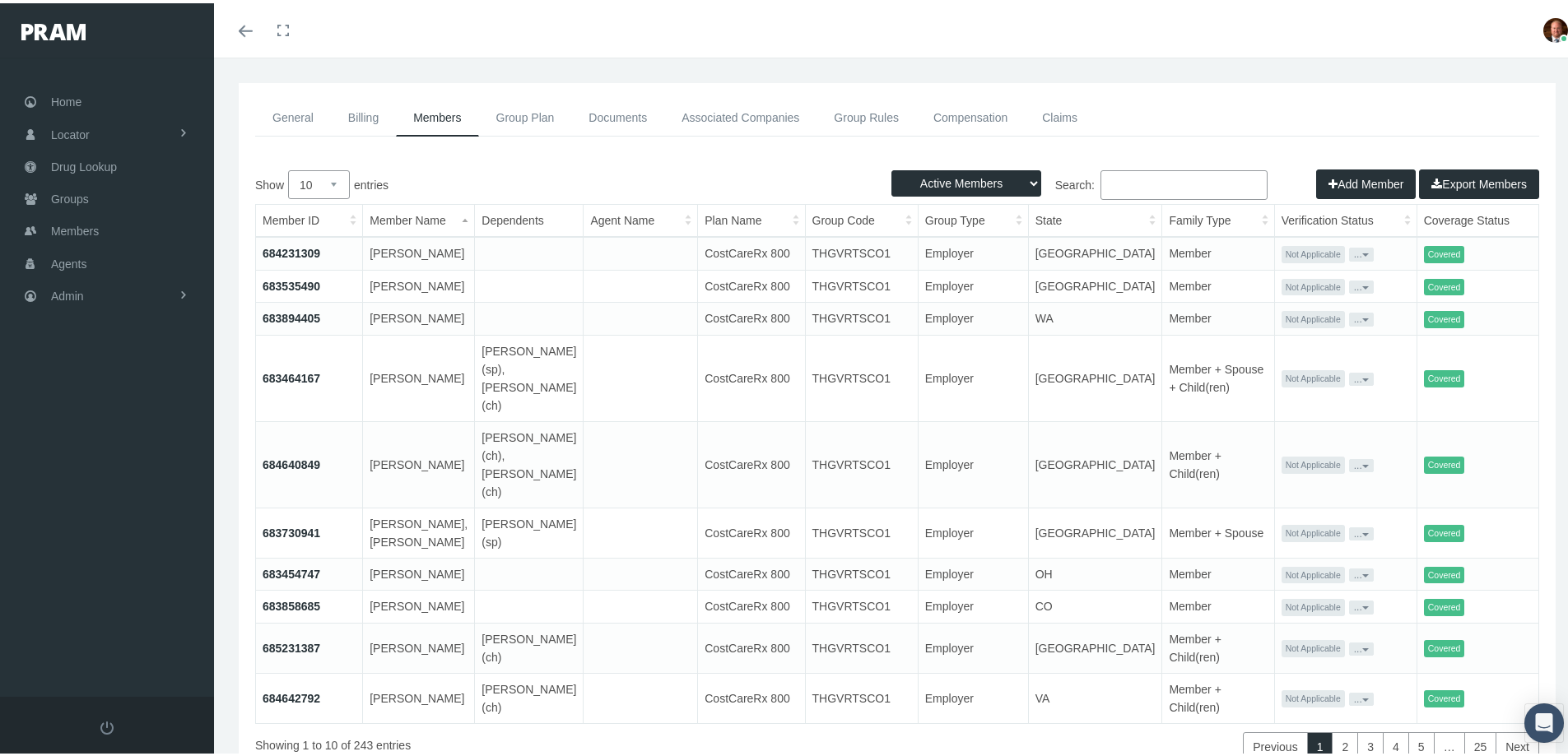
scroll to position [0, 0]
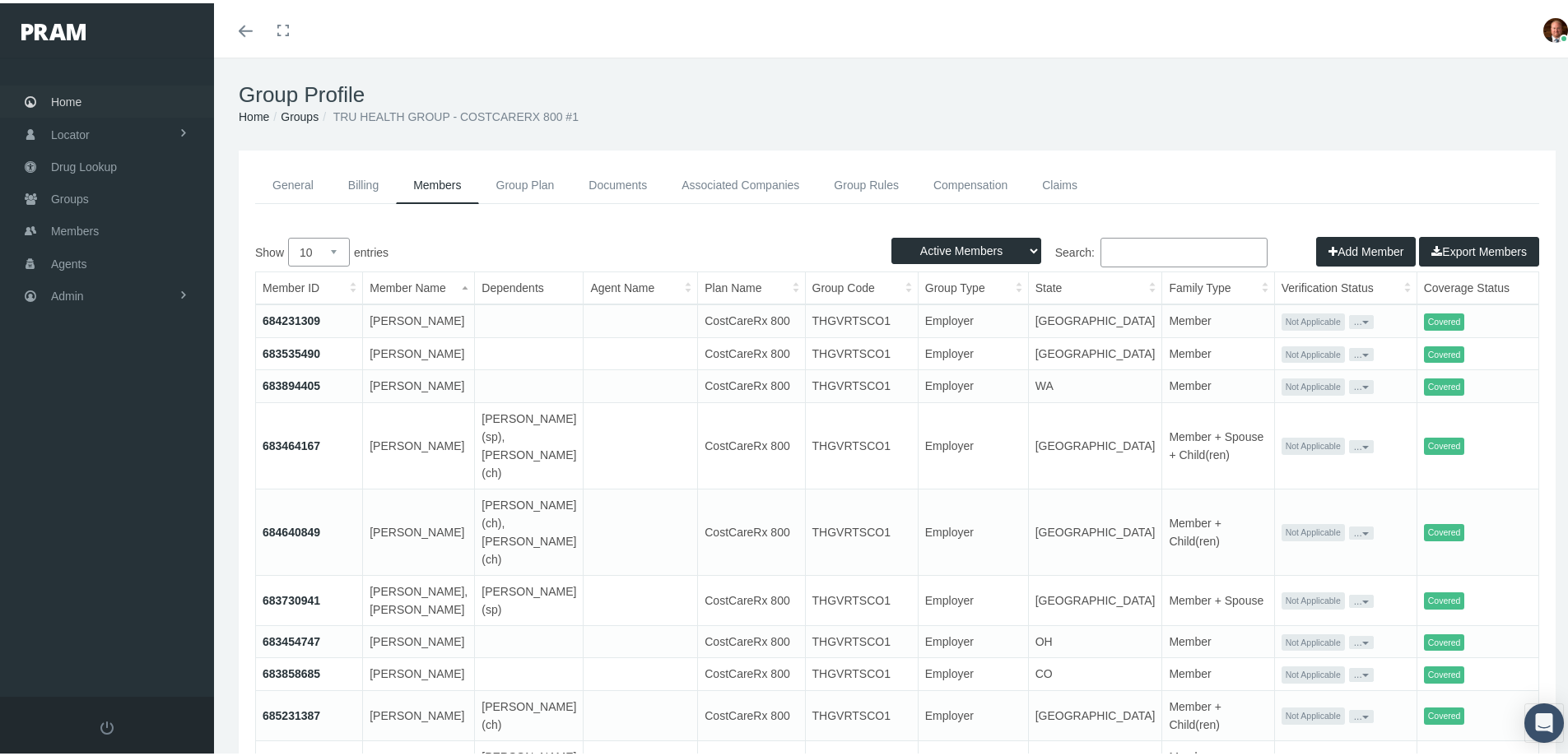
click at [77, 100] on span "Home" at bounding box center [66, 99] width 31 height 31
